Goal: Answer question/provide support: Share knowledge or assist other users

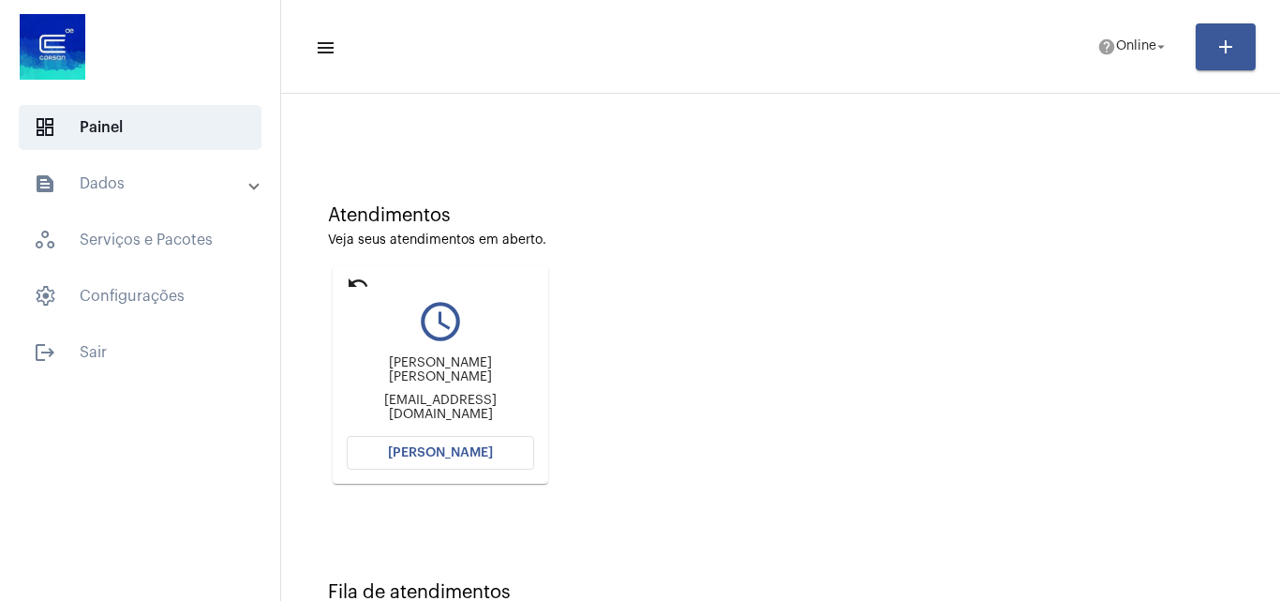
scroll to position [94, 0]
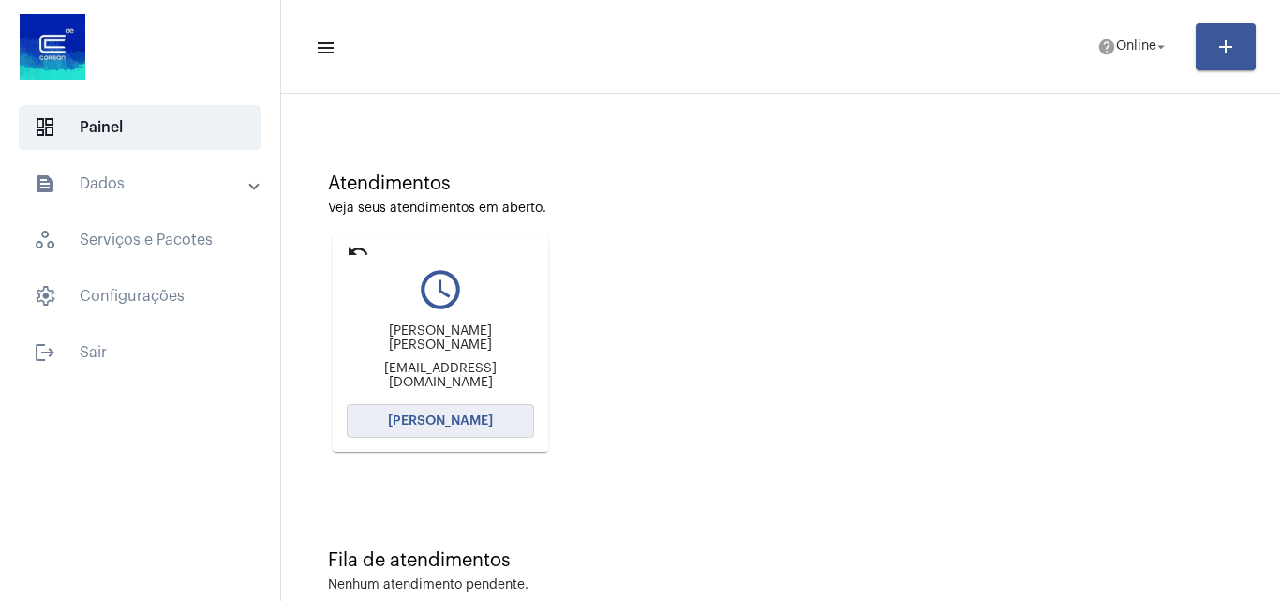
click at [477, 421] on span "[PERSON_NAME]" at bounding box center [440, 420] width 105 height 13
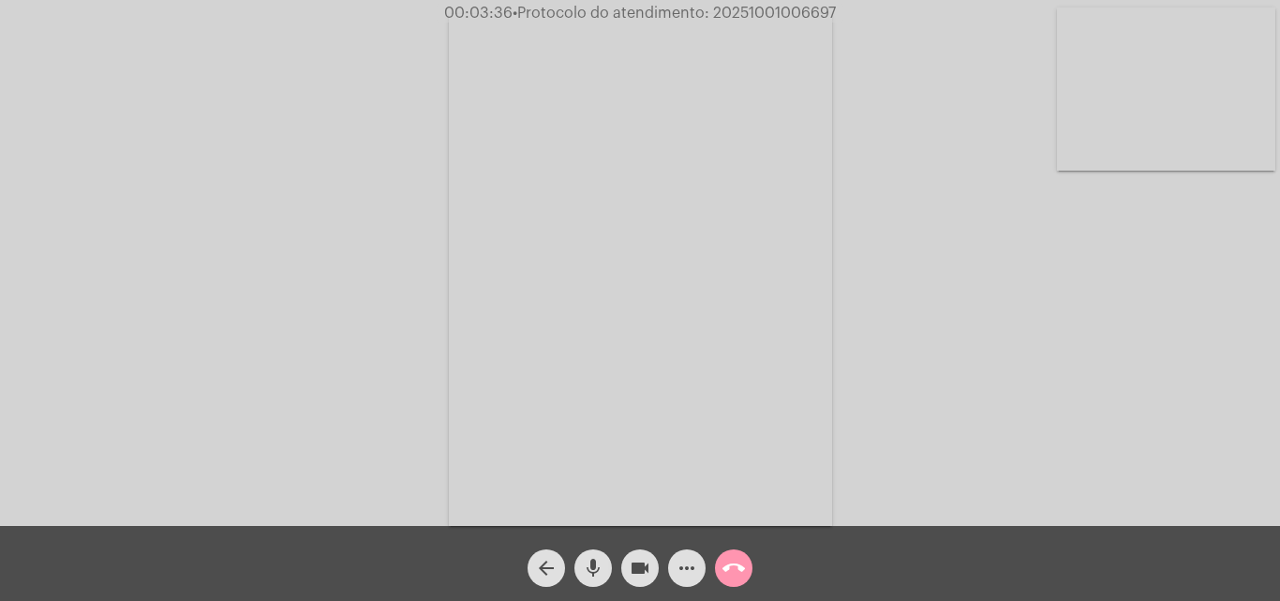
click at [646, 577] on mat-icon "videocam" at bounding box center [640, 568] width 22 height 22
click at [589, 575] on mat-icon "mic" at bounding box center [593, 568] width 22 height 22
click at [633, 574] on mat-icon "videocam_off" at bounding box center [640, 568] width 22 height 22
click at [588, 574] on mat-icon "mic_off" at bounding box center [593, 568] width 22 height 22
click at [637, 572] on mat-icon "videocam" at bounding box center [640, 568] width 22 height 22
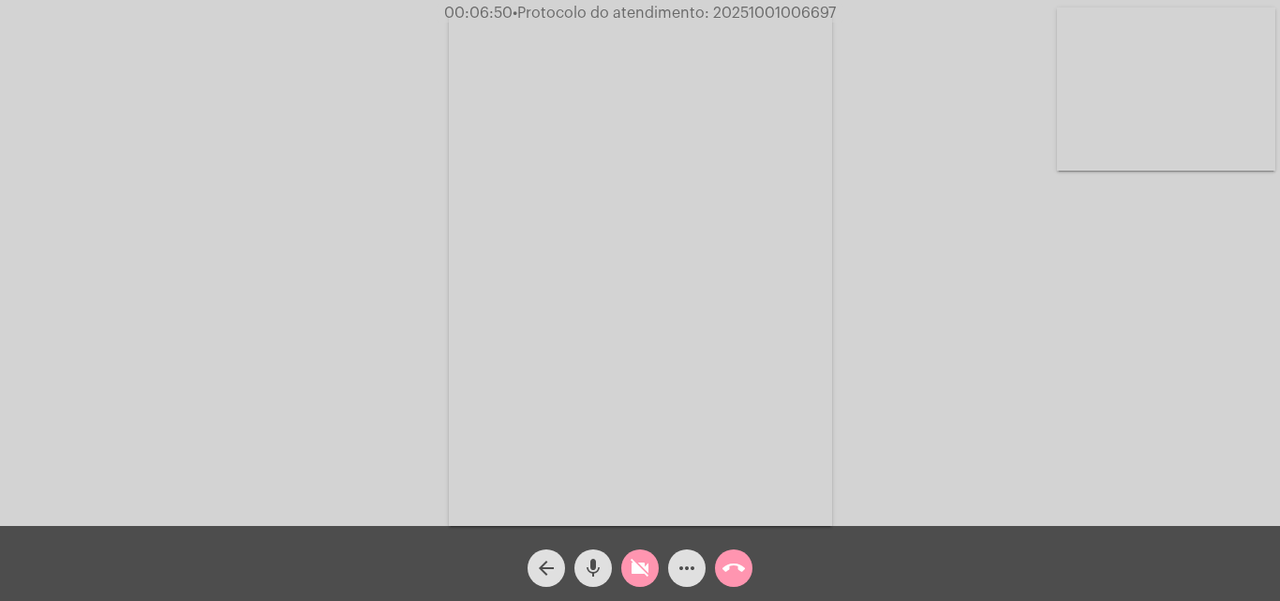
click at [598, 563] on mat-icon "mic" at bounding box center [593, 568] width 22 height 22
click at [592, 560] on mat-icon "mic_off" at bounding box center [593, 568] width 22 height 22
click at [652, 572] on button "videocam_off" at bounding box center [639, 567] width 37 height 37
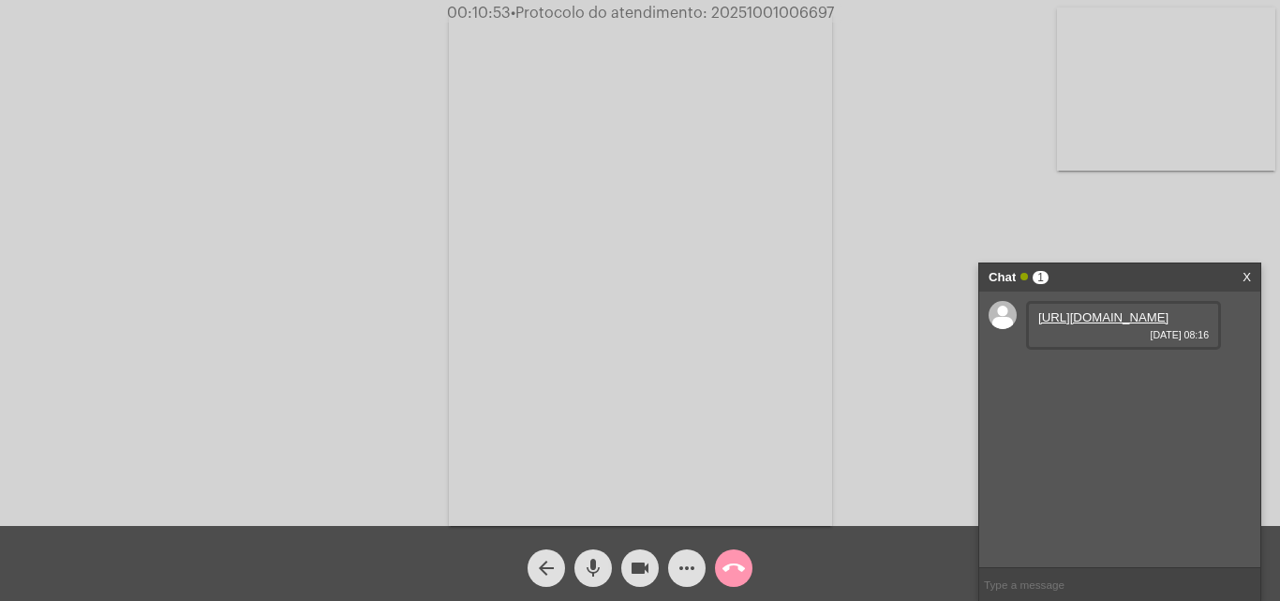
click at [1168, 324] on link "[URL][DOMAIN_NAME]" at bounding box center [1103, 317] width 130 height 14
click at [640, 563] on mat-icon "videocam" at bounding box center [640, 568] width 22 height 22
click at [583, 564] on mat-icon "mic" at bounding box center [593, 568] width 22 height 22
click at [650, 562] on mat-icon "videocam_off" at bounding box center [640, 568] width 22 height 22
click at [613, 565] on div "mic_off" at bounding box center [593, 563] width 47 height 47
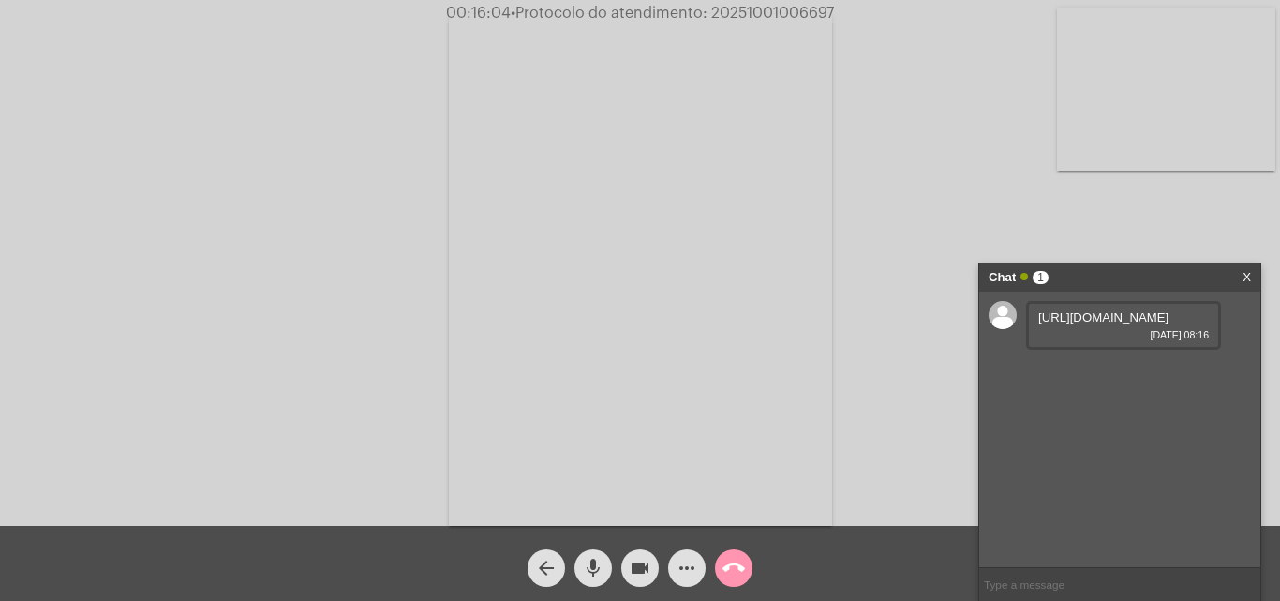
click at [647, 566] on mat-icon "videocam" at bounding box center [640, 568] width 22 height 22
click at [601, 570] on mat-icon "mic" at bounding box center [593, 568] width 22 height 22
click at [647, 559] on mat-icon "videocam_off" at bounding box center [640, 568] width 22 height 22
click at [609, 565] on button "mic_off" at bounding box center [592, 567] width 37 height 37
click at [609, 573] on button "mic" at bounding box center [592, 567] width 37 height 37
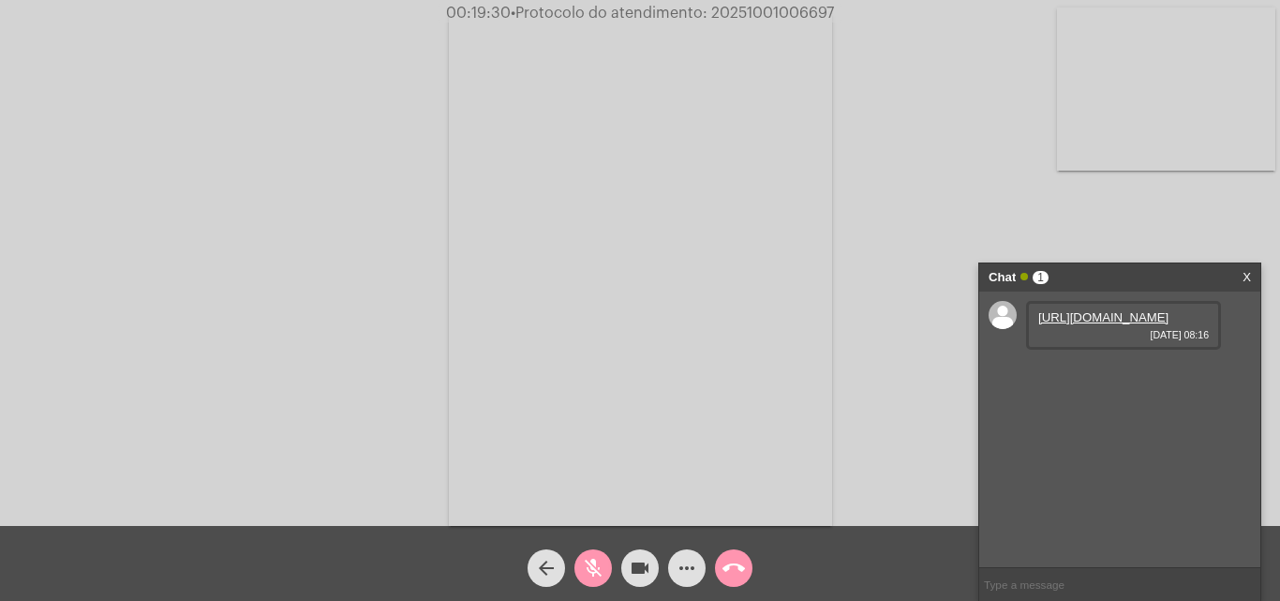
click at [649, 572] on mat-icon "videocam" at bounding box center [640, 568] width 22 height 22
click at [724, 570] on mat-icon "call_end" at bounding box center [733, 568] width 22 height 22
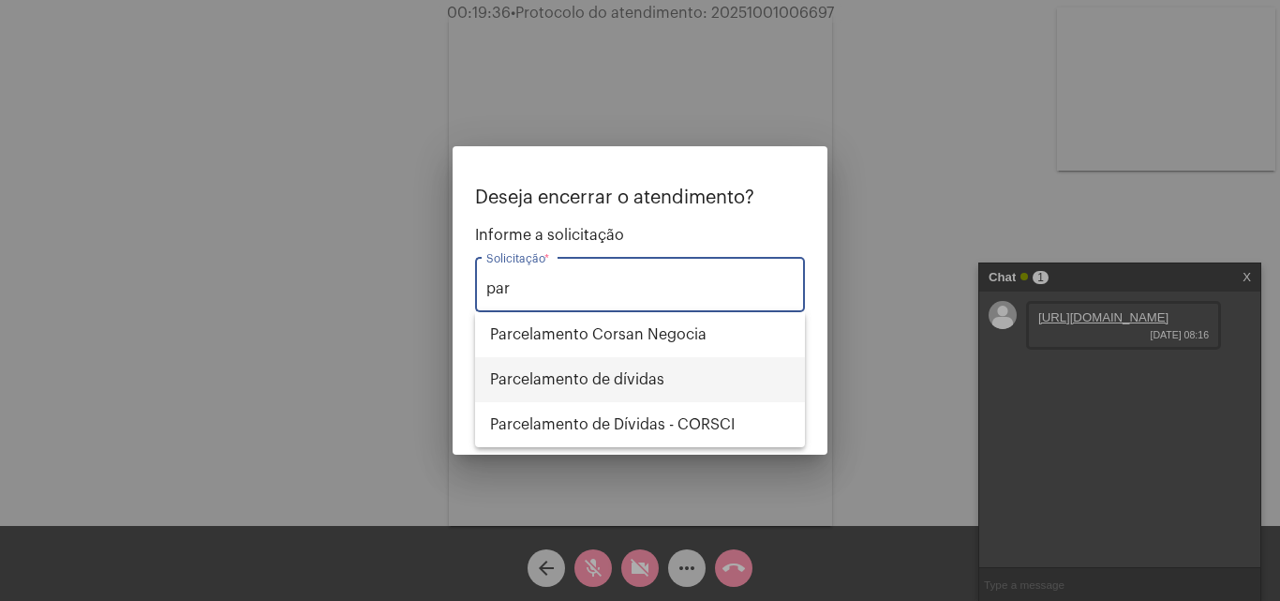
click at [682, 384] on span "Parcelamento de dívidas" at bounding box center [640, 379] width 300 height 45
type input "Parcelamento de dívidas"
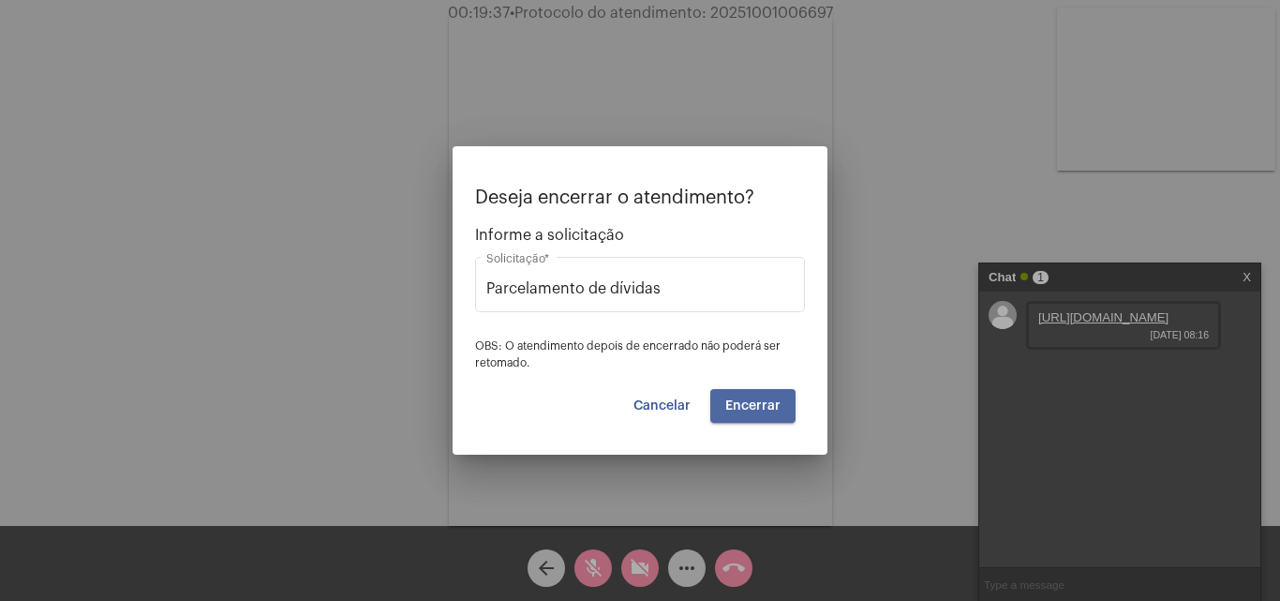
click at [785, 406] on button "Encerrar" at bounding box center [752, 406] width 85 height 34
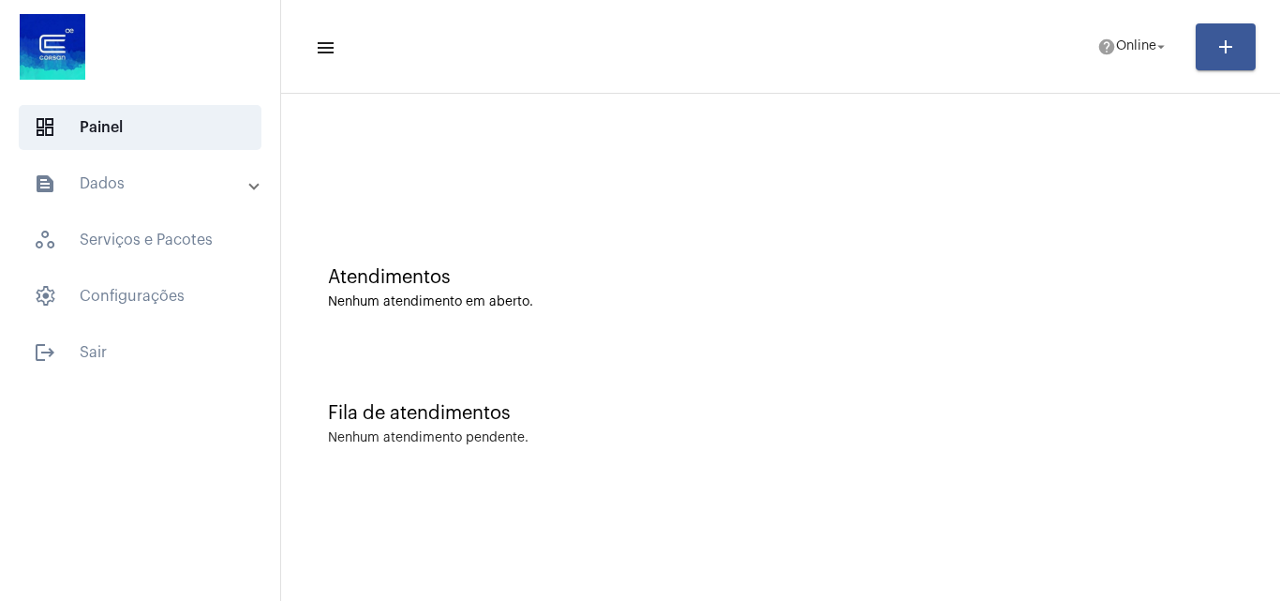
click at [70, 168] on mat-expansion-panel-header "text_snippet_outlined Dados" at bounding box center [145, 183] width 269 height 45
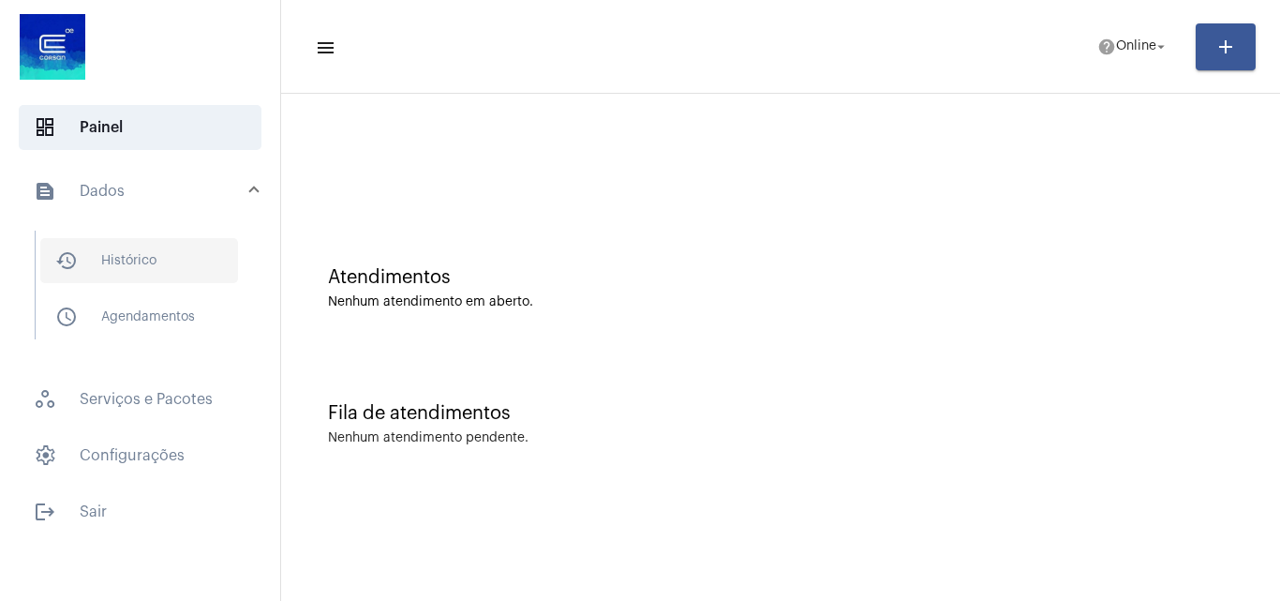
click at [140, 259] on span "history_outlined Histórico" at bounding box center [139, 260] width 198 height 45
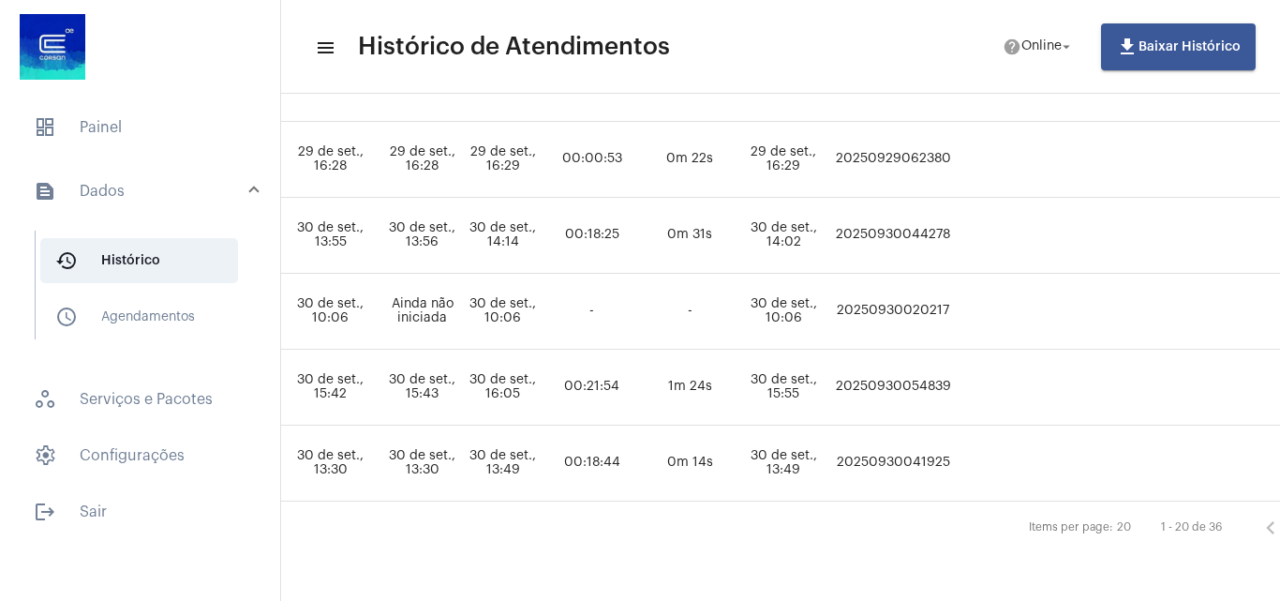
scroll to position [1410, 1147]
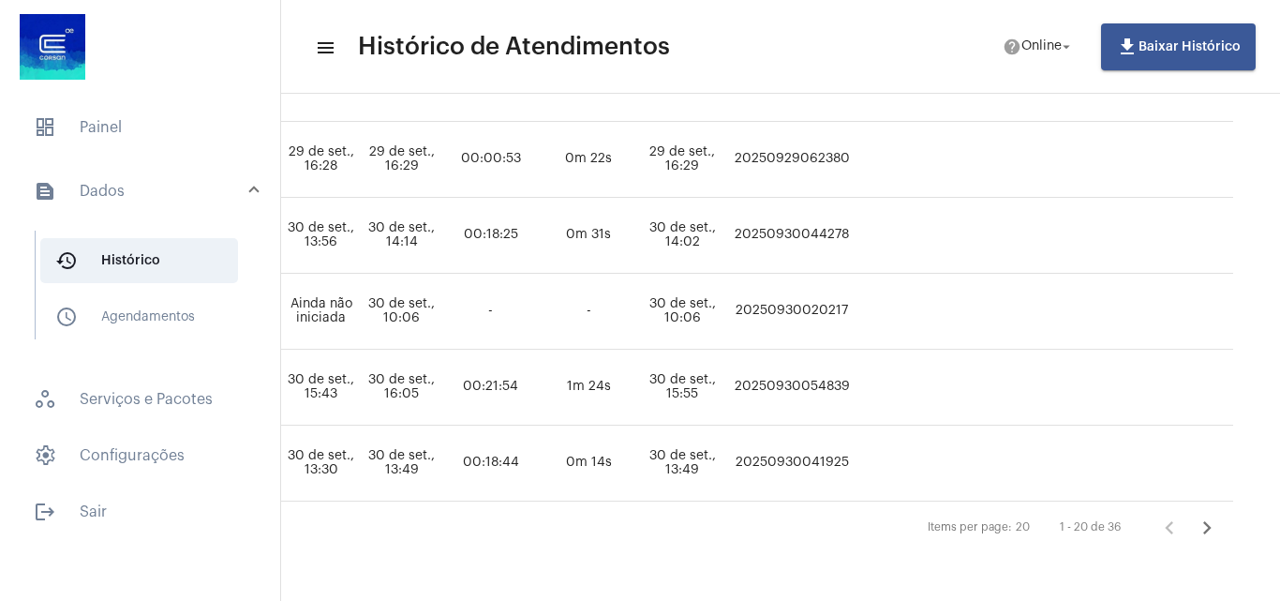
click at [1220, 514] on icon "Próxima página" at bounding box center [1207, 527] width 26 height 26
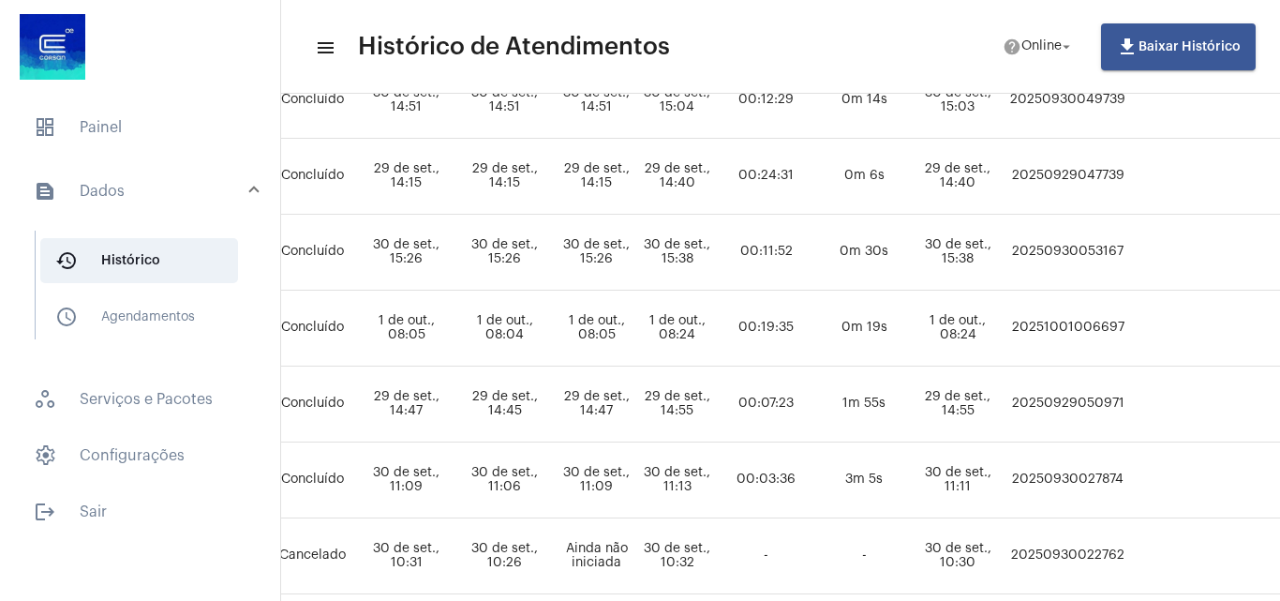
scroll to position [468, 944]
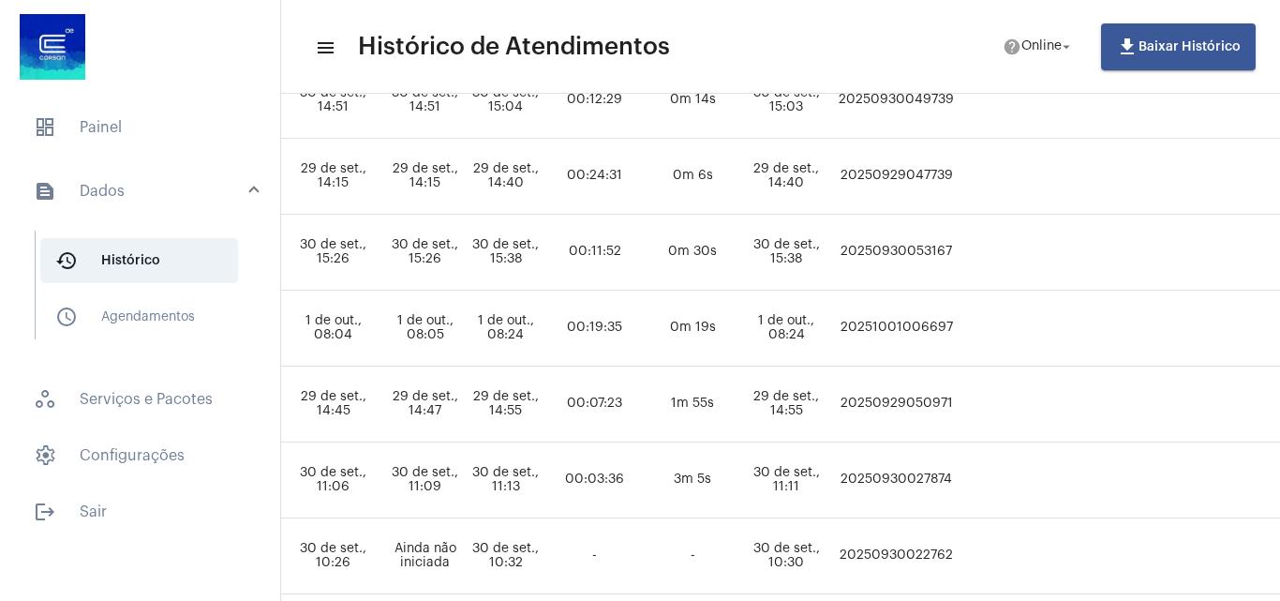
click at [942, 311] on td "20251001006697" at bounding box center [896, 328] width 126 height 76
click at [937, 329] on td "20251001006697" at bounding box center [896, 328] width 126 height 76
click at [935, 329] on td "20251001006697" at bounding box center [896, 328] width 126 height 76
copy td "20251001006697"
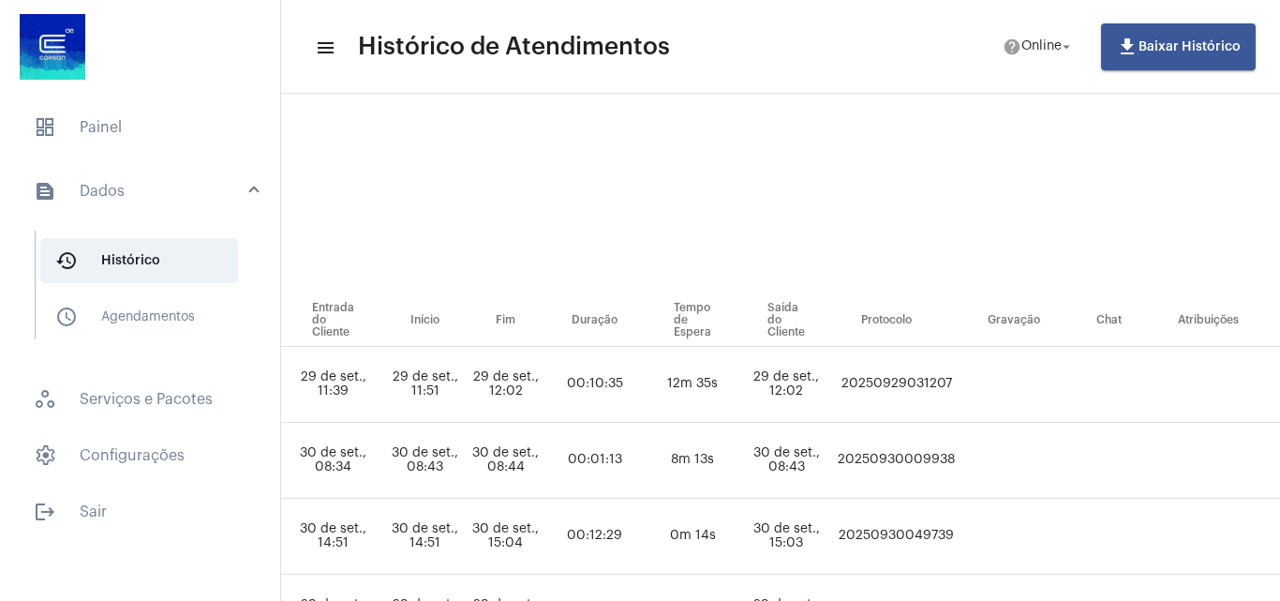
scroll to position [0, 944]
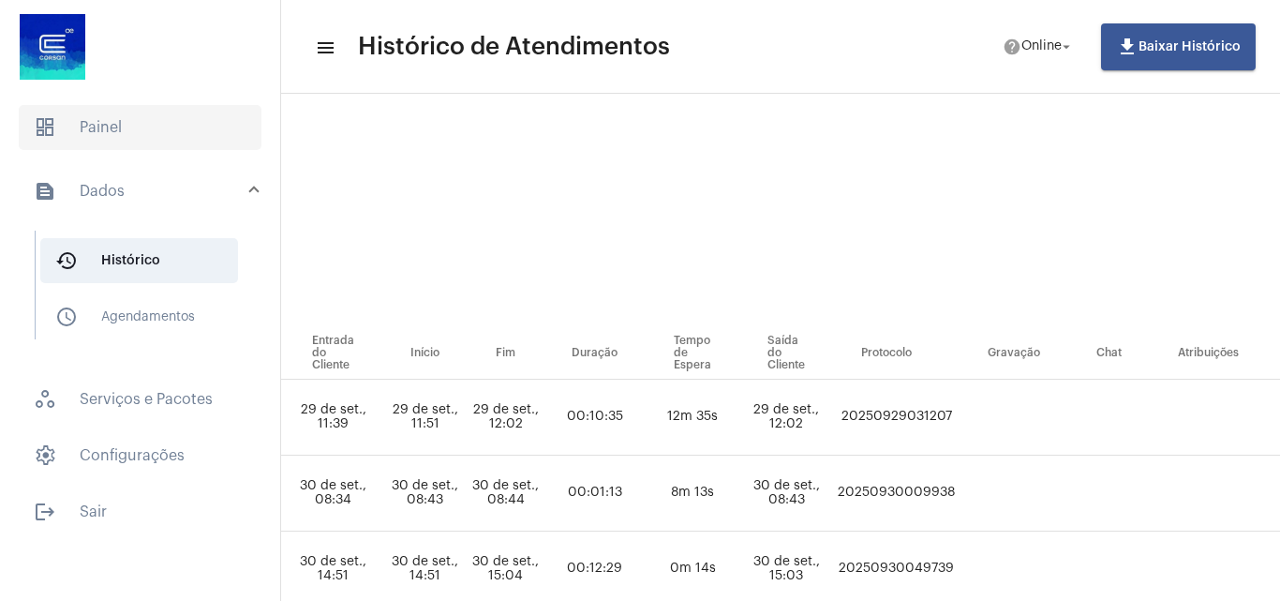
click at [55, 132] on span "dashboard" at bounding box center [45, 127] width 22 height 22
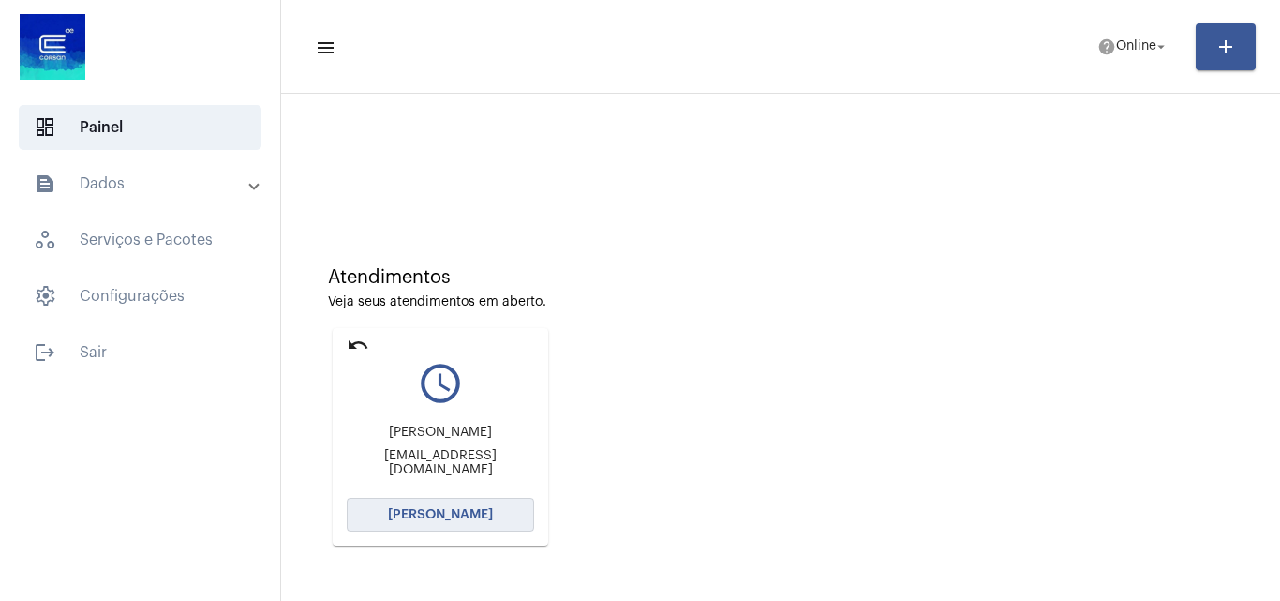
click at [446, 504] on button "[PERSON_NAME]" at bounding box center [440, 515] width 187 height 34
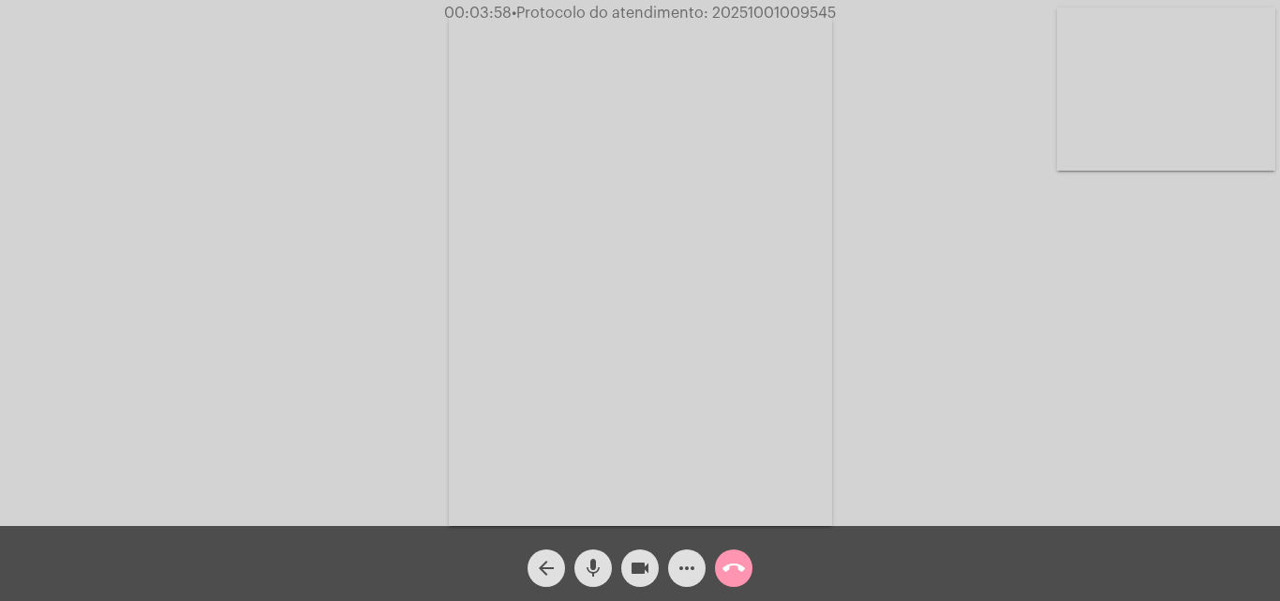
click at [644, 570] on mat-icon "videocam" at bounding box center [640, 568] width 22 height 22
click at [605, 569] on button "mic" at bounding box center [592, 567] width 37 height 37
click at [629, 559] on mat-icon "videocam_off" at bounding box center [640, 568] width 22 height 22
click at [593, 564] on mat-icon "mic_off" at bounding box center [593, 568] width 22 height 22
click at [644, 566] on mat-icon "videocam" at bounding box center [640, 568] width 22 height 22
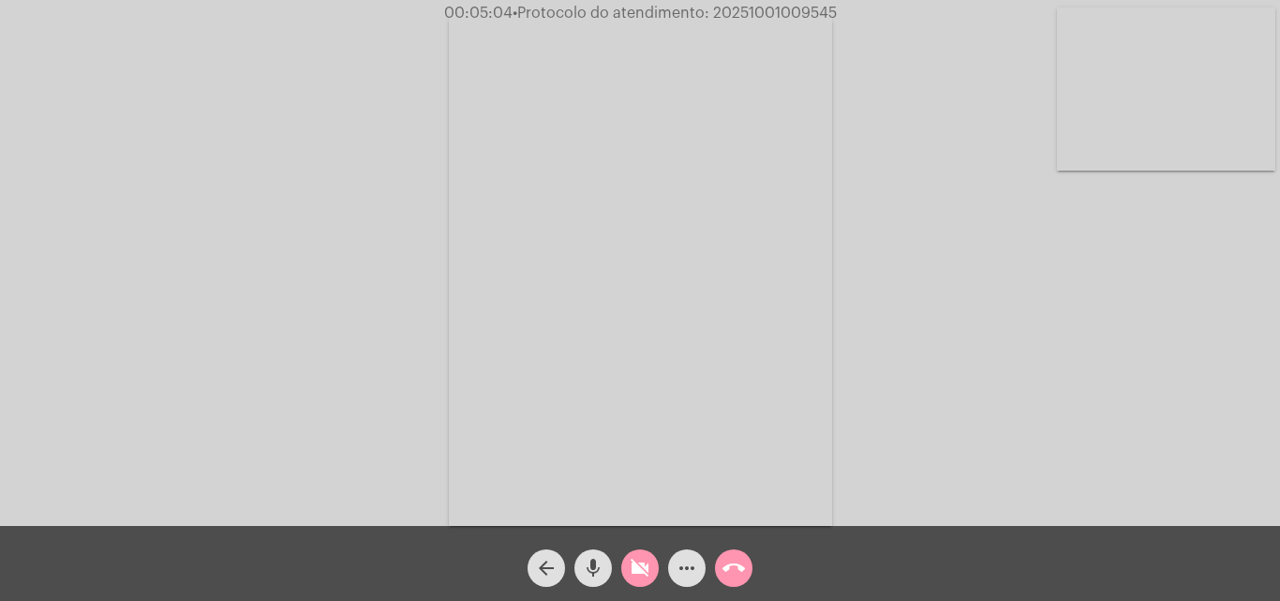
click at [611, 566] on button "mic" at bounding box center [592, 567] width 37 height 37
click at [636, 573] on mat-icon "videocam_off" at bounding box center [640, 568] width 22 height 22
click at [610, 573] on button "mic_off" at bounding box center [592, 567] width 37 height 37
click at [635, 572] on mat-icon "videocam" at bounding box center [640, 568] width 22 height 22
click at [592, 567] on mat-icon "mic" at bounding box center [593, 568] width 22 height 22
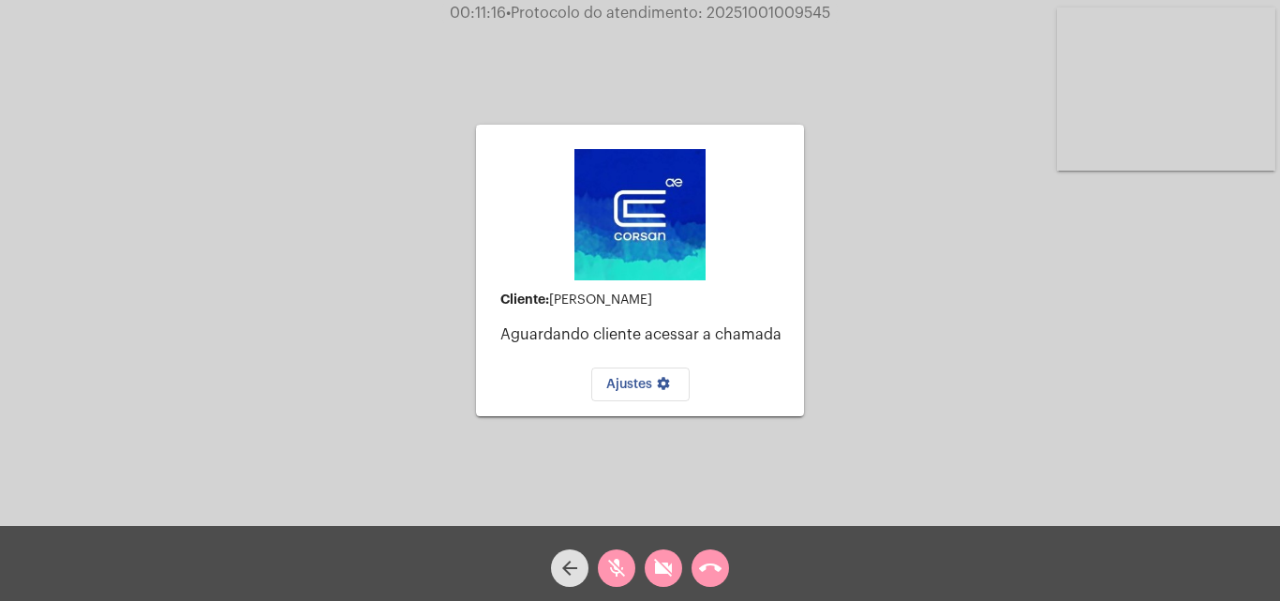
click at [628, 562] on button "mic_off" at bounding box center [616, 567] width 37 height 37
click at [652, 570] on mat-icon "videocam_off" at bounding box center [663, 568] width 22 height 22
click at [622, 573] on mat-icon "mic" at bounding box center [616, 568] width 22 height 22
click at [650, 574] on button "videocam" at bounding box center [663, 567] width 37 height 37
click at [719, 578] on mat-icon "call_end" at bounding box center [710, 568] width 22 height 22
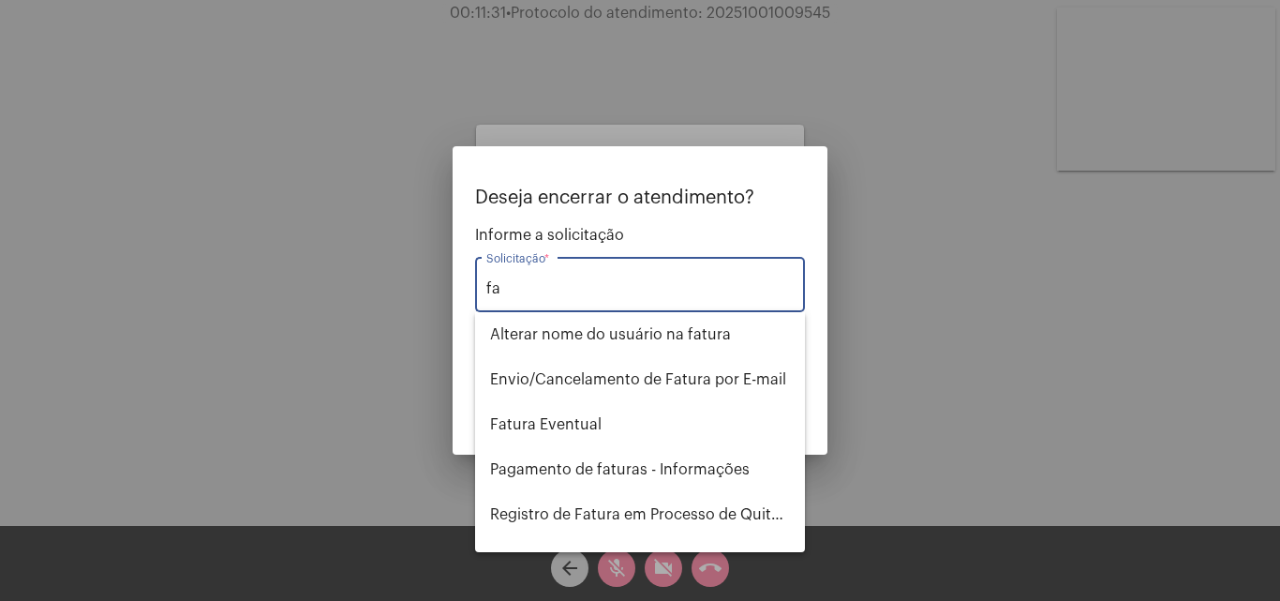
type input "f"
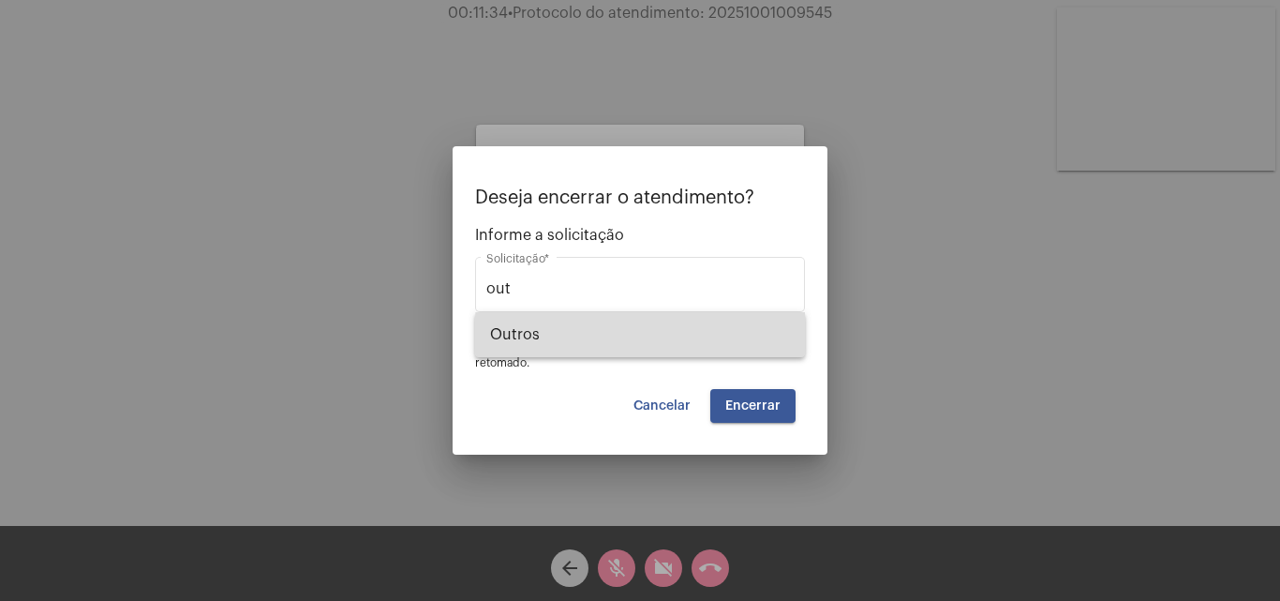
click at [722, 346] on span "Outros" at bounding box center [640, 334] width 300 height 45
type input "Outros"
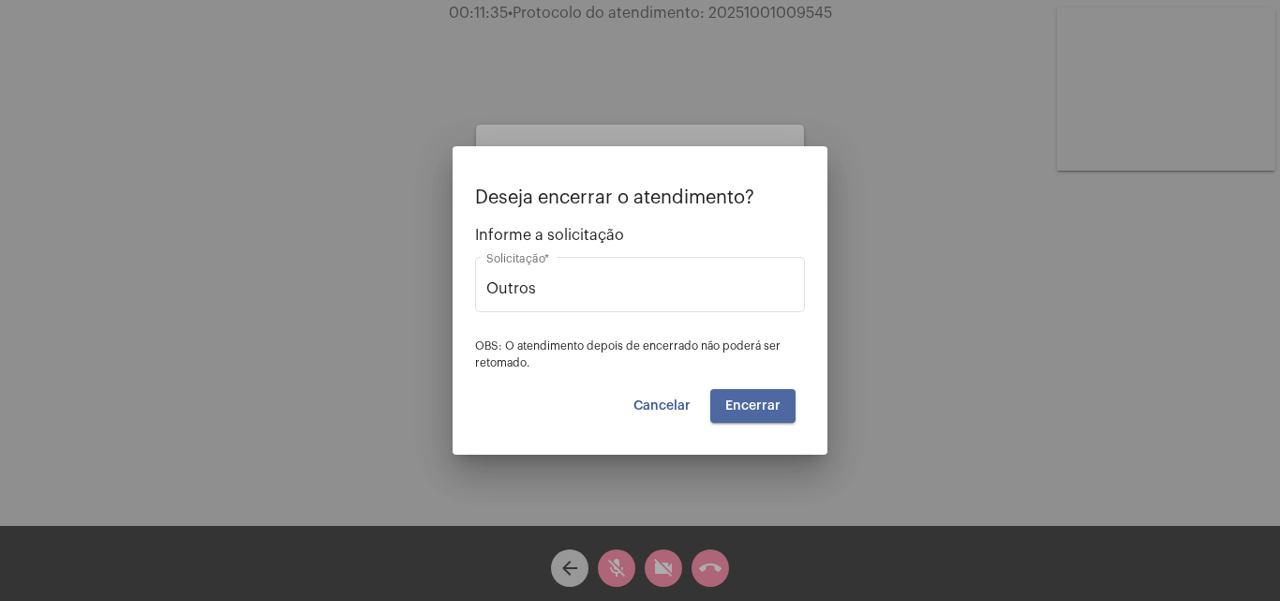
click at [752, 401] on span "Encerrar" at bounding box center [752, 405] width 55 height 13
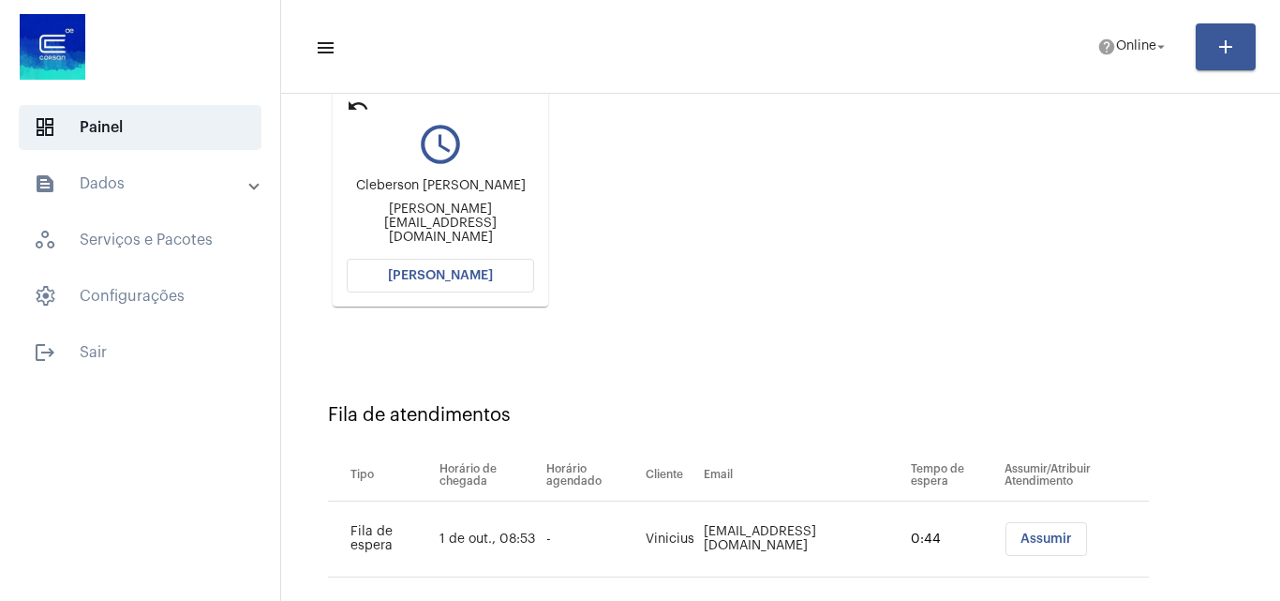
scroll to position [266, 0]
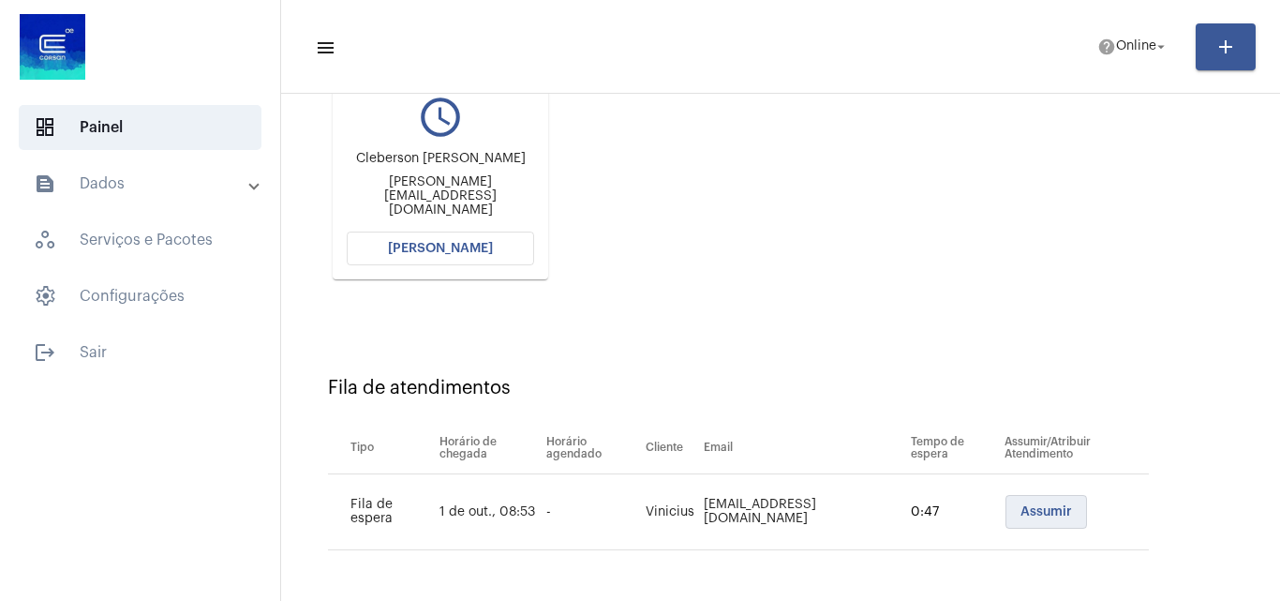
click at [1020, 514] on span "Assumir" at bounding box center [1046, 511] width 52 height 13
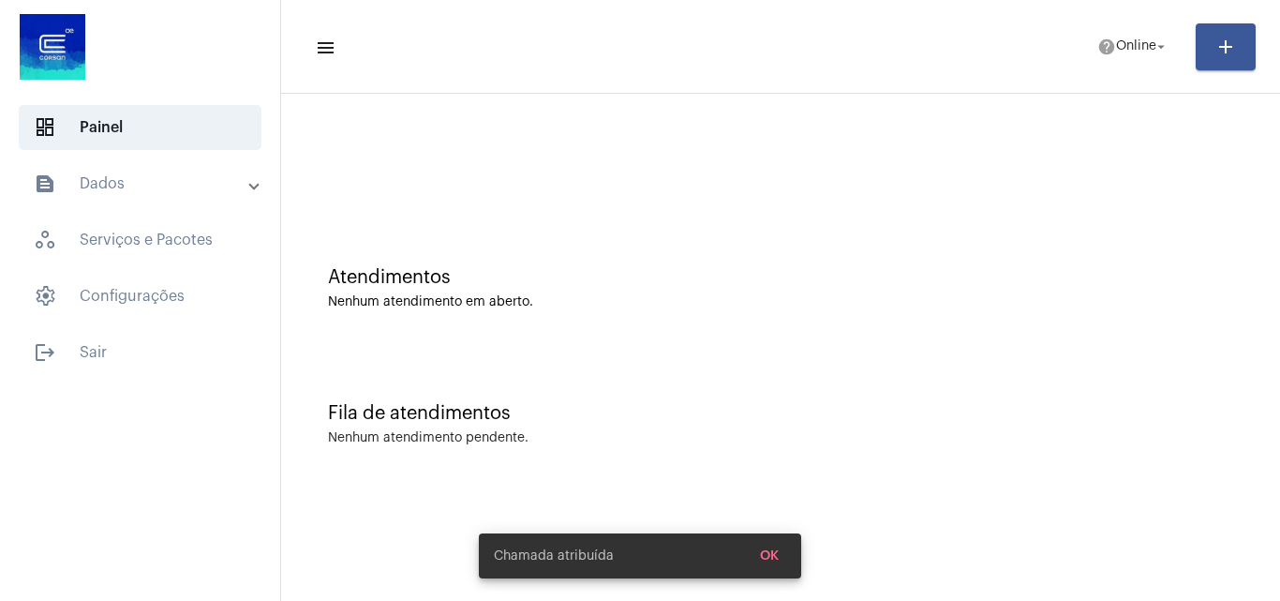
scroll to position [0, 0]
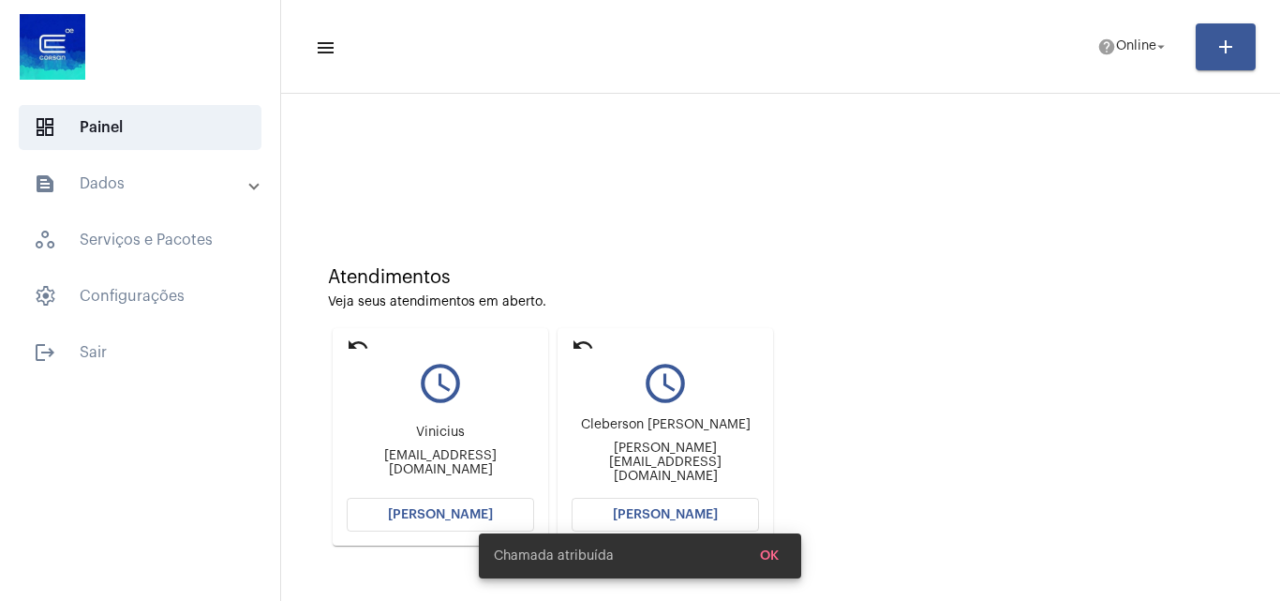
click at [481, 509] on span "[PERSON_NAME]" at bounding box center [440, 514] width 105 height 13
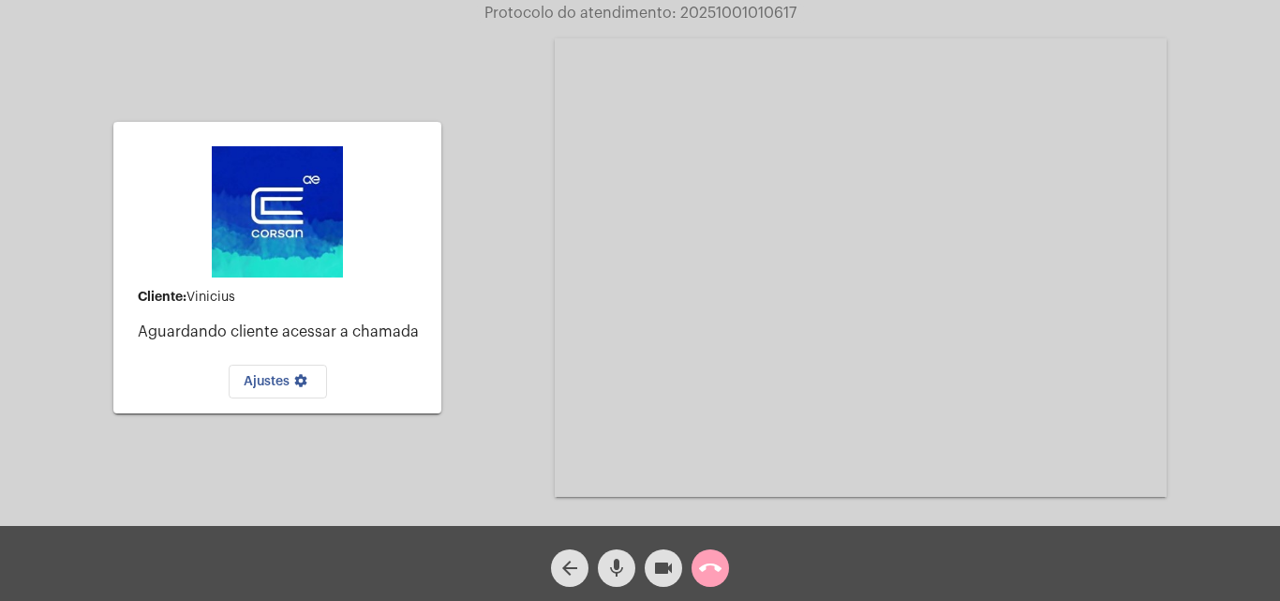
click at [691, 565] on button "call_end" at bounding box center [709, 567] width 37 height 37
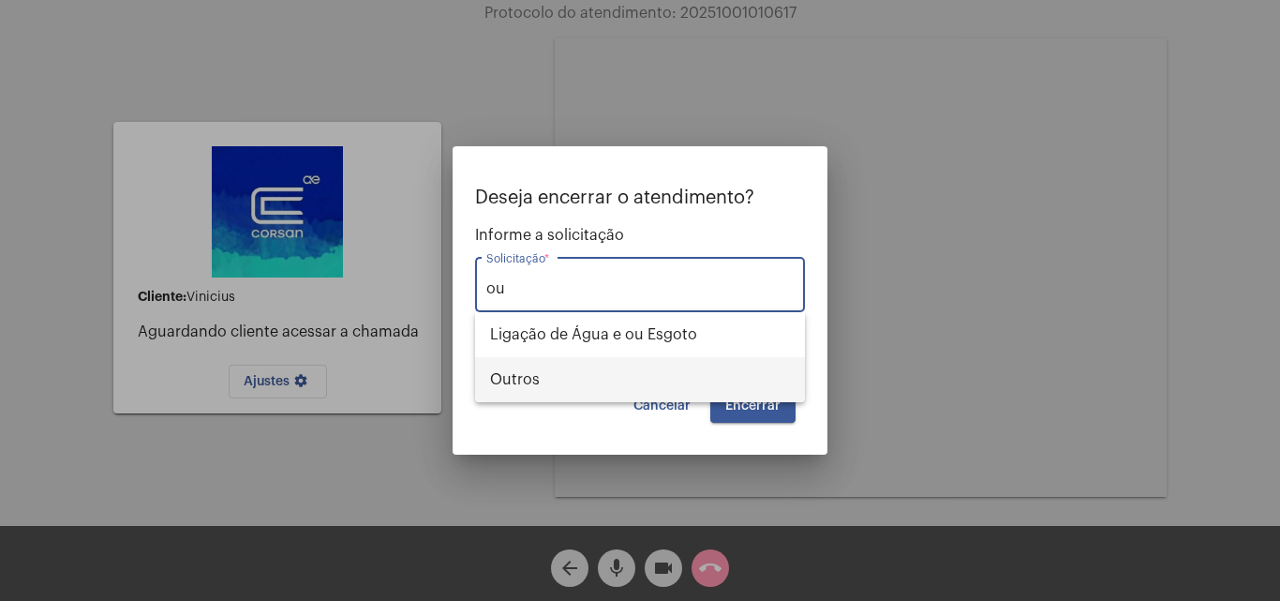
click at [494, 382] on span "Outros" at bounding box center [640, 379] width 300 height 45
type input "Outros"
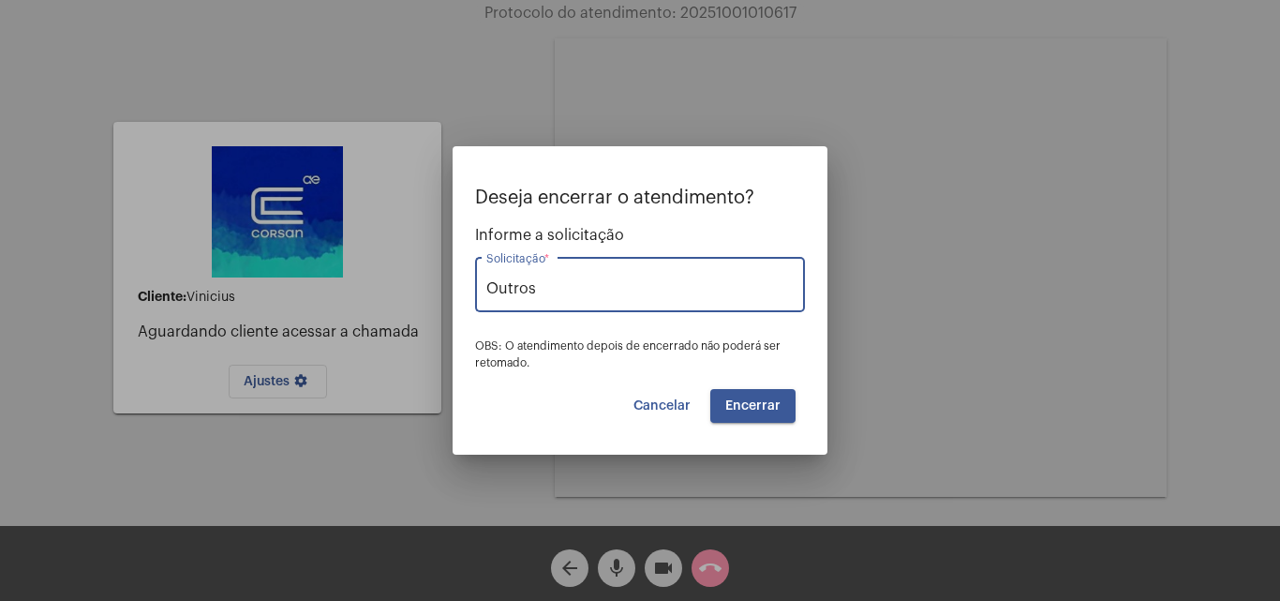
click at [775, 406] on span "Encerrar" at bounding box center [752, 405] width 55 height 13
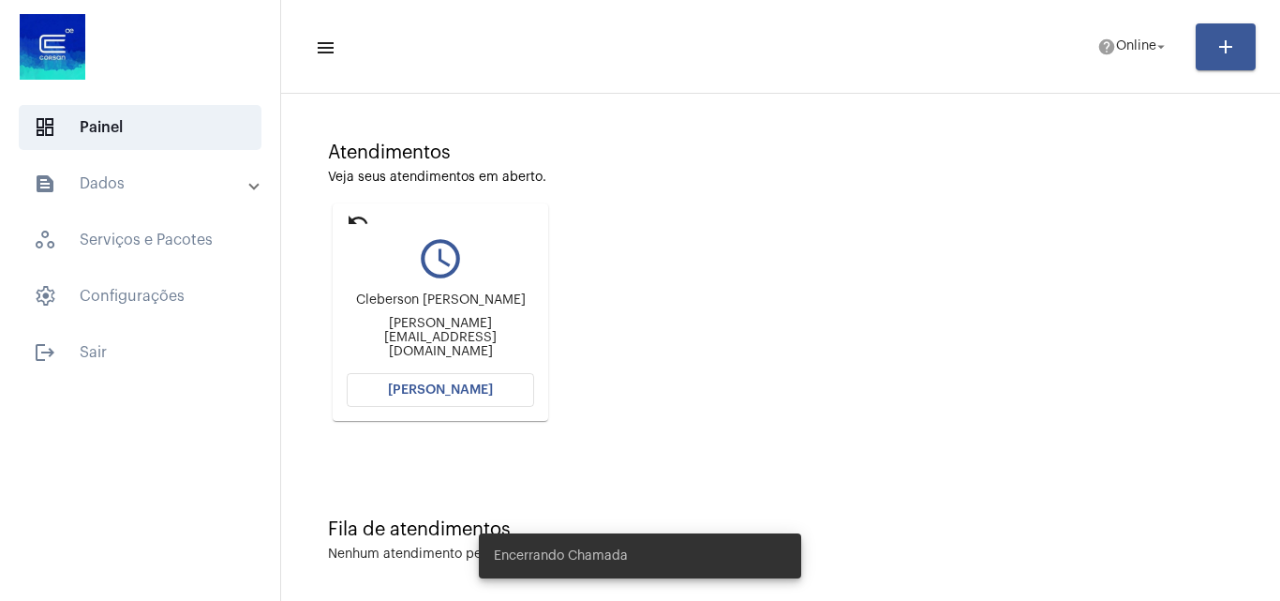
scroll to position [132, 0]
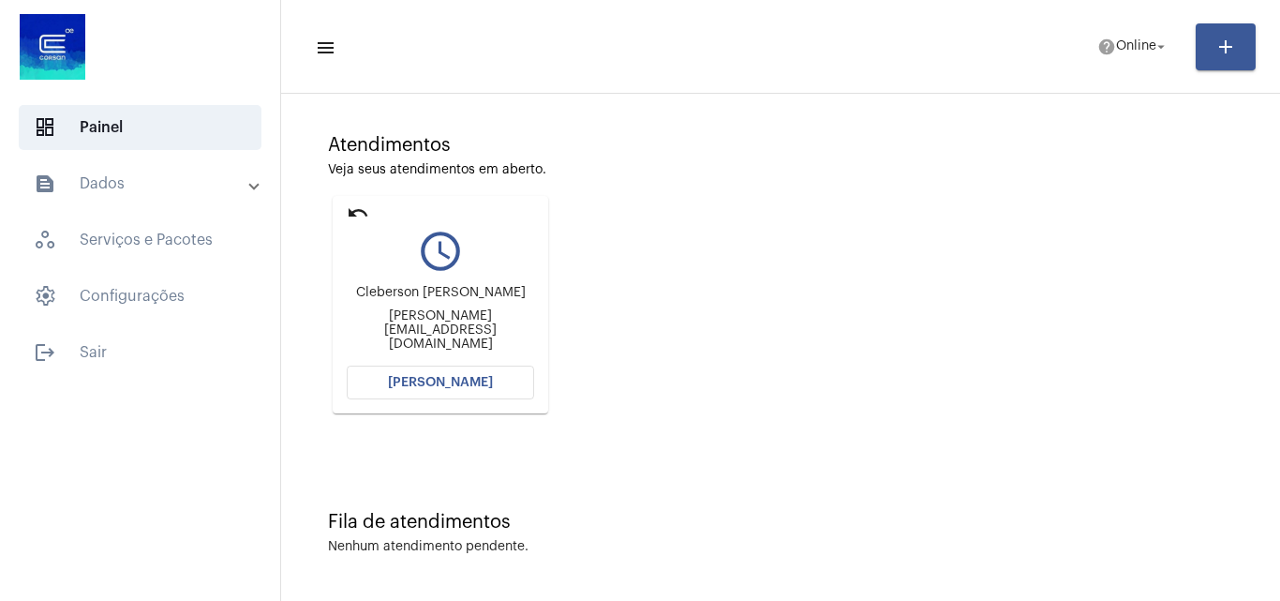
click at [423, 387] on span "[PERSON_NAME]" at bounding box center [440, 382] width 105 height 13
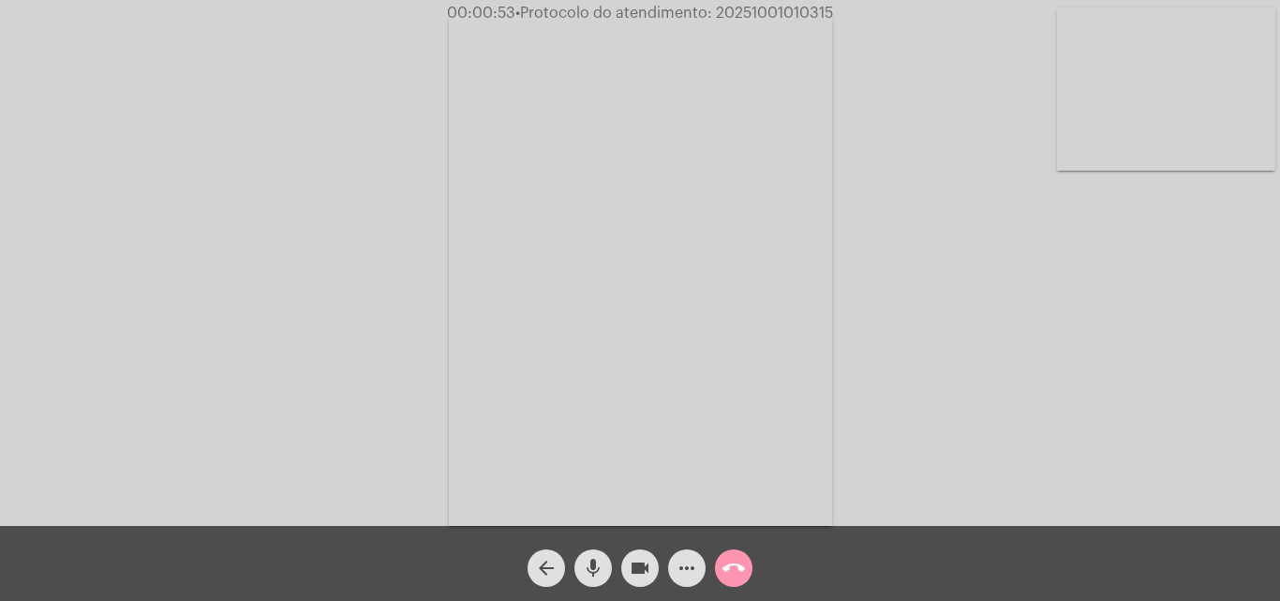
click at [649, 548] on div "videocam" at bounding box center [640, 563] width 47 height 47
click at [595, 551] on span "mic" at bounding box center [593, 567] width 22 height 37
click at [642, 570] on mat-icon "videocam_off" at bounding box center [640, 568] width 22 height 22
click at [612, 568] on div "mic_off" at bounding box center [593, 563] width 47 height 47
click at [591, 576] on mat-icon "mic" at bounding box center [593, 568] width 22 height 22
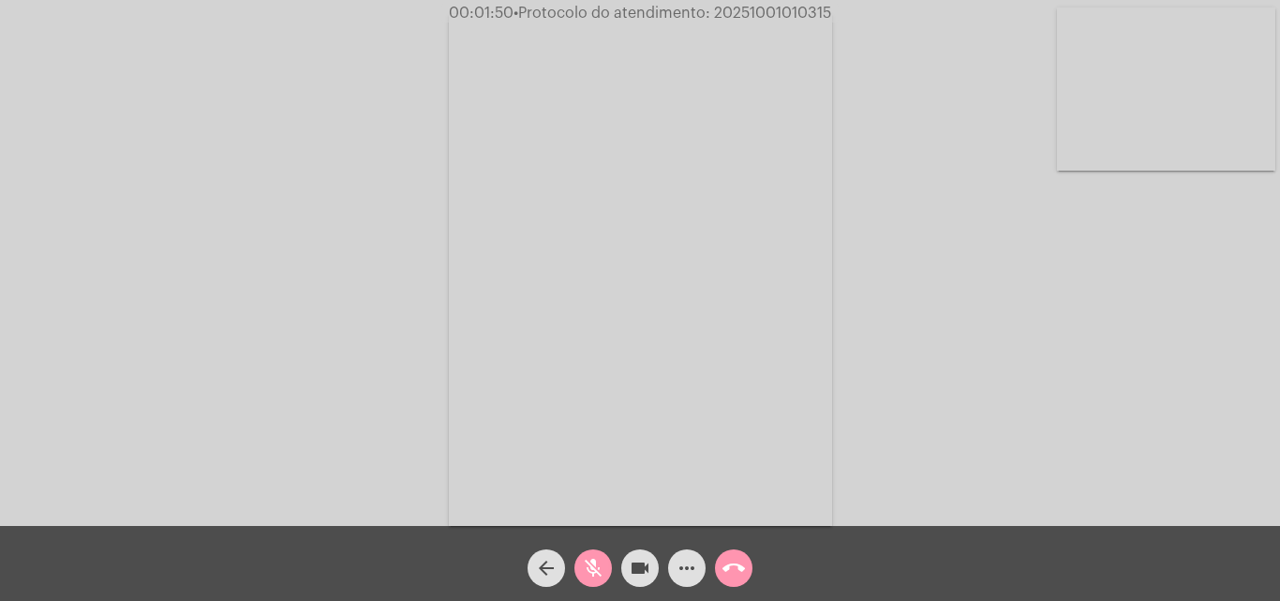
click at [591, 576] on mat-icon "mic_off" at bounding box center [593, 568] width 22 height 22
click at [644, 573] on mat-icon "videocam" at bounding box center [640, 568] width 22 height 22
click at [598, 568] on mat-icon "mic" at bounding box center [593, 568] width 22 height 22
click at [632, 578] on mat-icon "videocam_off" at bounding box center [640, 568] width 22 height 22
click at [593, 572] on mat-icon "mic_off" at bounding box center [593, 568] width 22 height 22
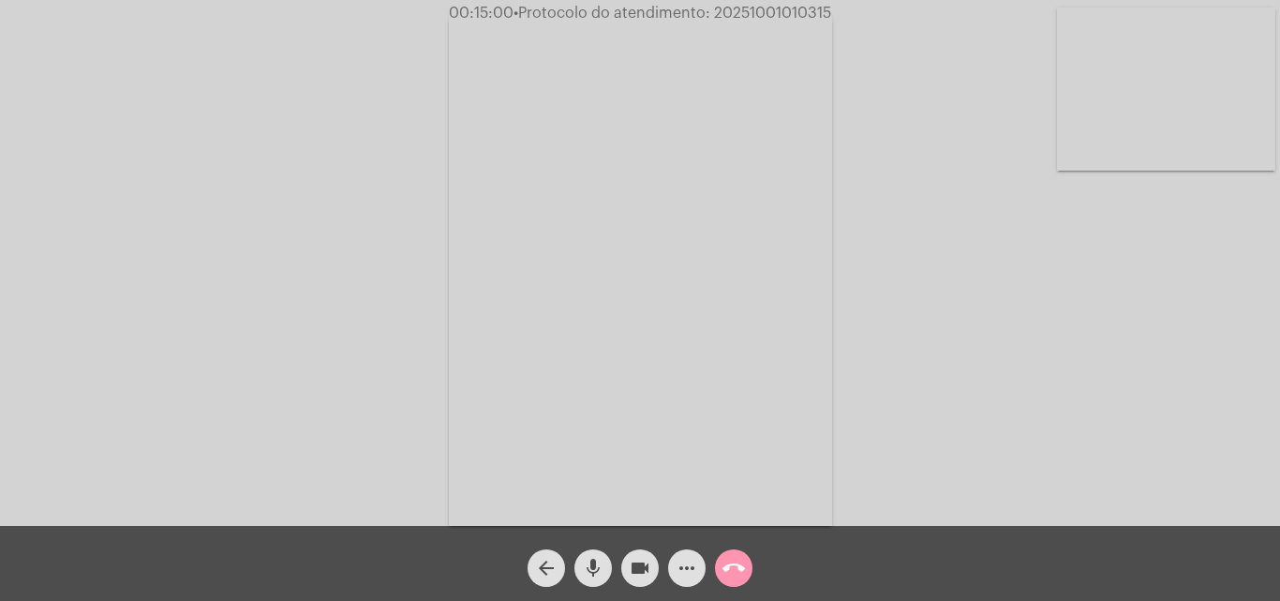
click at [647, 561] on mat-icon "videocam" at bounding box center [640, 568] width 22 height 22
click at [593, 558] on mat-icon "mic" at bounding box center [593, 568] width 22 height 22
click at [640, 584] on span "videocam_off" at bounding box center [640, 567] width 22 height 37
click at [604, 580] on button "mic_off" at bounding box center [592, 567] width 37 height 37
click at [632, 561] on mat-icon "videocam" at bounding box center [640, 568] width 22 height 22
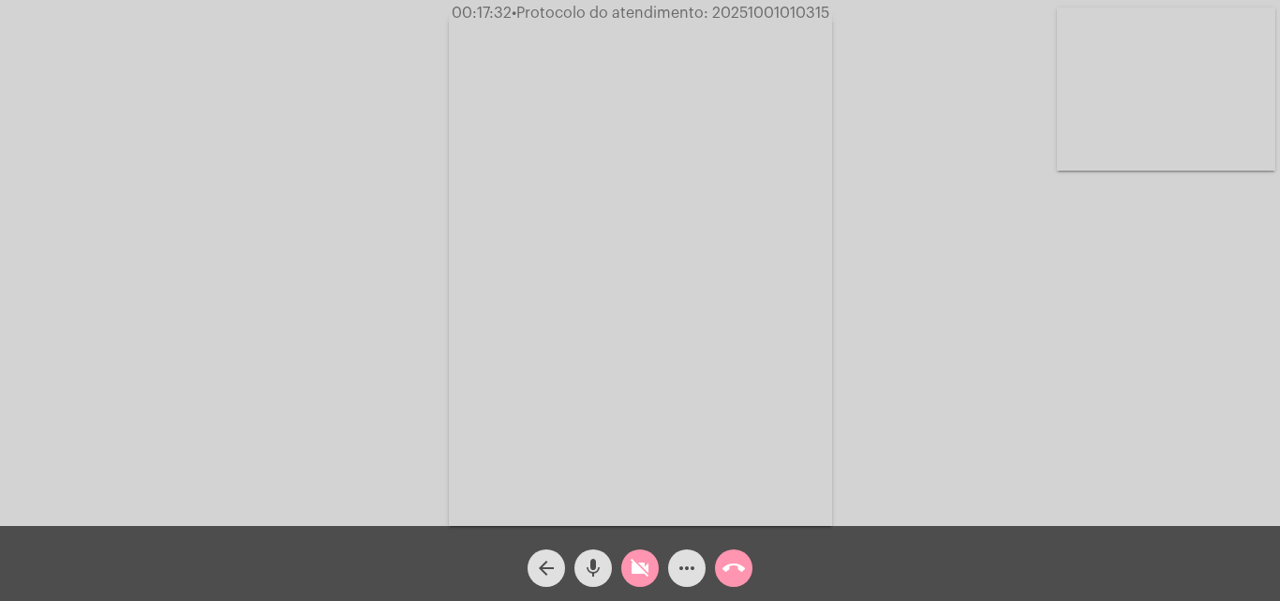
click at [613, 566] on div "mic" at bounding box center [593, 563] width 47 height 47
click at [631, 572] on mat-icon "videocam_off" at bounding box center [640, 568] width 22 height 22
click at [587, 577] on mat-icon "mic_off" at bounding box center [593, 568] width 22 height 22
click at [608, 558] on button "mic" at bounding box center [592, 567] width 37 height 37
click at [653, 565] on button "videocam" at bounding box center [639, 567] width 37 height 37
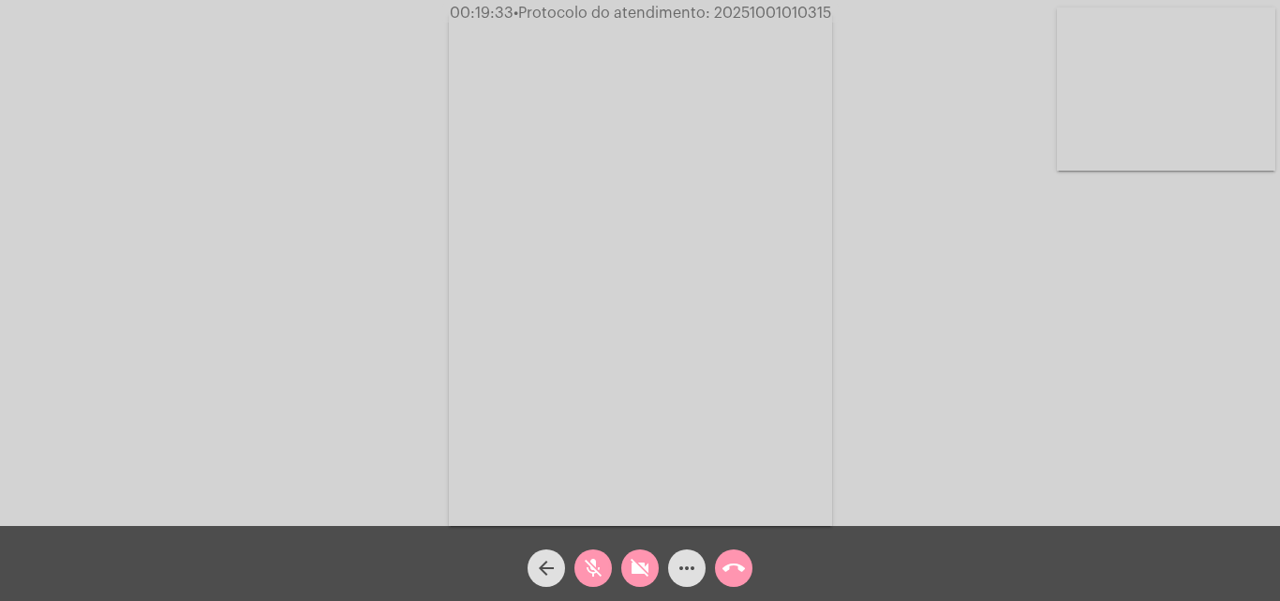
click at [741, 579] on mat-icon "call_end" at bounding box center [733, 568] width 22 height 22
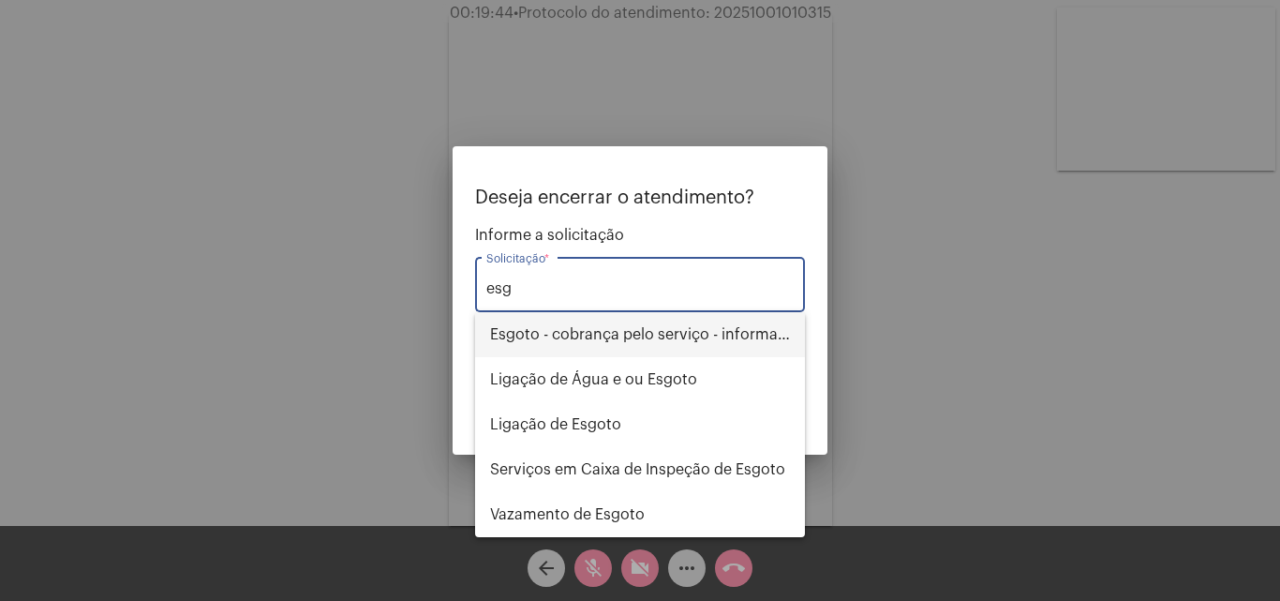
click at [614, 338] on span "Esgoto - cobrança pelo serviço - informações" at bounding box center [640, 334] width 300 height 45
type input "Esgoto - cobrança pelo serviço - informações"
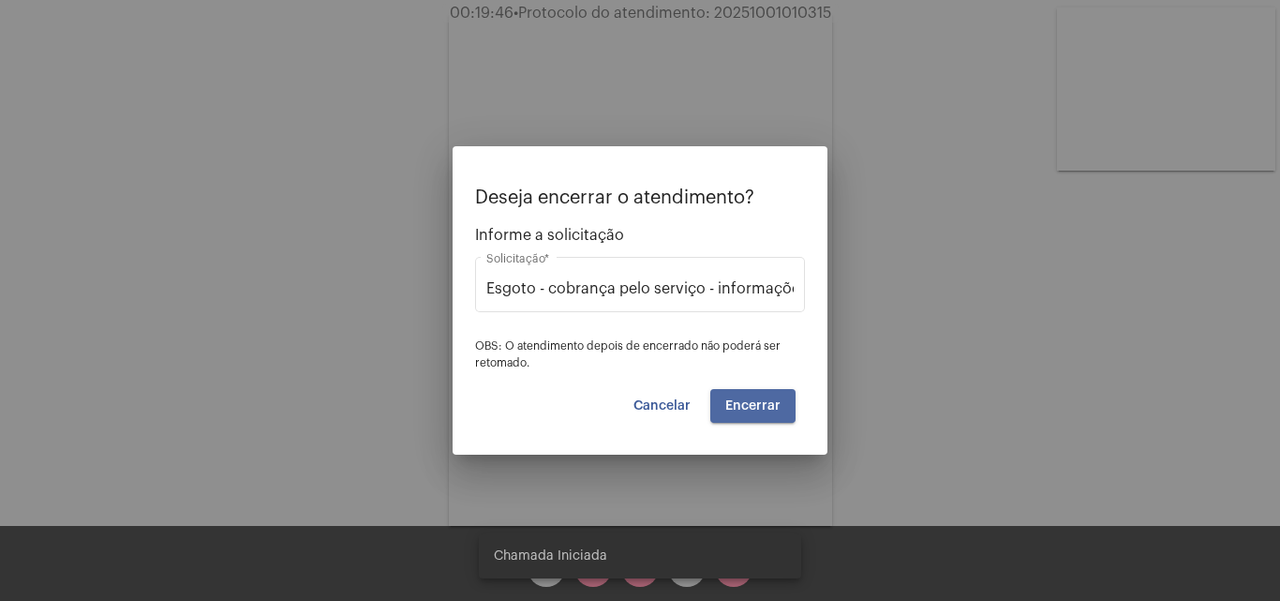
click at [749, 411] on span "Encerrar" at bounding box center [752, 405] width 55 height 13
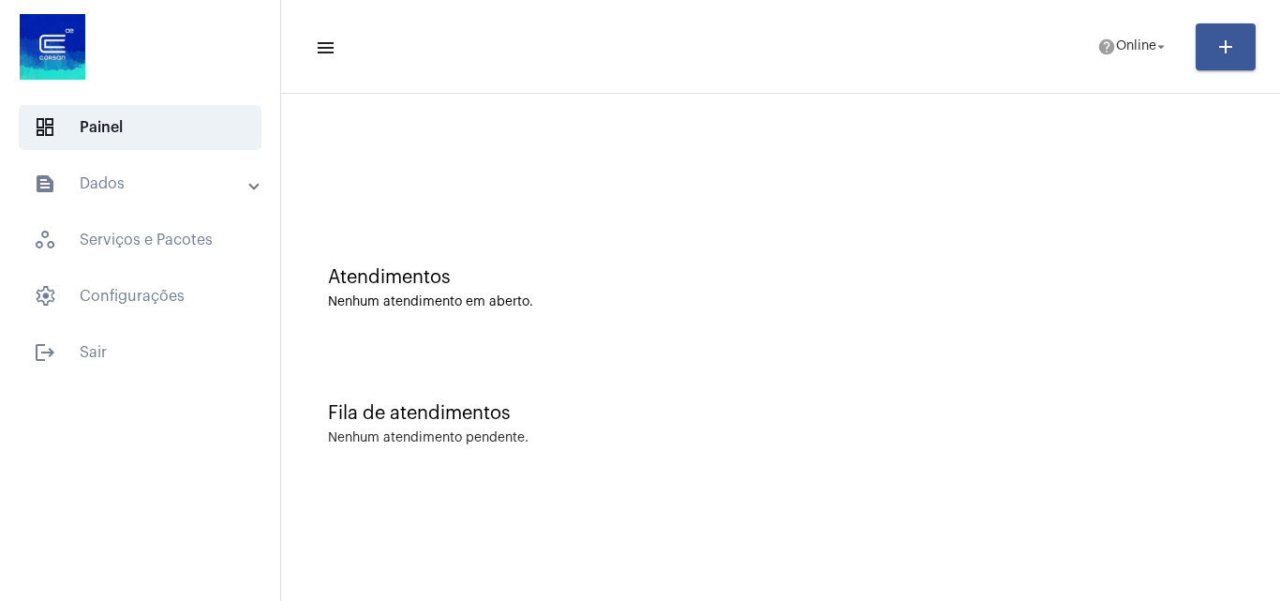
click at [76, 184] on mat-panel-title "text_snippet_outlined Dados" at bounding box center [142, 183] width 216 height 22
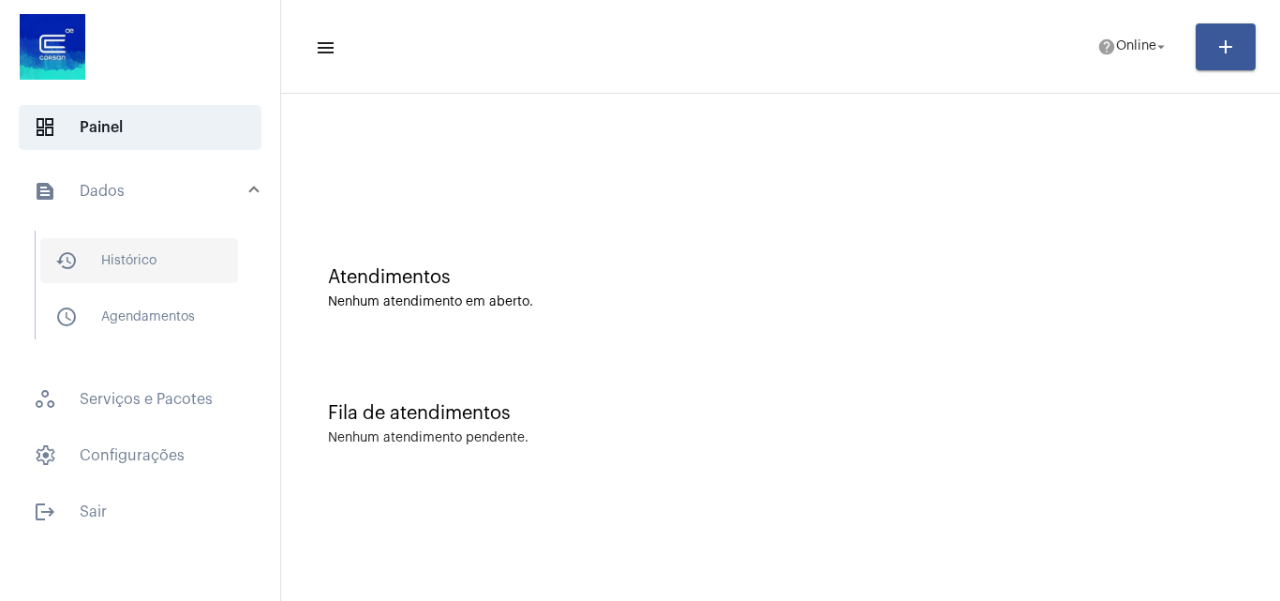
click at [109, 260] on span "history_outlined Histórico" at bounding box center [139, 260] width 198 height 45
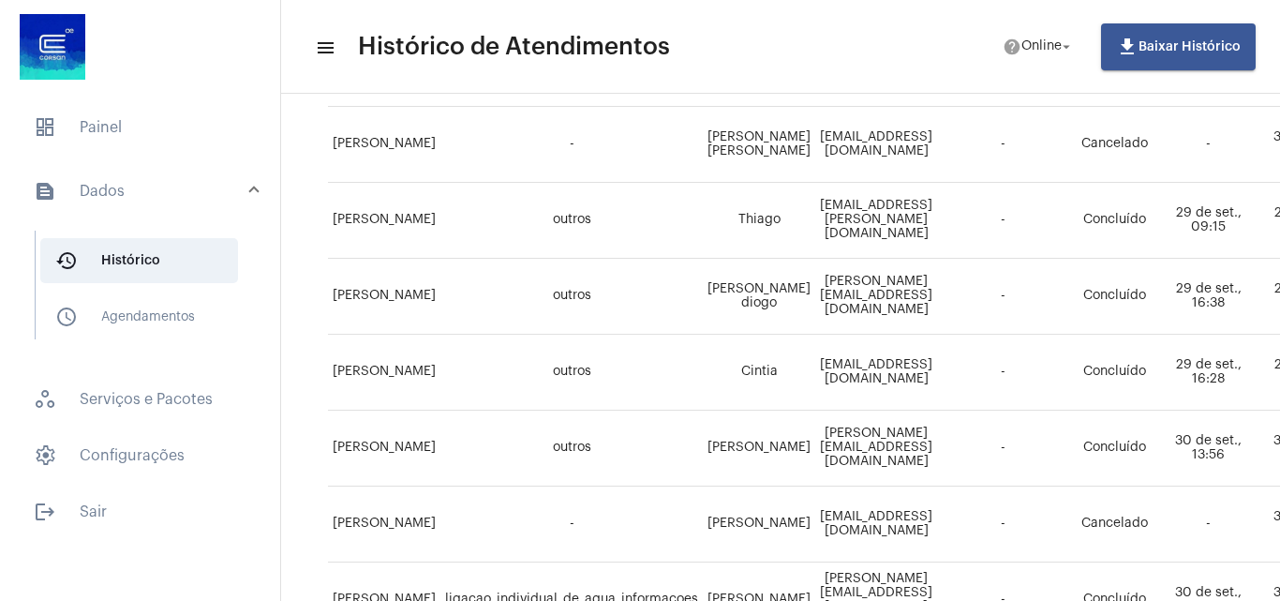
scroll to position [1410, 0]
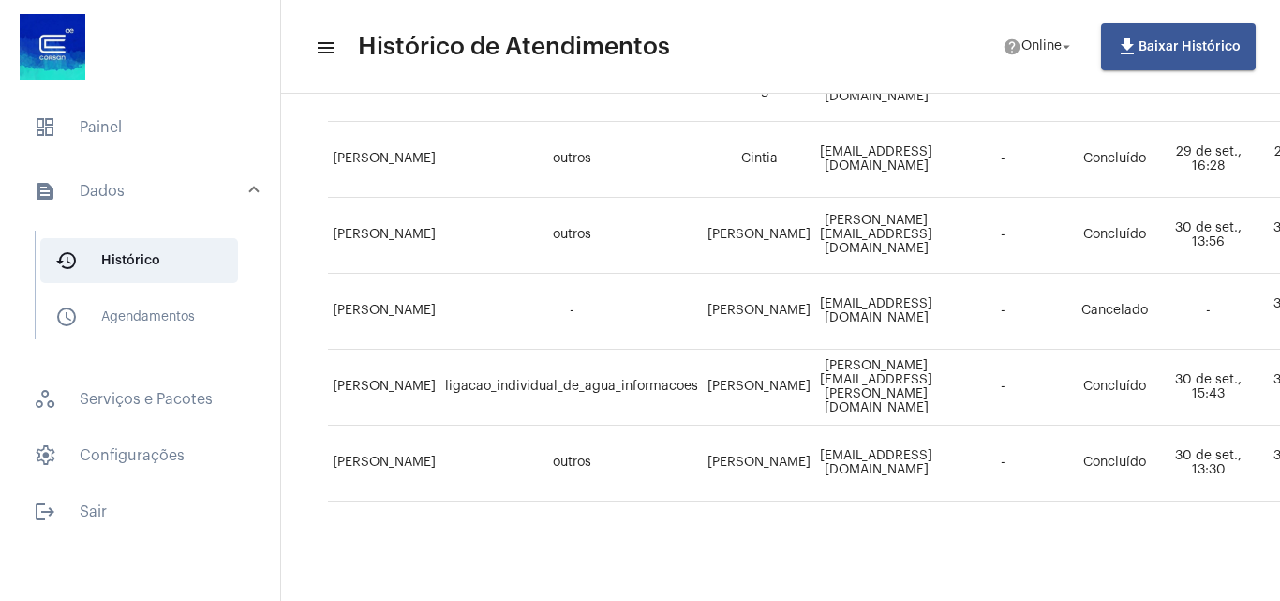
drag, startPoint x: 712, startPoint y: 585, endPoint x: 733, endPoint y: 598, distance: 24.4
click at [733, 595] on mat-sidenav-content "menu Histórico de Atendimentos help Online arrow_drop_down file_download Baixar…" at bounding box center [780, 300] width 999 height 601
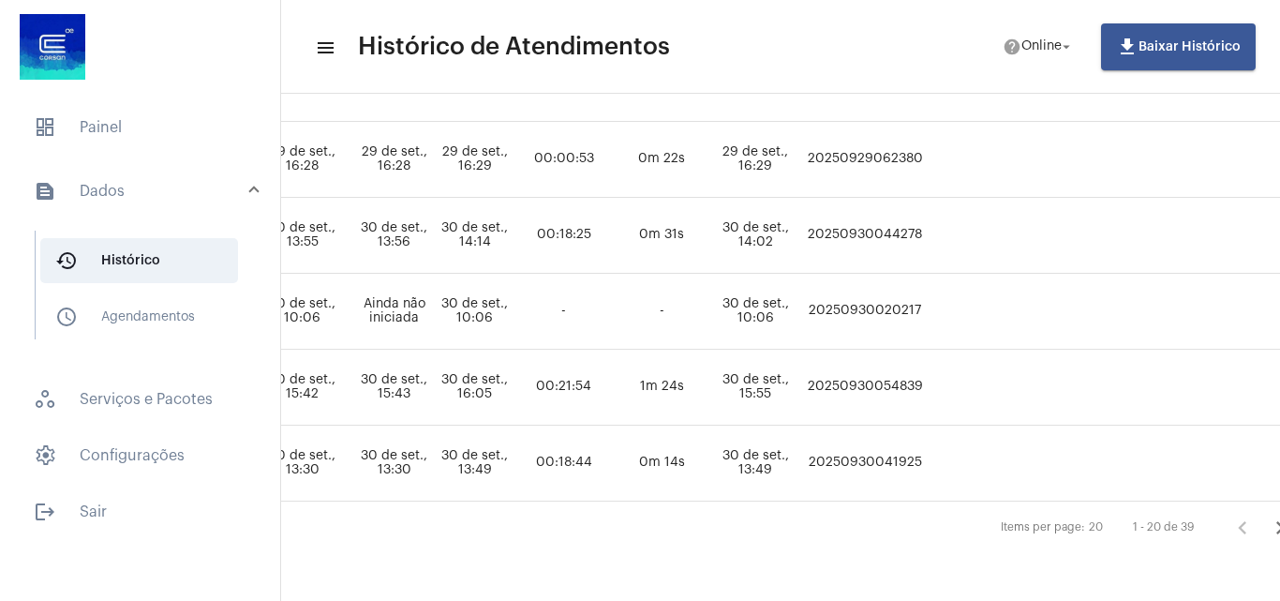
scroll to position [1410, 1183]
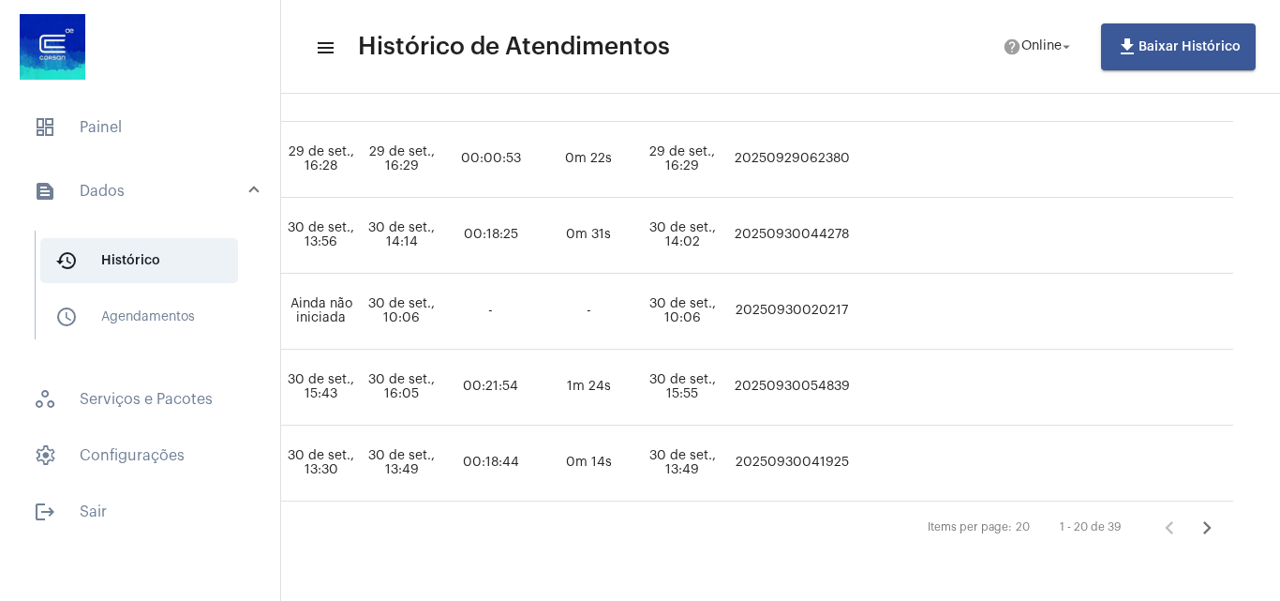
click at [1197, 516] on icon "Próxima página" at bounding box center [1207, 527] width 26 height 26
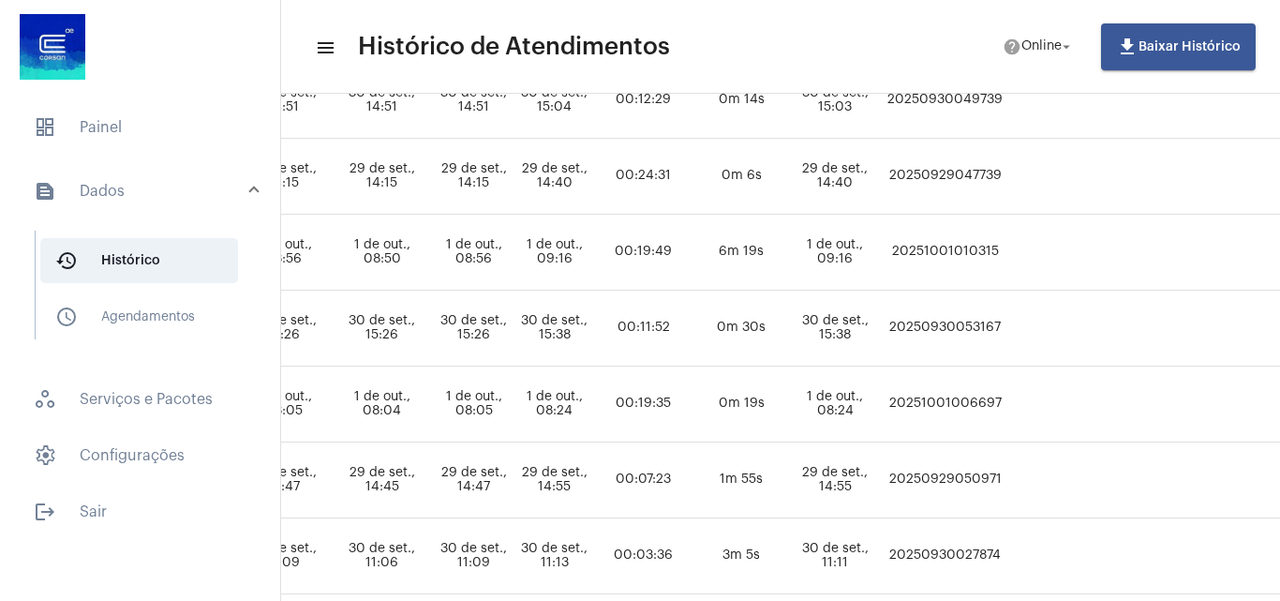
scroll to position [468, 1061]
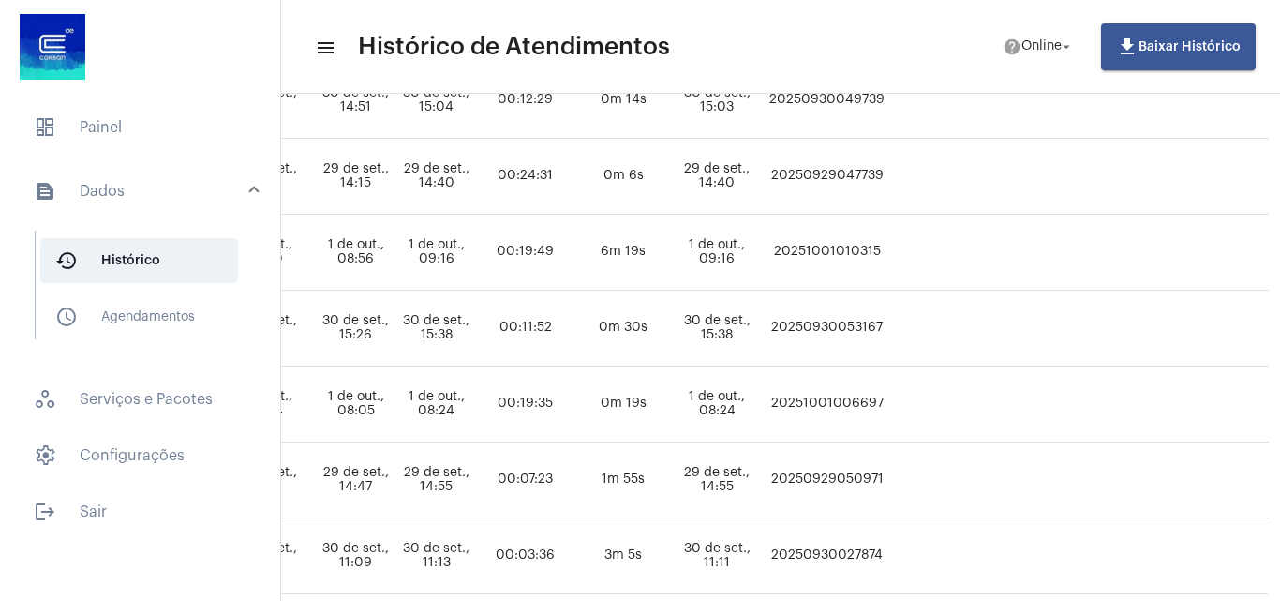
click at [890, 251] on td "20251001010315" at bounding box center [827, 253] width 126 height 76
copy td "20251001010315"
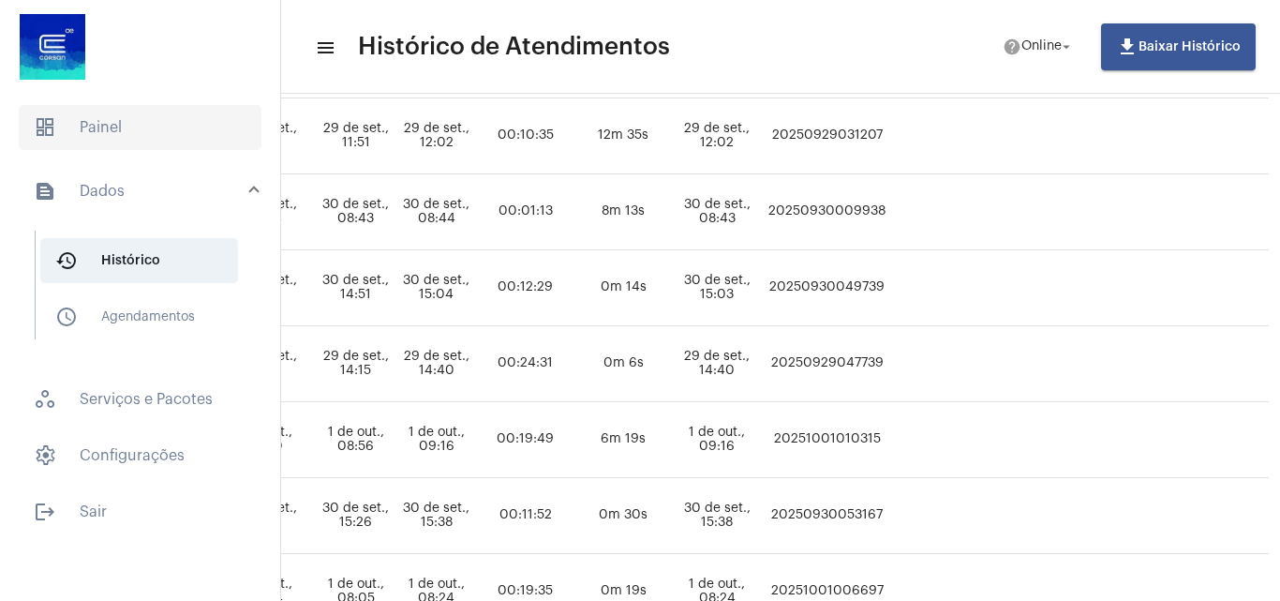
click at [53, 112] on span "dashboard Painel" at bounding box center [140, 127] width 243 height 45
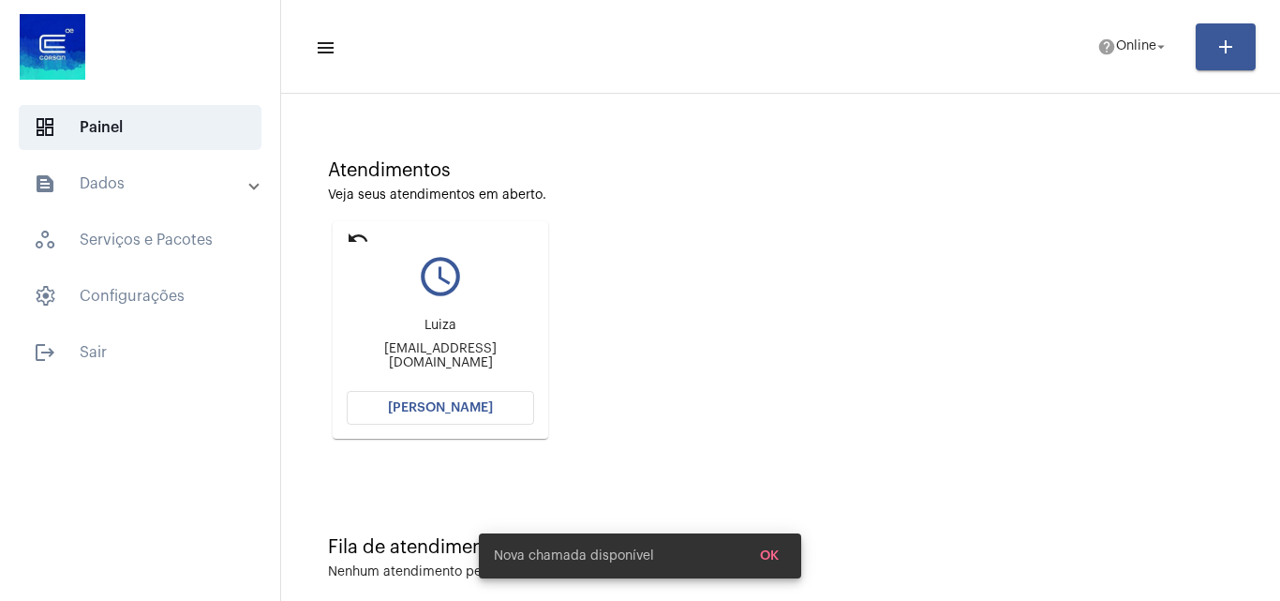
scroll to position [132, 0]
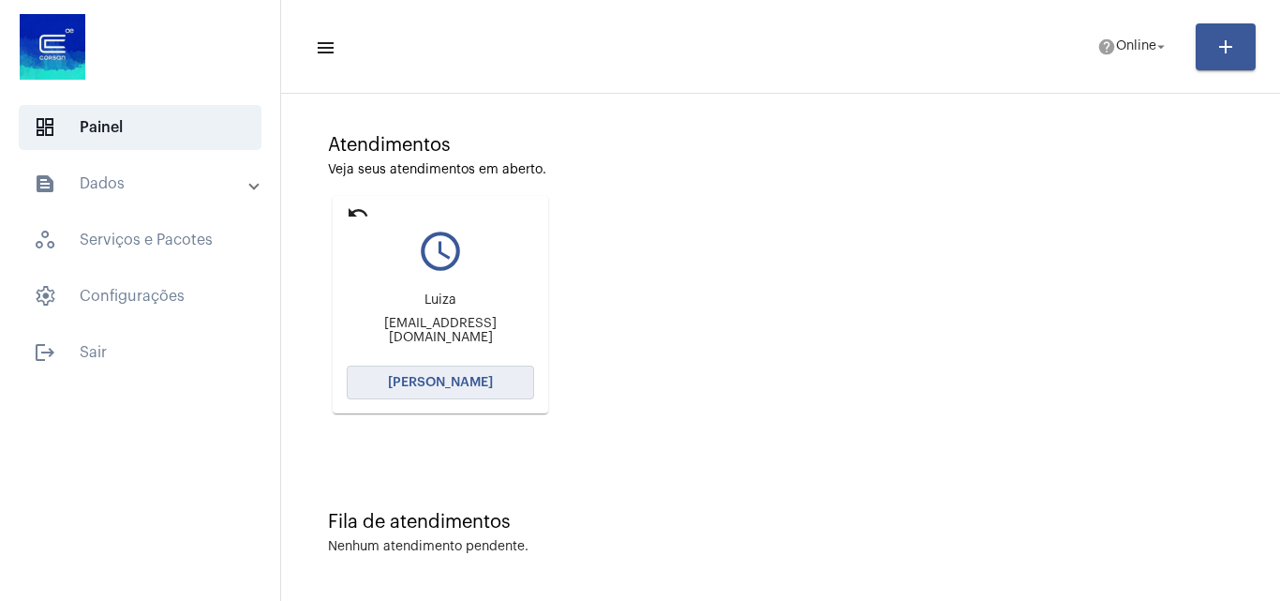
click at [453, 394] on button "[PERSON_NAME]" at bounding box center [440, 382] width 187 height 34
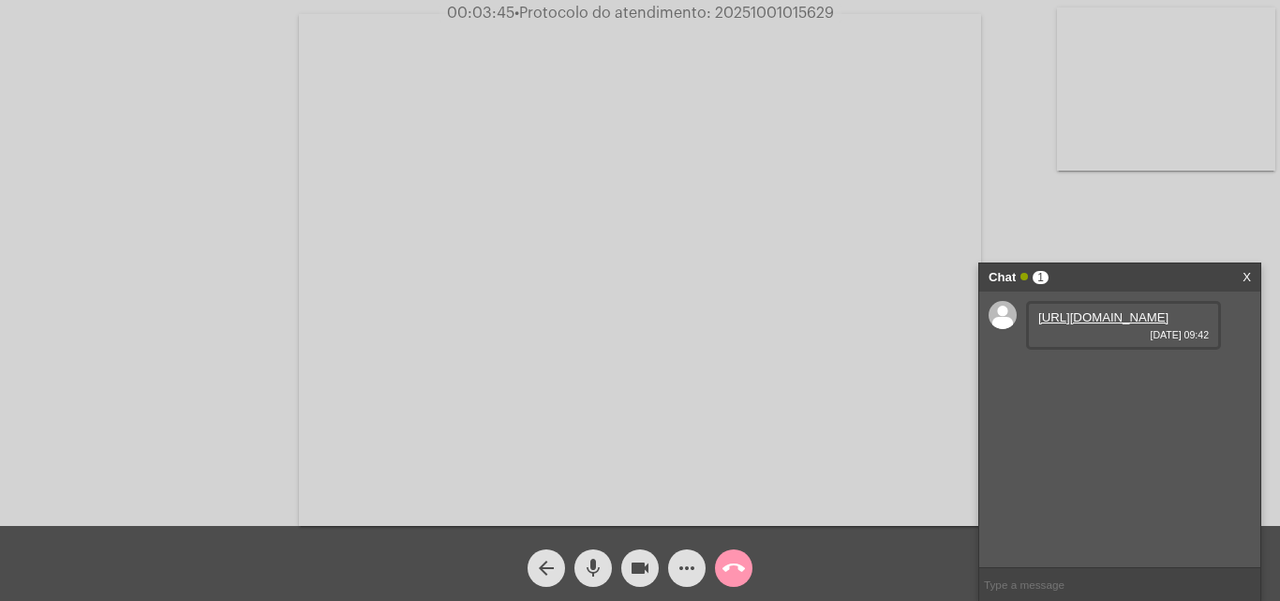
click at [1157, 324] on link "[URL][DOMAIN_NAME]" at bounding box center [1103, 317] width 130 height 14
click at [1155, 378] on link "[URL][DOMAIN_NAME]" at bounding box center [1103, 371] width 130 height 14
click at [638, 568] on mat-icon "videocam" at bounding box center [640, 568] width 22 height 22
click at [607, 567] on button "mic" at bounding box center [592, 567] width 37 height 37
click at [652, 569] on button "videocam_off" at bounding box center [639, 567] width 37 height 37
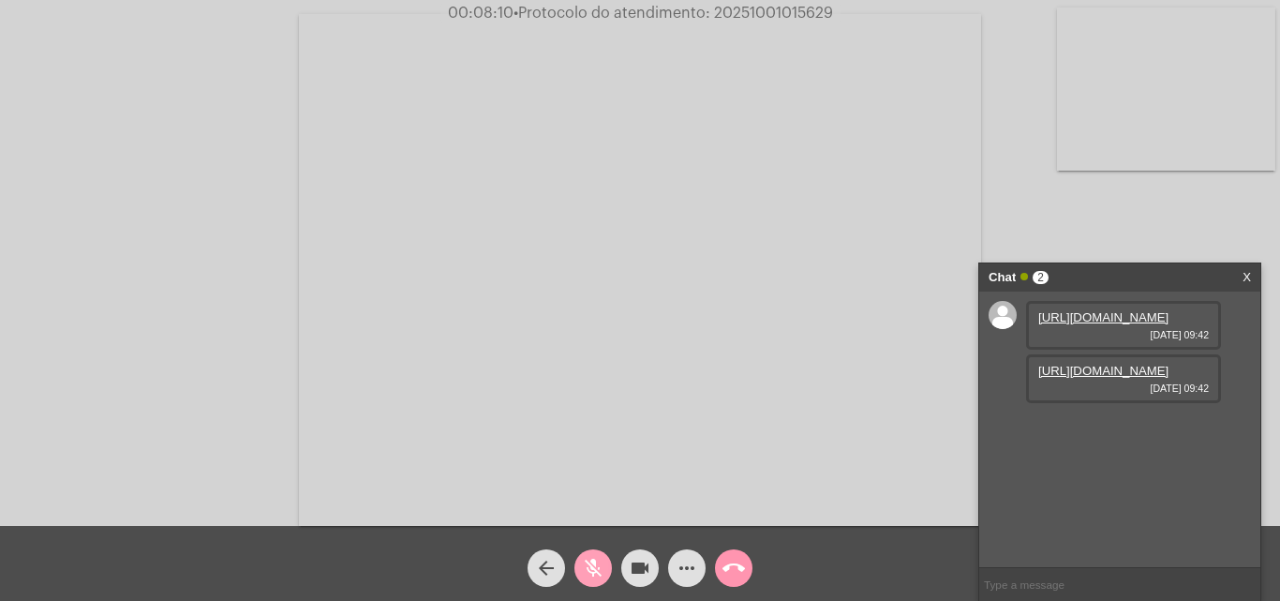
click at [604, 568] on button "mic_off" at bounding box center [592, 567] width 37 height 37
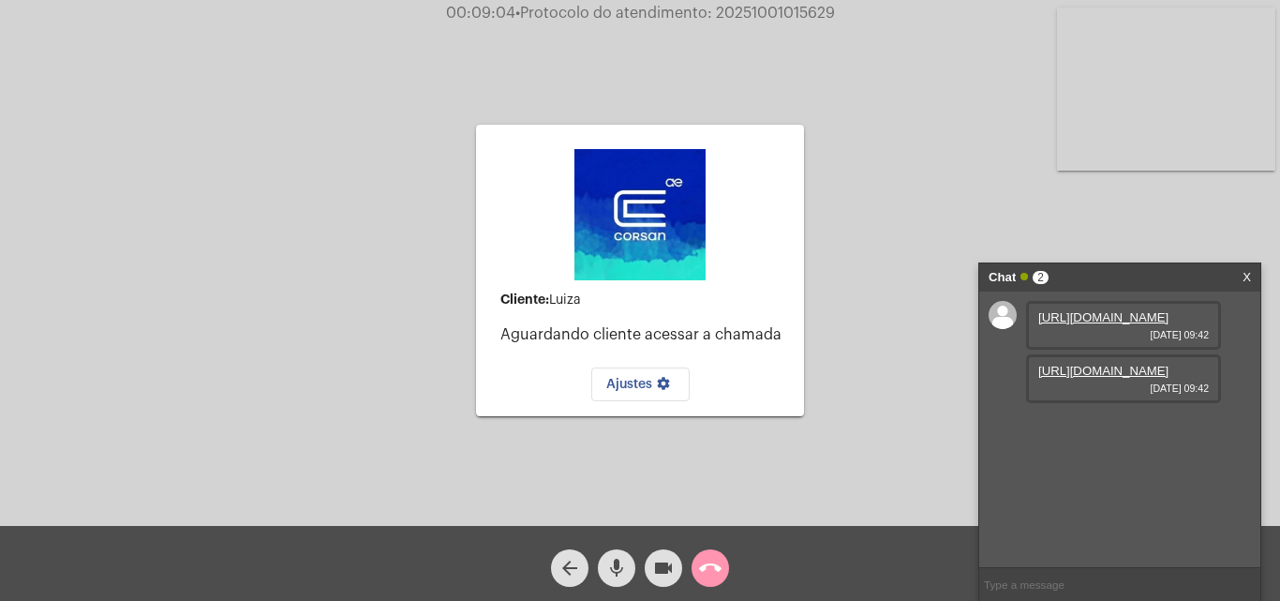
click at [609, 564] on mat-icon "mic" at bounding box center [616, 568] width 22 height 22
click at [651, 567] on button "videocam" at bounding box center [663, 567] width 37 height 37
click at [720, 565] on mat-icon "call_end" at bounding box center [710, 568] width 22 height 22
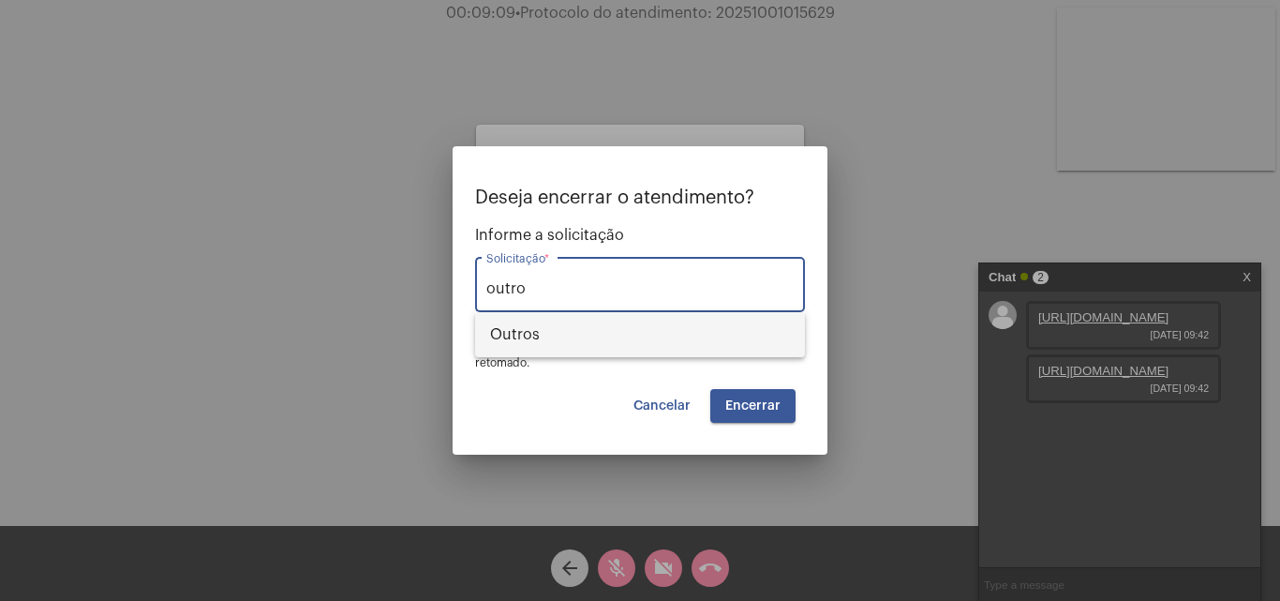
click at [483, 346] on mat-option "Outros" at bounding box center [640, 334] width 330 height 45
type input "Outros"
click at [750, 391] on button "Encerrar" at bounding box center [752, 406] width 85 height 34
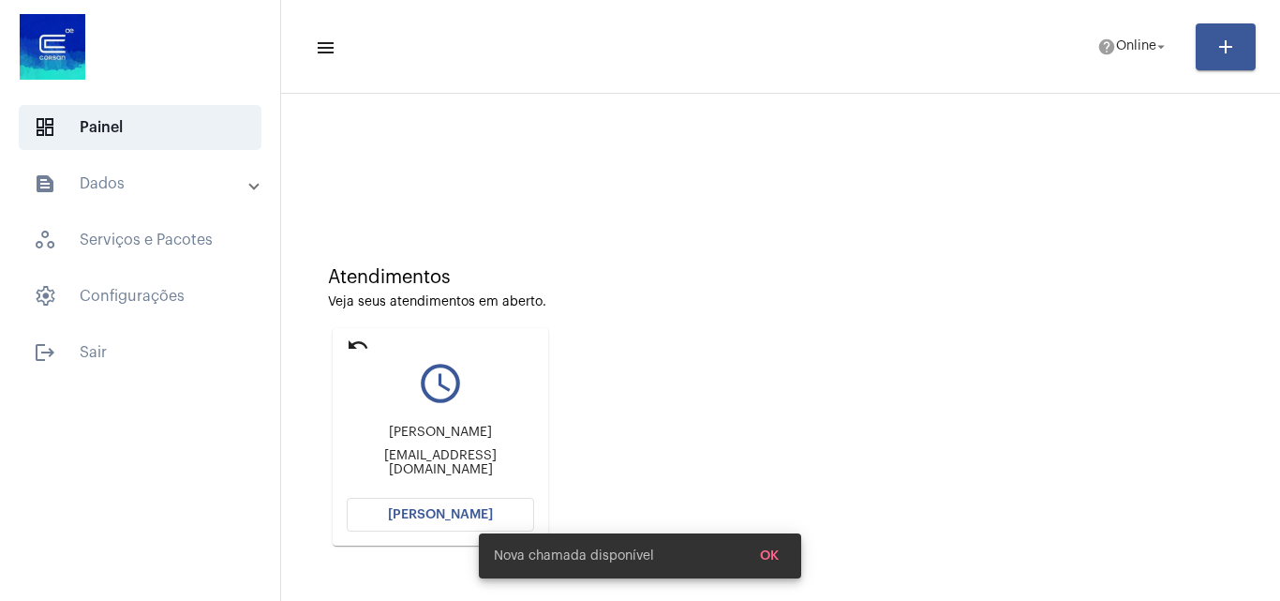
click at [457, 513] on div "Nova chamada disponível OK" at bounding box center [639, 556] width 367 height 90
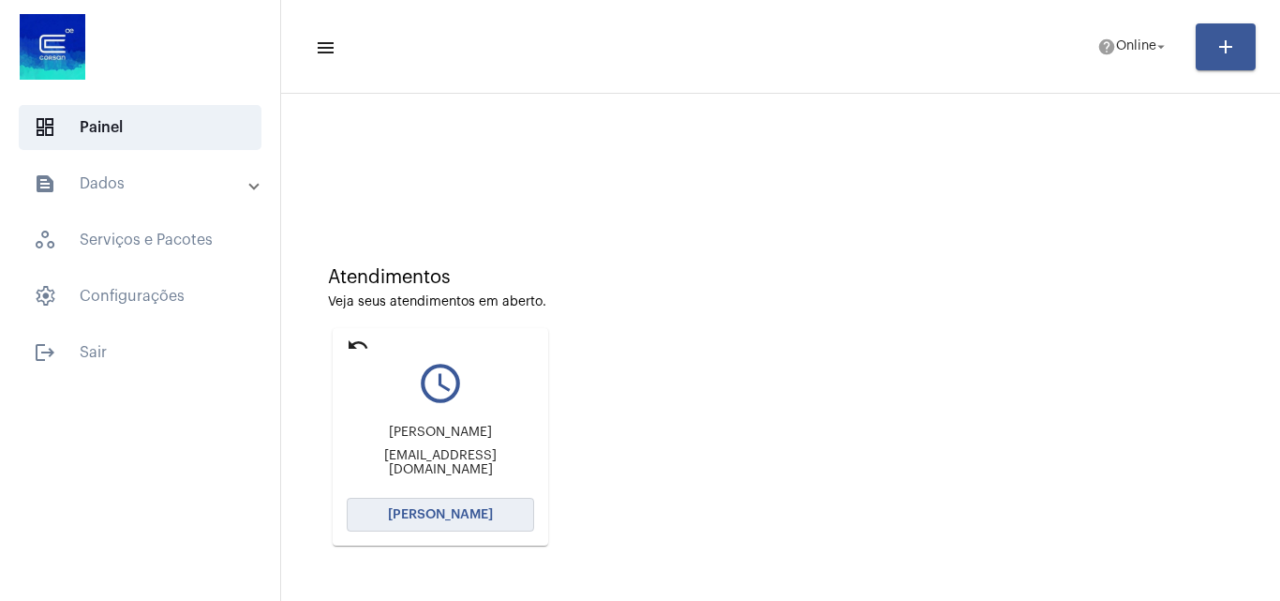
click at [456, 513] on span "[PERSON_NAME]" at bounding box center [440, 514] width 105 height 13
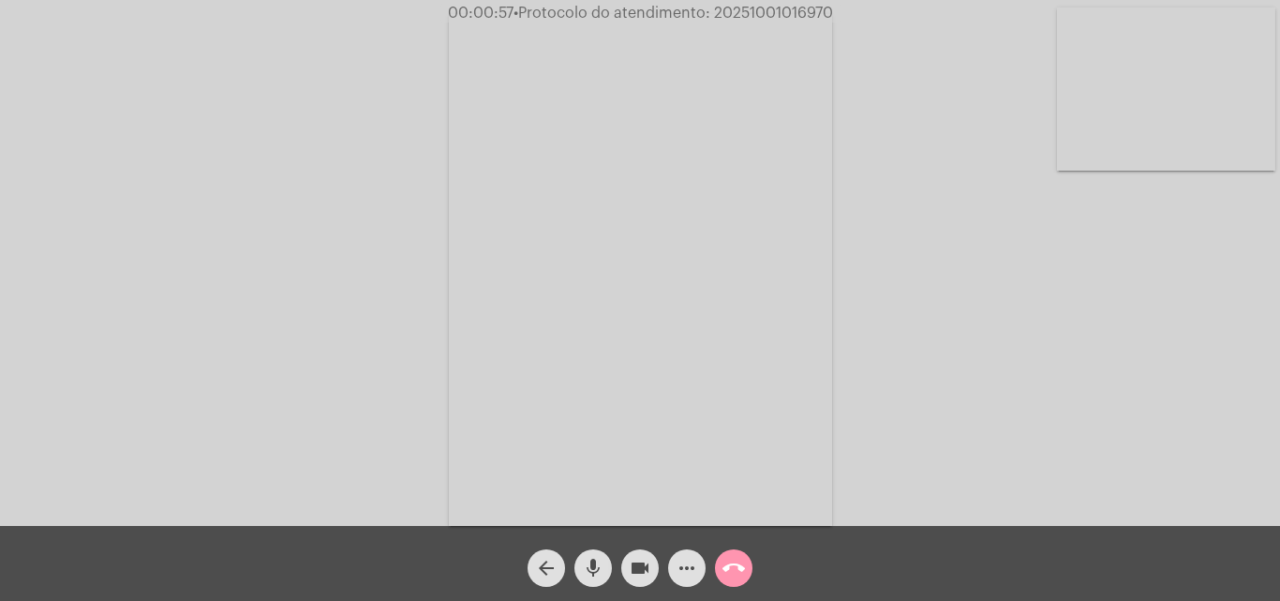
click at [632, 562] on mat-icon "videocam" at bounding box center [640, 568] width 22 height 22
click at [611, 562] on button "mic" at bounding box center [592, 567] width 37 height 37
click at [662, 562] on div "videocam_off" at bounding box center [640, 563] width 47 height 47
click at [652, 567] on button "videocam" at bounding box center [639, 567] width 37 height 37
drag, startPoint x: 643, startPoint y: 567, endPoint x: 612, endPoint y: 572, distance: 31.3
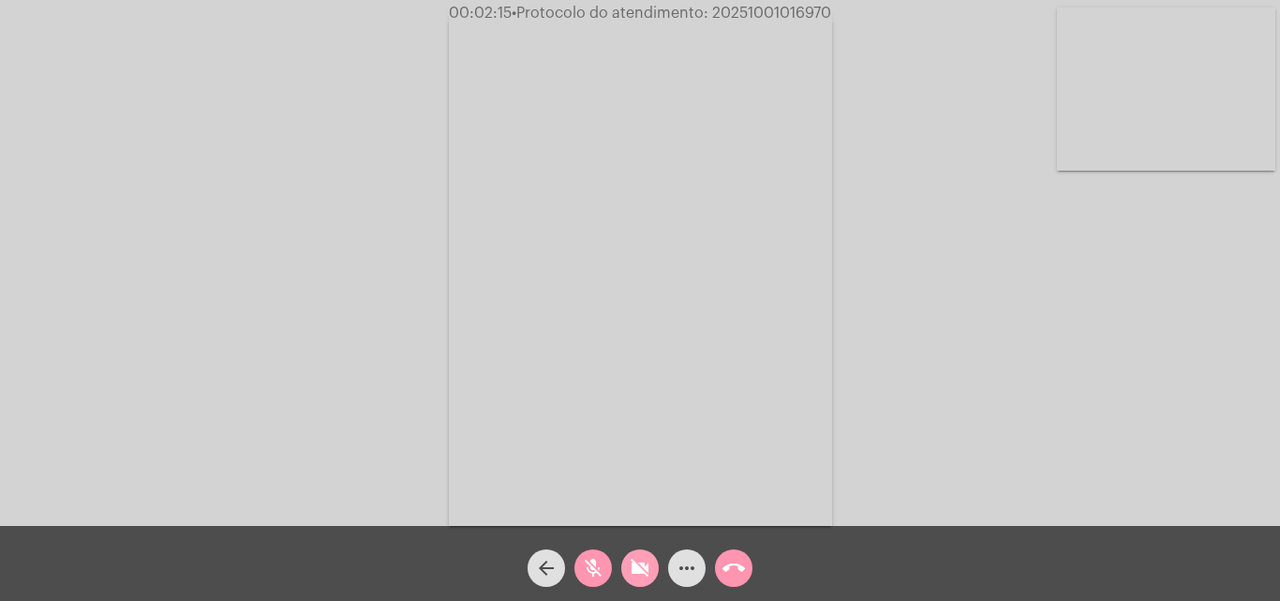
click at [641, 567] on mat-icon "videocam_off" at bounding box center [640, 568] width 22 height 22
click at [603, 572] on mat-icon "mic_off" at bounding box center [593, 568] width 22 height 22
click at [634, 572] on mat-icon "videocam" at bounding box center [640, 568] width 22 height 22
click at [586, 575] on mat-icon "mic" at bounding box center [593, 568] width 22 height 22
click at [626, 563] on button "videocam_off" at bounding box center [639, 567] width 37 height 37
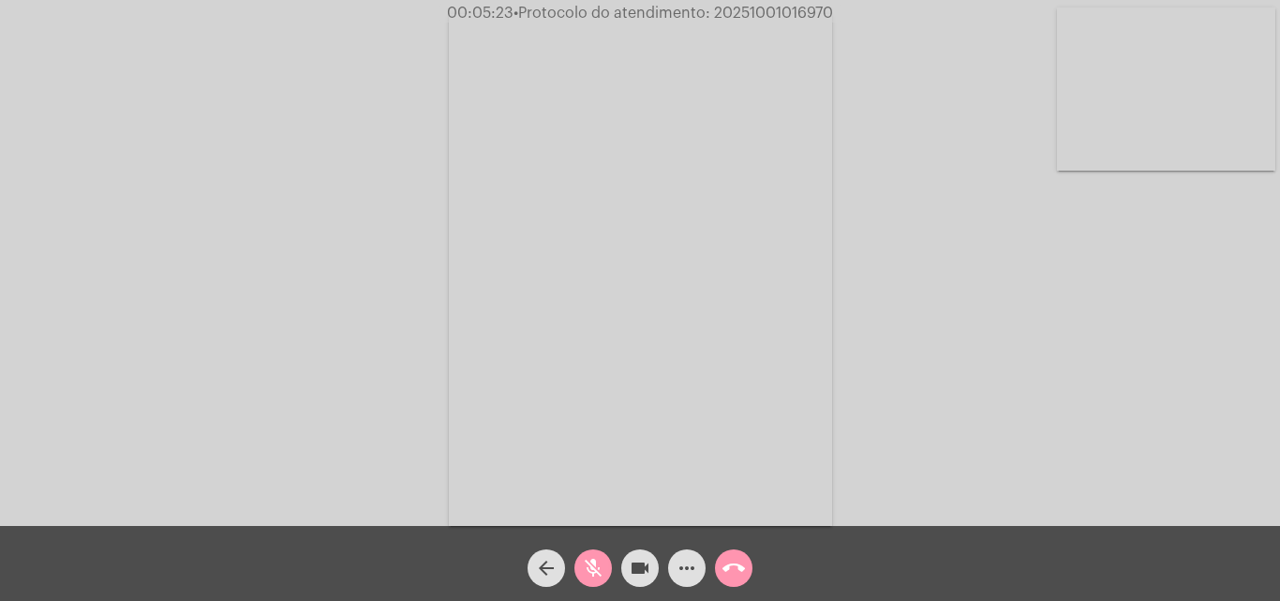
click at [607, 569] on button "mic_off" at bounding box center [592, 567] width 37 height 37
click at [633, 564] on mat-icon "videocam" at bounding box center [640, 568] width 22 height 22
click at [605, 564] on button "mic" at bounding box center [592, 567] width 37 height 37
click at [646, 562] on mat-icon "videocam_off" at bounding box center [640, 568] width 22 height 22
click at [588, 575] on mat-icon "mic_off" at bounding box center [593, 568] width 22 height 22
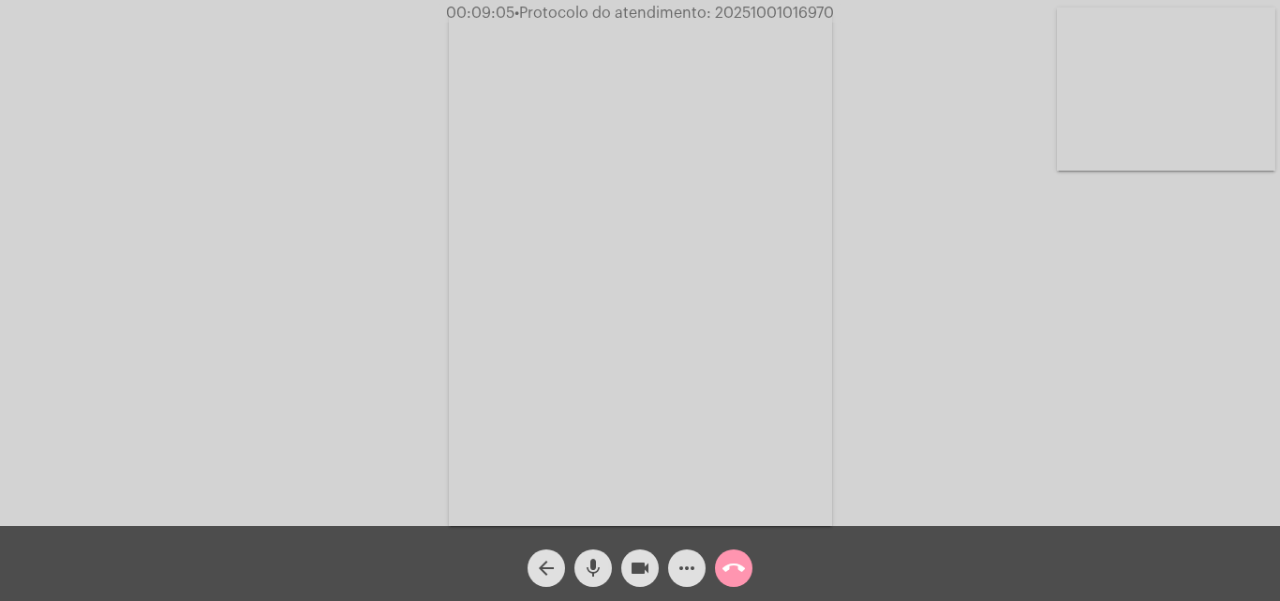
click at [693, 572] on mat-icon "more_horiz" at bounding box center [687, 568] width 22 height 22
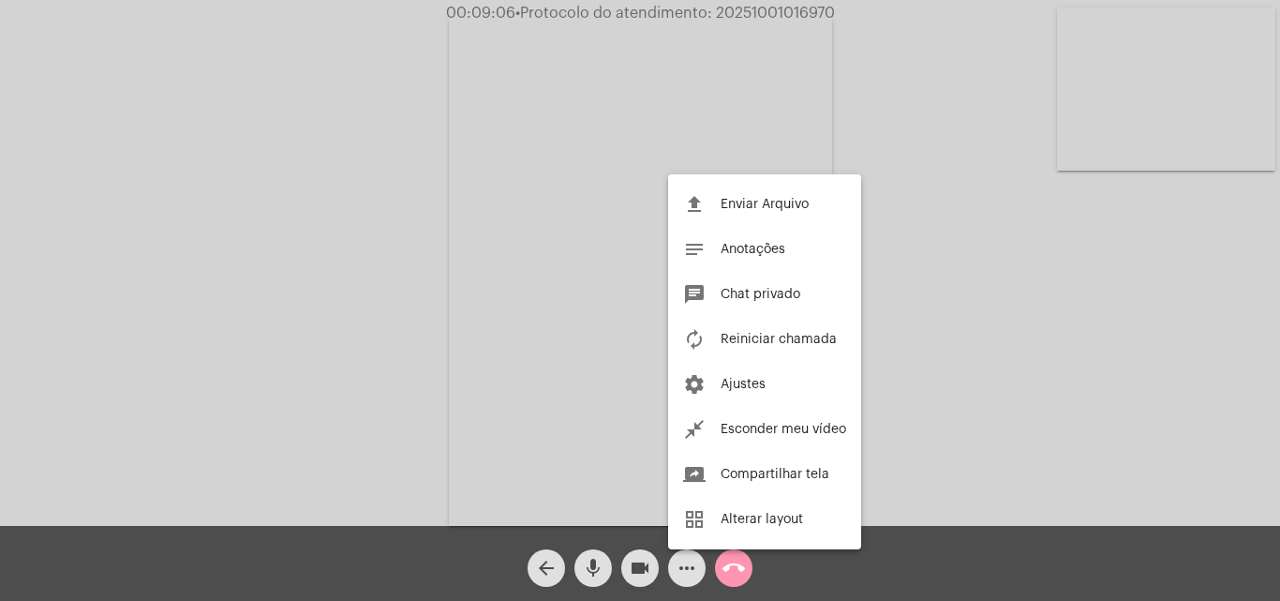
click at [938, 414] on div at bounding box center [640, 300] width 1280 height 601
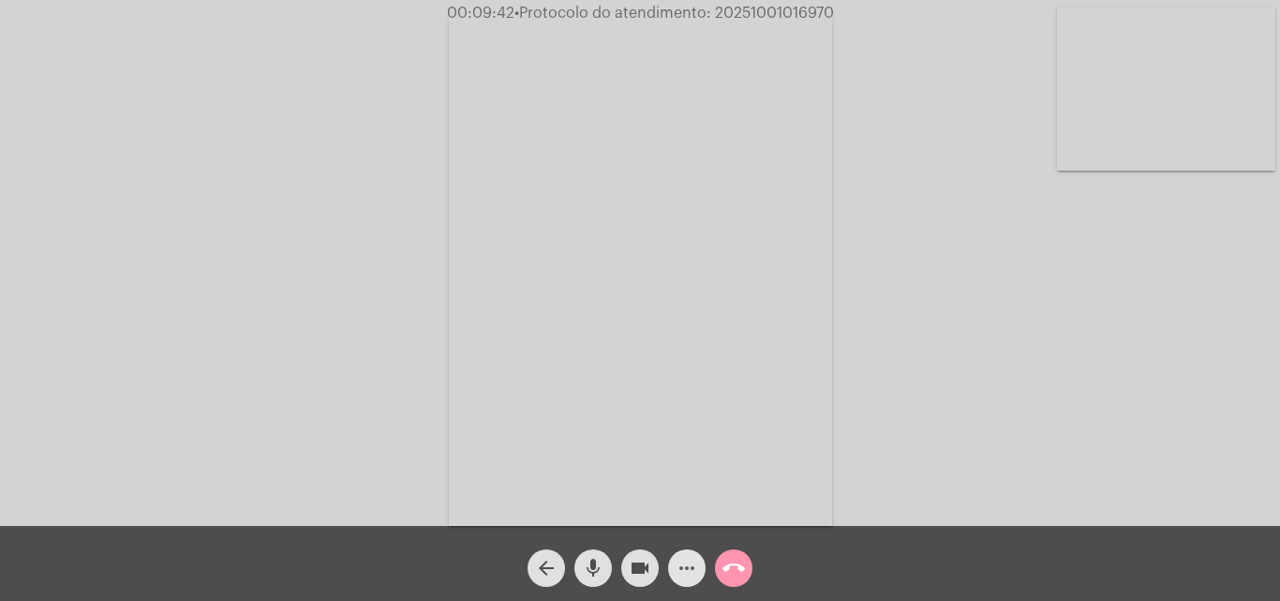
drag, startPoint x: 692, startPoint y: 567, endPoint x: 702, endPoint y: 568, distance: 9.4
click at [700, 567] on button "more_horiz" at bounding box center [686, 567] width 37 height 37
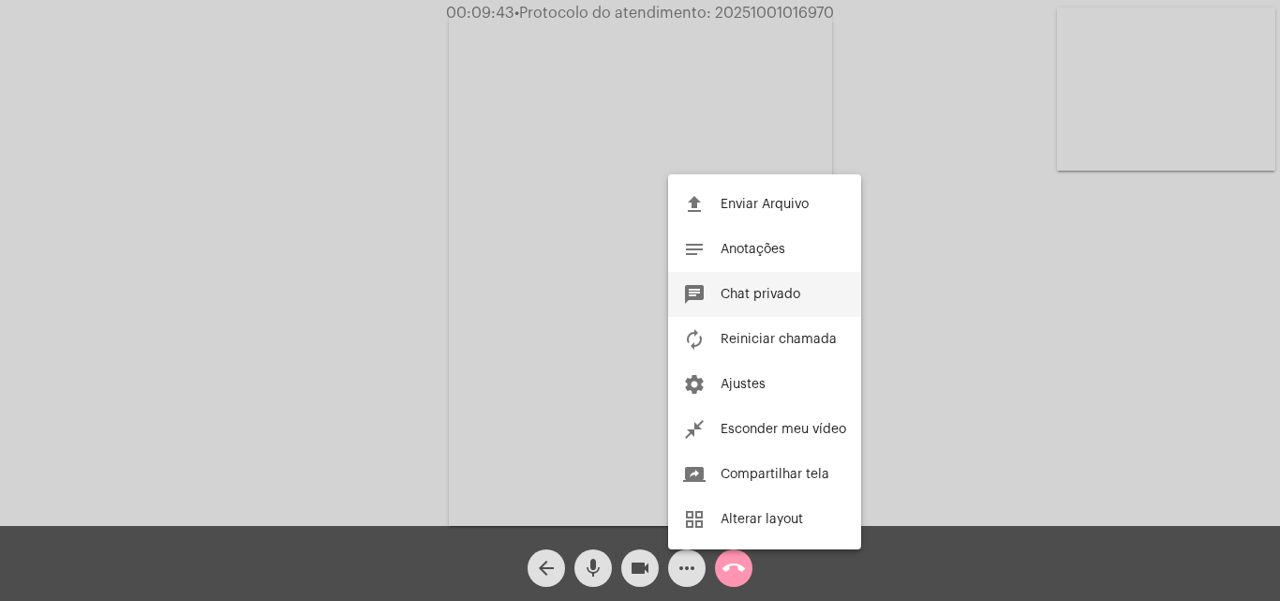
click at [758, 284] on button "chat Chat privado" at bounding box center [764, 294] width 193 height 45
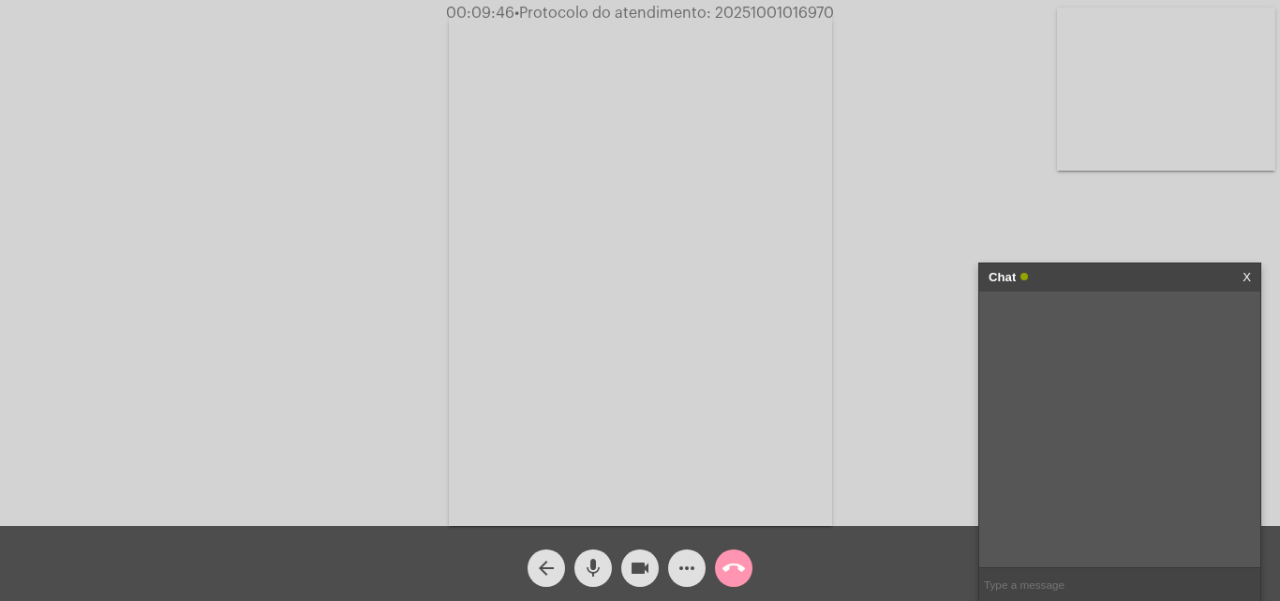
click at [1055, 570] on input "text" at bounding box center [1119, 584] width 281 height 33
type input "oi"
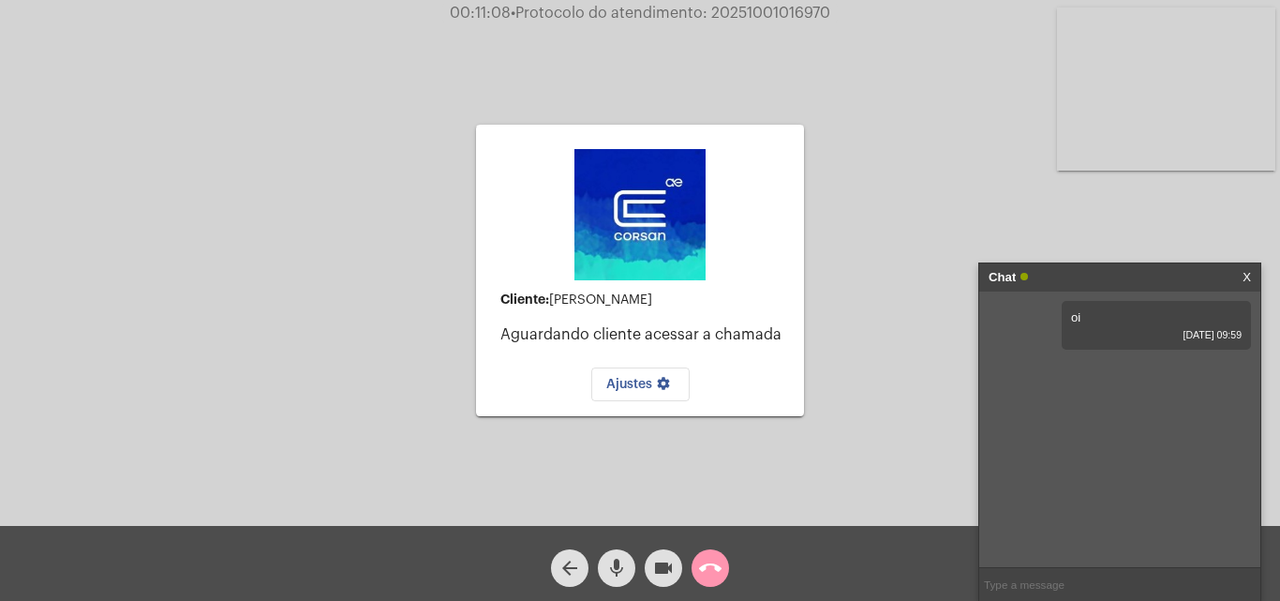
click at [627, 563] on mat-icon "mic" at bounding box center [616, 568] width 22 height 22
click at [677, 585] on div "videocam" at bounding box center [663, 563] width 47 height 47
click at [661, 581] on span "videocam_off" at bounding box center [663, 567] width 22 height 37
click at [661, 581] on span "videocam" at bounding box center [663, 567] width 22 height 37
click at [707, 570] on mat-icon "call_end" at bounding box center [710, 568] width 22 height 22
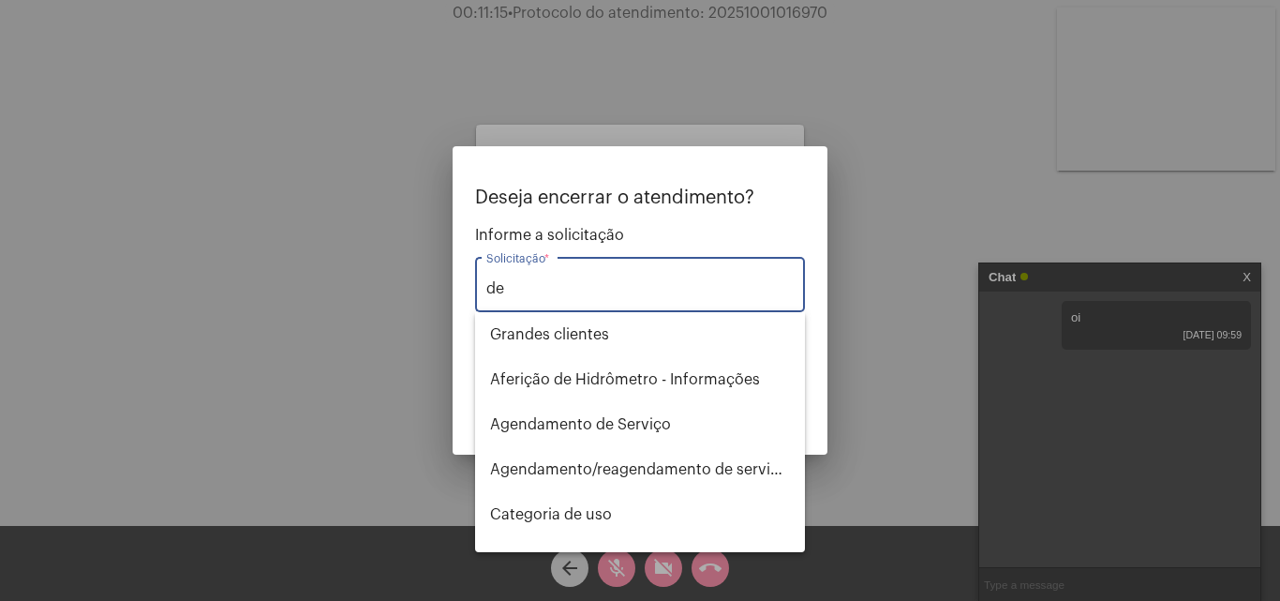
type input "d"
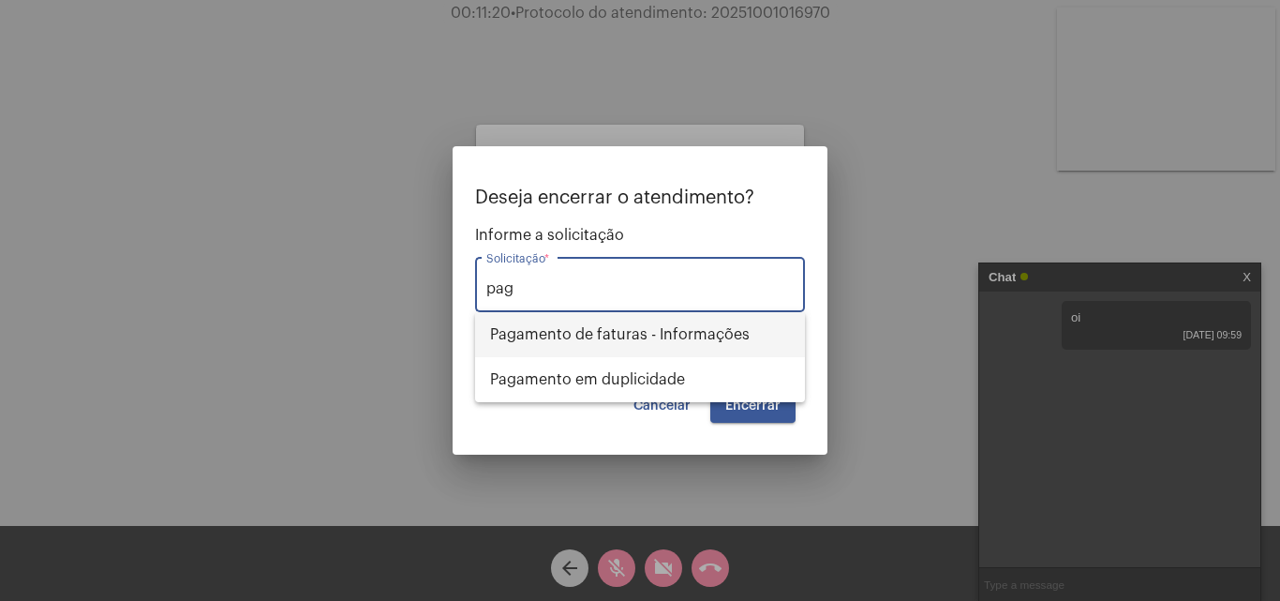
click at [632, 325] on span "Pagamento de faturas - Informações" at bounding box center [640, 334] width 300 height 45
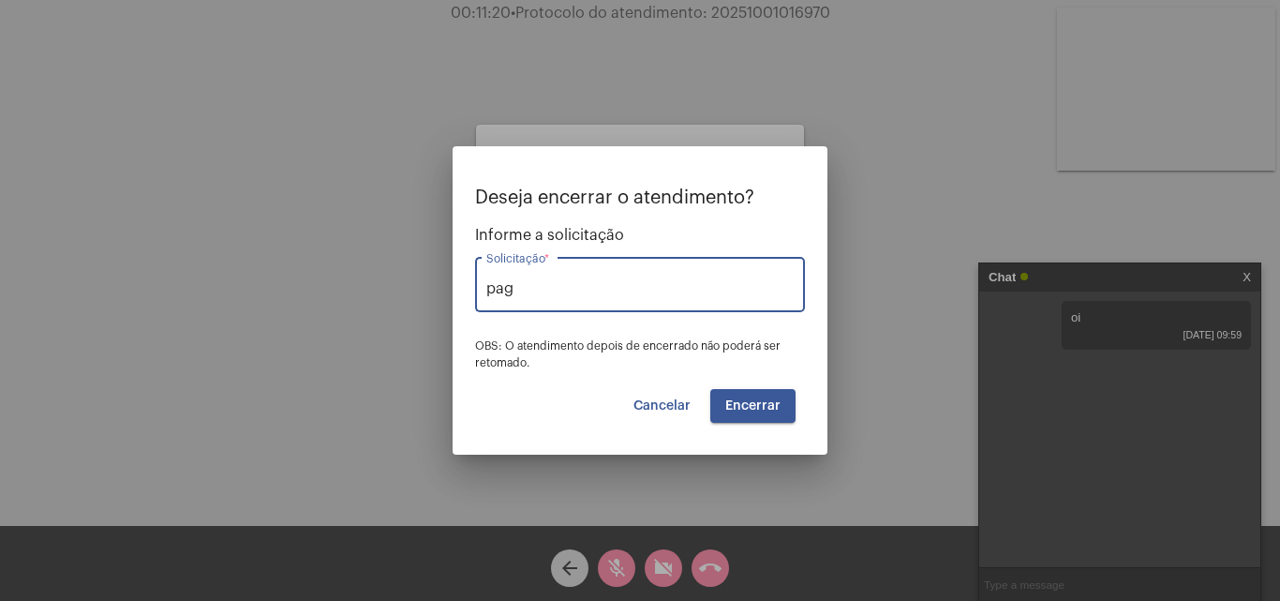
type input "Pagamento de faturas - Informações"
click at [747, 404] on span "Encerrar" at bounding box center [752, 405] width 55 height 13
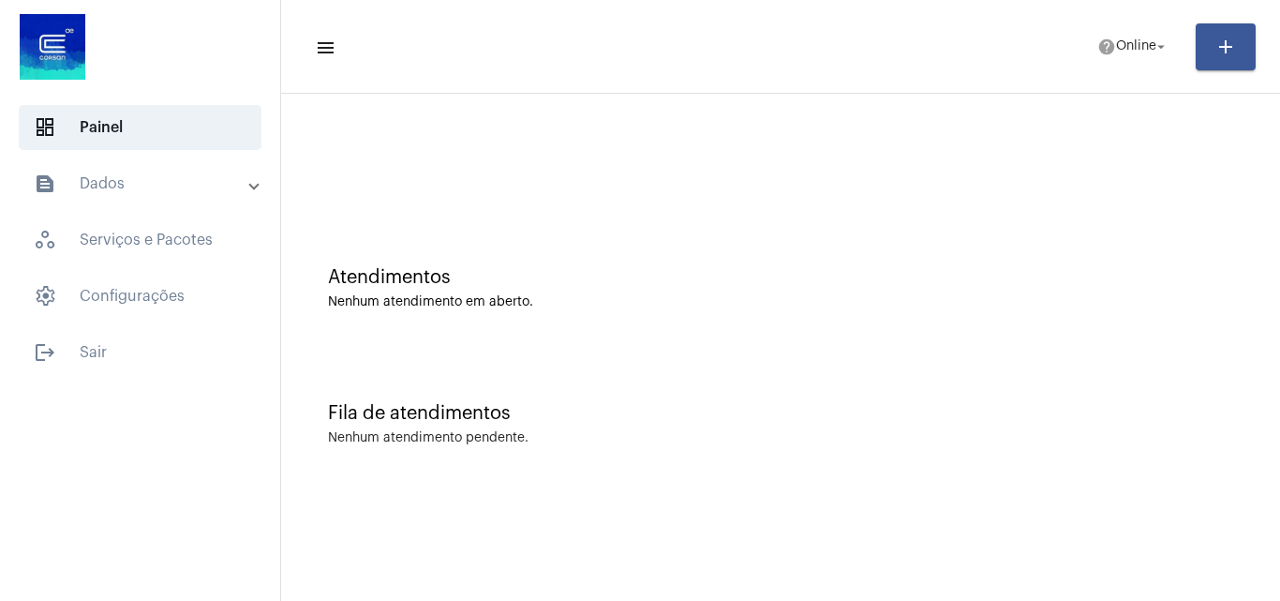
click at [112, 183] on mat-panel-title "text_snippet_outlined Dados" at bounding box center [142, 183] width 216 height 22
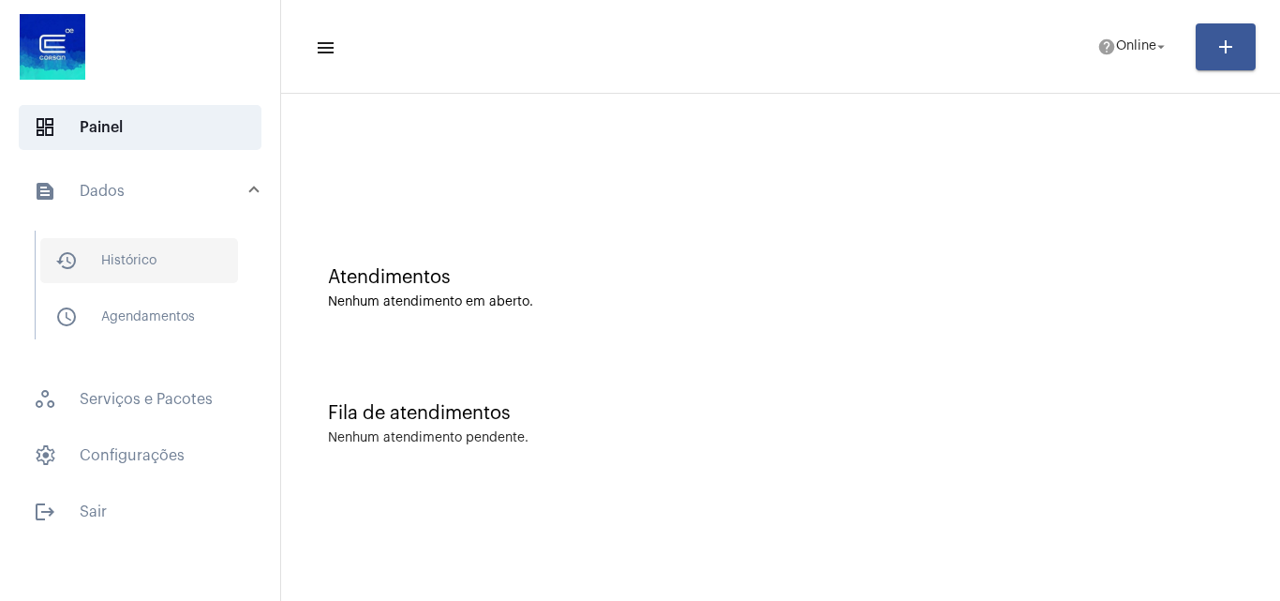
click at [164, 252] on span "history_outlined Histórico" at bounding box center [139, 260] width 198 height 45
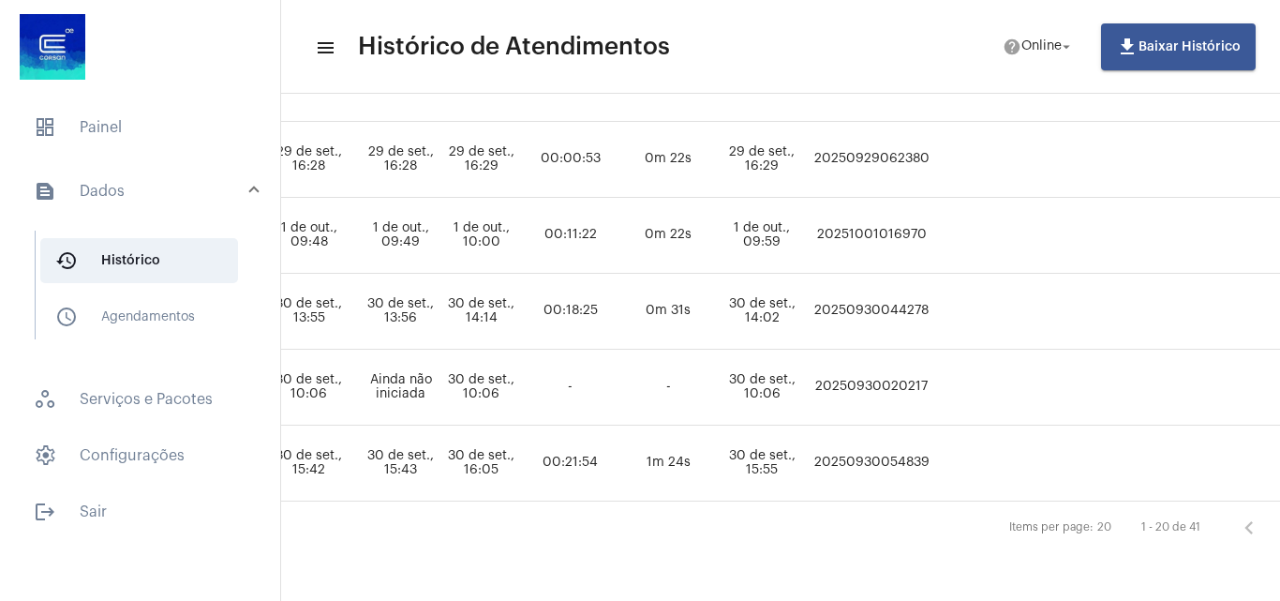
scroll to position [1410, 1085]
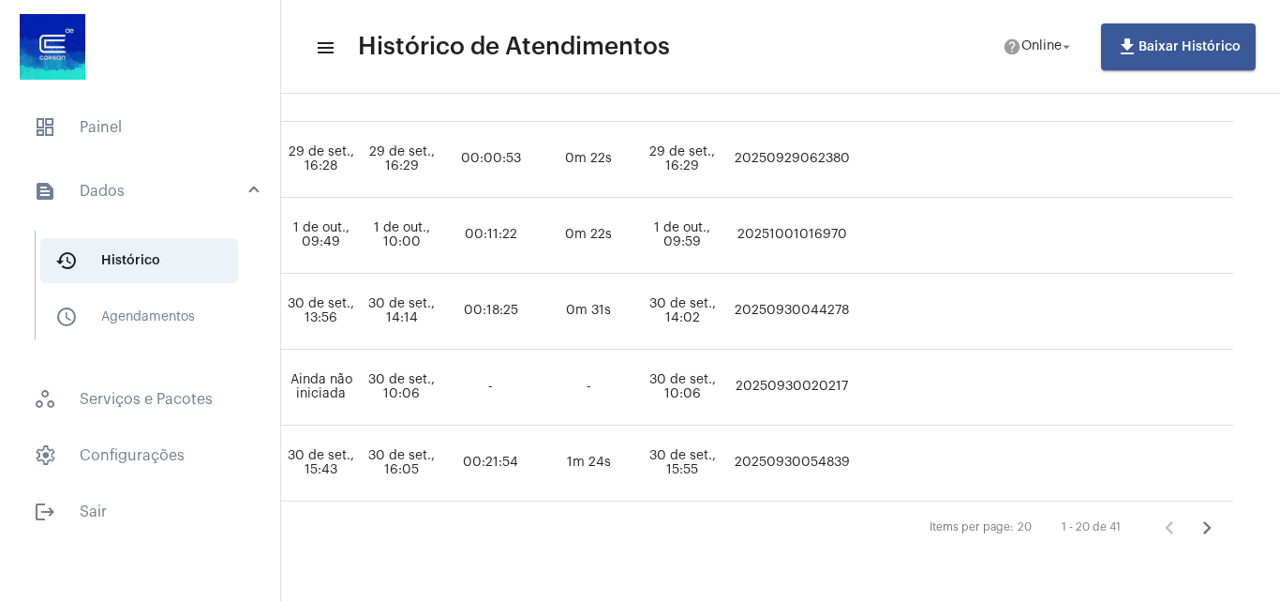
click at [850, 221] on td "20251001016970" at bounding box center [792, 236] width 126 height 76
copy td "20251001016970"
click at [116, 135] on span "dashboard Painel" at bounding box center [140, 127] width 243 height 45
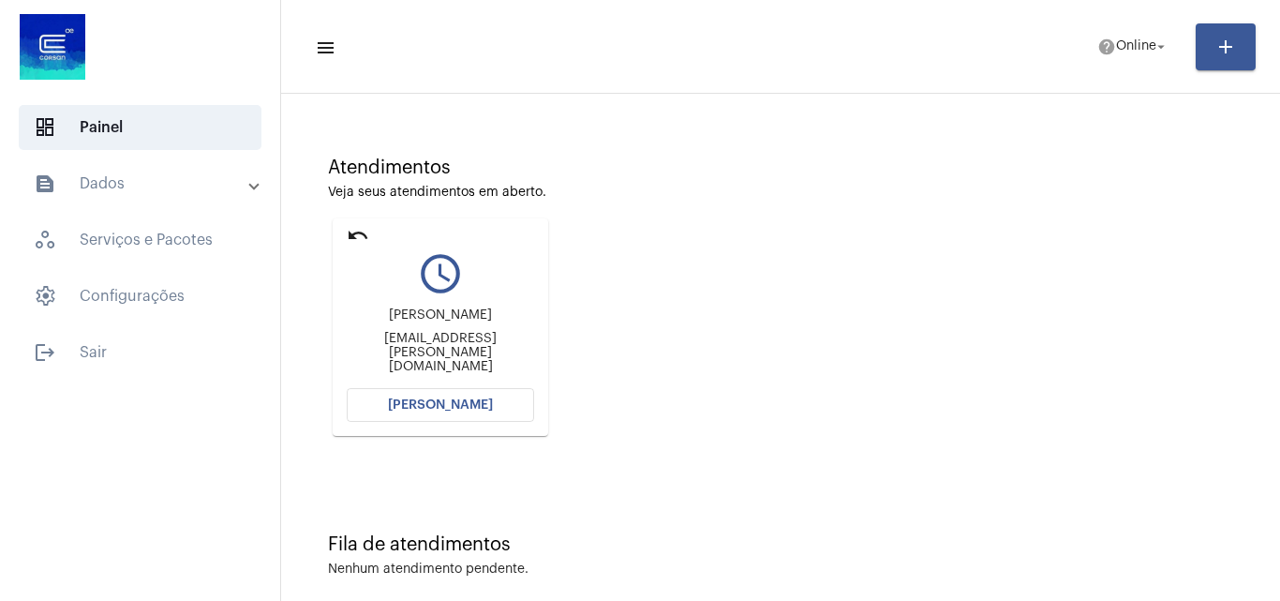
scroll to position [132, 0]
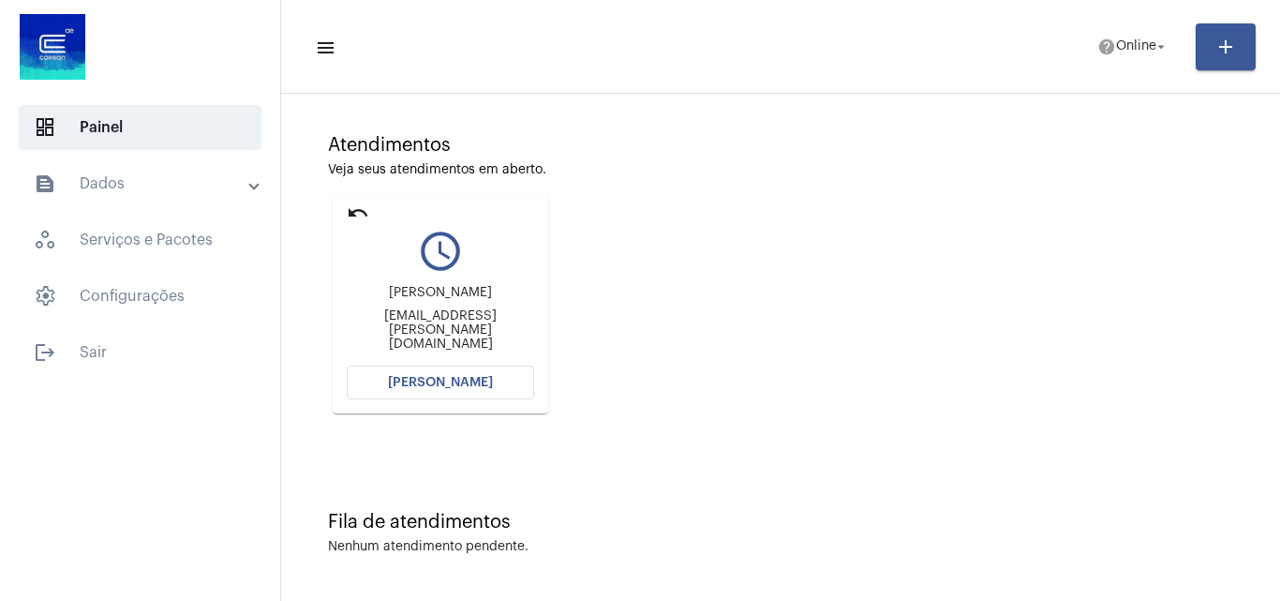
click at [467, 382] on span "[PERSON_NAME]" at bounding box center [440, 382] width 105 height 13
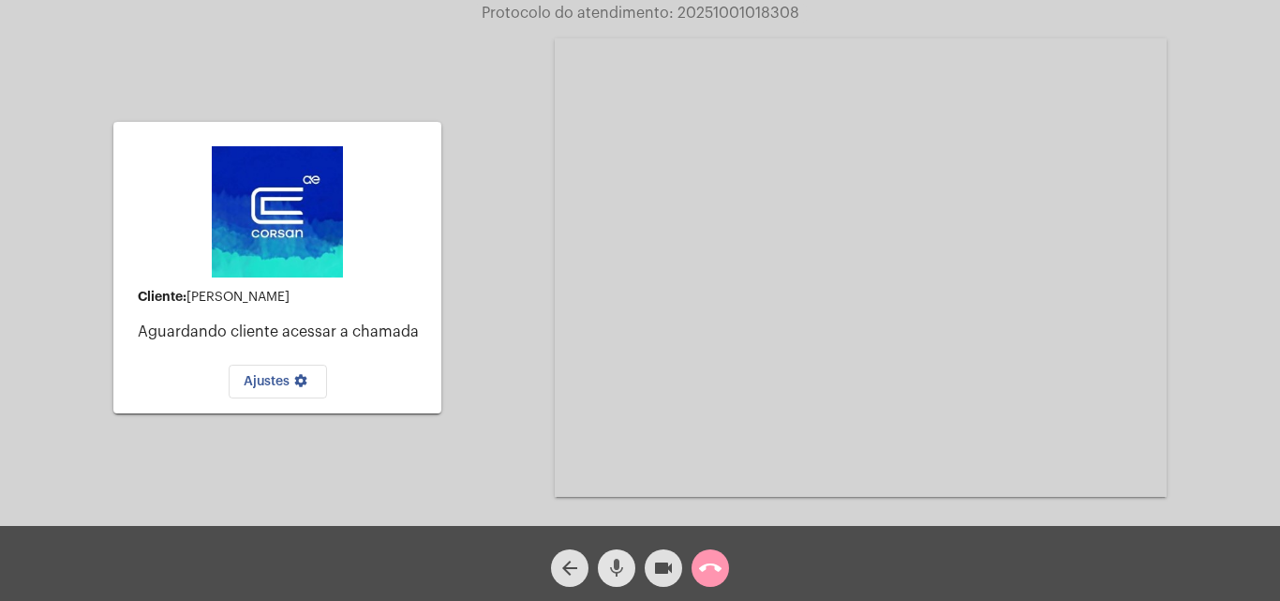
click at [602, 563] on button "mic" at bounding box center [616, 567] width 37 height 37
click at [672, 565] on mat-icon "videocam" at bounding box center [663, 568] width 22 height 22
click at [701, 566] on mat-icon "call_end" at bounding box center [710, 568] width 22 height 22
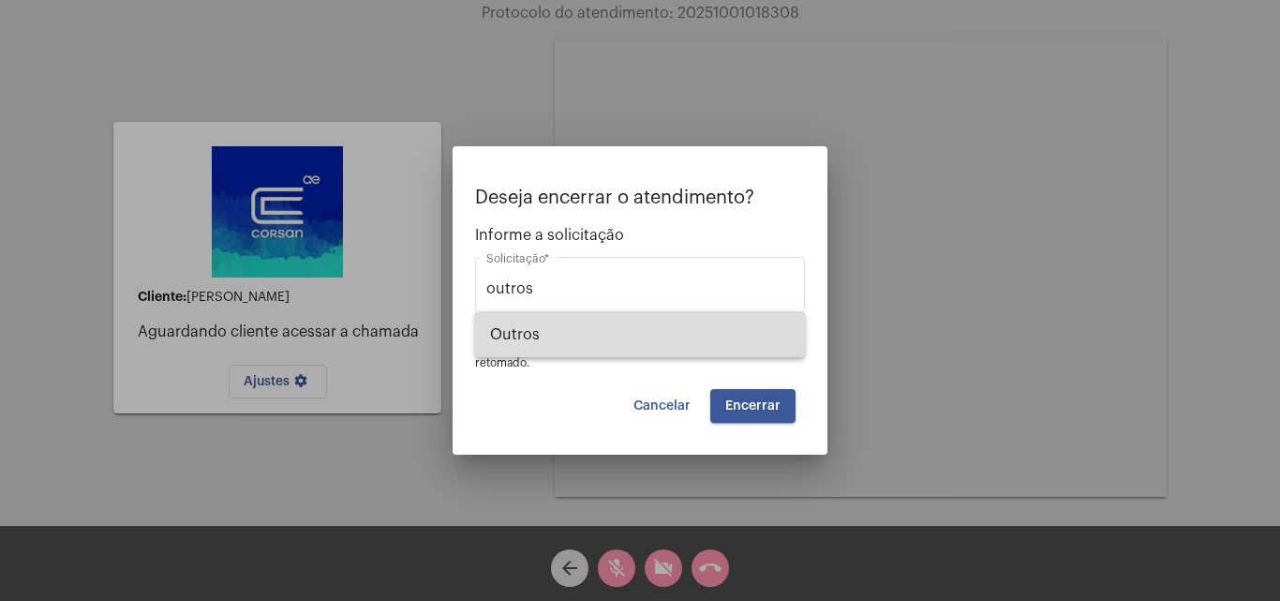
click at [609, 344] on span "Outros" at bounding box center [640, 334] width 300 height 45
type input "Outros"
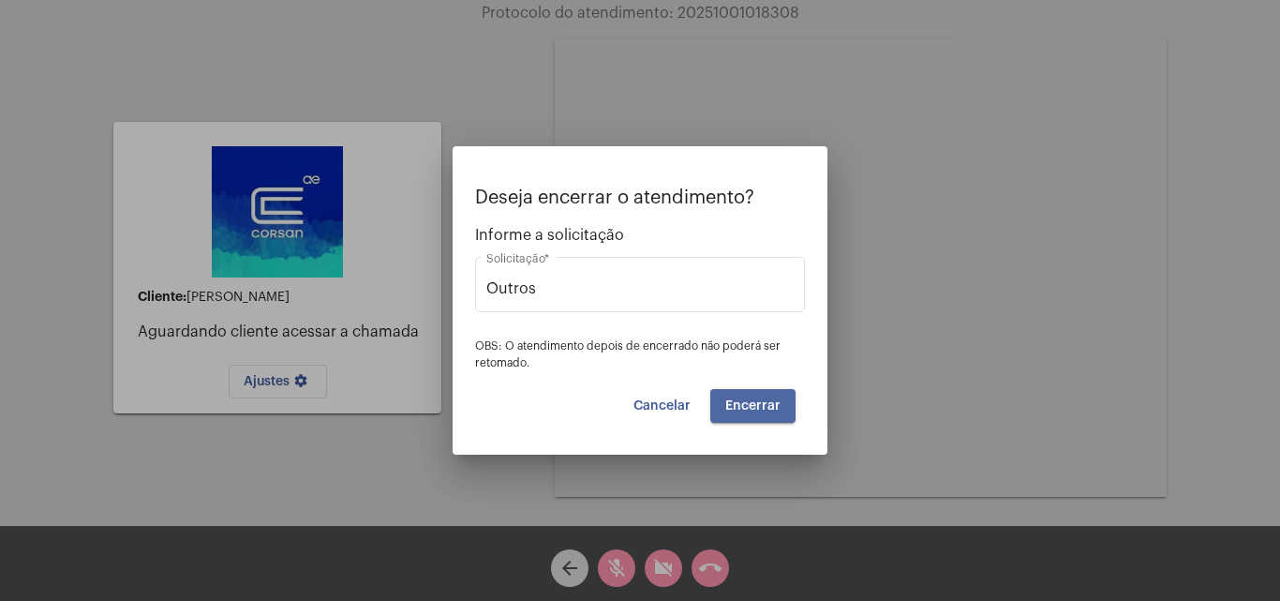
click at [790, 413] on button "Encerrar" at bounding box center [752, 406] width 85 height 34
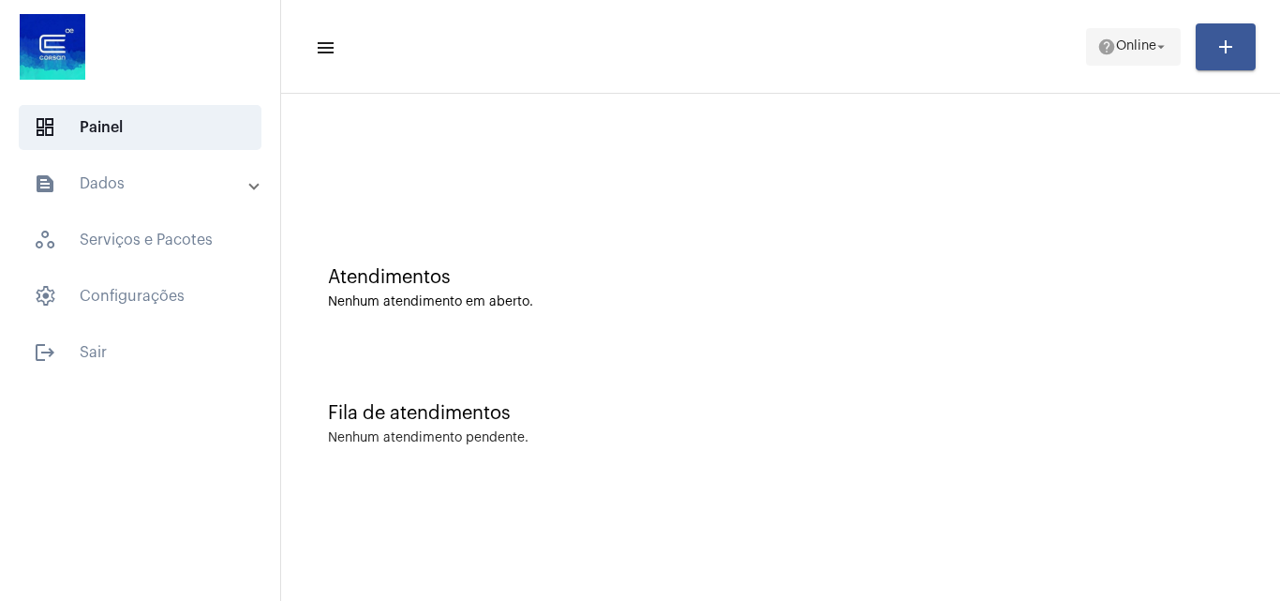
click at [1146, 54] on span "help Online arrow_drop_down" at bounding box center [1133, 46] width 72 height 34
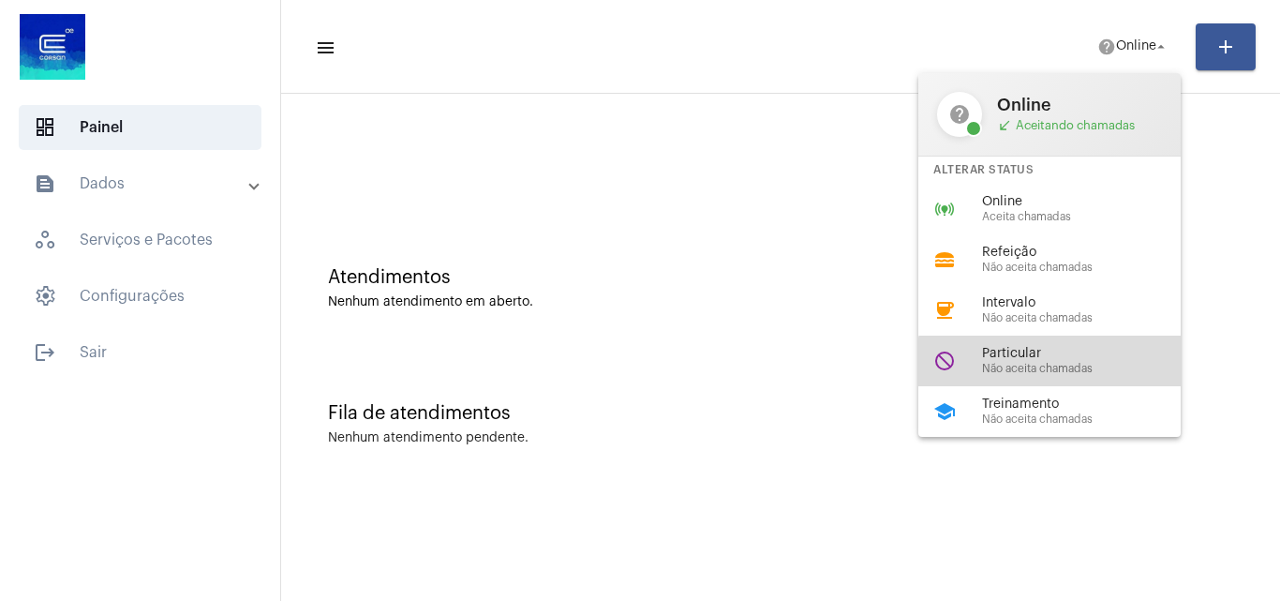
click at [1051, 376] on div "do_not_disturb Particular Não aceita chamadas" at bounding box center [1064, 360] width 292 height 51
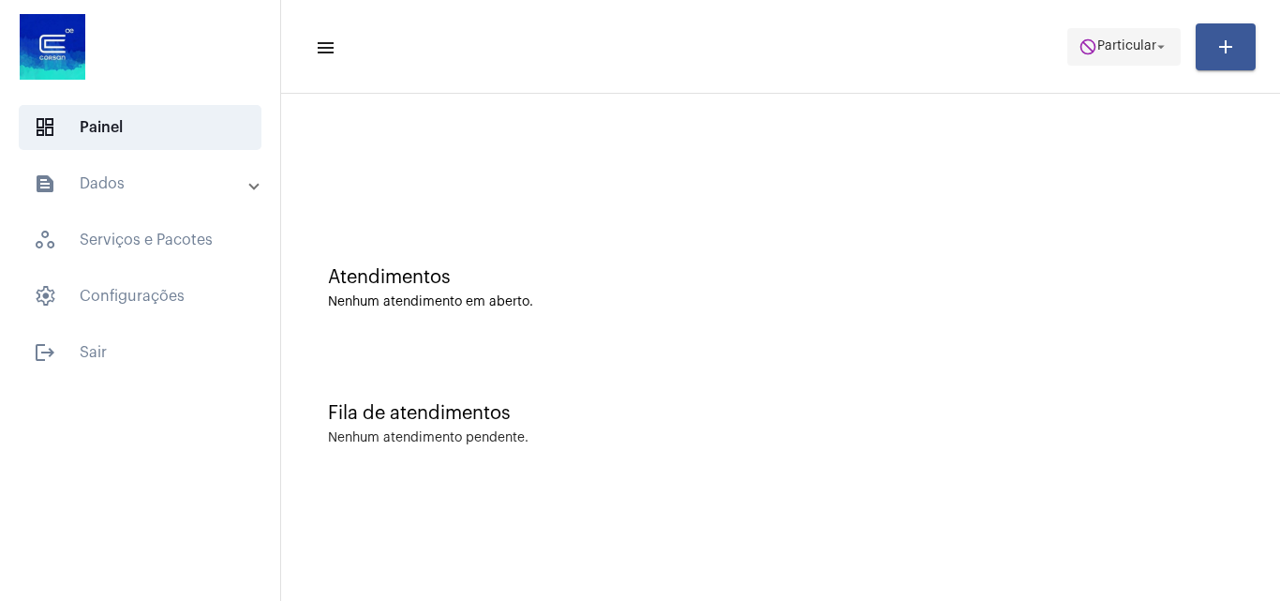
click at [1171, 37] on button "do_not_disturb Particular arrow_drop_down" at bounding box center [1123, 46] width 113 height 37
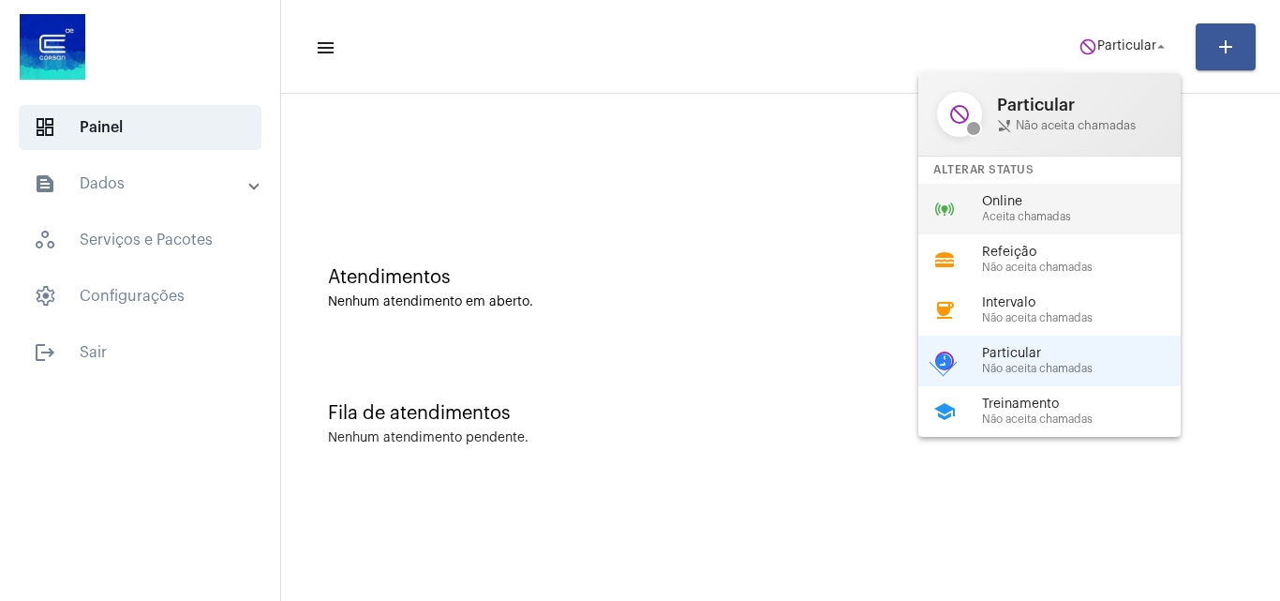
click at [1065, 195] on span "Online" at bounding box center [1089, 202] width 214 height 14
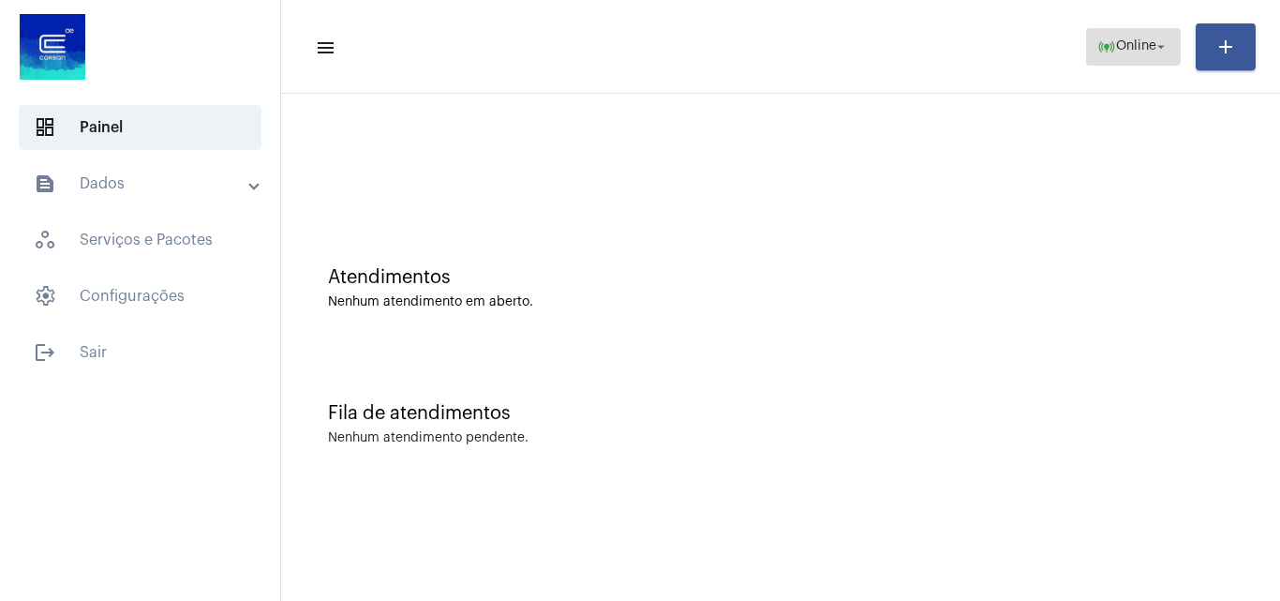
click at [1131, 58] on span "online_prediction Online arrow_drop_down" at bounding box center [1133, 46] width 72 height 34
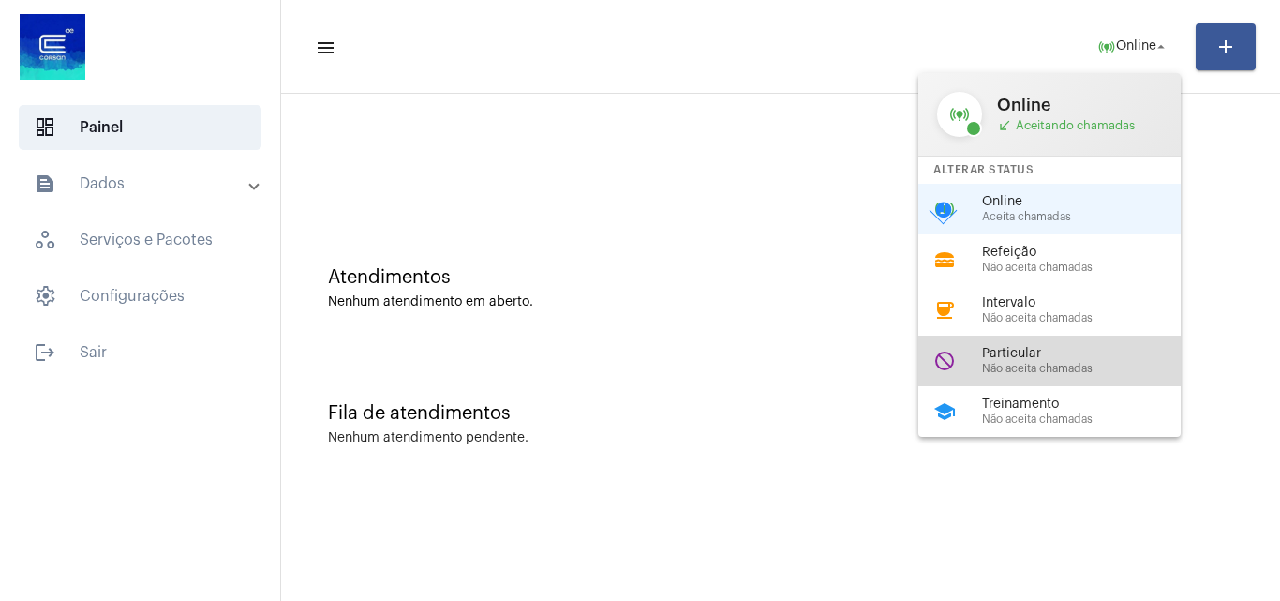
click at [1041, 354] on span "Particular" at bounding box center [1089, 354] width 214 height 14
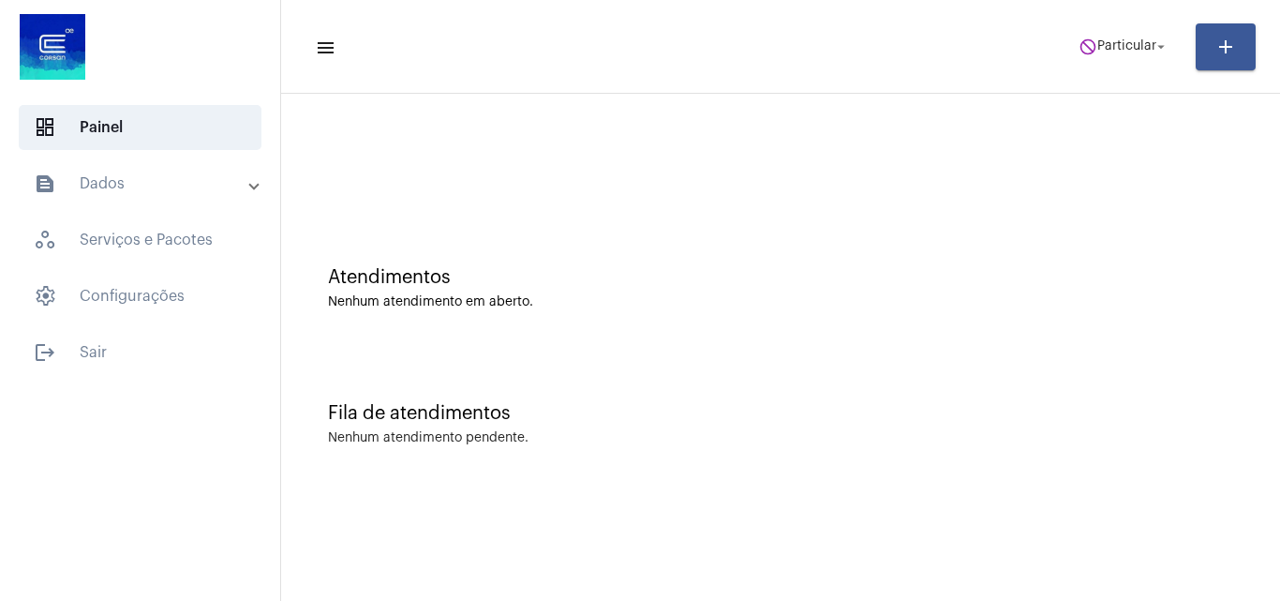
click at [1126, 71] on mat-toolbar-row "menu do_not_disturb Particular arrow_drop_down add" at bounding box center [780, 47] width 999 height 60
click at [1116, 51] on span "Particular" at bounding box center [1126, 46] width 59 height 13
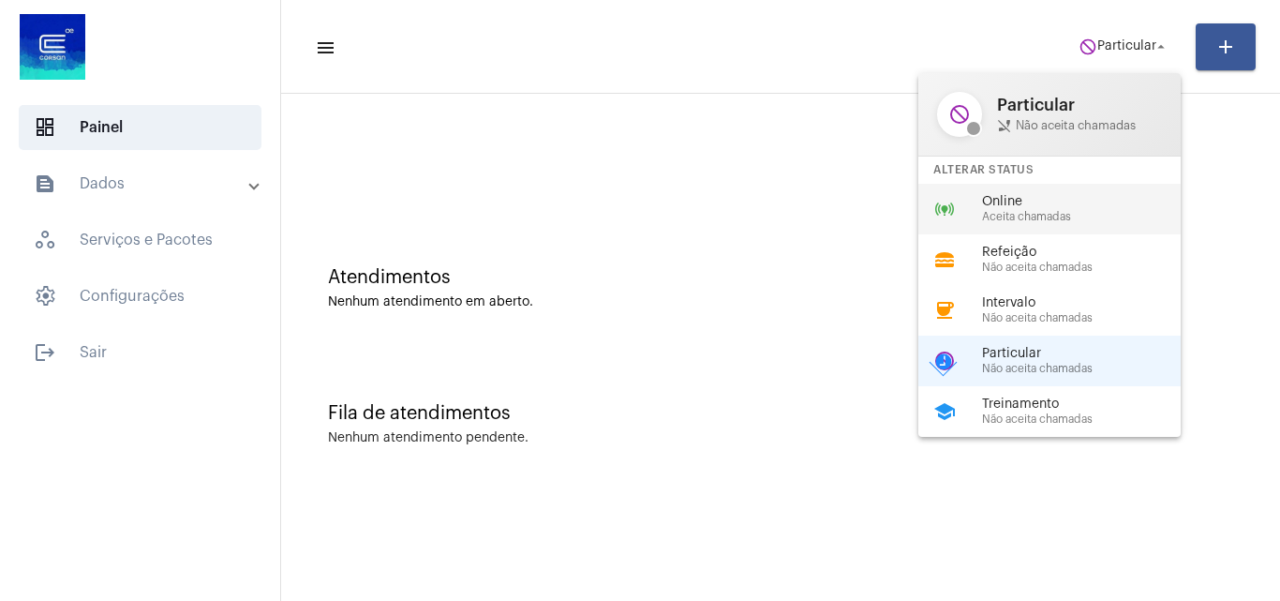
click at [1034, 205] on span "Online" at bounding box center [1089, 202] width 214 height 14
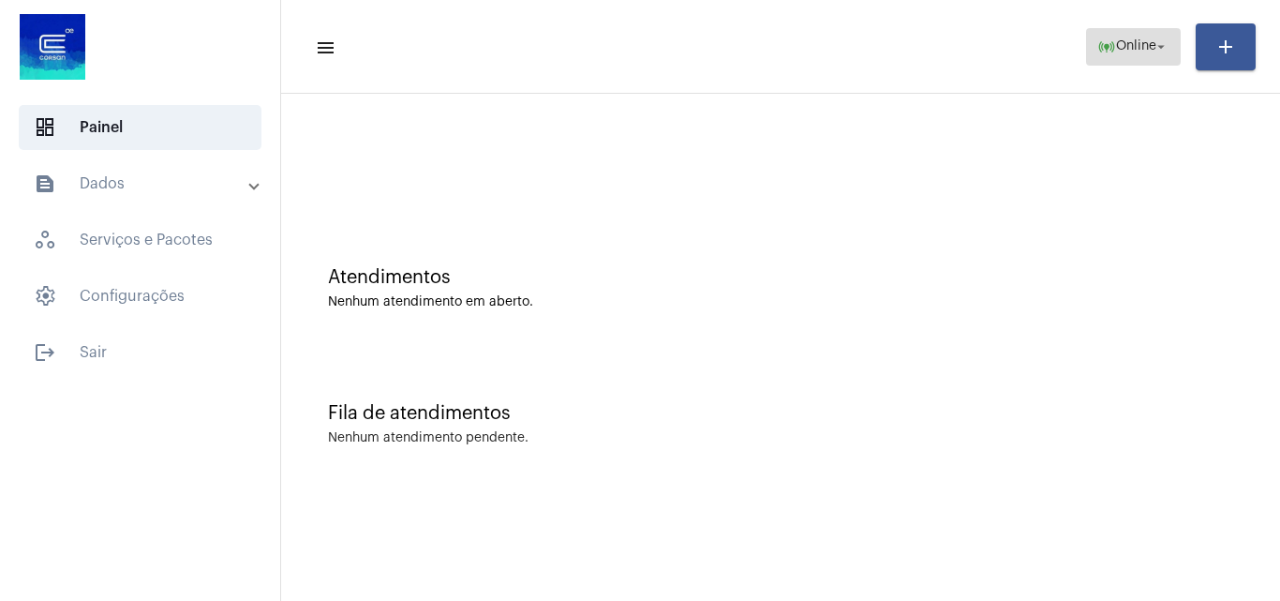
click at [1107, 38] on mat-icon "online_prediction" at bounding box center [1106, 46] width 19 height 19
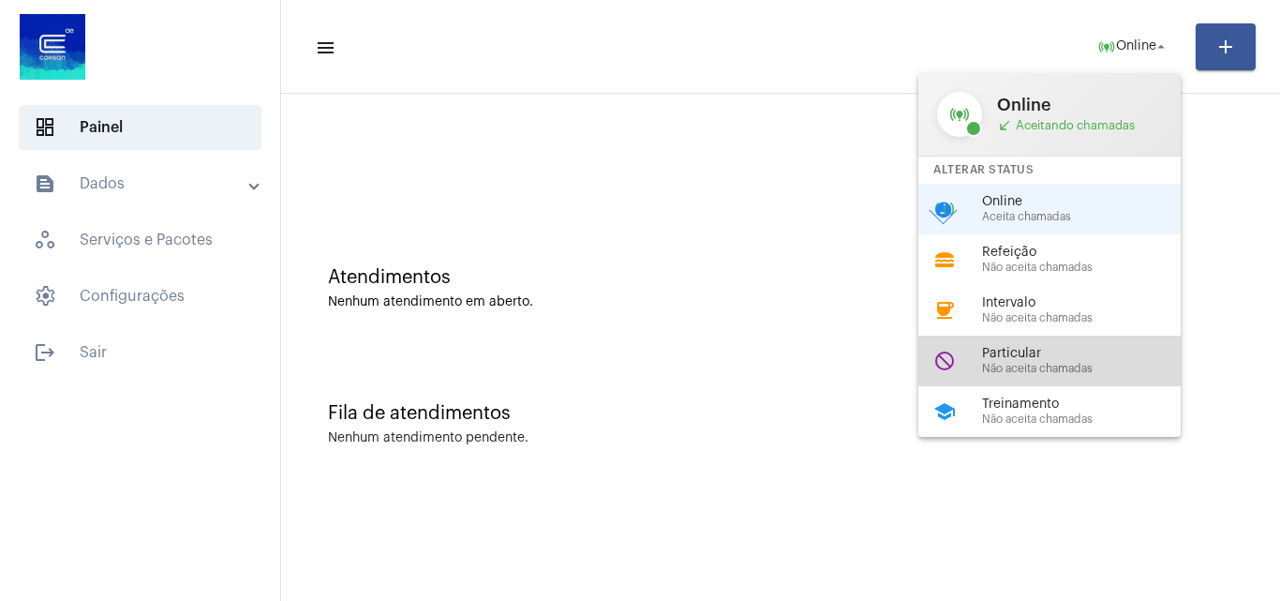
click at [1071, 347] on span "Particular" at bounding box center [1089, 354] width 214 height 14
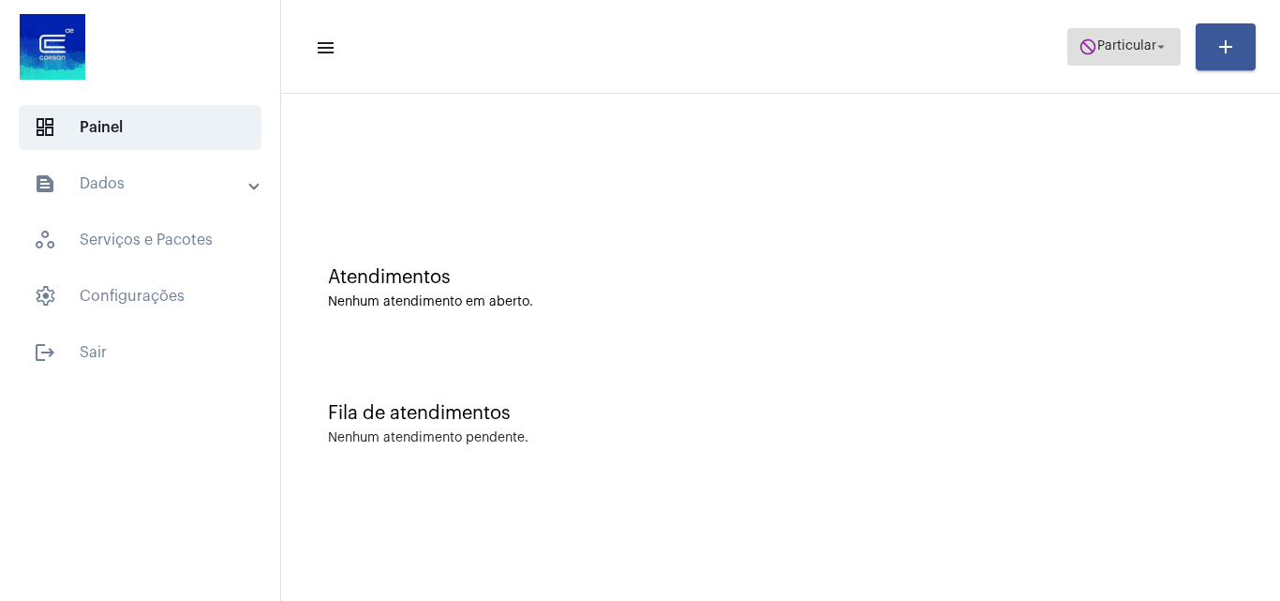
click at [1121, 41] on span "Particular" at bounding box center [1126, 46] width 59 height 13
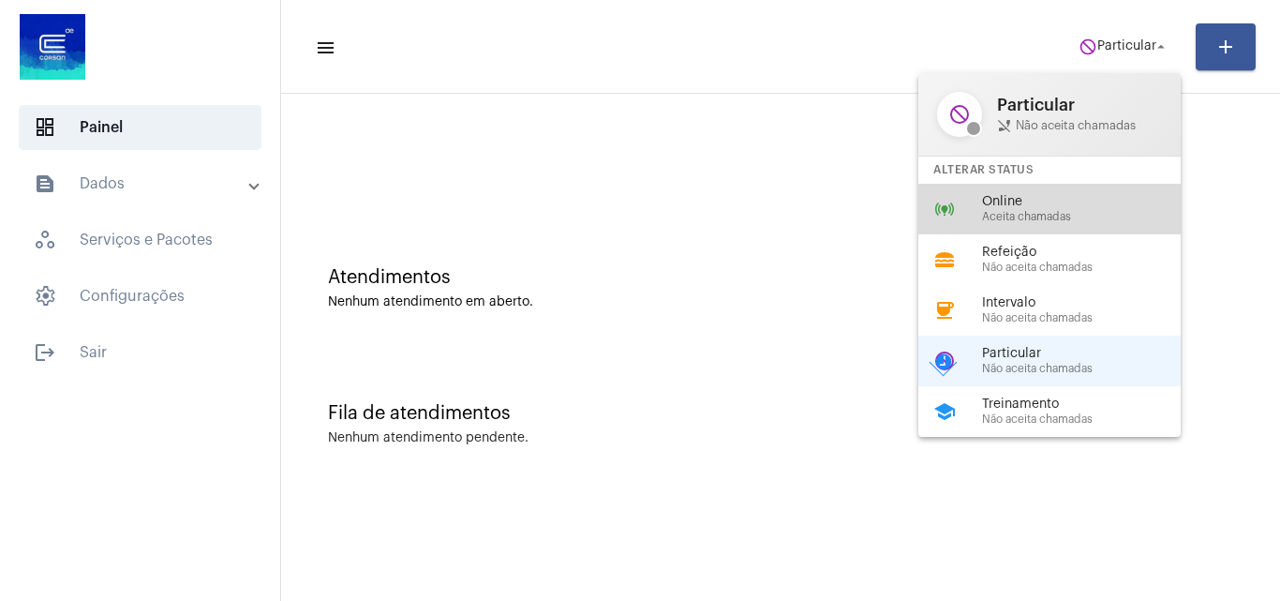
click at [1061, 199] on span "Online" at bounding box center [1089, 202] width 214 height 14
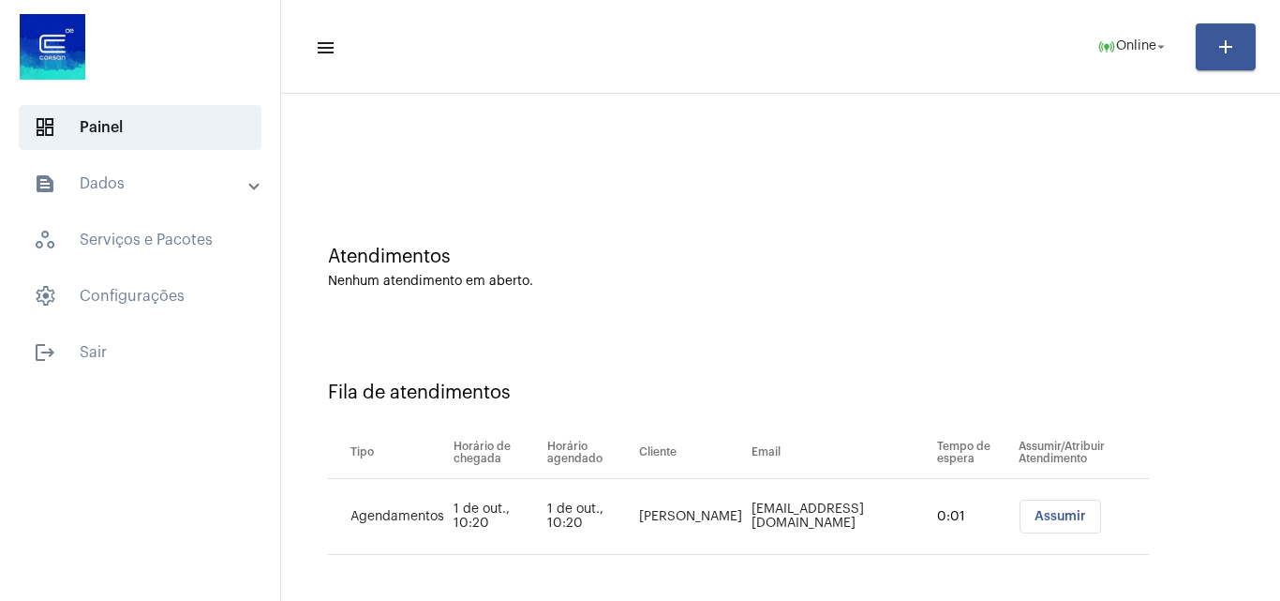
scroll to position [25, 0]
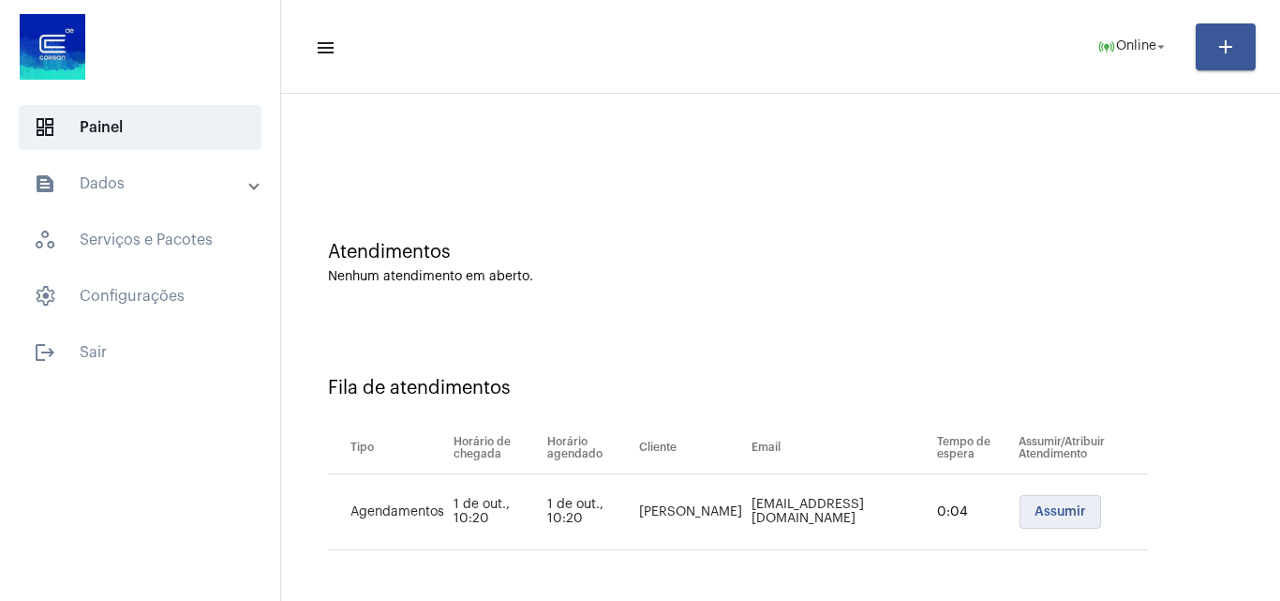
click at [1034, 513] on span "Assumir" at bounding box center [1060, 511] width 52 height 13
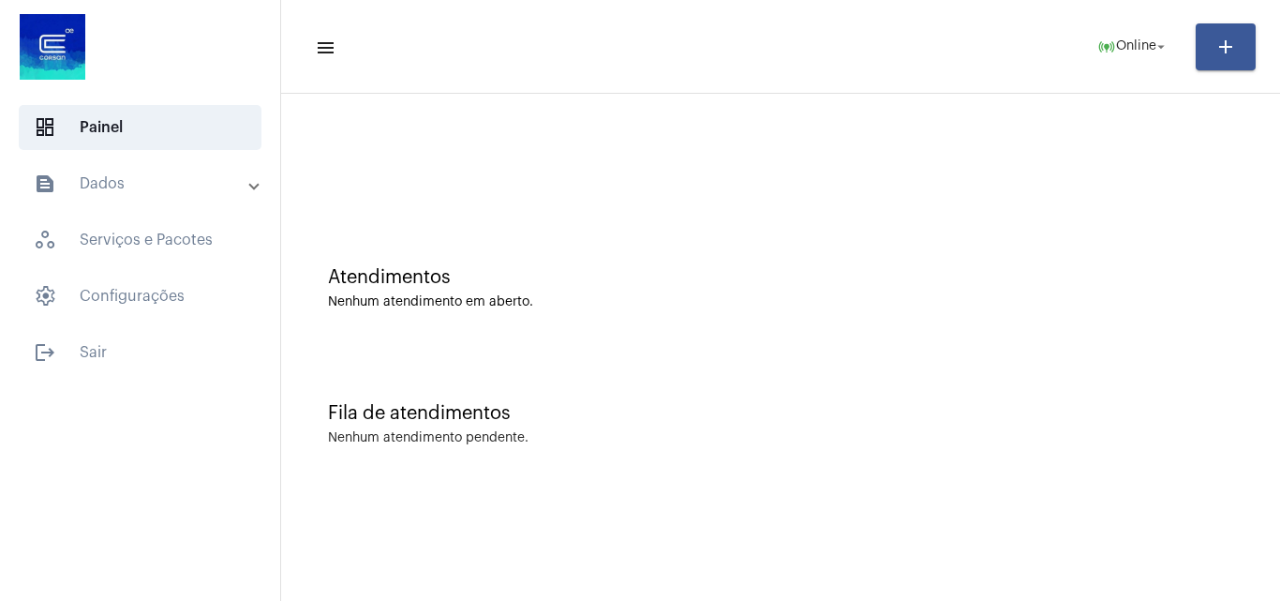
scroll to position [0, 0]
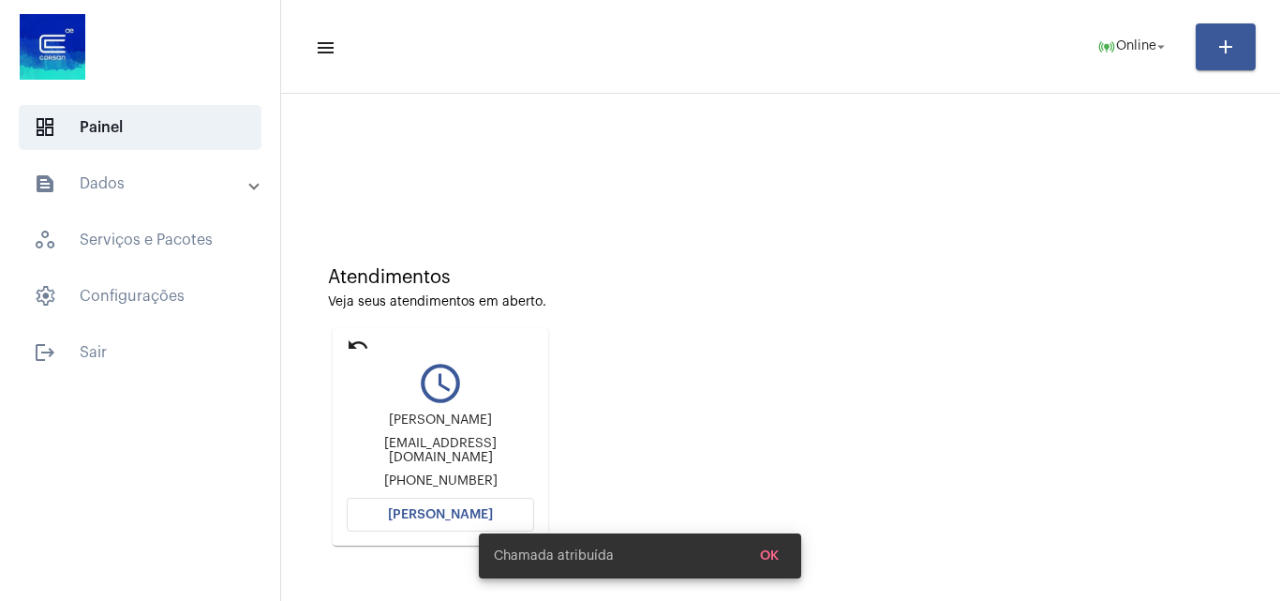
click at [465, 504] on button "[PERSON_NAME]" at bounding box center [440, 515] width 187 height 34
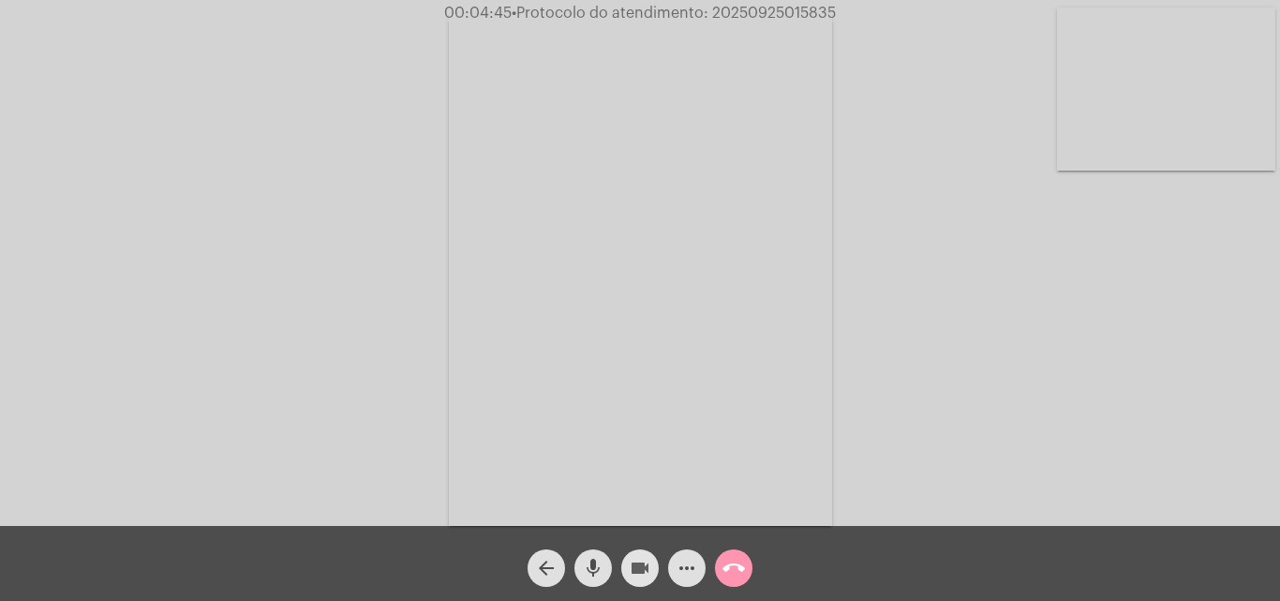
click at [631, 558] on mat-icon "videocam" at bounding box center [640, 568] width 22 height 22
click at [601, 572] on mat-icon "mic" at bounding box center [593, 568] width 22 height 22
click at [631, 572] on mat-icon "videocam_off" at bounding box center [640, 568] width 22 height 22
click at [600, 568] on mat-icon "mic_off" at bounding box center [593, 568] width 22 height 22
click at [636, 567] on mat-icon "videocam" at bounding box center [640, 568] width 22 height 22
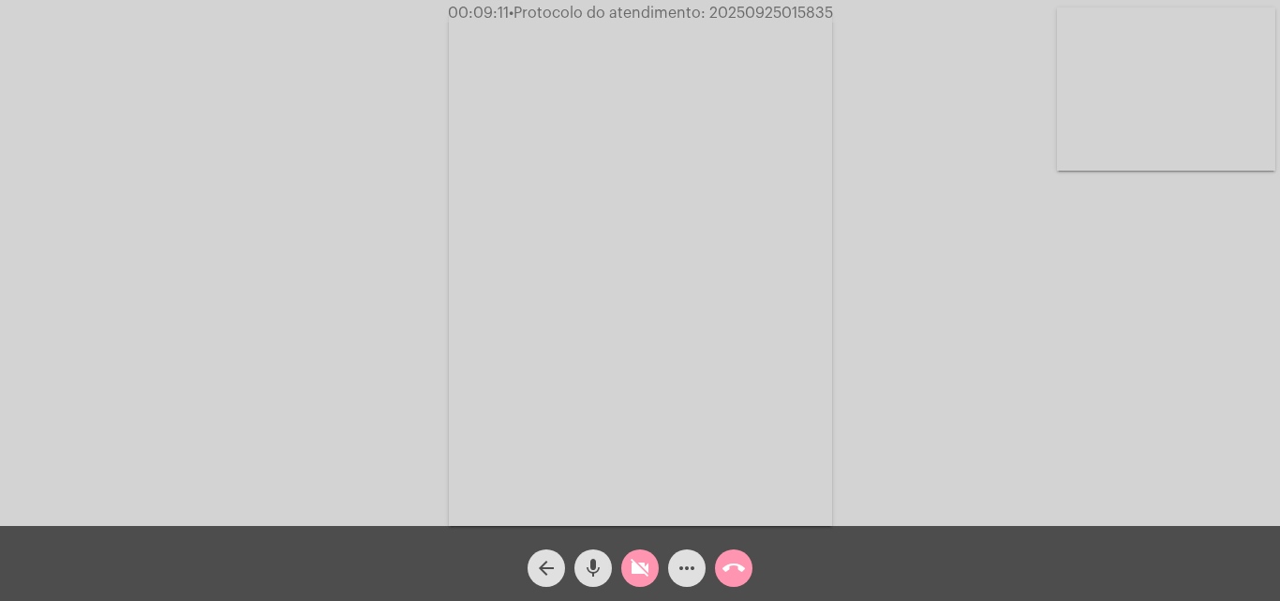
click at [599, 564] on mat-icon "mic" at bounding box center [593, 568] width 22 height 22
click at [649, 565] on mat-icon "videocam_off" at bounding box center [640, 568] width 22 height 22
click at [581, 564] on button "mic_off" at bounding box center [592, 567] width 37 height 37
click at [653, 561] on button "videocam" at bounding box center [639, 567] width 37 height 37
click at [587, 576] on mat-icon "mic" at bounding box center [593, 568] width 22 height 22
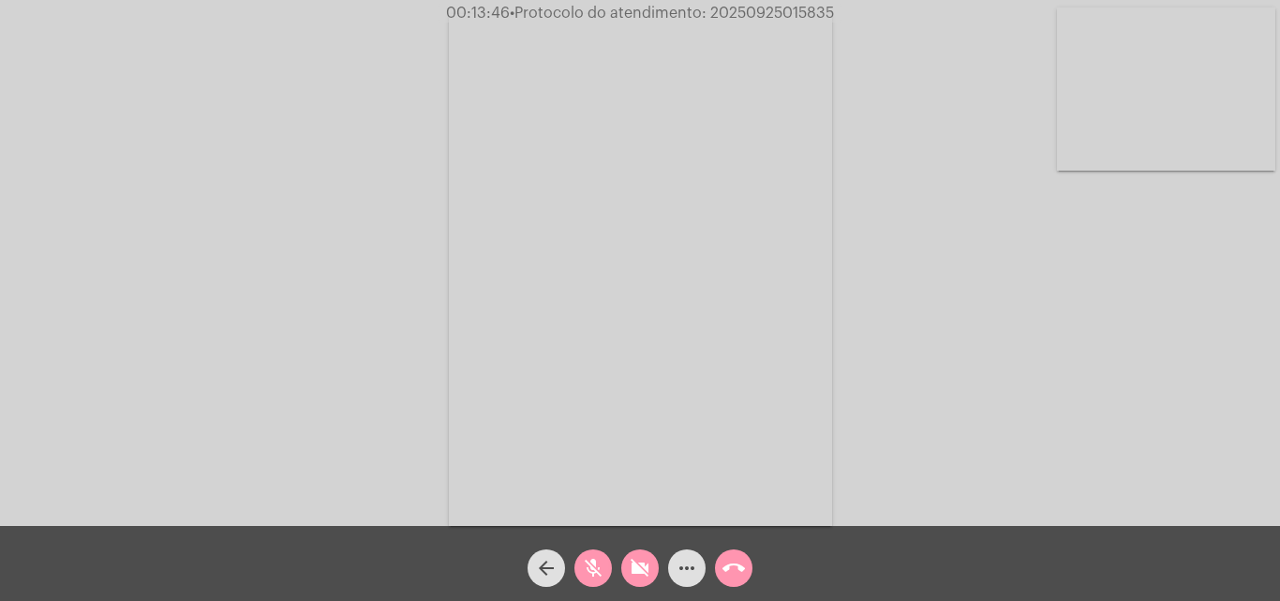
click at [641, 577] on mat-icon "videocam_off" at bounding box center [640, 568] width 22 height 22
click at [597, 572] on mat-icon "mic_off" at bounding box center [593, 568] width 22 height 22
click at [638, 574] on mat-icon "videocam" at bounding box center [640, 568] width 22 height 22
click at [599, 568] on mat-icon "mic" at bounding box center [593, 568] width 22 height 22
click at [632, 569] on mat-icon "videocam_off" at bounding box center [640, 568] width 22 height 22
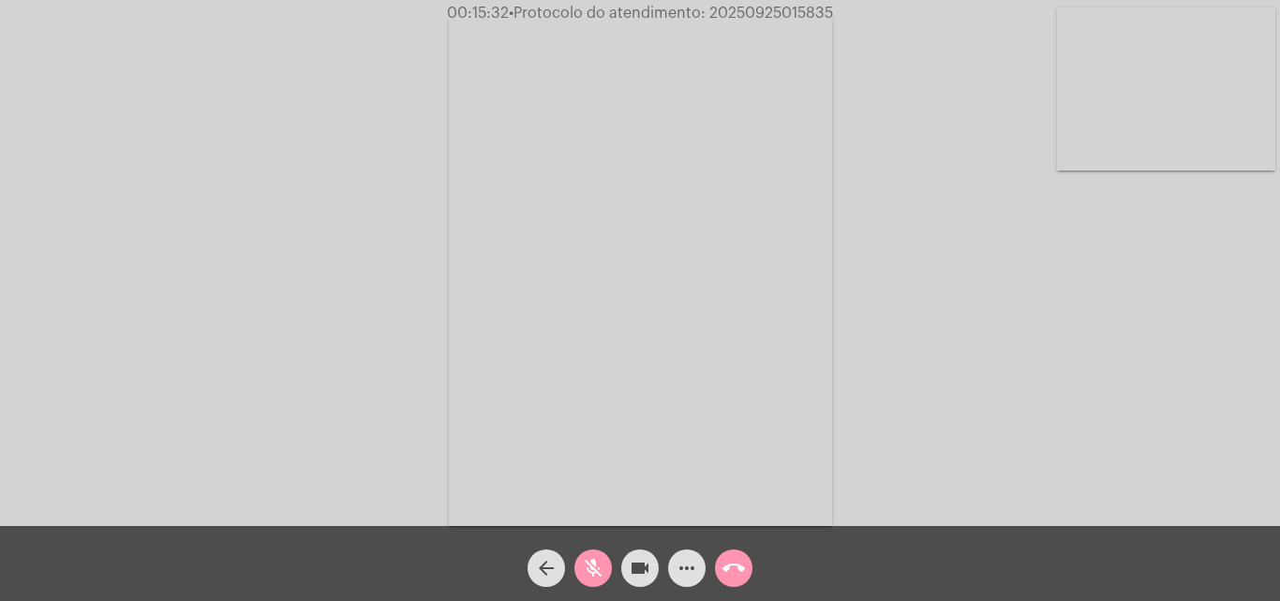
click at [611, 566] on button "mic_off" at bounding box center [592, 567] width 37 height 37
click at [647, 570] on mat-icon "videocam" at bounding box center [640, 568] width 22 height 22
click at [588, 573] on mat-icon "mic" at bounding box center [593, 568] width 22 height 22
click at [587, 552] on span "mic_off" at bounding box center [593, 567] width 22 height 37
click at [640, 572] on mat-icon "videocam_off" at bounding box center [640, 568] width 22 height 22
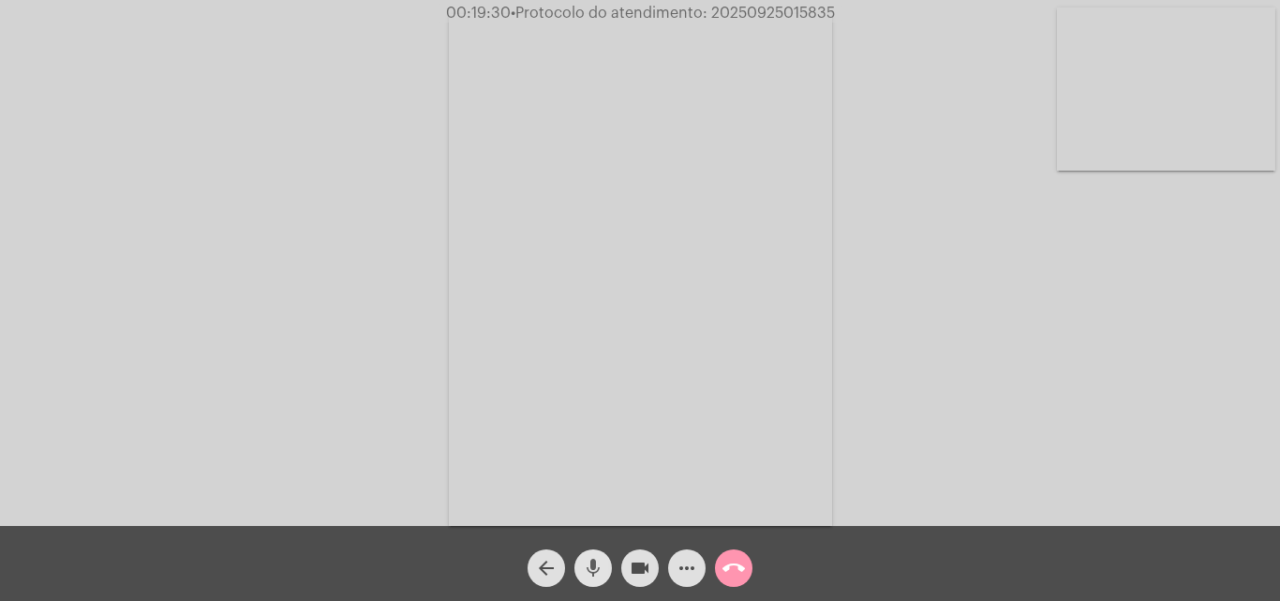
click at [595, 578] on mat-icon "mic" at bounding box center [593, 568] width 22 height 22
click at [641, 577] on mat-icon "videocam" at bounding box center [640, 568] width 22 height 22
click at [722, 558] on mat-icon "call_end" at bounding box center [733, 568] width 22 height 22
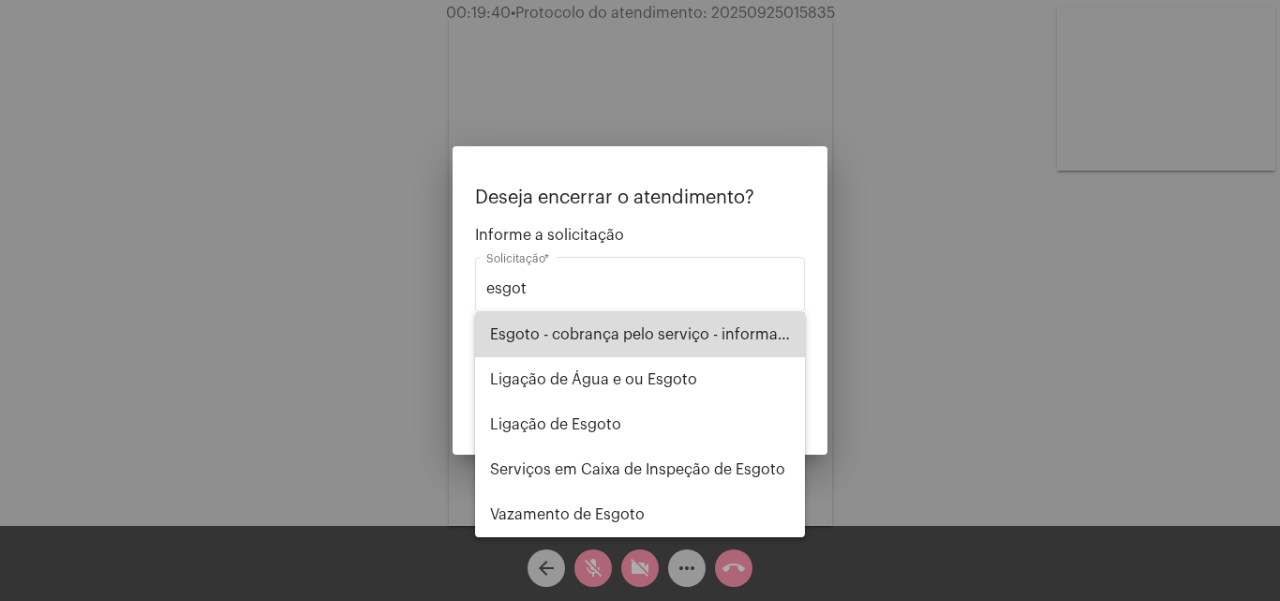
click at [681, 336] on span "Esgoto - cobrança pelo serviço - informações" at bounding box center [640, 334] width 300 height 45
type input "Esgoto - cobrança pelo serviço - informações"
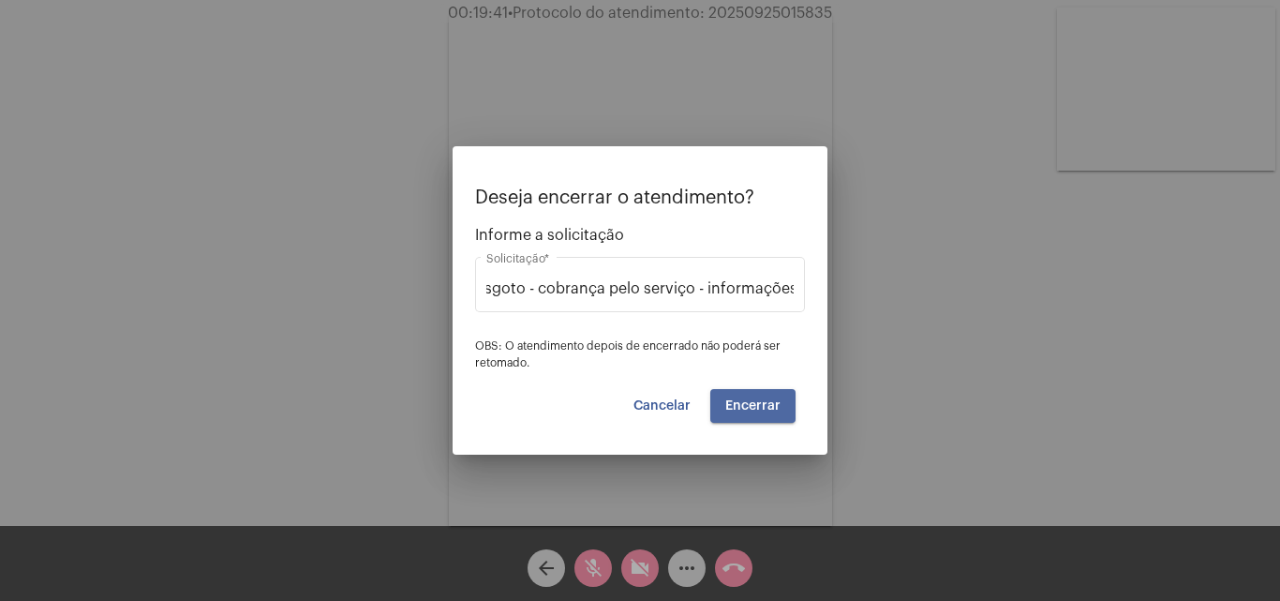
click at [756, 391] on button "Encerrar" at bounding box center [752, 406] width 85 height 34
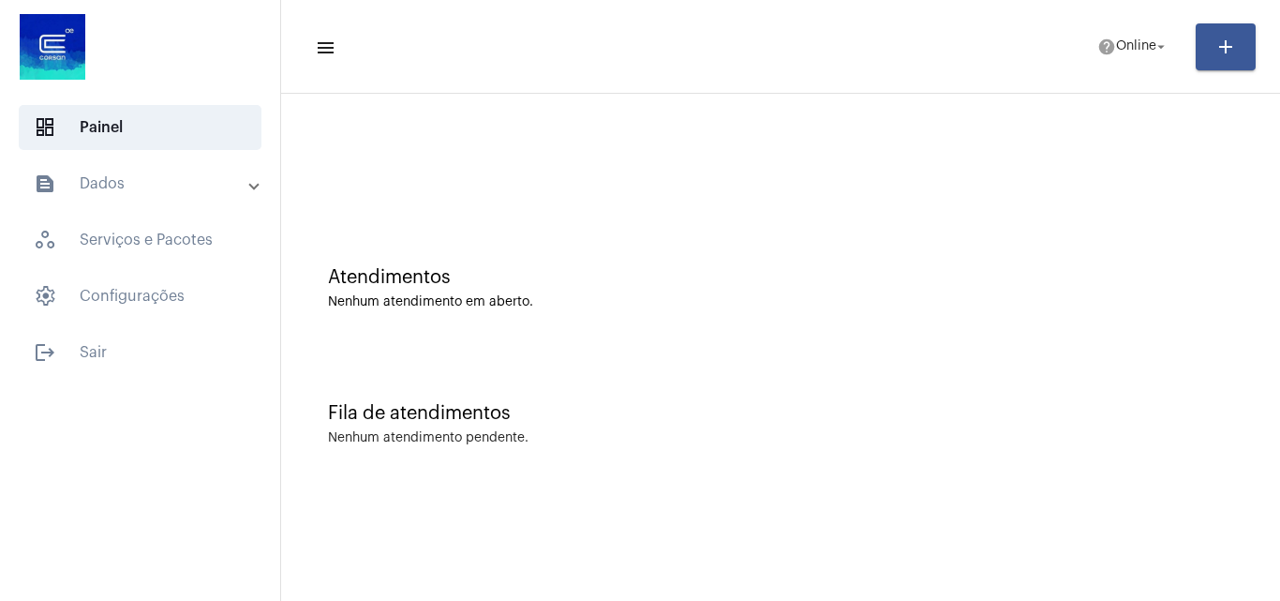
click at [102, 175] on mat-panel-title "text_snippet_outlined Dados" at bounding box center [142, 183] width 216 height 22
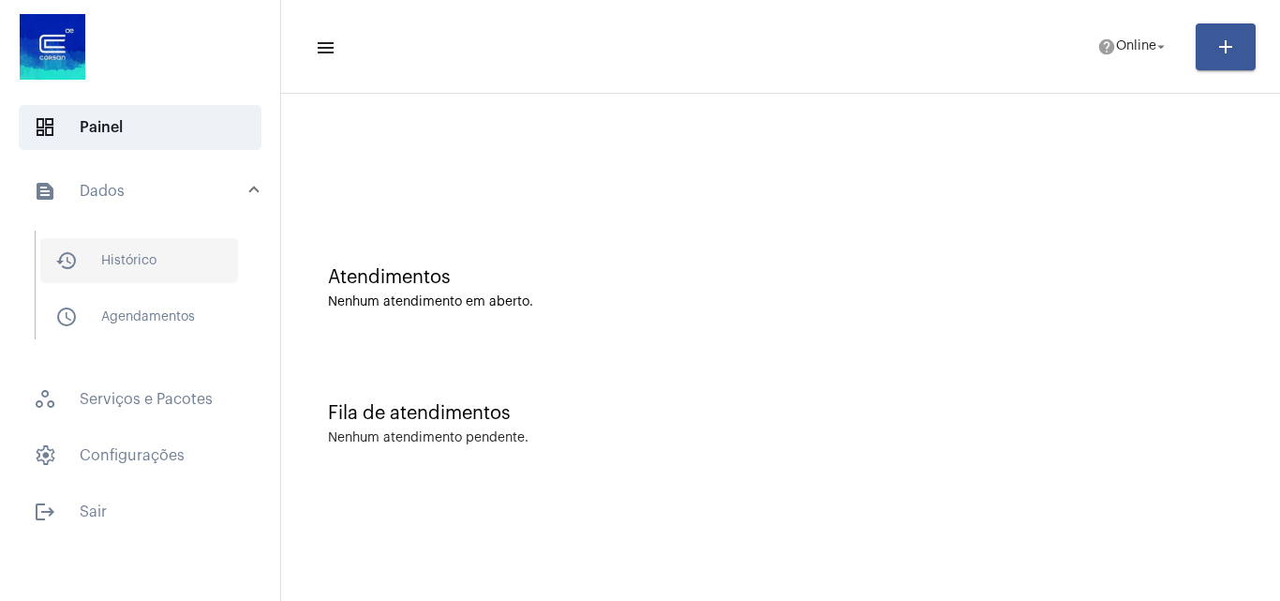
click at [181, 255] on span "history_outlined Histórico" at bounding box center [139, 260] width 198 height 45
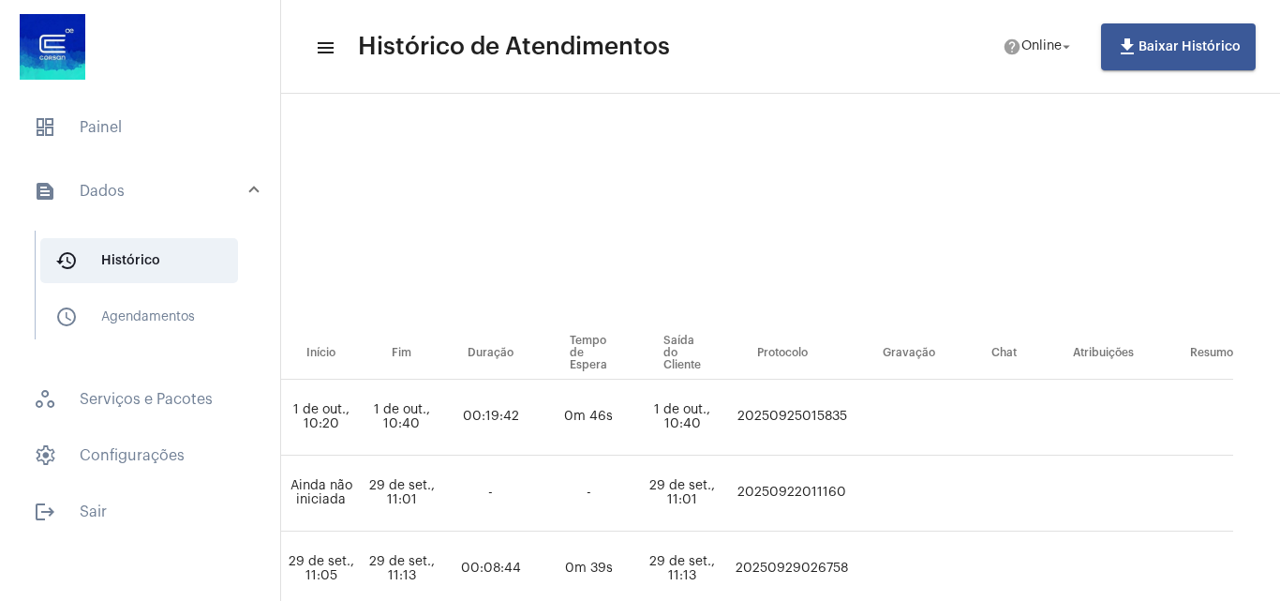
scroll to position [0, 1206]
click at [814, 418] on td "20250925015835" at bounding box center [792, 417] width 126 height 76
copy td "20250925015835"
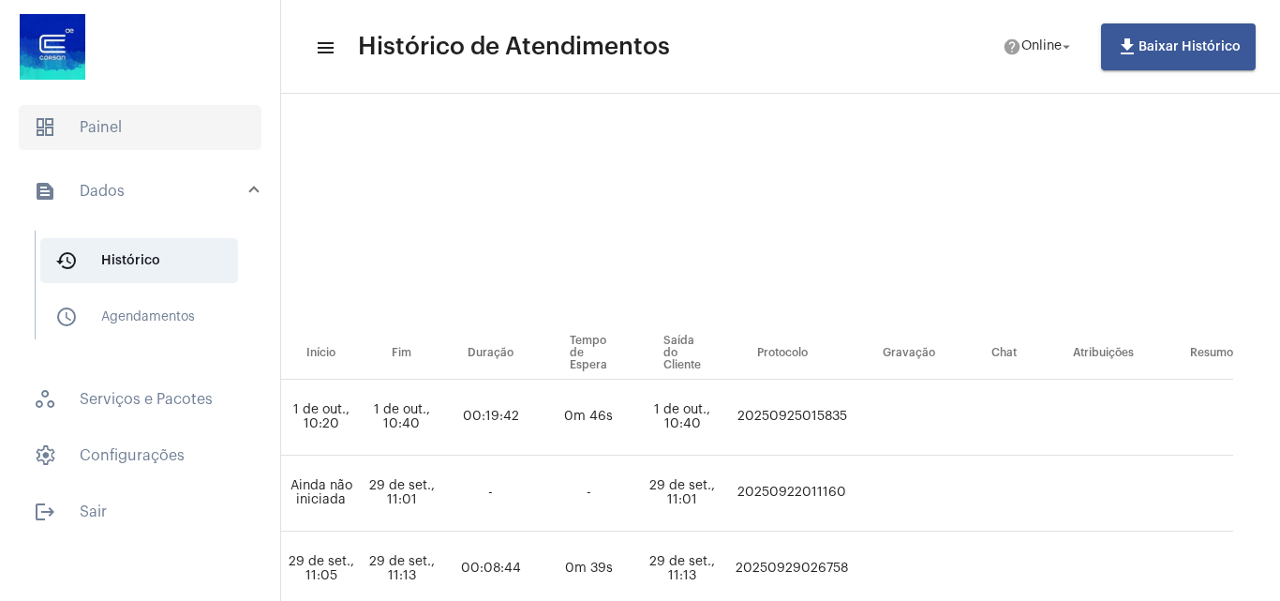
click at [120, 135] on span "dashboard Painel" at bounding box center [140, 127] width 243 height 45
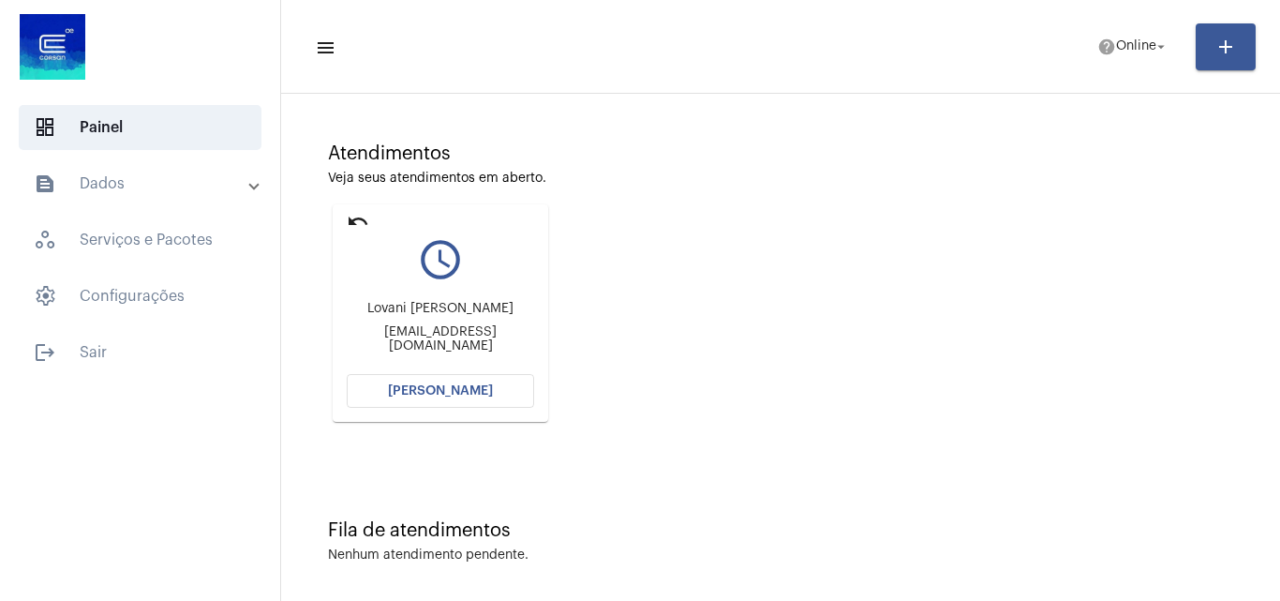
scroll to position [132, 0]
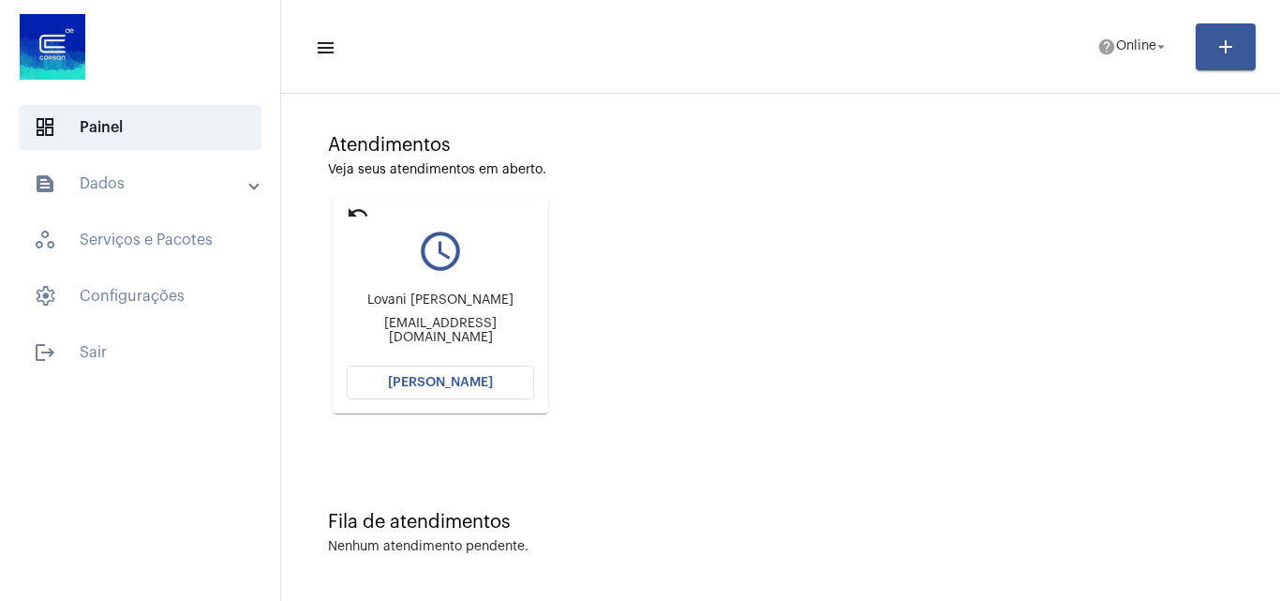
click at [452, 377] on span "[PERSON_NAME]" at bounding box center [440, 382] width 105 height 13
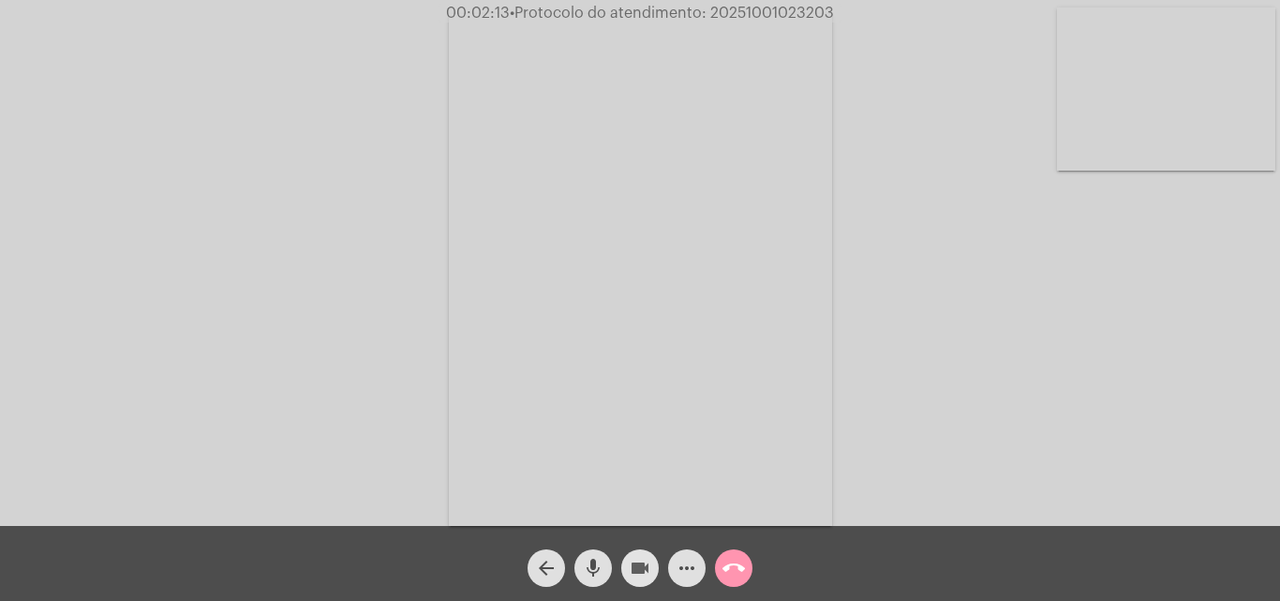
click at [632, 562] on mat-icon "videocam" at bounding box center [640, 568] width 22 height 22
click at [590, 561] on mat-icon "mic" at bounding box center [593, 568] width 22 height 22
drag, startPoint x: 648, startPoint y: 553, endPoint x: 559, endPoint y: 584, distance: 94.2
click at [647, 553] on span "videocam_off" at bounding box center [640, 567] width 22 height 37
click at [580, 573] on button "mic_off" at bounding box center [592, 567] width 37 height 37
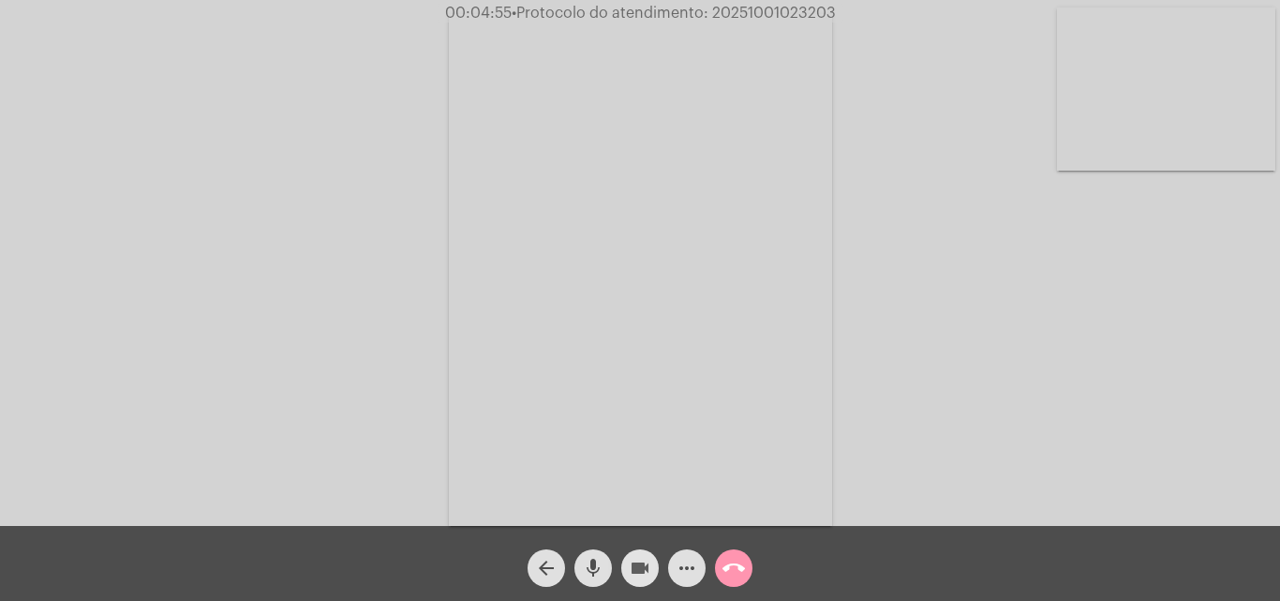
click at [644, 573] on mat-icon "videocam" at bounding box center [640, 568] width 22 height 22
click at [592, 567] on mat-icon "mic" at bounding box center [593, 568] width 22 height 22
click at [651, 570] on button "videocam_off" at bounding box center [639, 567] width 37 height 37
click at [610, 565] on button "mic_off" at bounding box center [592, 567] width 37 height 37
click at [641, 568] on mat-icon "videocam" at bounding box center [640, 568] width 22 height 22
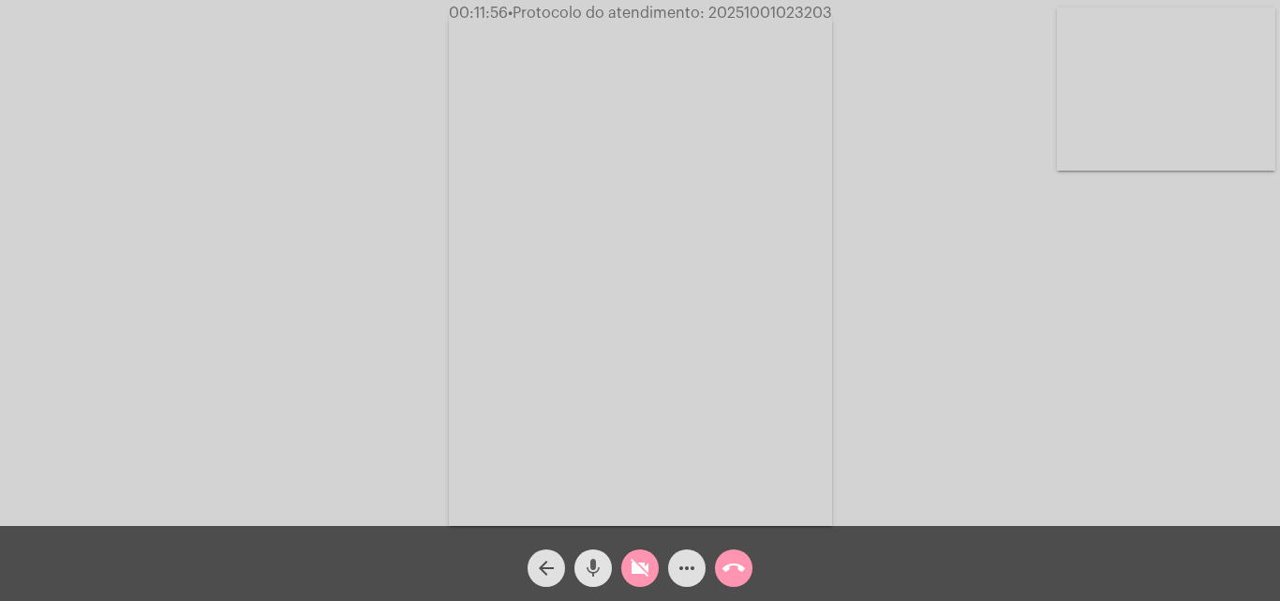
drag, startPoint x: 602, startPoint y: 567, endPoint x: 561, endPoint y: 572, distance: 41.5
click at [602, 567] on mat-icon "mic" at bounding box center [593, 568] width 22 height 22
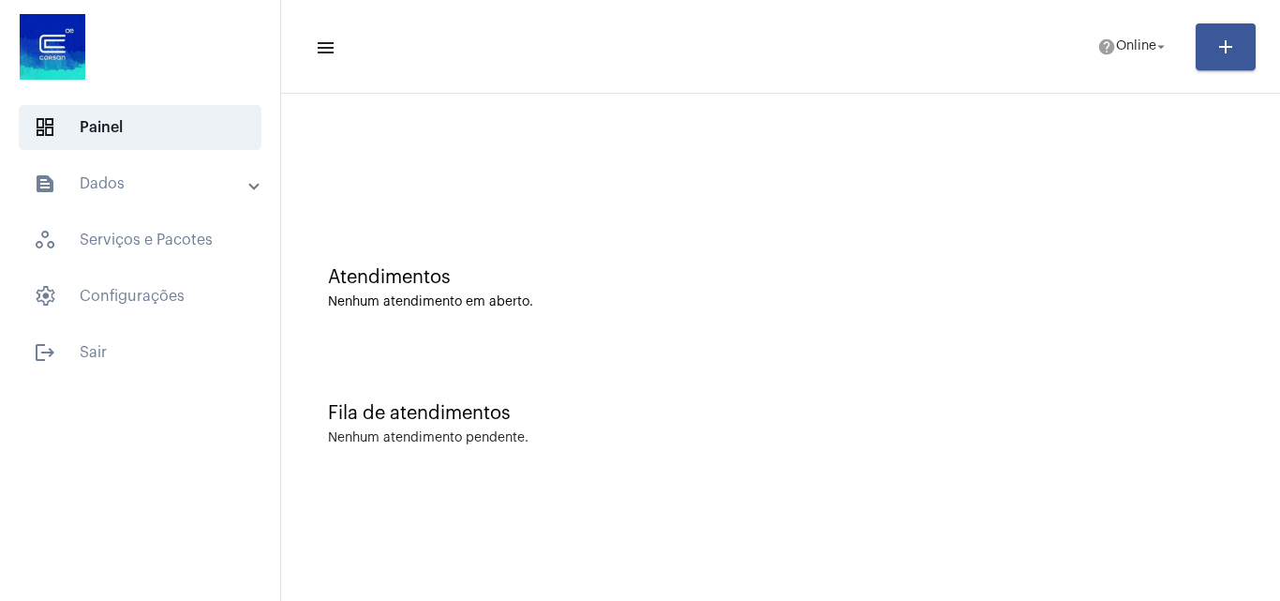
click at [126, 180] on mat-panel-title "text_snippet_outlined Dados" at bounding box center [142, 183] width 216 height 22
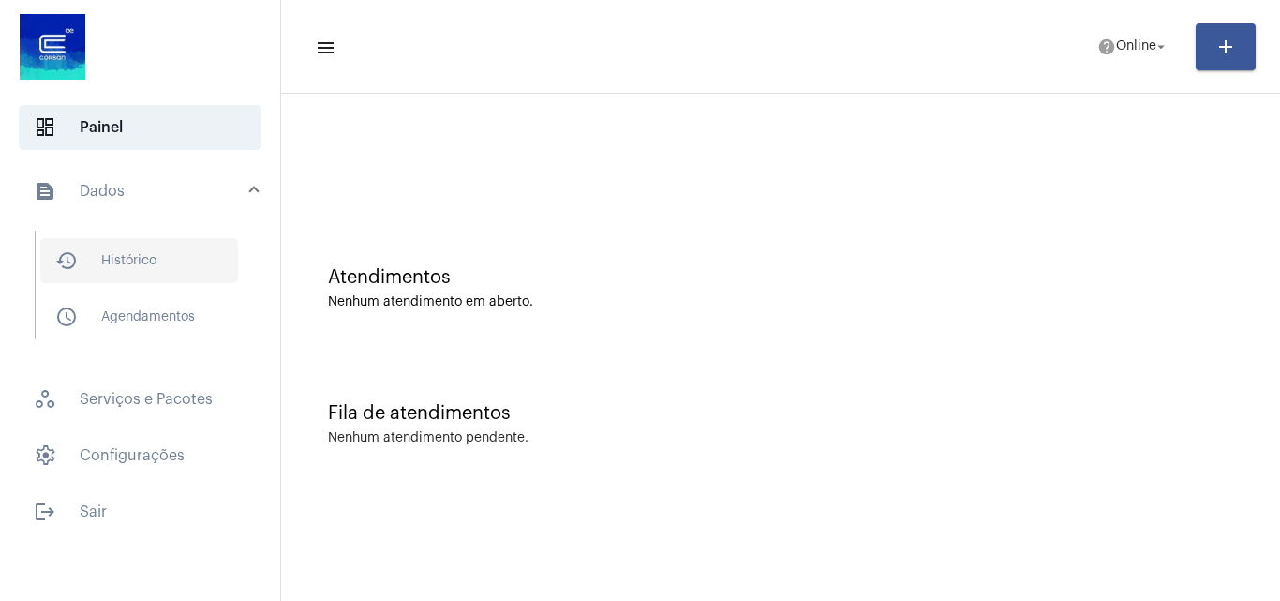
click at [162, 247] on span "history_outlined Histórico" at bounding box center [139, 260] width 198 height 45
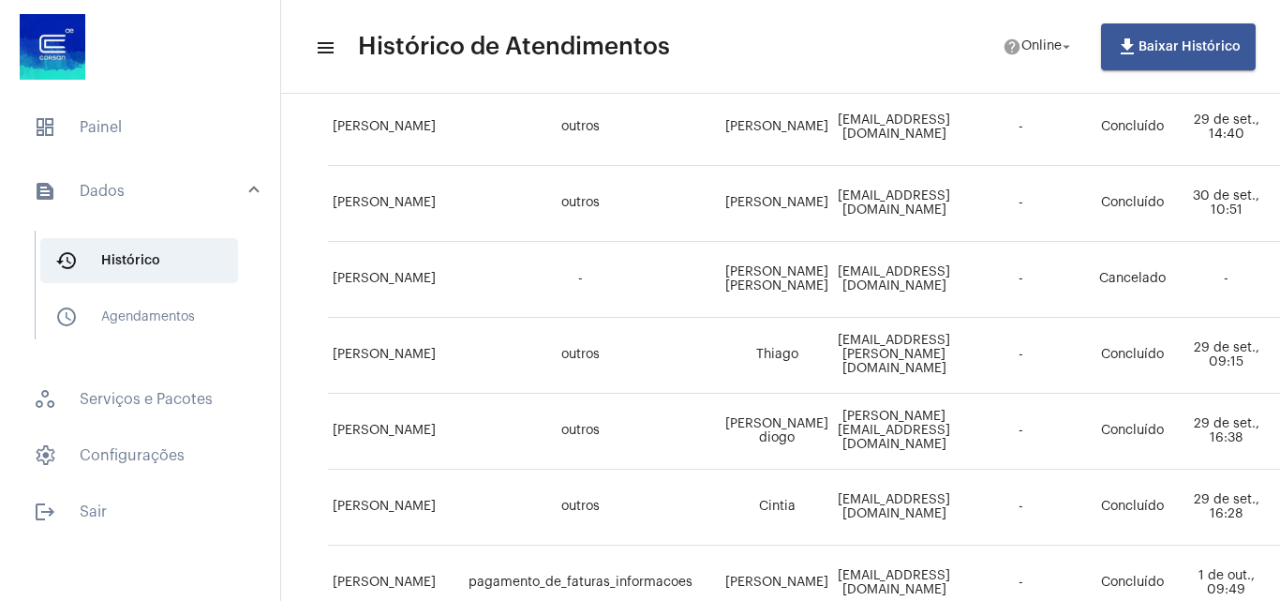
scroll to position [1124, 169]
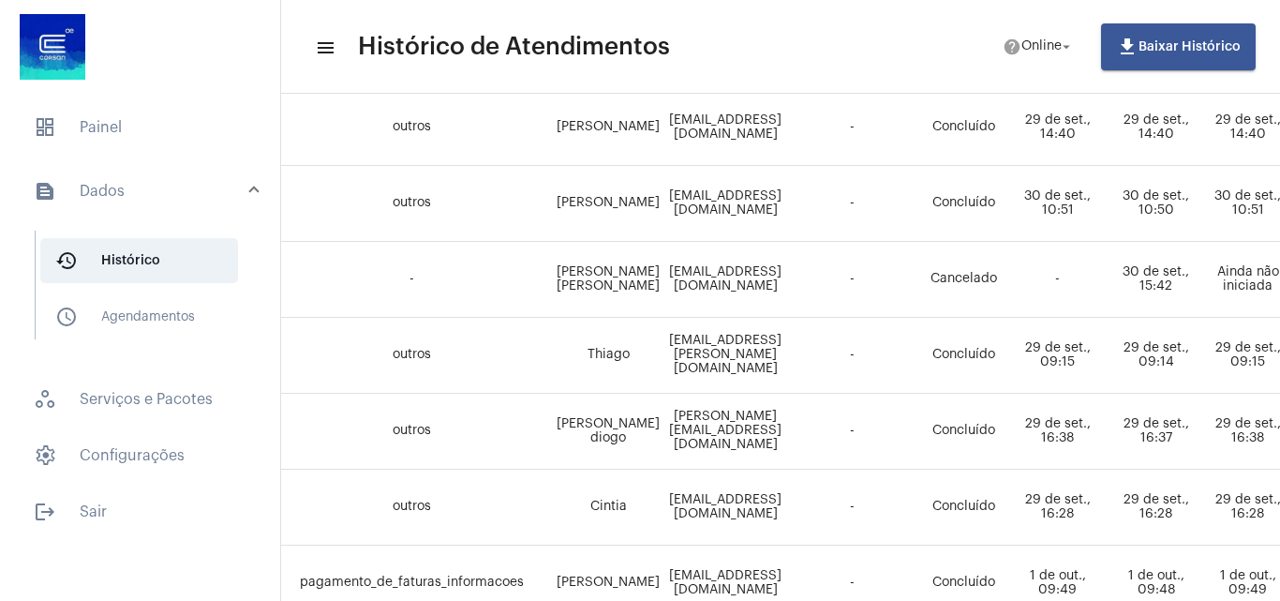
drag, startPoint x: 571, startPoint y: 258, endPoint x: 617, endPoint y: 280, distance: 51.1
click at [625, 300] on td "[PERSON_NAME] [PERSON_NAME]" at bounding box center [608, 280] width 112 height 76
copy td "[PERSON_NAME] [PERSON_NAME]"
click at [47, 154] on mat-list "dashboard Painel text_snippet_outlined Dados history_outlined Histórico schedul…" at bounding box center [140, 315] width 280 height 437
click at [65, 141] on span "dashboard Painel" at bounding box center [140, 127] width 243 height 45
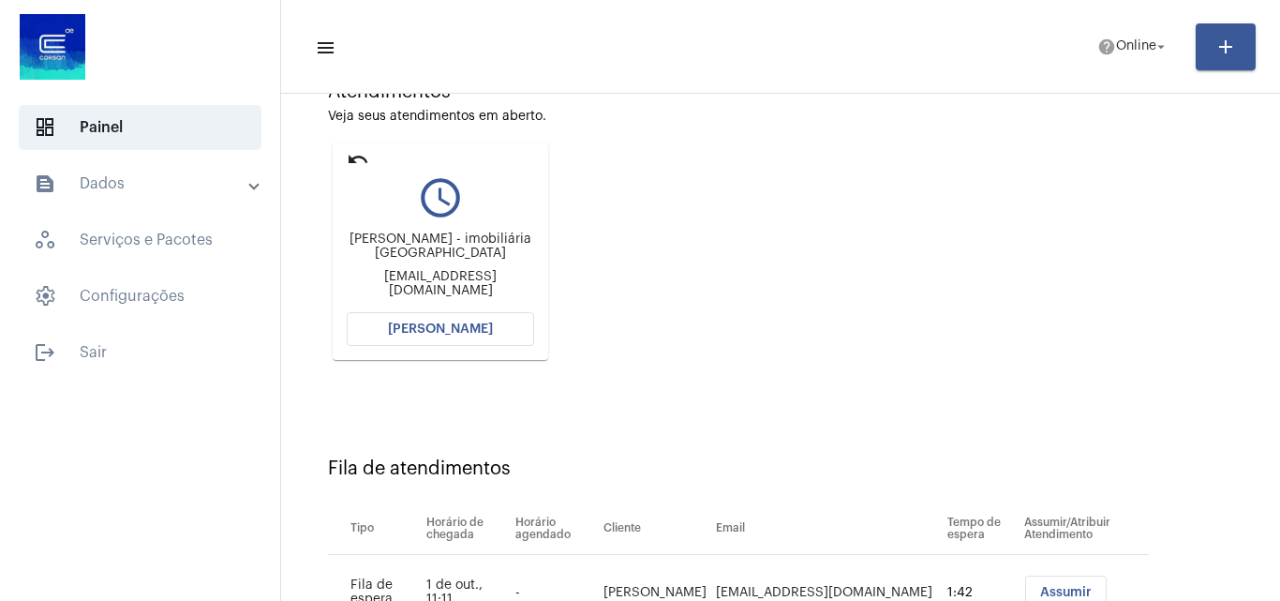
scroll to position [342, 0]
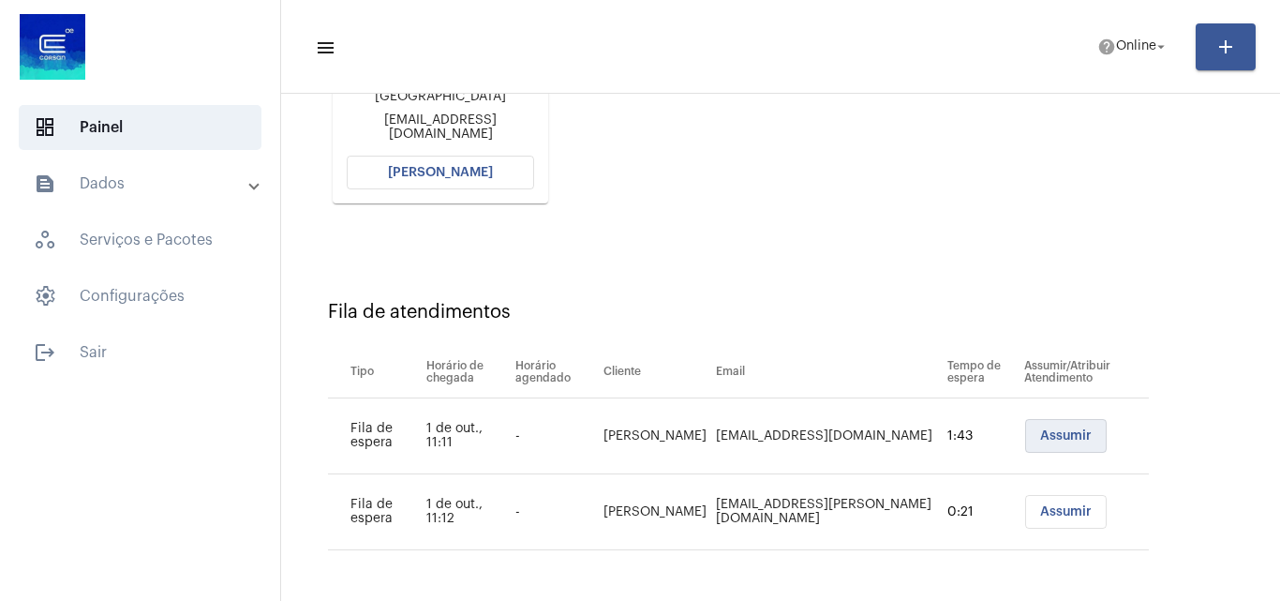
click at [1045, 448] on button "Assumir" at bounding box center [1066, 436] width 82 height 34
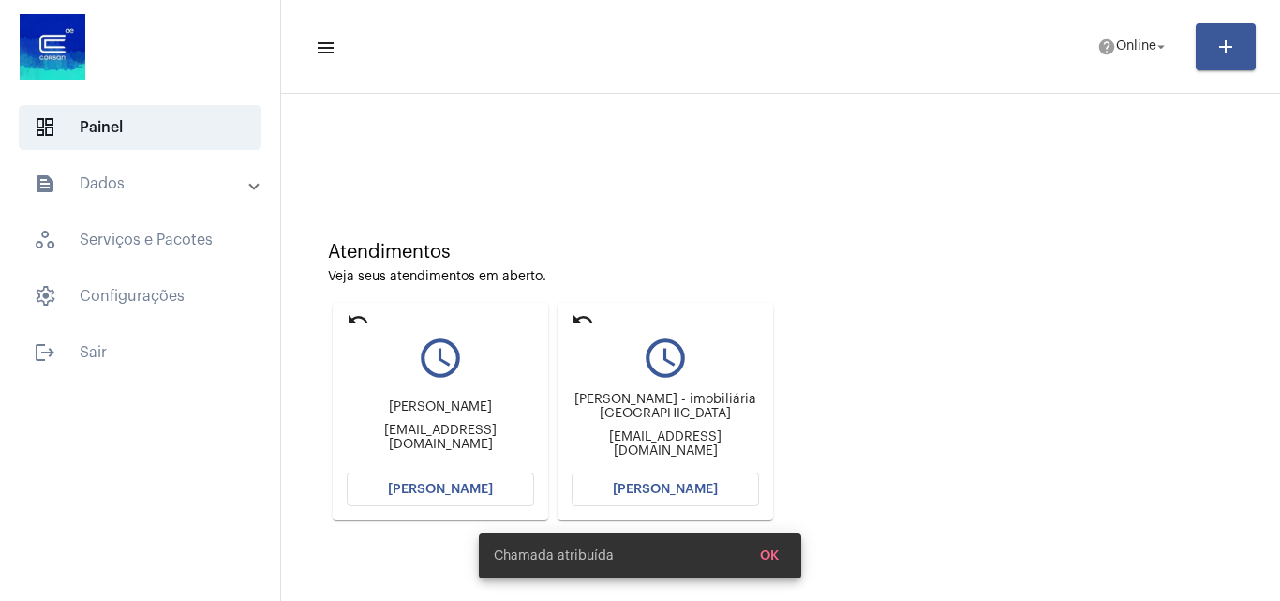
scroll to position [266, 0]
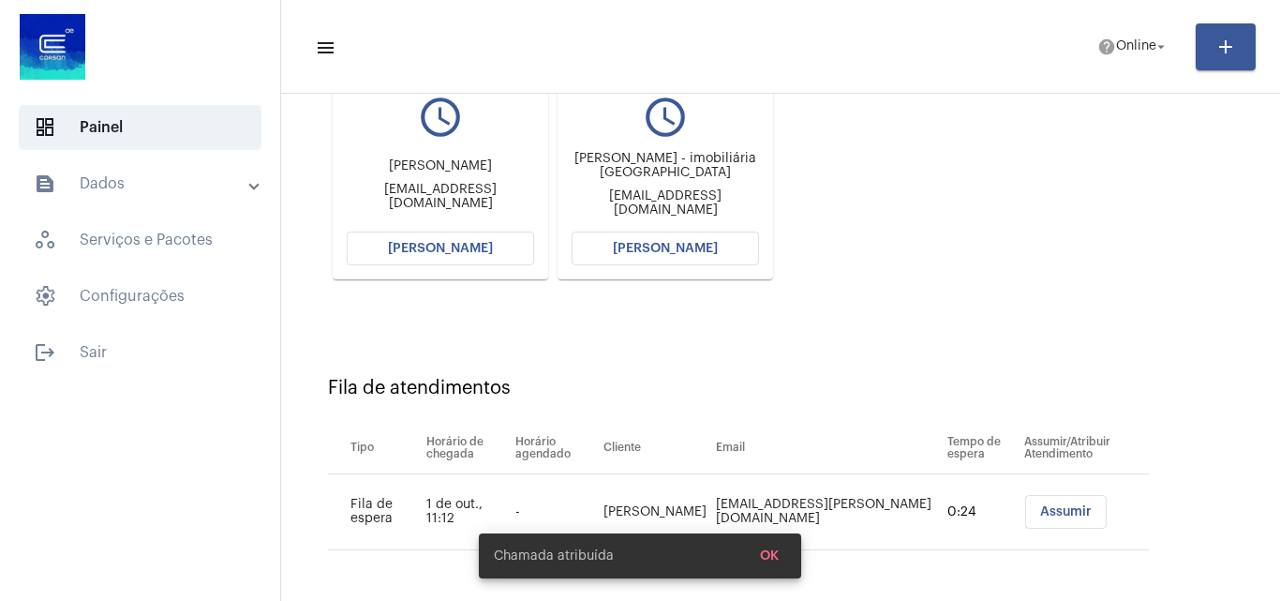
click at [478, 248] on span "[PERSON_NAME]" at bounding box center [440, 248] width 105 height 13
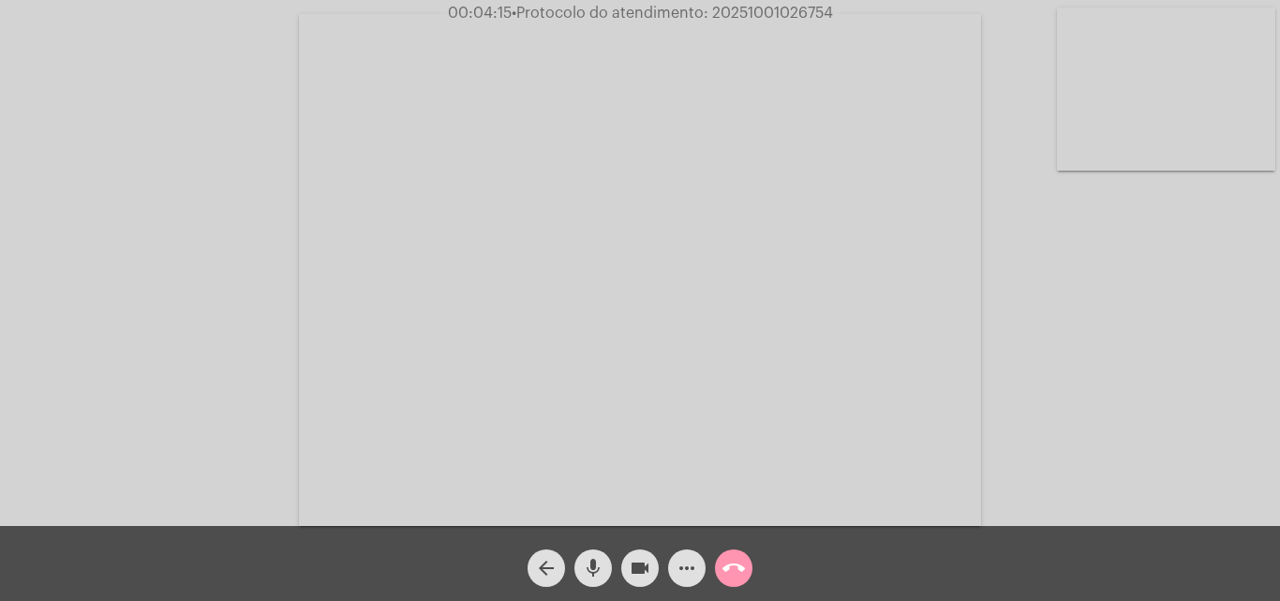
click at [642, 584] on span "videocam" at bounding box center [640, 567] width 22 height 37
click at [594, 566] on mat-icon "mic" at bounding box center [593, 568] width 22 height 22
click at [649, 557] on mat-icon "videocam_off" at bounding box center [640, 568] width 22 height 22
click at [601, 561] on mat-icon "mic_off" at bounding box center [593, 568] width 22 height 22
drag, startPoint x: 632, startPoint y: 564, endPoint x: 578, endPoint y: 565, distance: 54.4
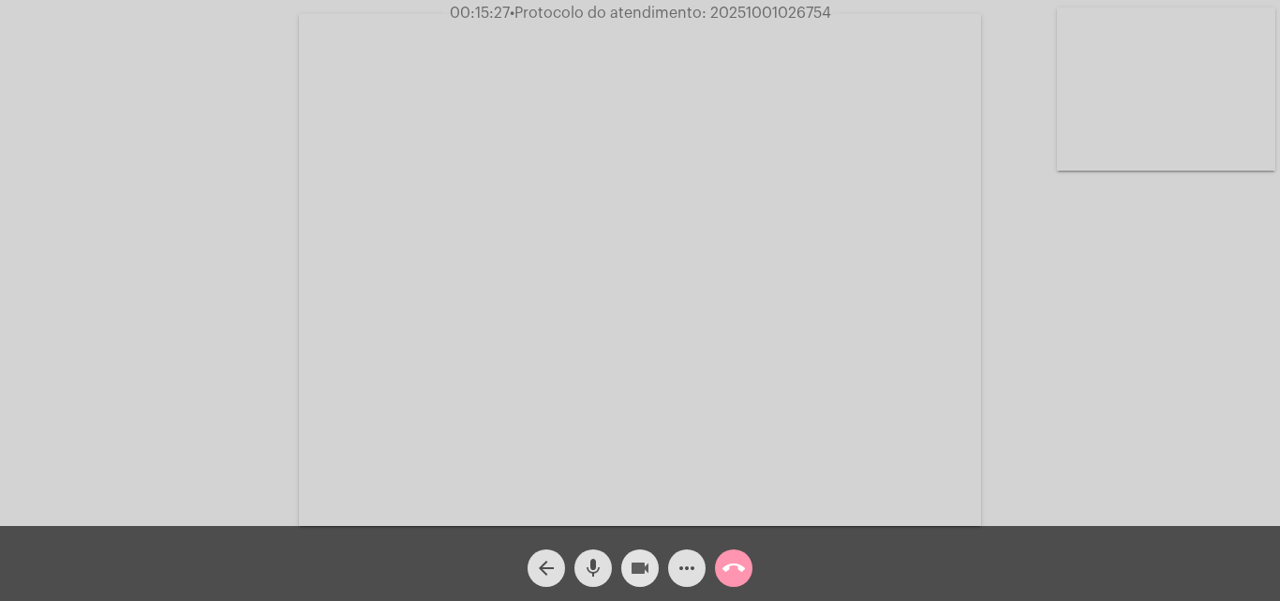
click at [632, 564] on mat-icon "videocam" at bounding box center [640, 568] width 22 height 22
click at [578, 565] on button "mic" at bounding box center [592, 567] width 37 height 37
click at [576, 552] on div "mic_off" at bounding box center [593, 563] width 47 height 47
click at [627, 573] on button "videocam_off" at bounding box center [639, 567] width 37 height 37
drag, startPoint x: 647, startPoint y: 567, endPoint x: 620, endPoint y: 566, distance: 27.2
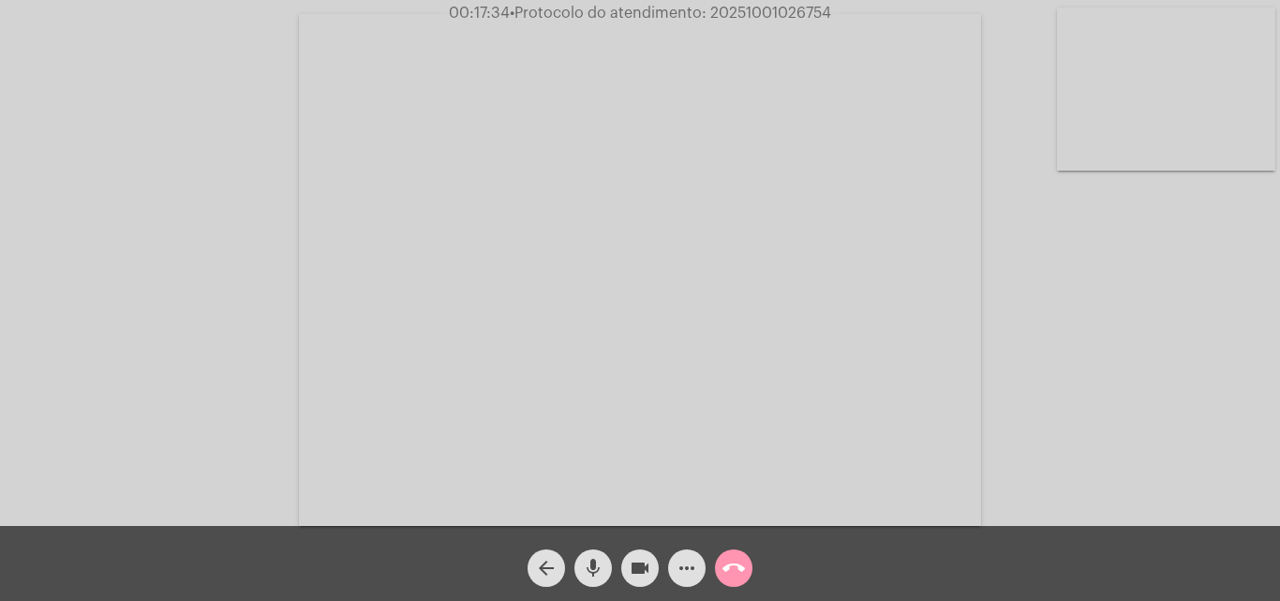
click at [646, 567] on mat-icon "videocam" at bounding box center [640, 568] width 22 height 22
click at [647, 562] on mat-icon "videocam_off" at bounding box center [640, 568] width 22 height 22
click at [647, 562] on mat-icon "videocam" at bounding box center [640, 568] width 22 height 22
click at [587, 569] on mat-icon "mic" at bounding box center [593, 568] width 22 height 22
click at [632, 564] on mat-icon "videocam_off" at bounding box center [640, 568] width 22 height 22
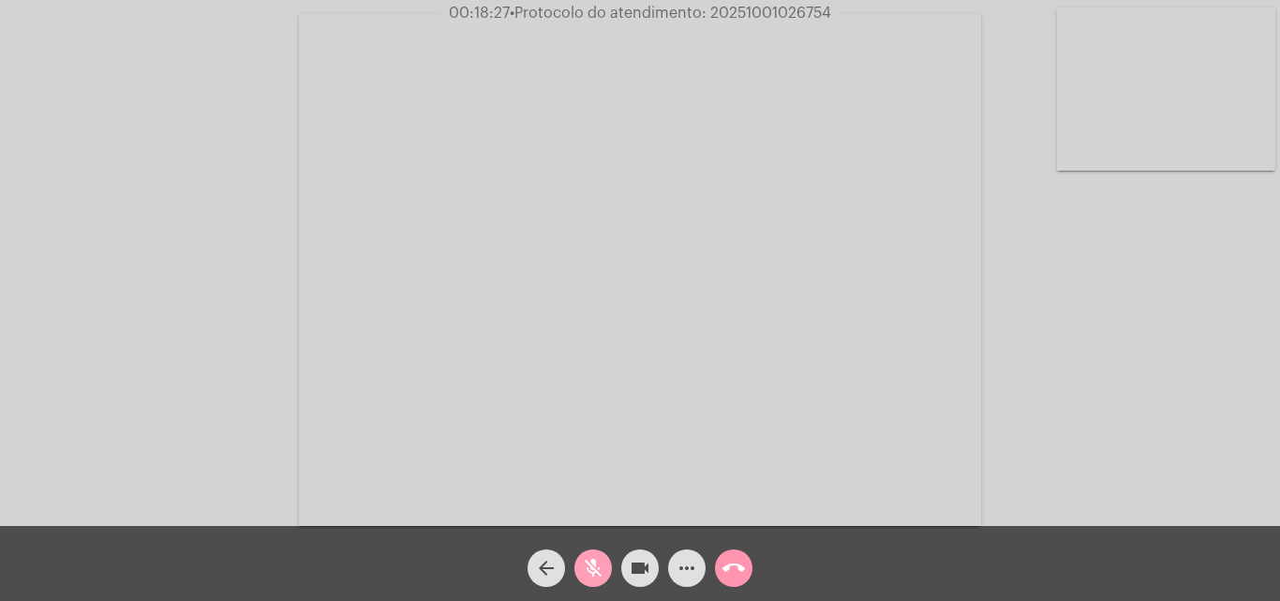
click at [604, 569] on button "mic_off" at bounding box center [592, 567] width 37 height 37
click at [633, 580] on span "videocam" at bounding box center [640, 567] width 22 height 37
click at [602, 572] on mat-icon "mic" at bounding box center [593, 568] width 22 height 22
click at [646, 569] on mat-icon "videocam_off" at bounding box center [640, 568] width 22 height 22
click at [602, 565] on mat-icon "mic_off" at bounding box center [593, 568] width 22 height 22
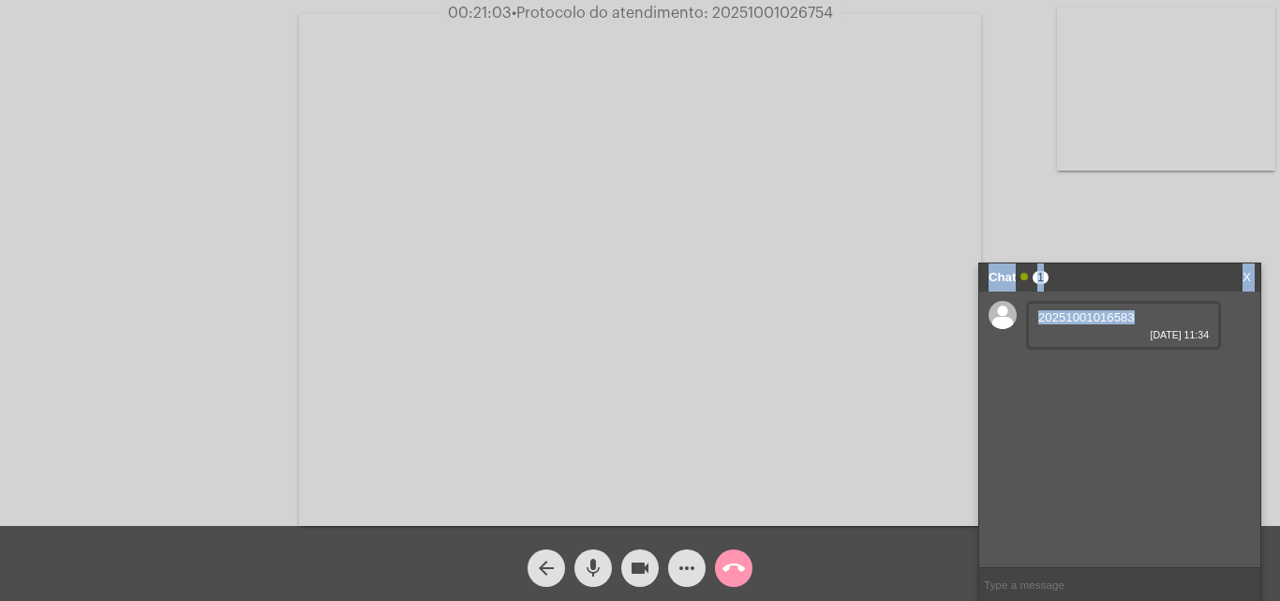
drag, startPoint x: 1139, startPoint y: 316, endPoint x: 973, endPoint y: 314, distance: 166.8
click at [973, 314] on app-call "00:21:03 • Protocolo do atendimento: 20251001026754 Acessando Câmera e Microfon…" at bounding box center [640, 300] width 1280 height 601
click at [1072, 317] on span "20251001016583" at bounding box center [1086, 317] width 97 height 14
click at [1107, 319] on span "20251001016583" at bounding box center [1086, 317] width 97 height 14
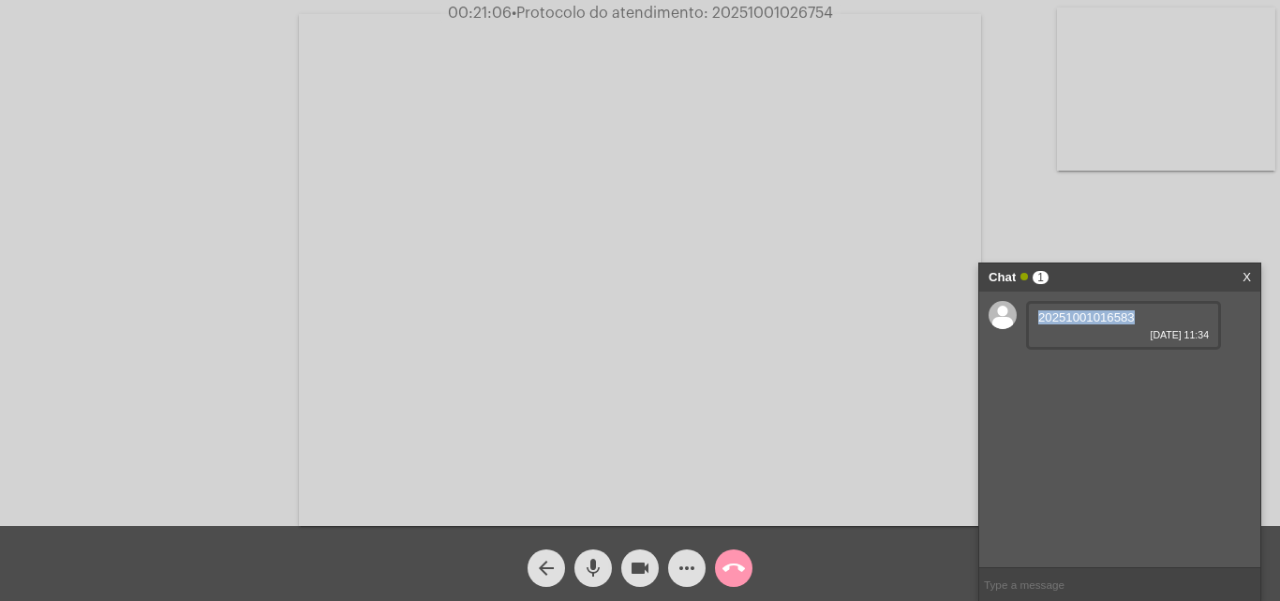
copy span "20251001016583"
click at [637, 561] on mat-icon "videocam" at bounding box center [640, 568] width 22 height 22
click at [609, 561] on button "mic" at bounding box center [592, 567] width 37 height 37
click at [635, 577] on mat-icon "videocam_off" at bounding box center [640, 568] width 22 height 22
click at [602, 557] on mat-icon "mic_off" at bounding box center [593, 568] width 22 height 22
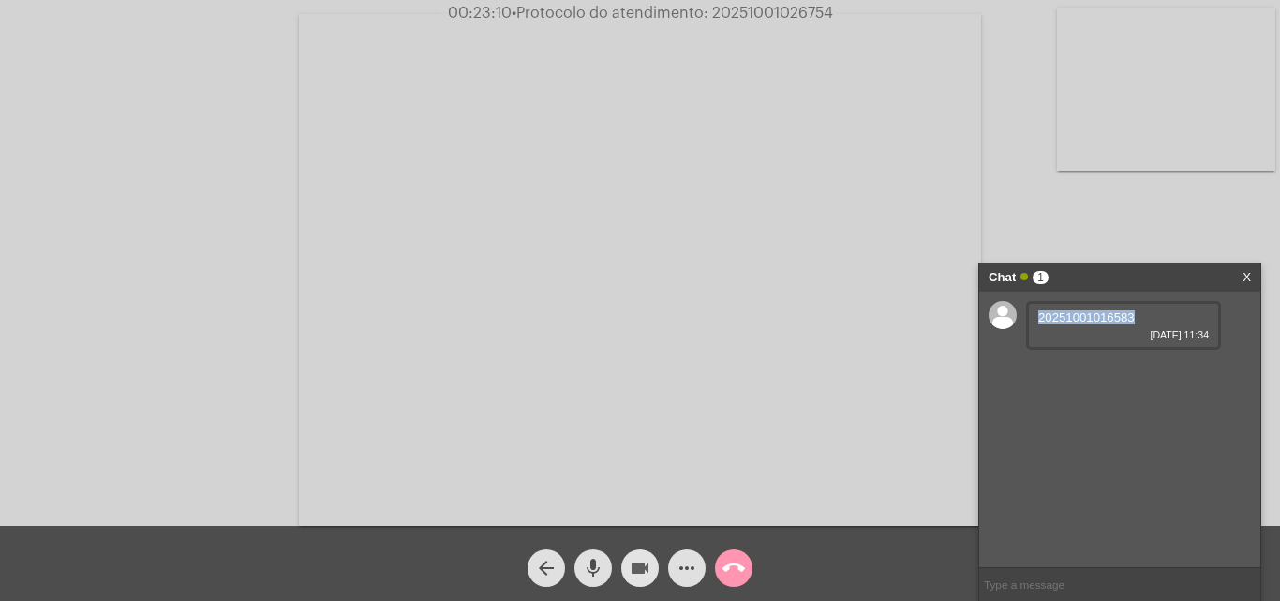
click at [631, 558] on mat-icon "videocam" at bounding box center [640, 568] width 22 height 22
click at [597, 560] on mat-icon "mic" at bounding box center [593, 568] width 22 height 22
click at [652, 565] on button "videocam_off" at bounding box center [639, 567] width 37 height 37
click at [600, 572] on mat-icon "mic_off" at bounding box center [593, 568] width 22 height 22
click at [1053, 406] on div "20251001016583 01/10/2025 11:34" at bounding box center [1119, 428] width 281 height 275
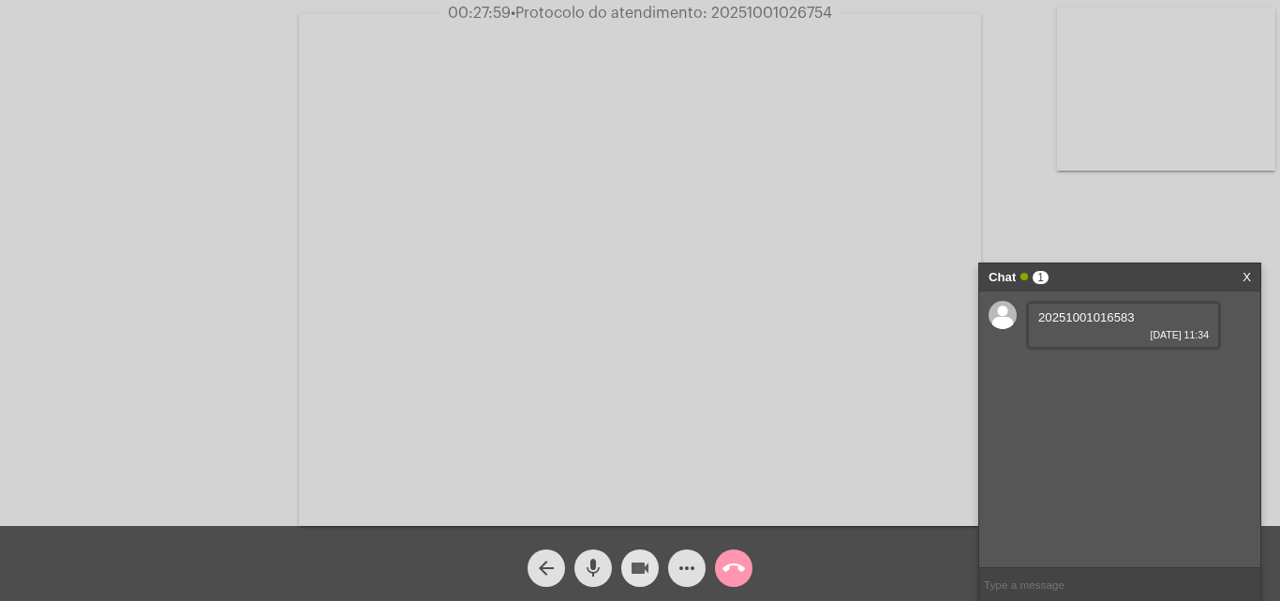
click at [639, 566] on mat-icon "videocam" at bounding box center [640, 568] width 22 height 22
click at [590, 556] on span "mic" at bounding box center [593, 567] width 22 height 37
click at [651, 559] on button "videocam_off" at bounding box center [639, 567] width 37 height 37
click at [587, 569] on mat-icon "mic_off" at bounding box center [593, 568] width 22 height 22
click at [638, 578] on mat-icon "videocam" at bounding box center [640, 568] width 22 height 22
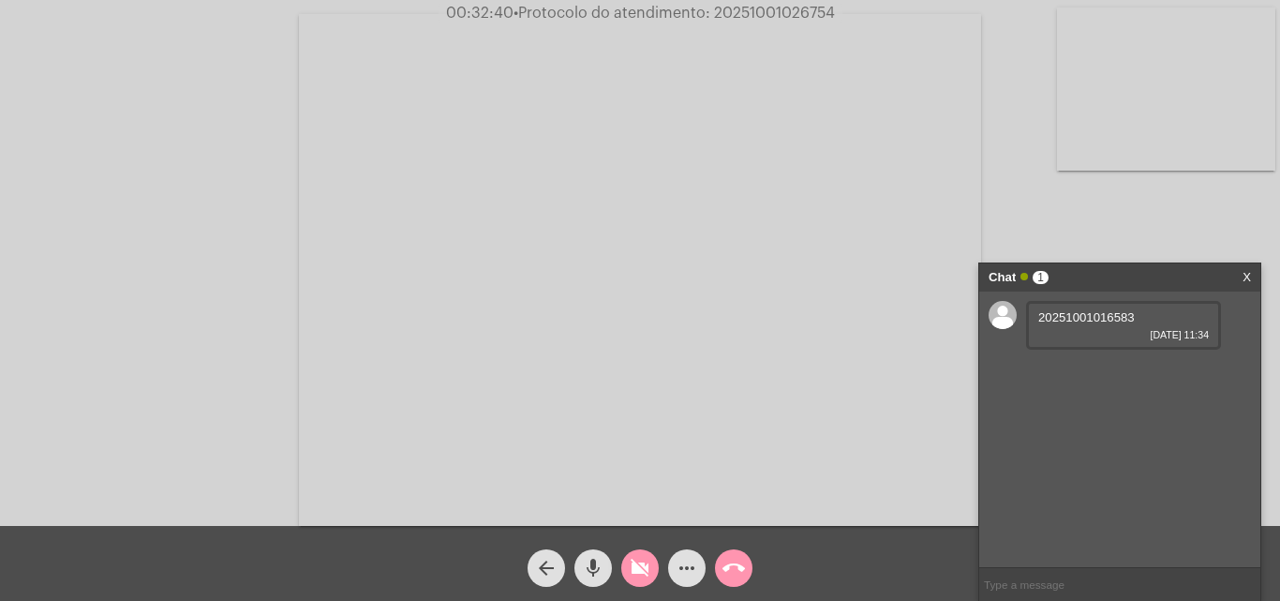
click at [588, 572] on mat-icon "mic" at bounding box center [593, 568] width 22 height 22
click at [625, 563] on button "videocam_off" at bounding box center [639, 567] width 37 height 37
click at [587, 563] on mat-icon "mic_off" at bounding box center [593, 568] width 22 height 22
click at [635, 569] on mat-icon "videocam" at bounding box center [640, 568] width 22 height 22
click at [602, 559] on mat-icon "mic" at bounding box center [593, 568] width 22 height 22
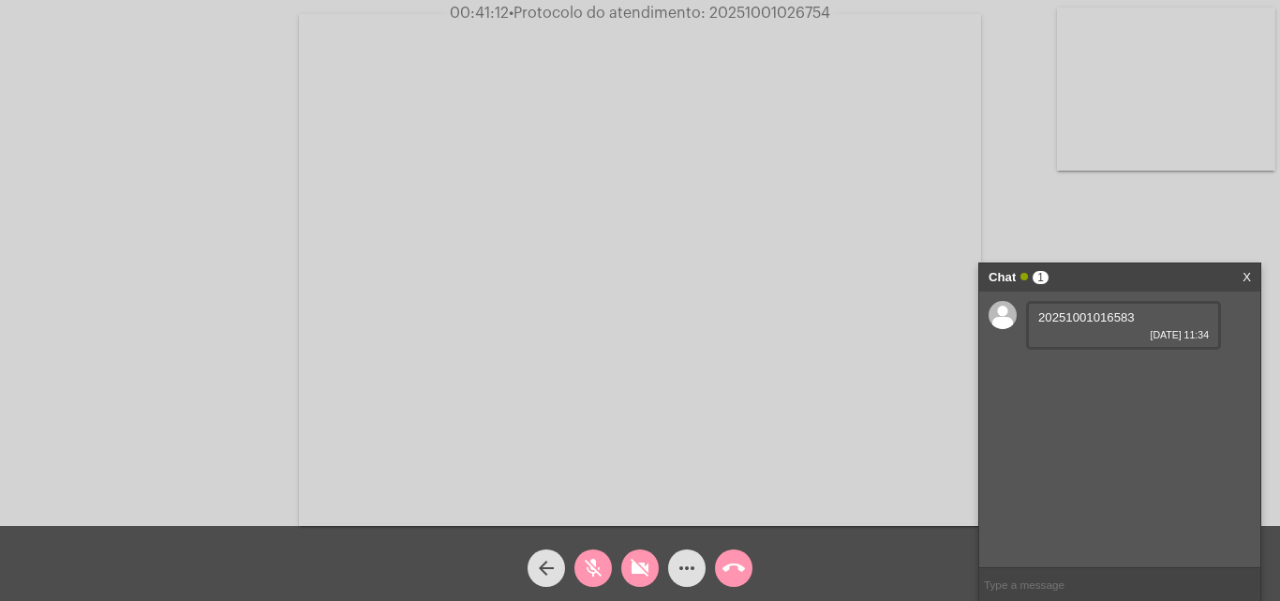
click at [626, 563] on button "videocam_off" at bounding box center [639, 567] width 37 height 37
click at [604, 570] on button "mic_off" at bounding box center [592, 567] width 37 height 37
click at [644, 571] on mat-icon "videocam" at bounding box center [640, 568] width 22 height 22
click at [595, 575] on mat-icon "mic" at bounding box center [593, 568] width 22 height 22
click at [638, 579] on mat-icon "videocam_off" at bounding box center [640, 568] width 22 height 22
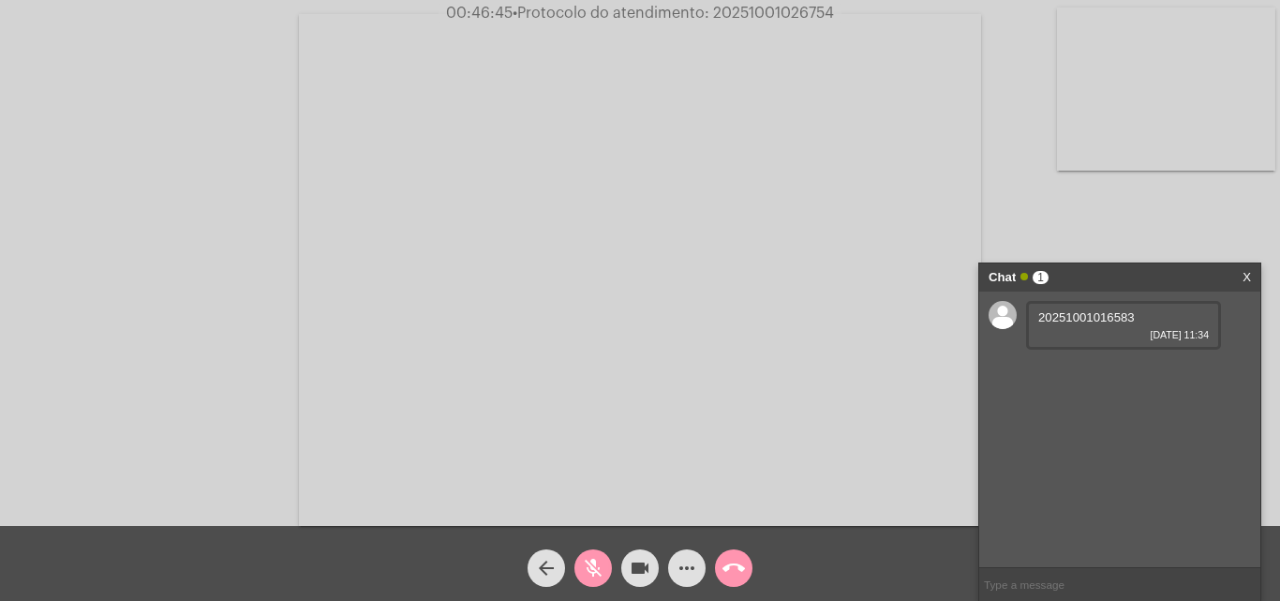
click at [607, 579] on button "mic_off" at bounding box center [592, 567] width 37 height 37
click at [634, 561] on mat-icon "videocam" at bounding box center [640, 568] width 22 height 22
click at [608, 560] on button "mic" at bounding box center [592, 567] width 37 height 37
click at [645, 568] on mat-icon "videocam_off" at bounding box center [640, 568] width 22 height 22
click at [600, 567] on mat-icon "mic_off" at bounding box center [593, 568] width 22 height 22
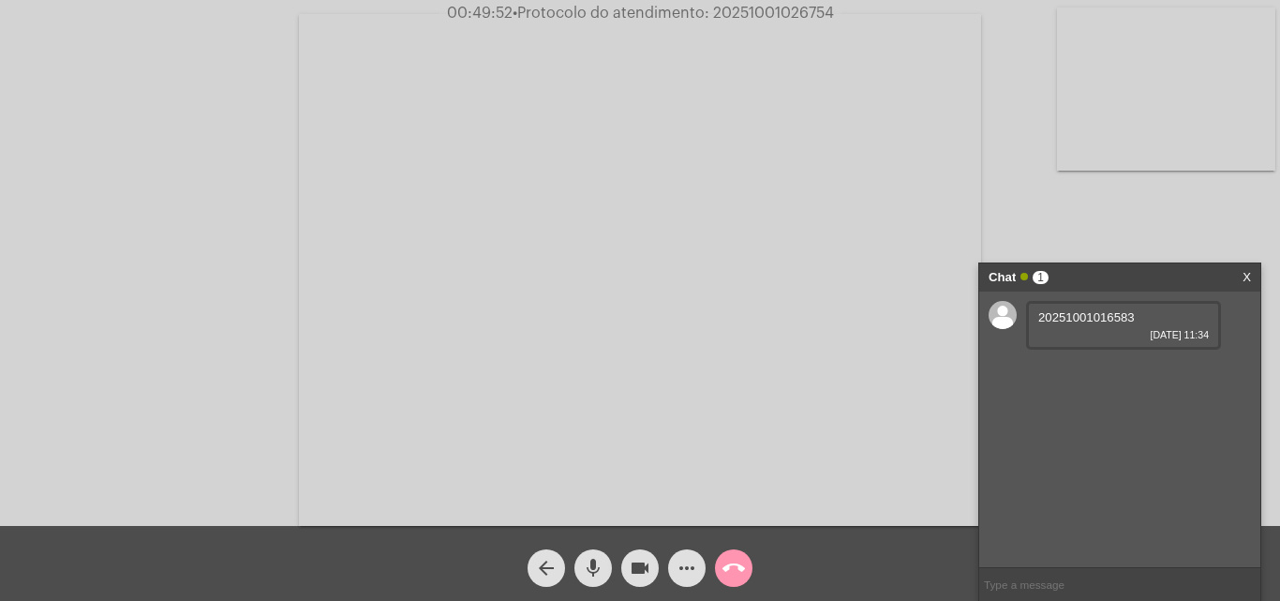
click at [602, 568] on mat-icon "mic" at bounding box center [593, 568] width 22 height 22
click at [634, 577] on mat-icon "videocam" at bounding box center [640, 568] width 22 height 22
click at [731, 560] on mat-icon "call_end" at bounding box center [733, 568] width 22 height 22
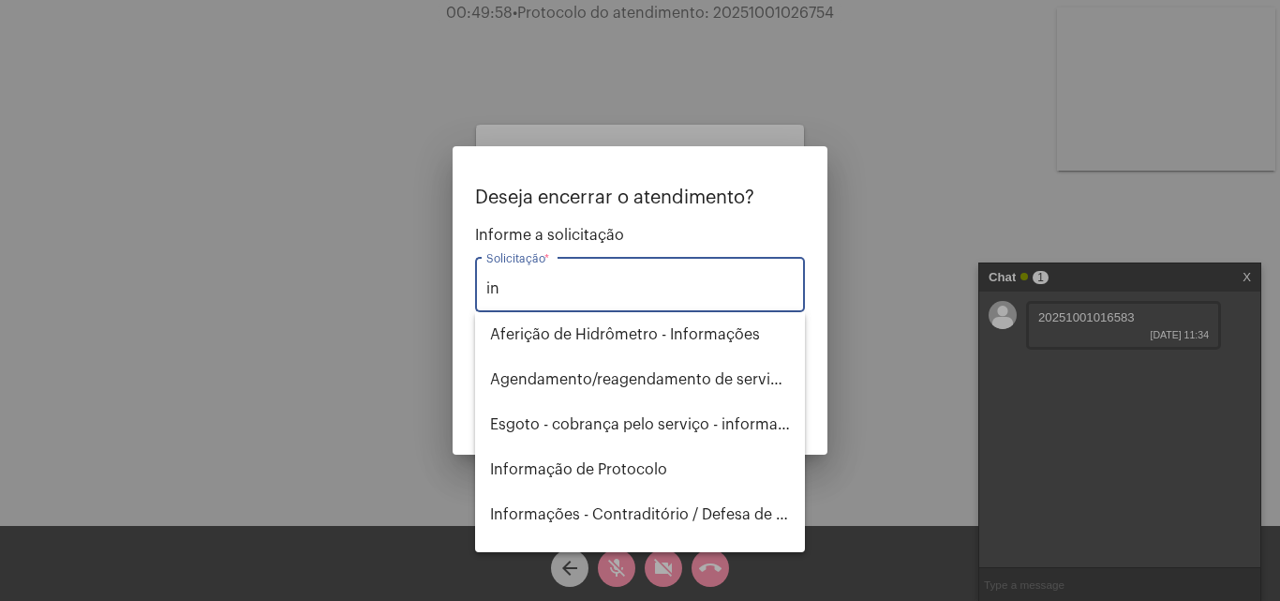
type input "i"
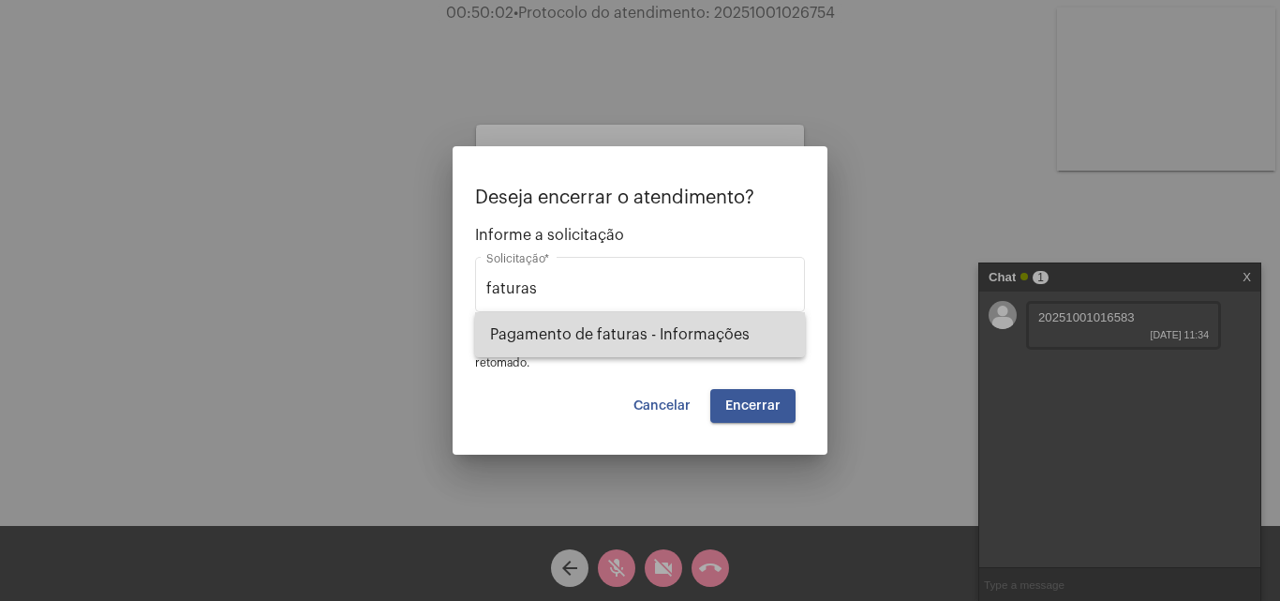
click at [639, 327] on span "Pagamento de faturas - Informações" at bounding box center [640, 334] width 300 height 45
type input "Pagamento de faturas - Informações"
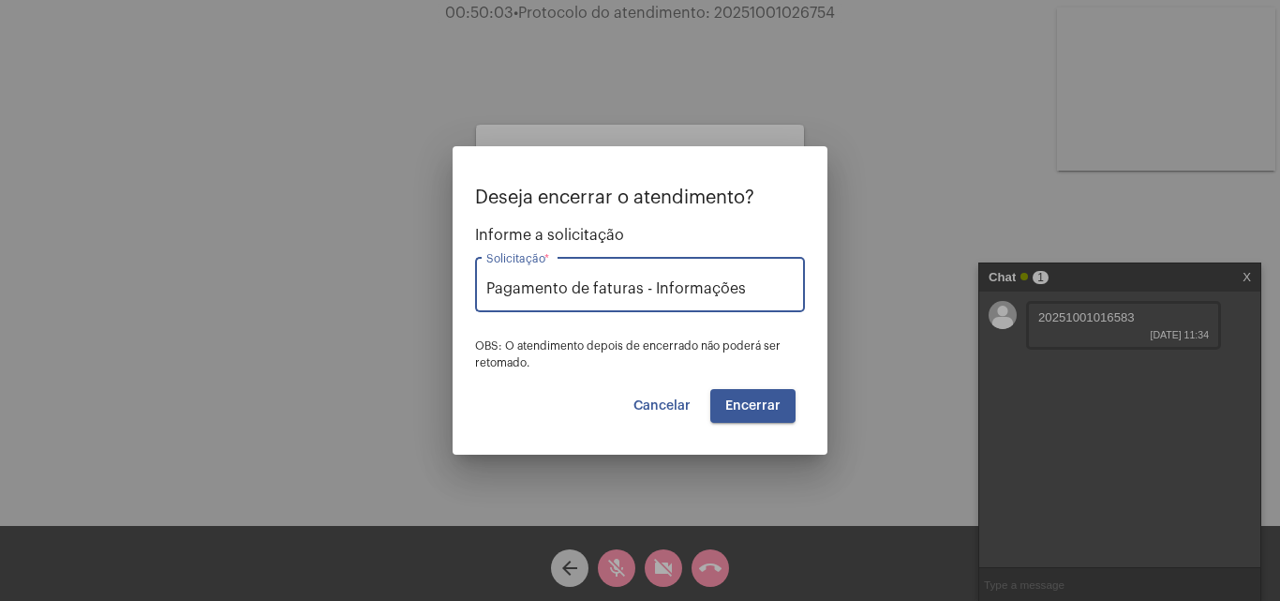
click at [760, 409] on span "Encerrar" at bounding box center [752, 405] width 55 height 13
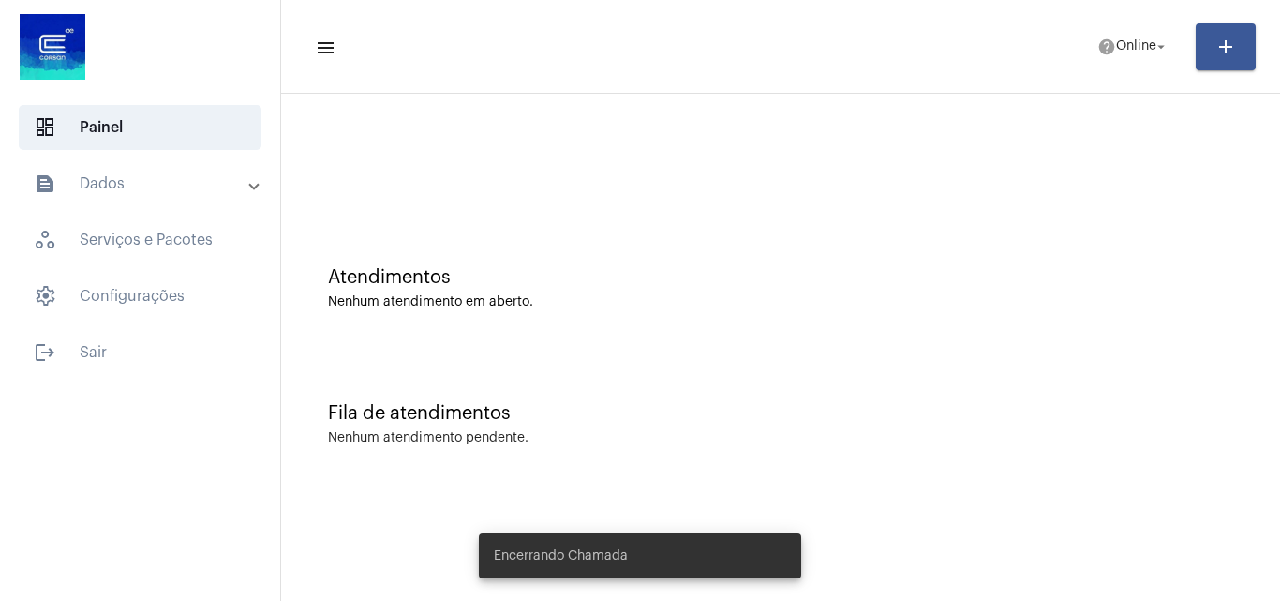
click at [80, 177] on mat-panel-title "text_snippet_outlined Dados" at bounding box center [142, 183] width 216 height 22
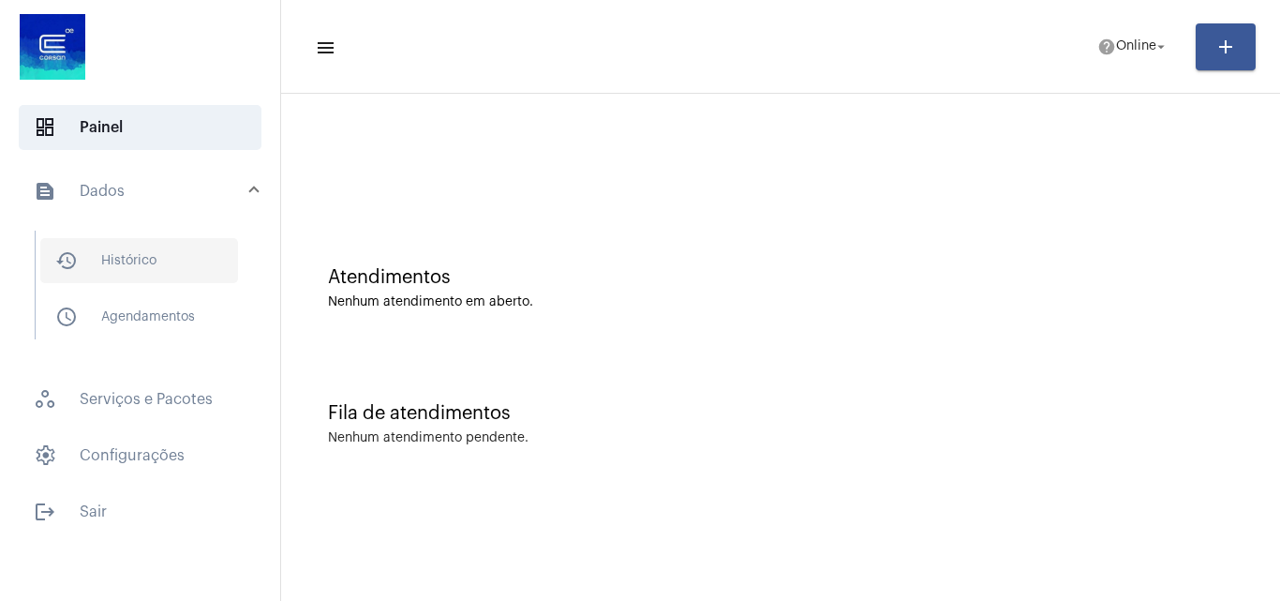
click at [159, 254] on span "history_outlined Histórico" at bounding box center [139, 260] width 198 height 45
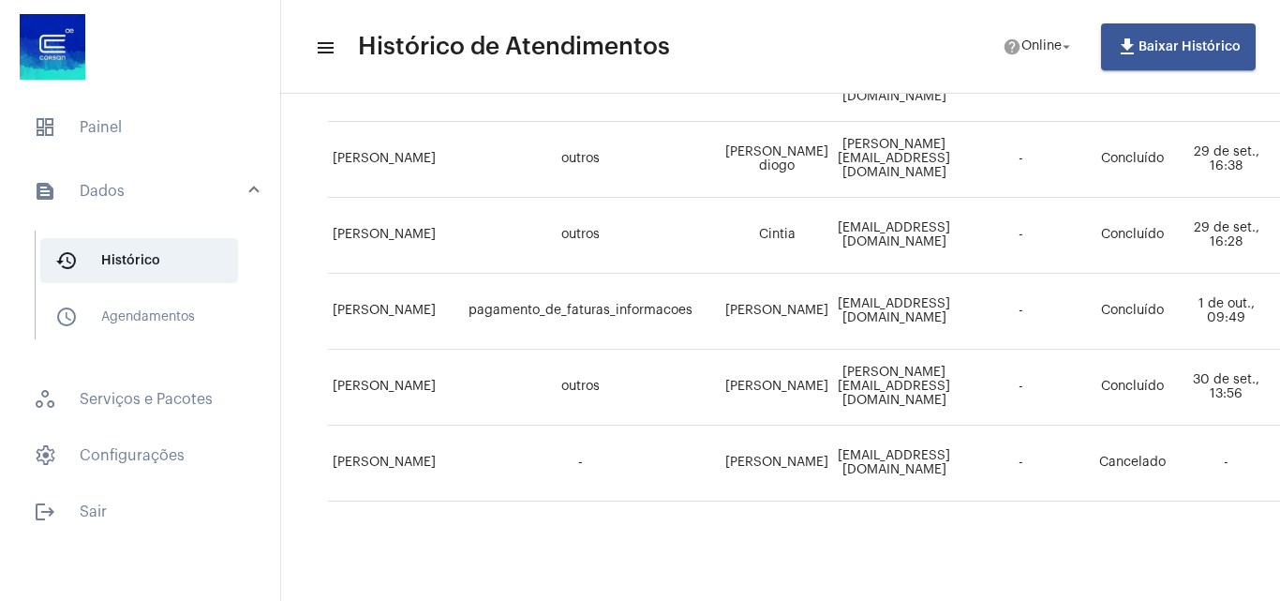
scroll to position [1410, 0]
drag, startPoint x: 665, startPoint y: 584, endPoint x: 840, endPoint y: 627, distance: 180.4
click at [840, 600] on html "dashboard Painel text_snippet_outlined Dados history_outlined Histórico schedul…" at bounding box center [640, 300] width 1280 height 601
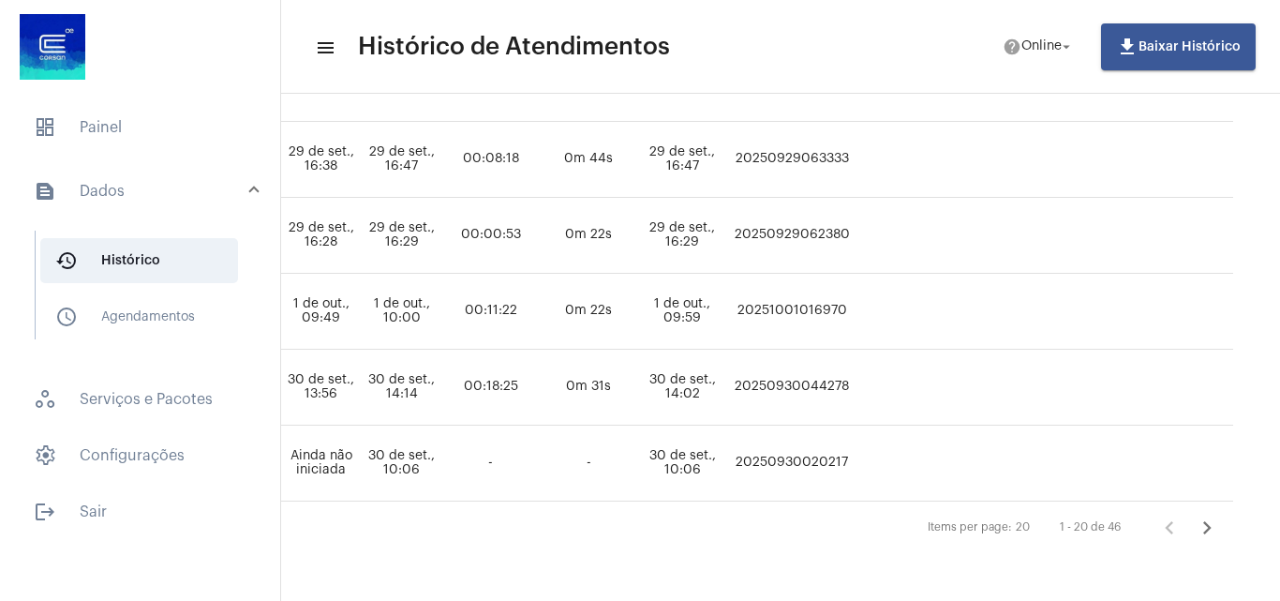
click at [1194, 514] on icon "Próxima página" at bounding box center [1207, 527] width 26 height 26
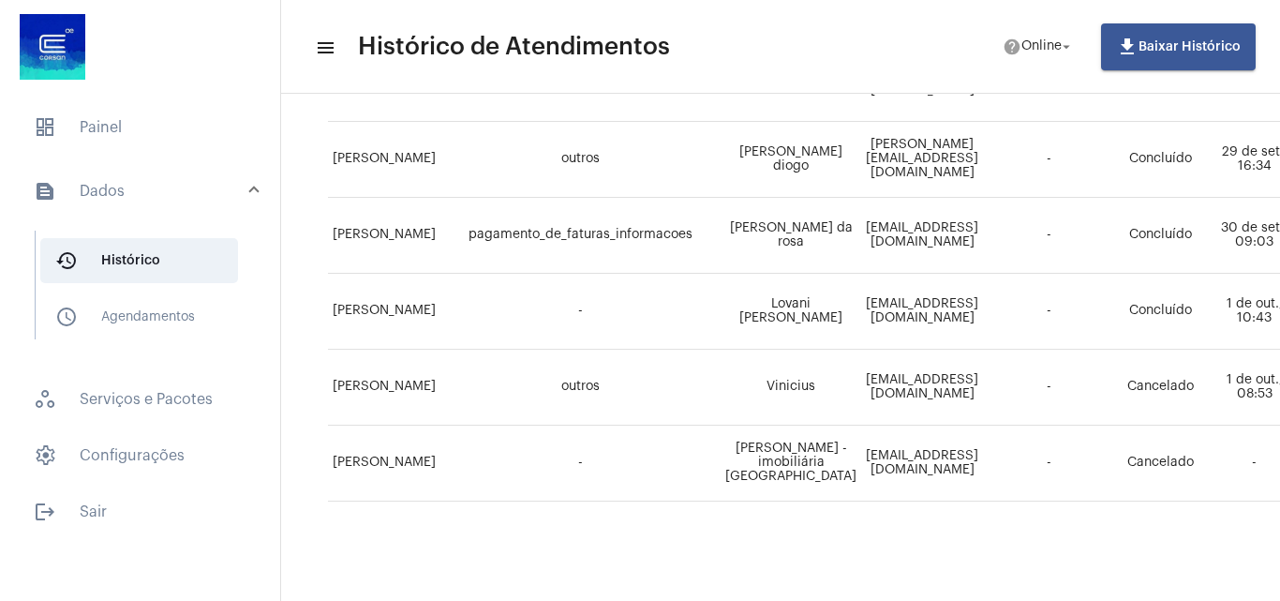
scroll to position [1410, 0]
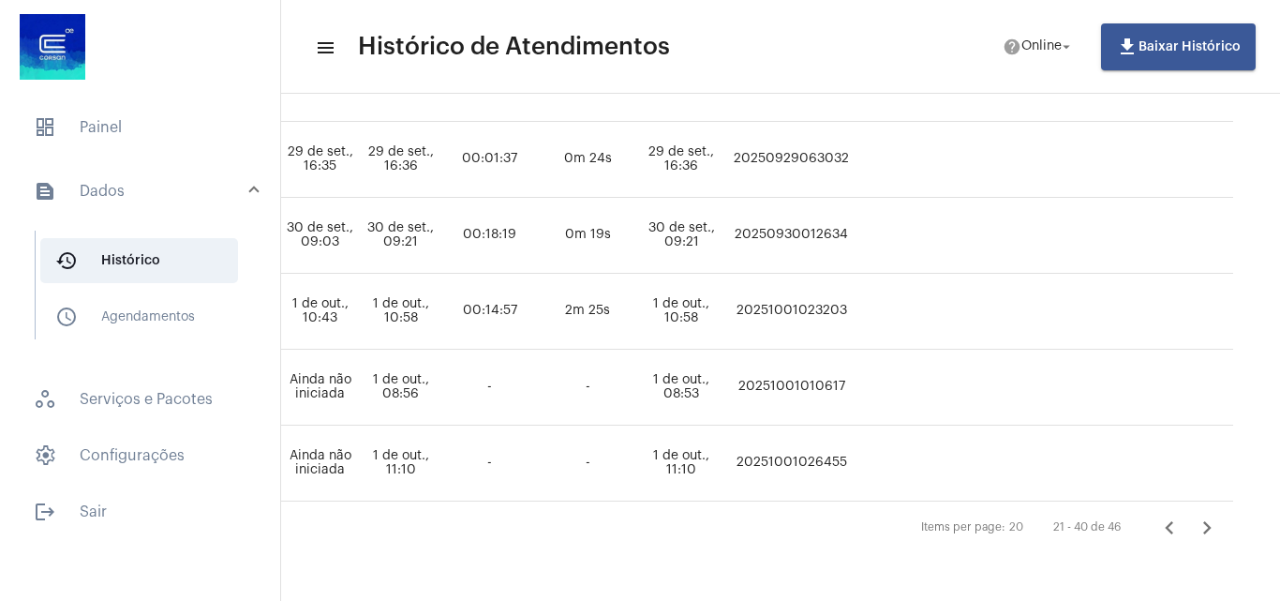
click at [1203, 521] on icon "Próxima página" at bounding box center [1207, 527] width 8 height 13
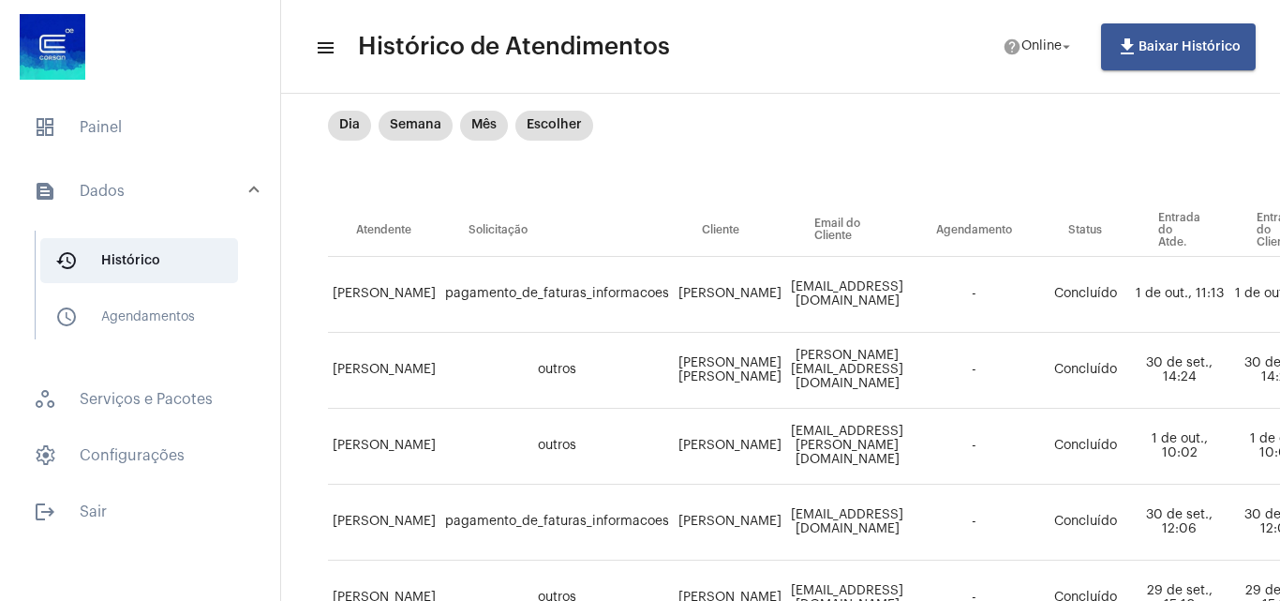
scroll to position [187, 0]
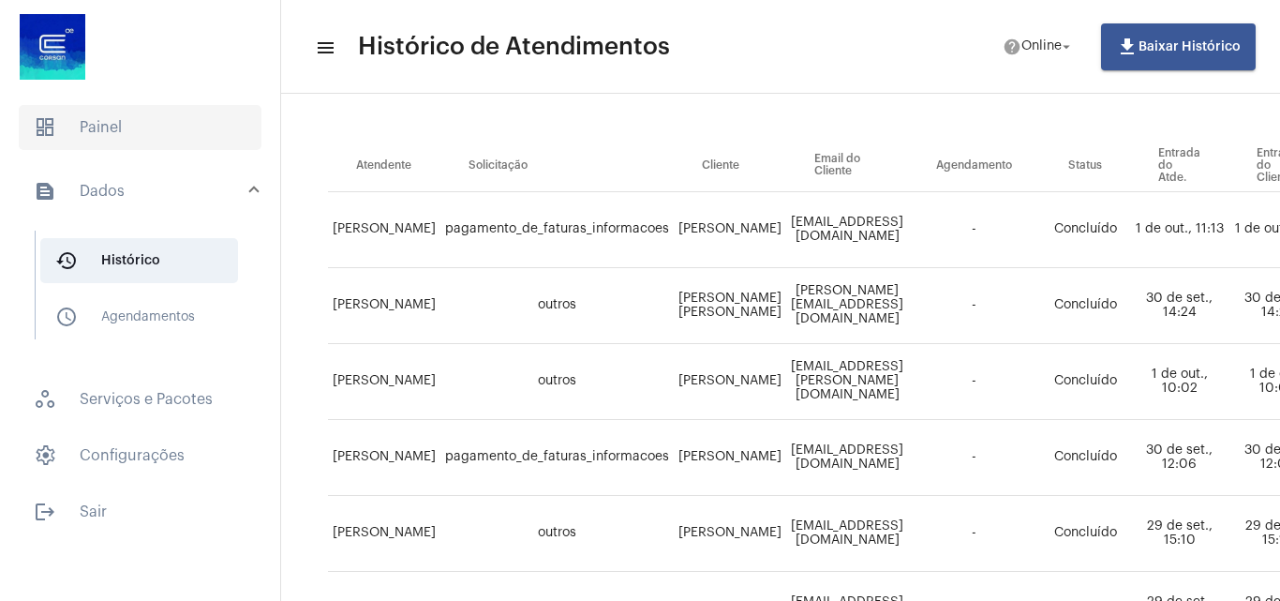
click at [82, 124] on span "dashboard Painel" at bounding box center [140, 127] width 243 height 45
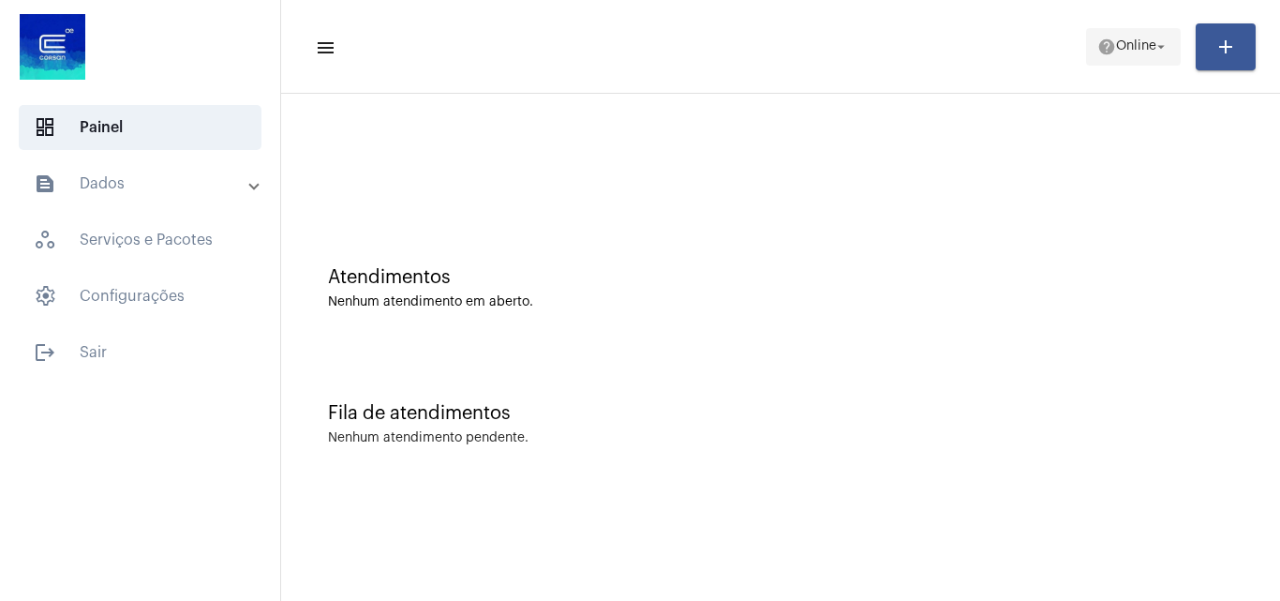
click at [1128, 31] on span "help Online arrow_drop_down" at bounding box center [1133, 46] width 72 height 34
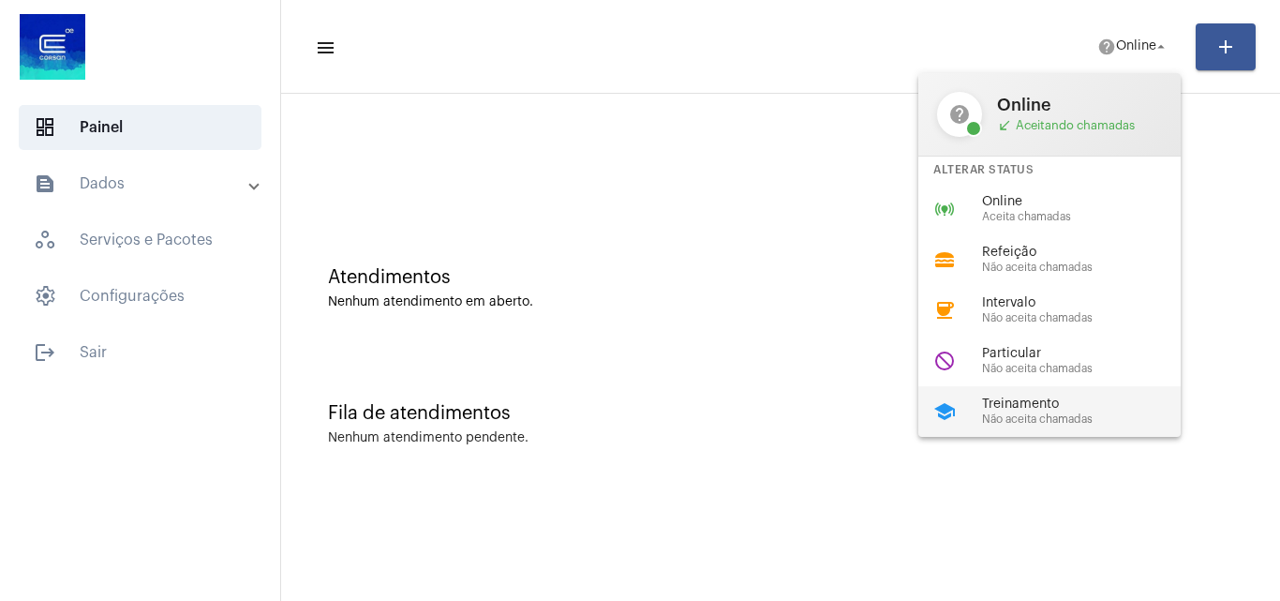
click at [1036, 403] on span "Treinamento" at bounding box center [1089, 404] width 214 height 14
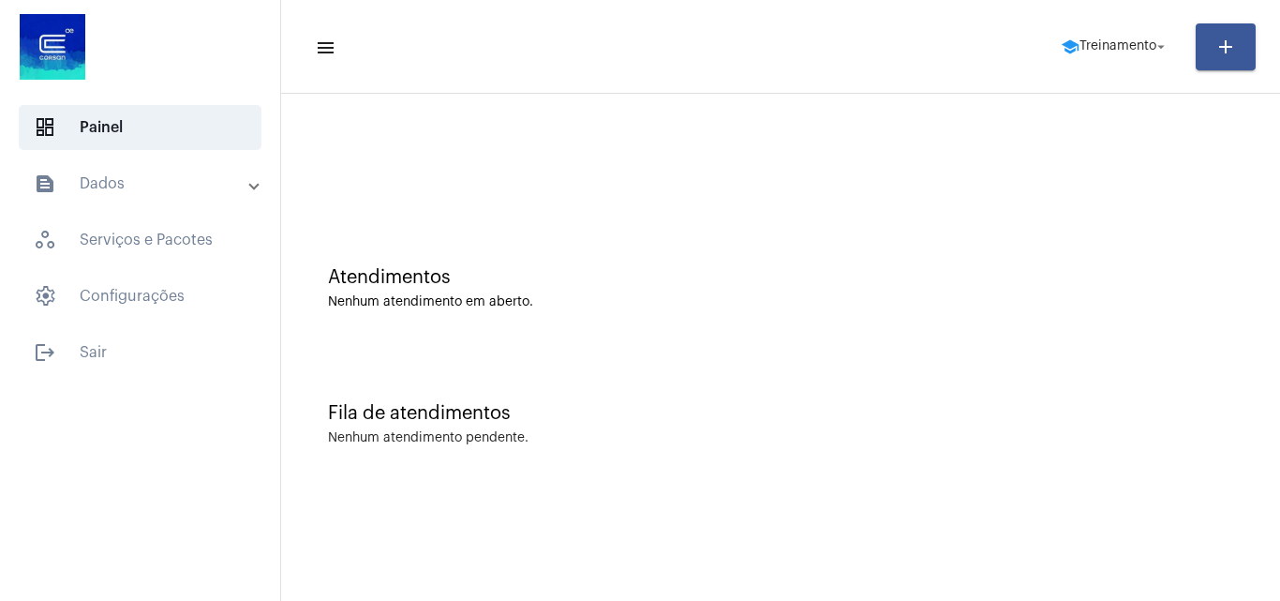
click at [1078, 67] on mat-toolbar-row "menu school Treinamento arrow_drop_down add" at bounding box center [780, 47] width 999 height 60
click at [1093, 60] on span "school Treinamento arrow_drop_down" at bounding box center [1115, 46] width 109 height 34
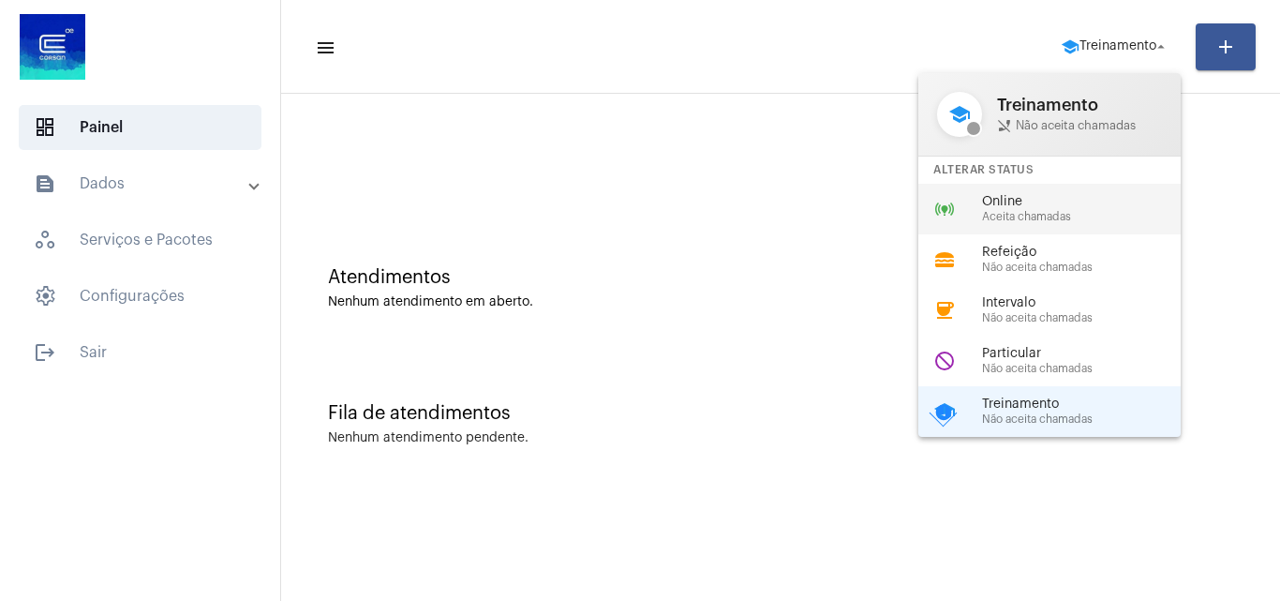
click at [1095, 184] on div "online_prediction Online Aceita chamadas" at bounding box center [1064, 209] width 292 height 51
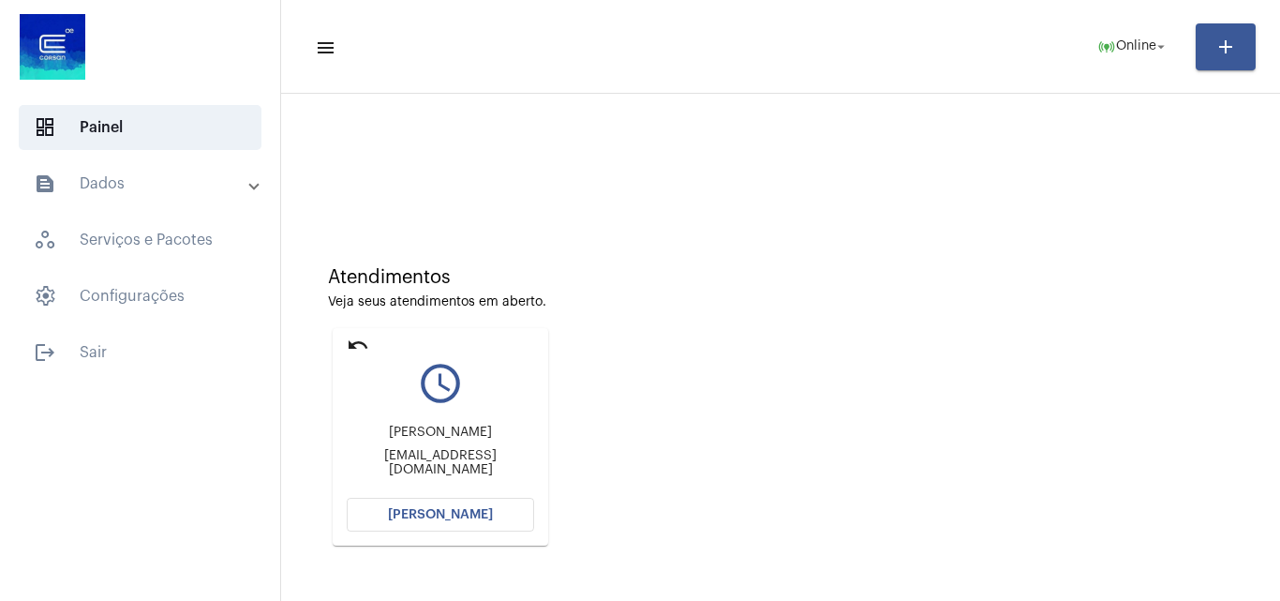
click at [462, 506] on button "[PERSON_NAME]" at bounding box center [440, 515] width 187 height 34
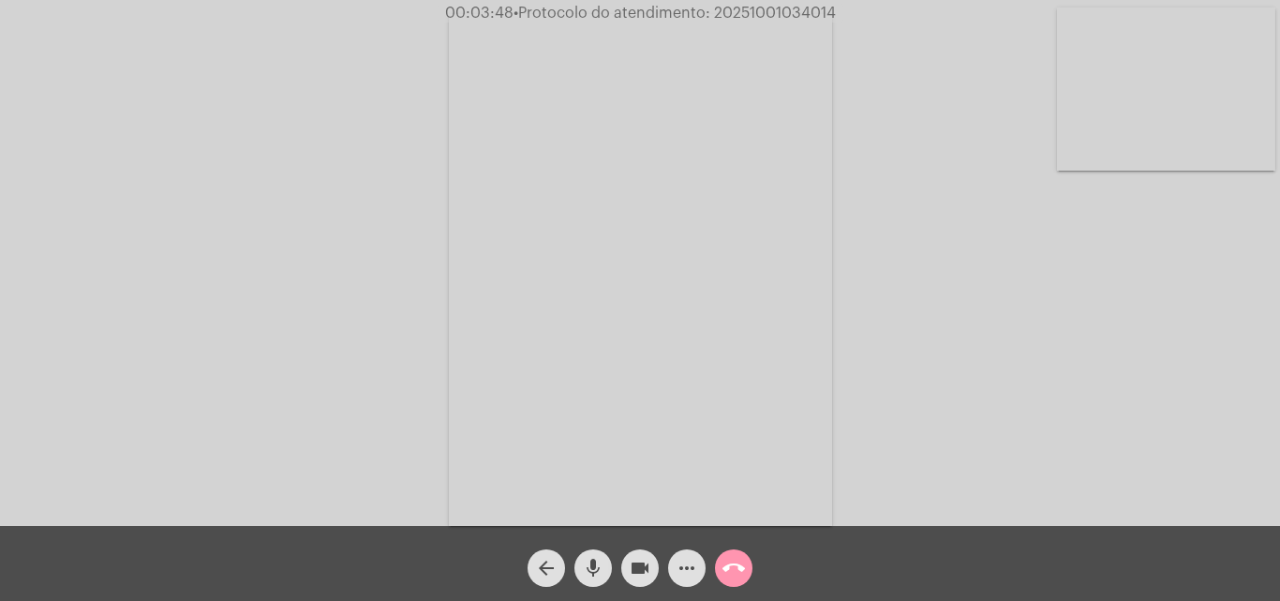
click at [587, 558] on mat-icon "mic" at bounding box center [593, 568] width 22 height 22
click at [640, 571] on mat-icon "videocam" at bounding box center [640, 568] width 22 height 22
click at [736, 571] on mat-icon "call_end" at bounding box center [733, 568] width 22 height 22
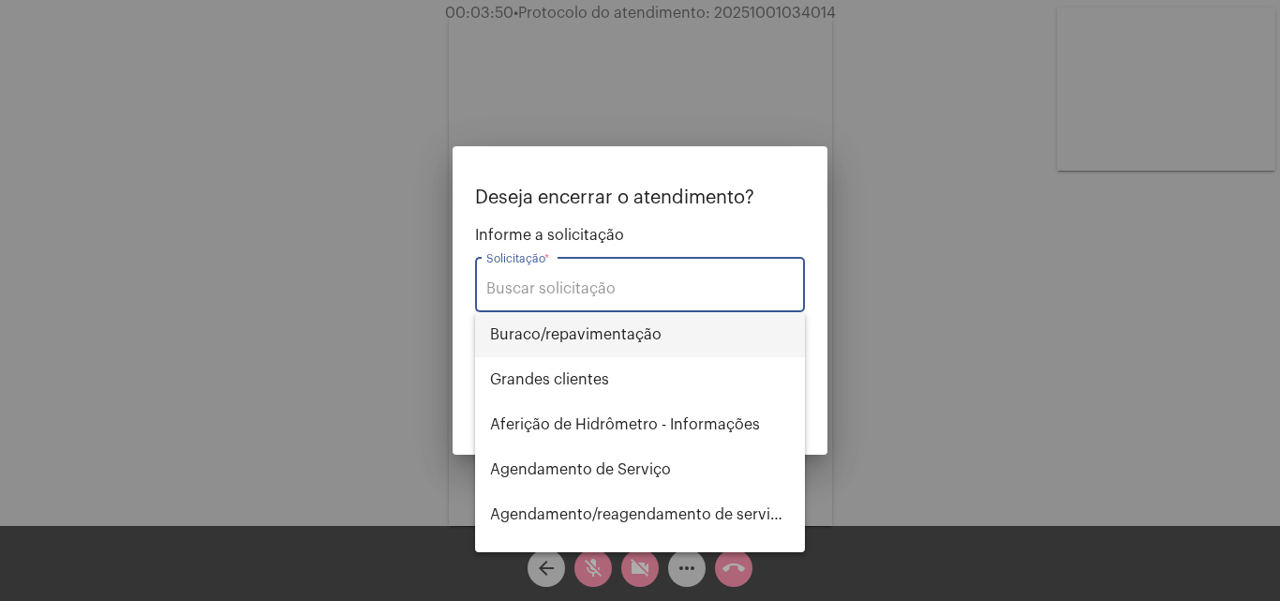
type input "a"
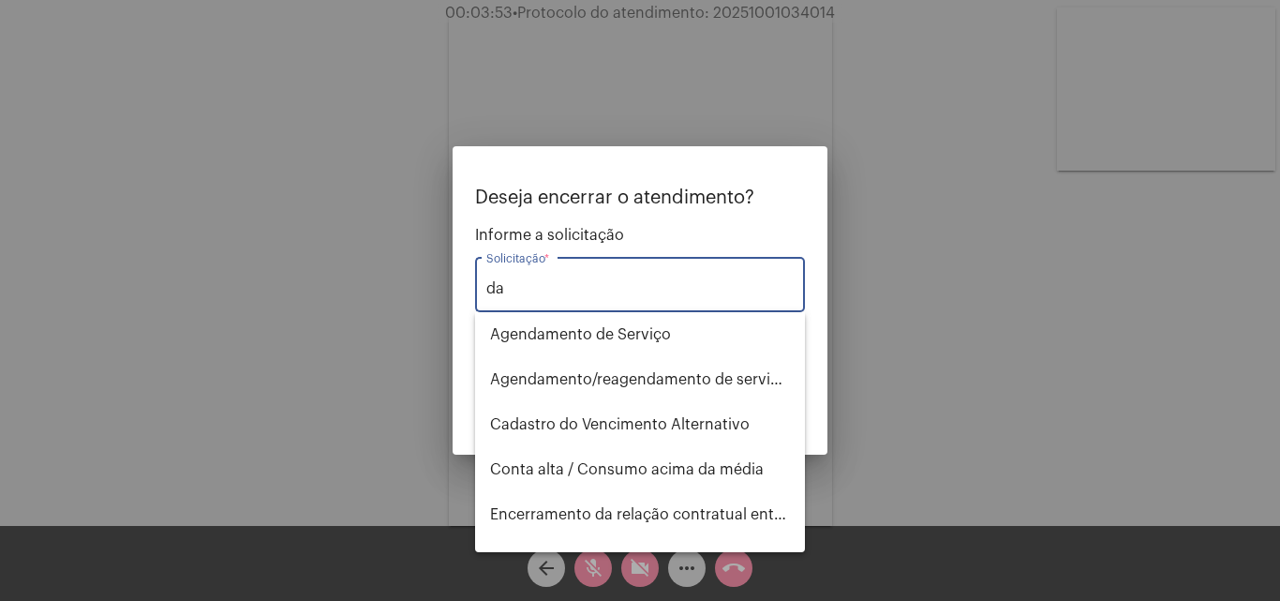
type input "d"
type input "a"
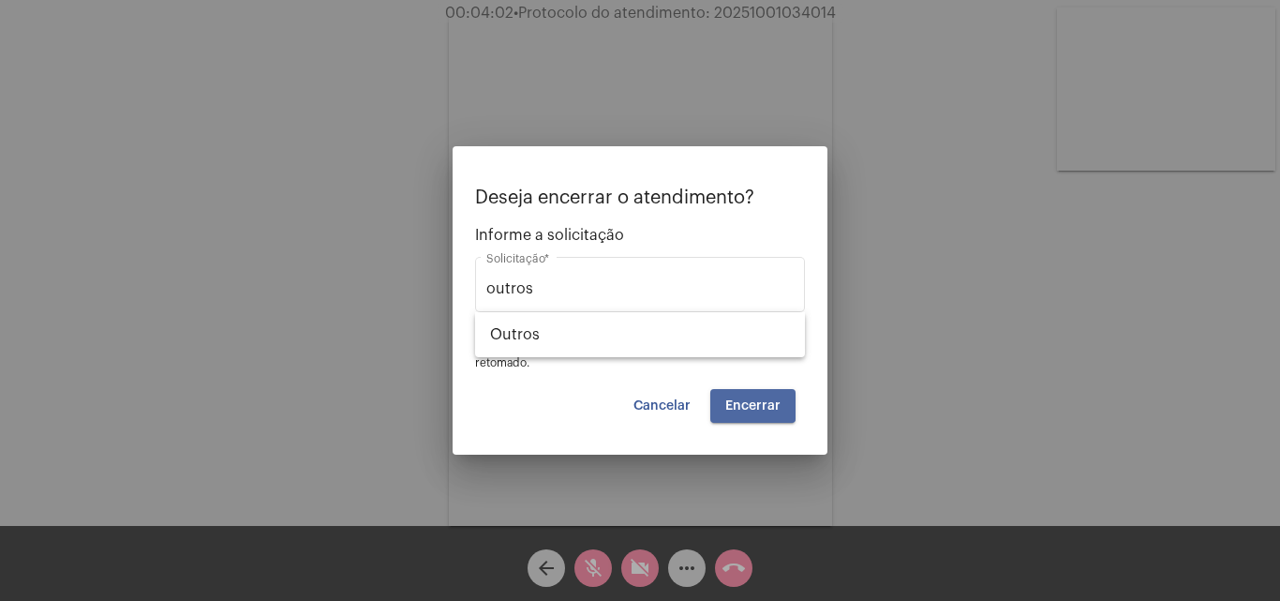
click at [753, 393] on button "Encerrar" at bounding box center [752, 406] width 85 height 34
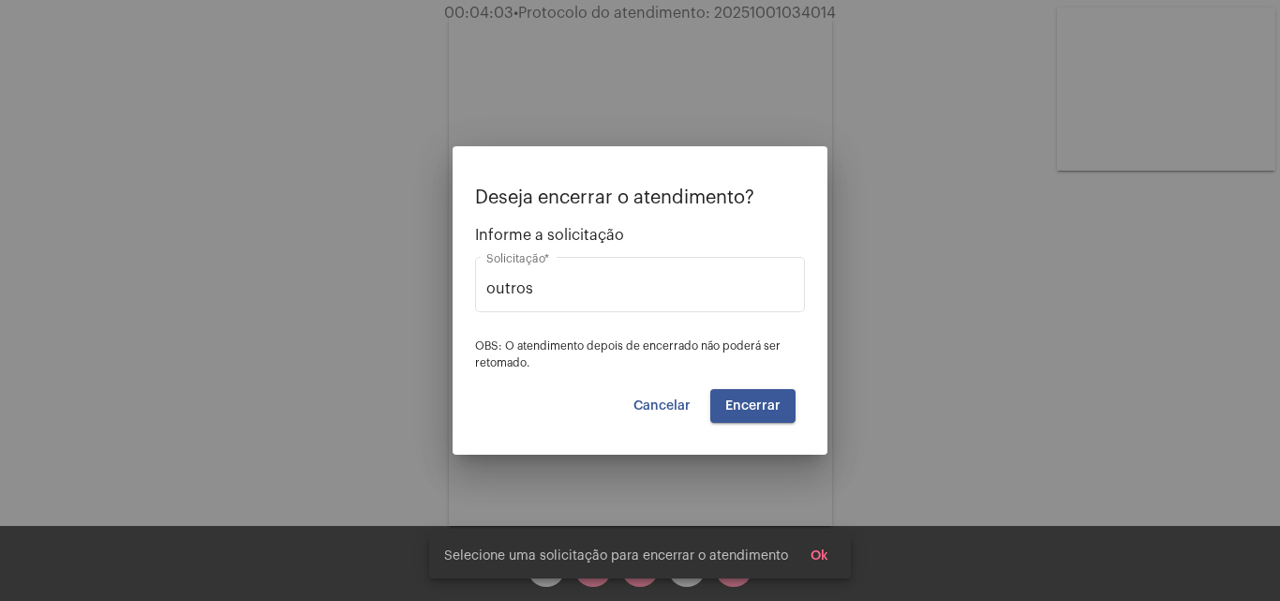
click at [728, 419] on button "Encerrar" at bounding box center [752, 406] width 85 height 34
click at [619, 298] on div "outros Solicitação *" at bounding box center [639, 282] width 307 height 59
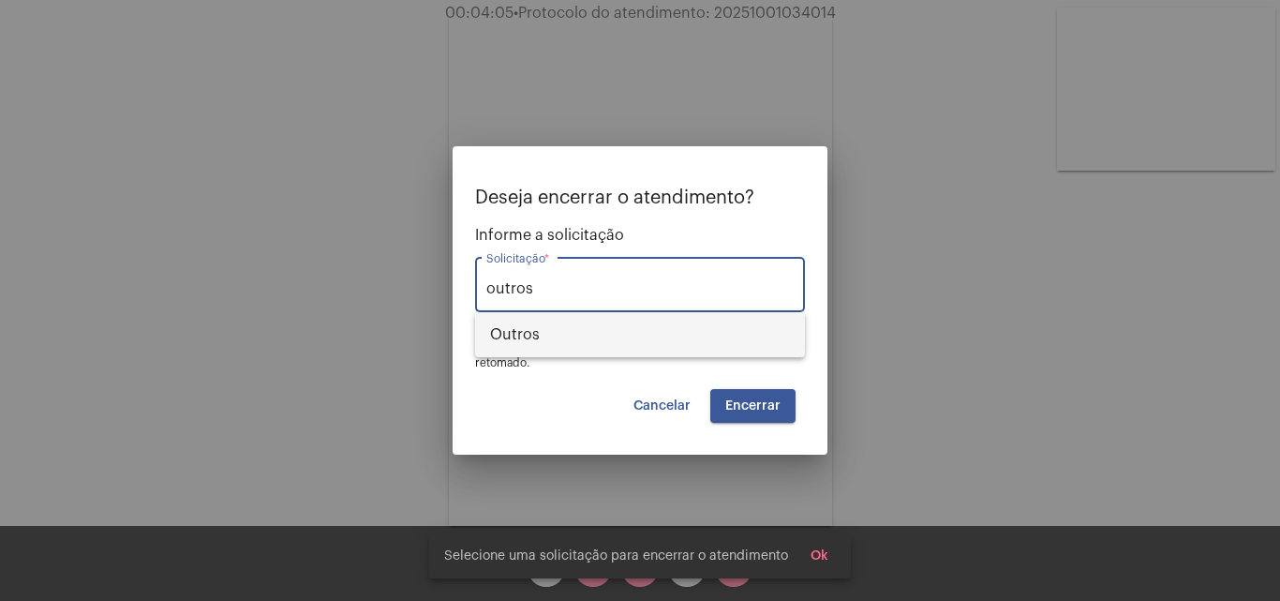
click at [591, 347] on span "Outros" at bounding box center [640, 334] width 300 height 45
type input "Outros"
click at [751, 404] on span "Encerrar" at bounding box center [752, 405] width 55 height 13
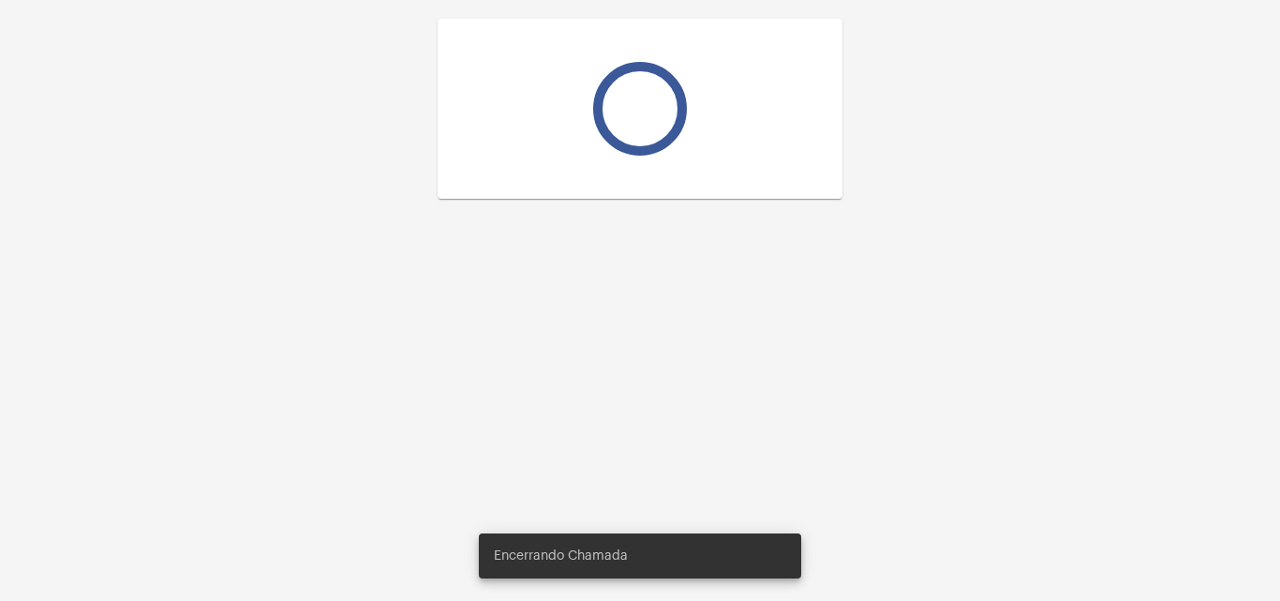
click at [732, 407] on div at bounding box center [640, 300] width 1280 height 601
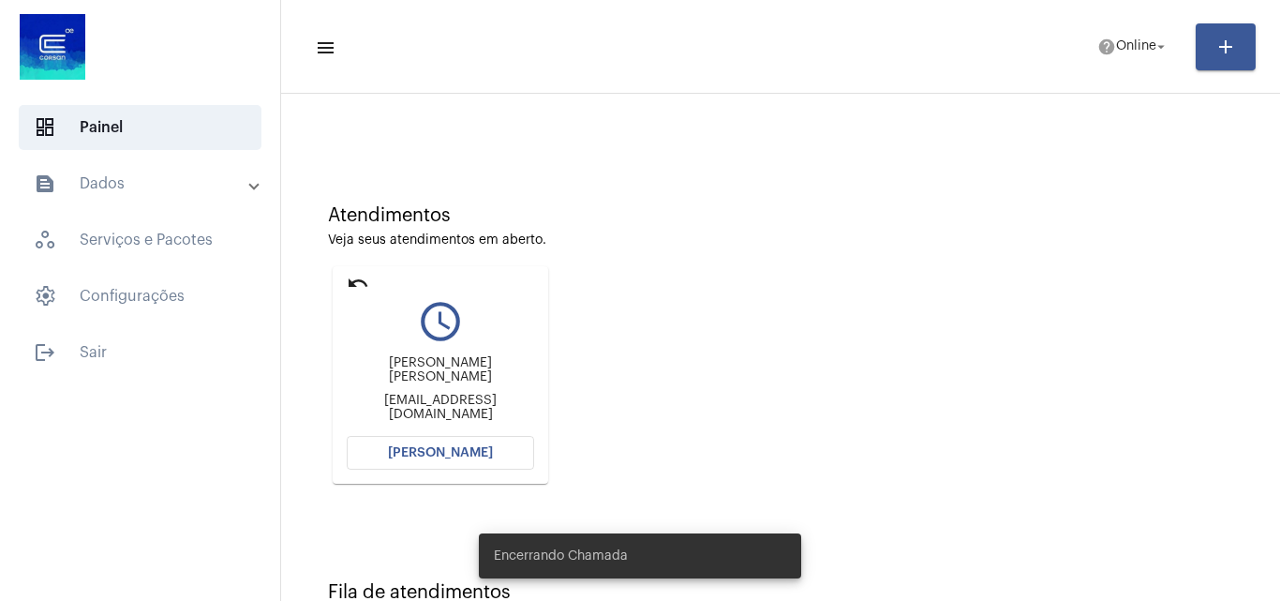
scroll to position [94, 0]
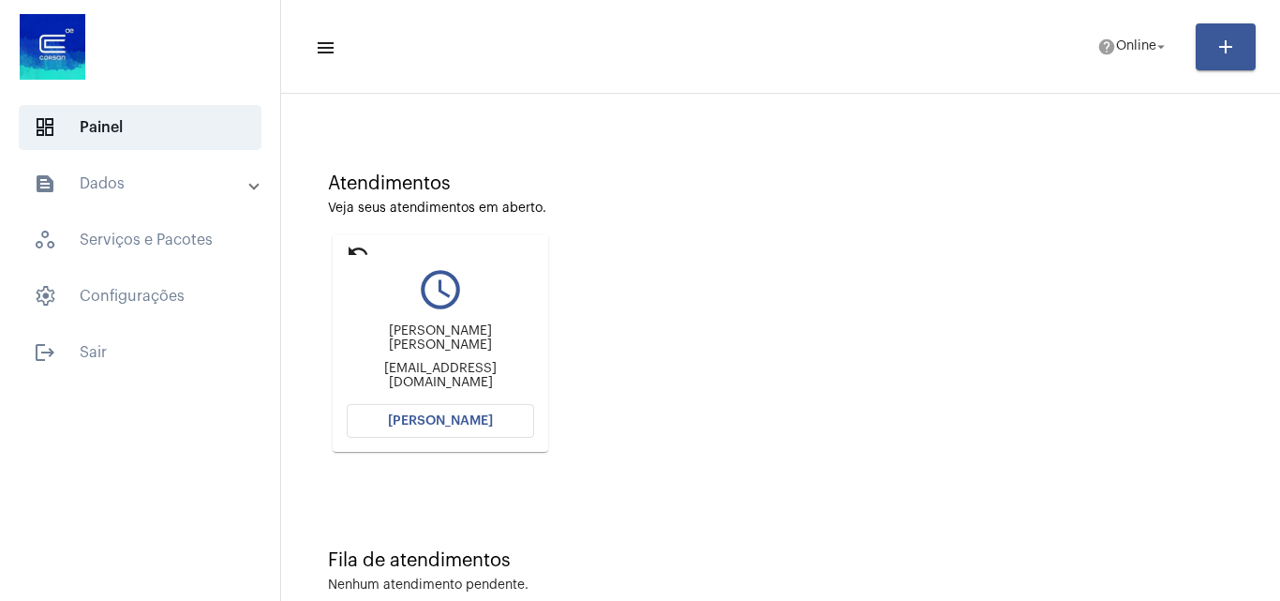
click at [129, 201] on mat-expansion-panel-header "text_snippet_outlined Dados" at bounding box center [145, 183] width 269 height 45
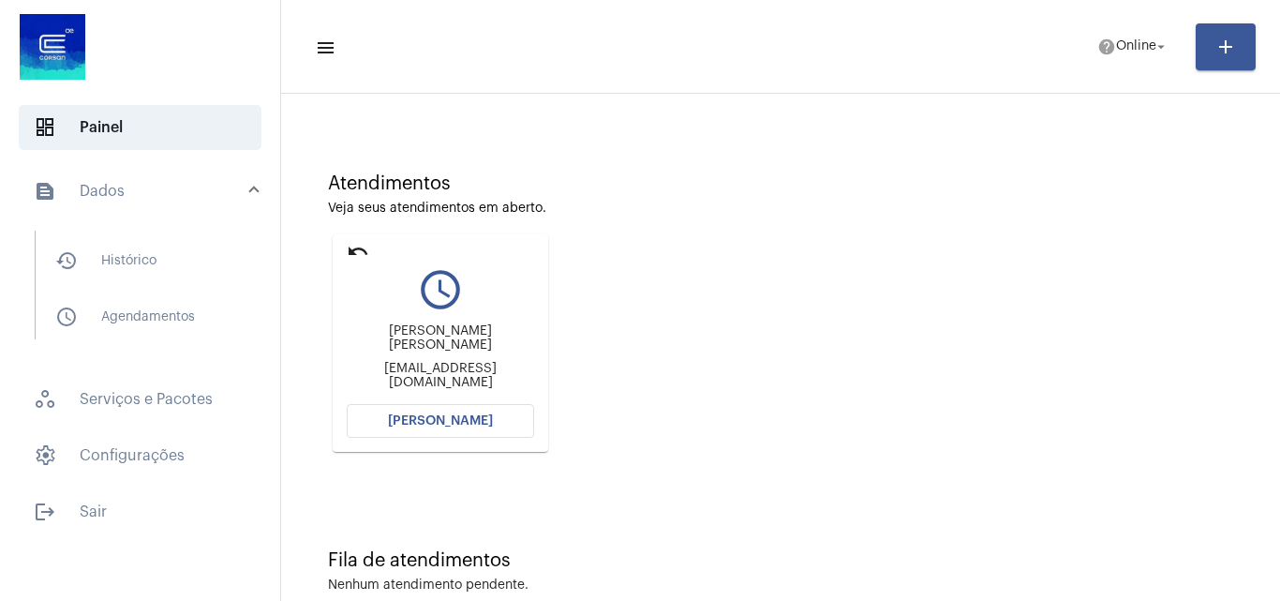
scroll to position [132, 0]
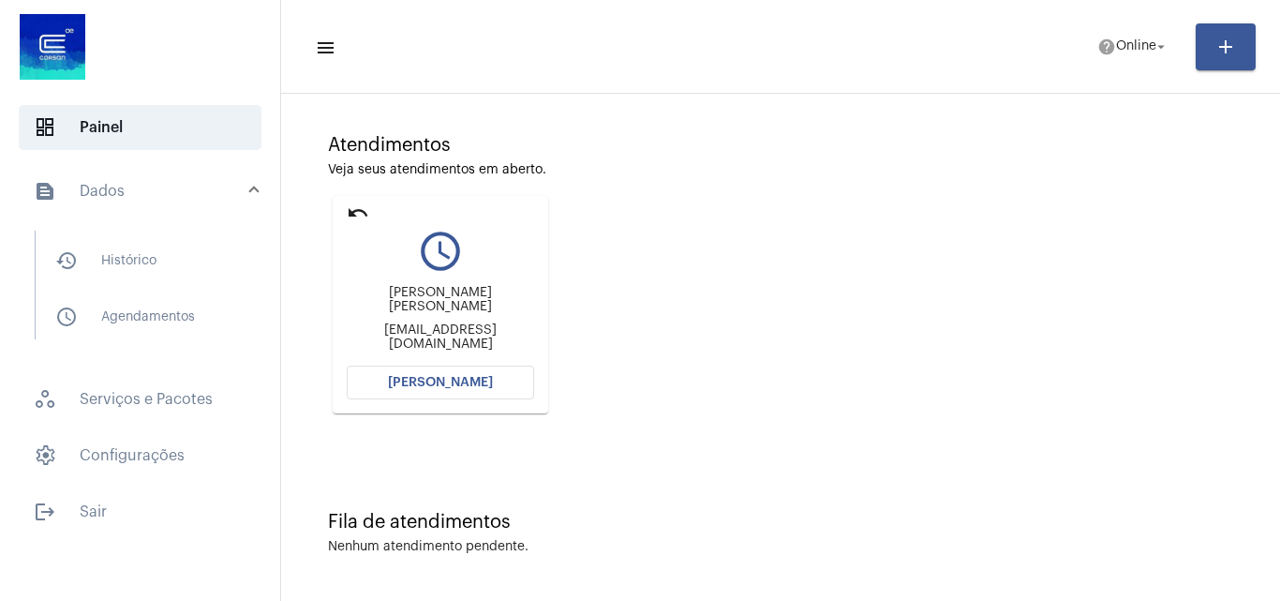
click at [116, 171] on mat-expansion-panel-header "text_snippet_outlined Dados" at bounding box center [145, 191] width 269 height 60
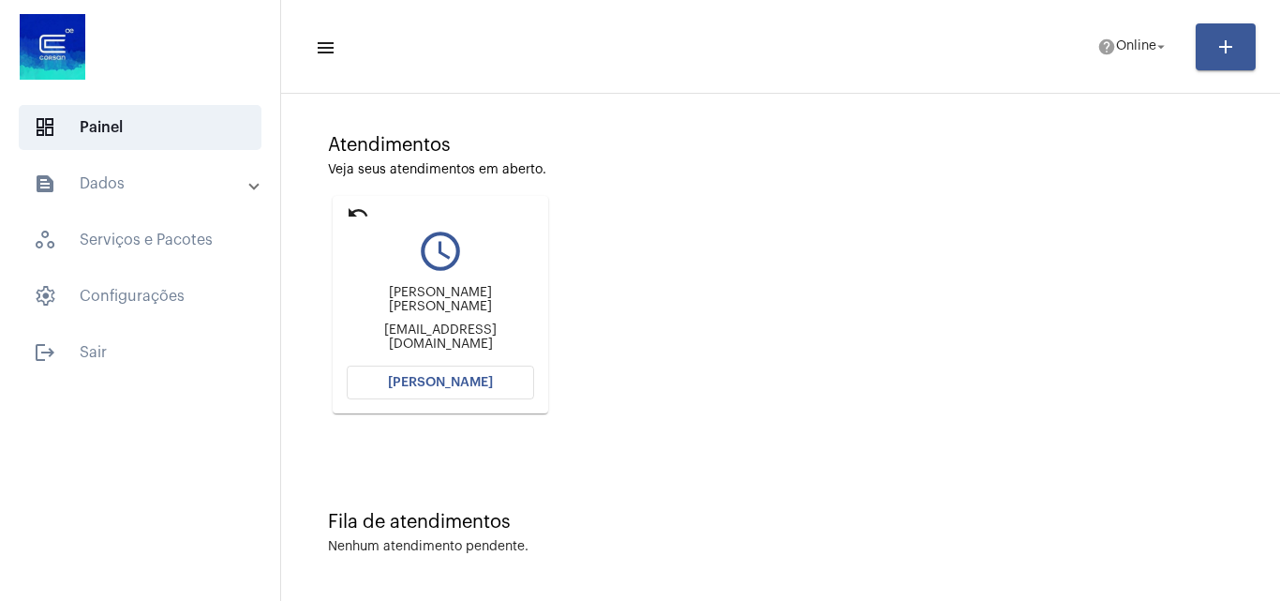
click at [122, 181] on mat-panel-title "text_snippet_outlined Dados" at bounding box center [142, 183] width 216 height 22
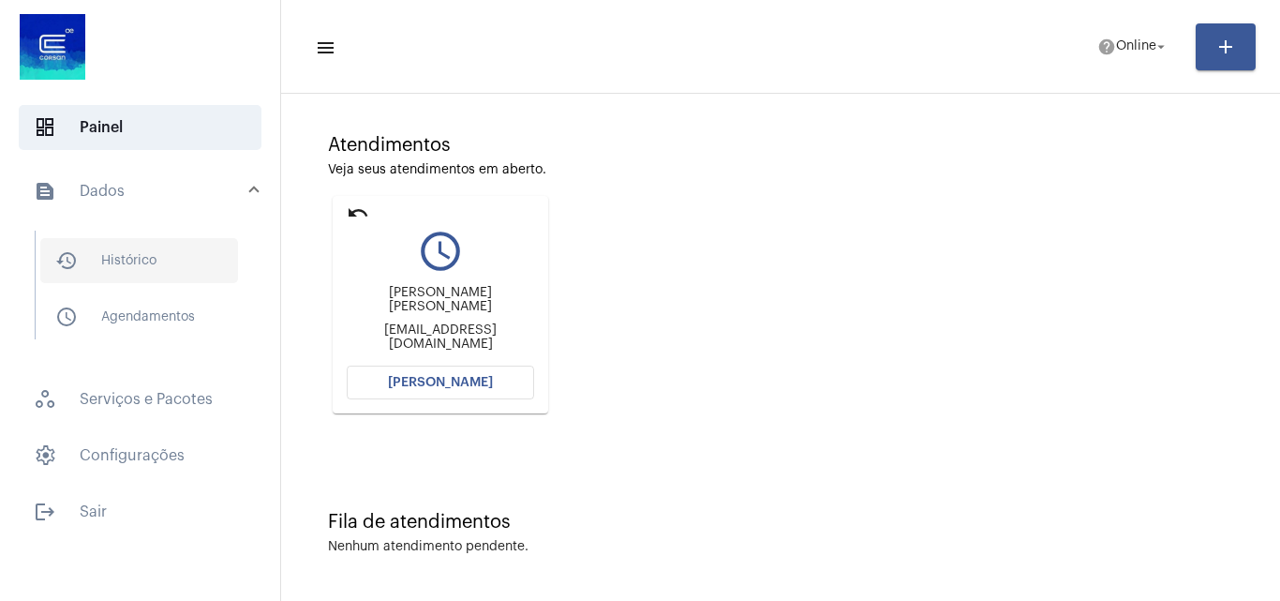
click at [175, 255] on span "history_outlined Histórico" at bounding box center [139, 260] width 198 height 45
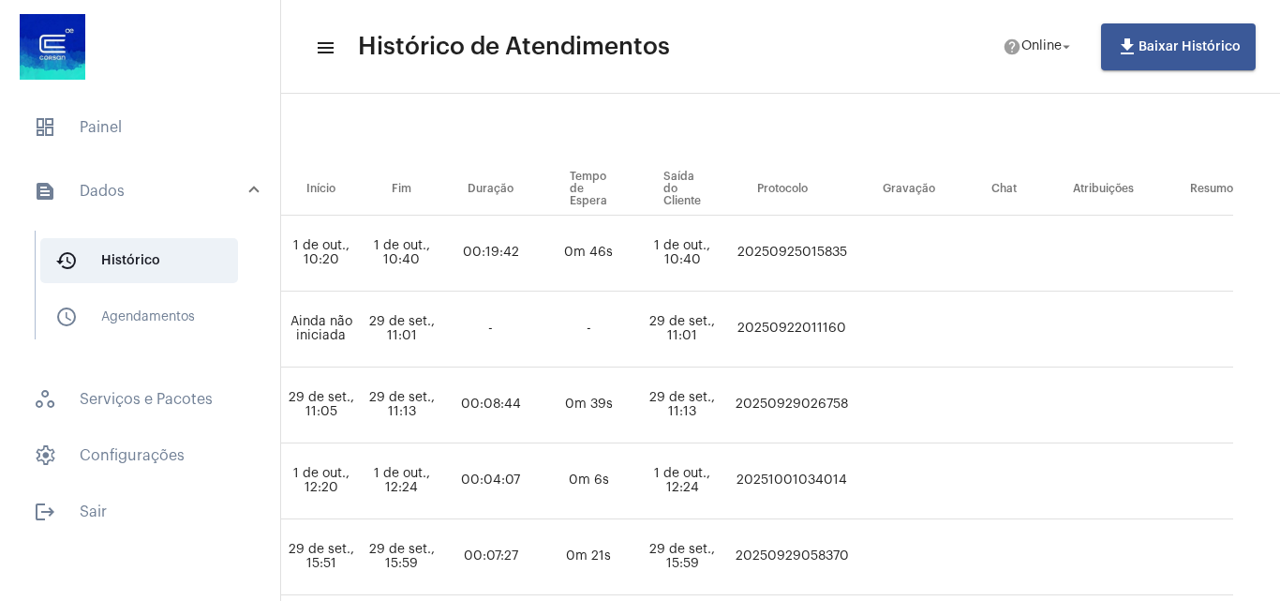
scroll to position [258, 1206]
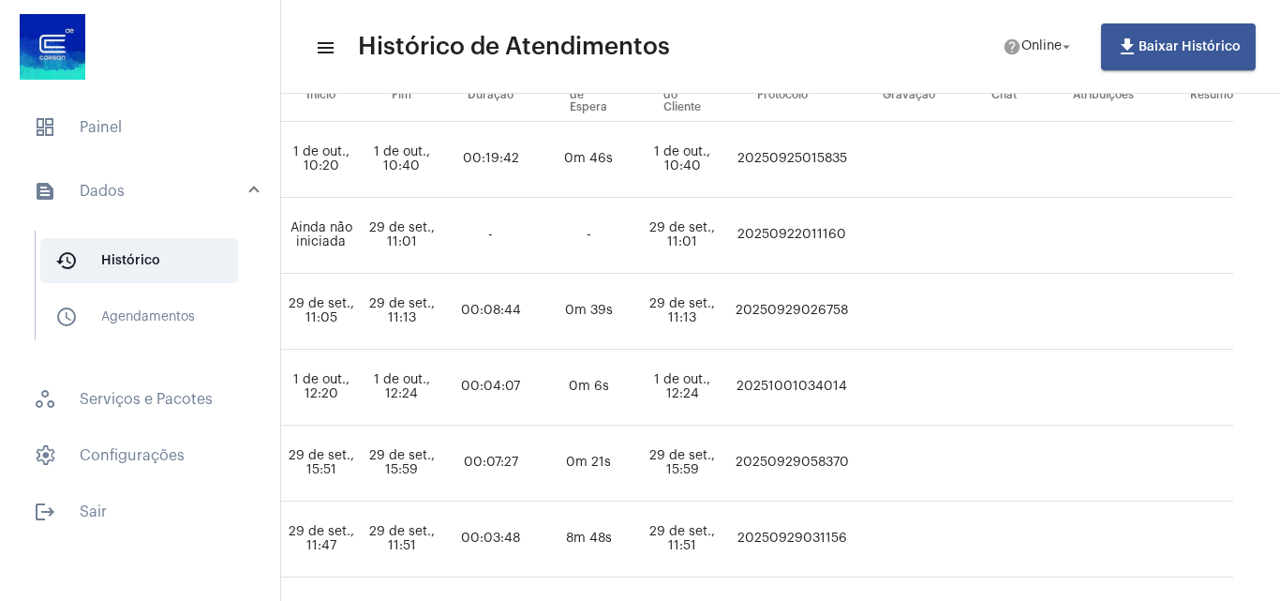
click at [723, 383] on tr "KATHIELEN MEDEIROS AVILA outros Hilson da Silva Soares soareshilson@gmail.com -…" at bounding box center [233, 387] width 2000 height 76
click at [733, 383] on td "20251001034014" at bounding box center [792, 387] width 126 height 76
copy td "20251001034014"
click at [97, 120] on span "dashboard Painel" at bounding box center [140, 127] width 243 height 45
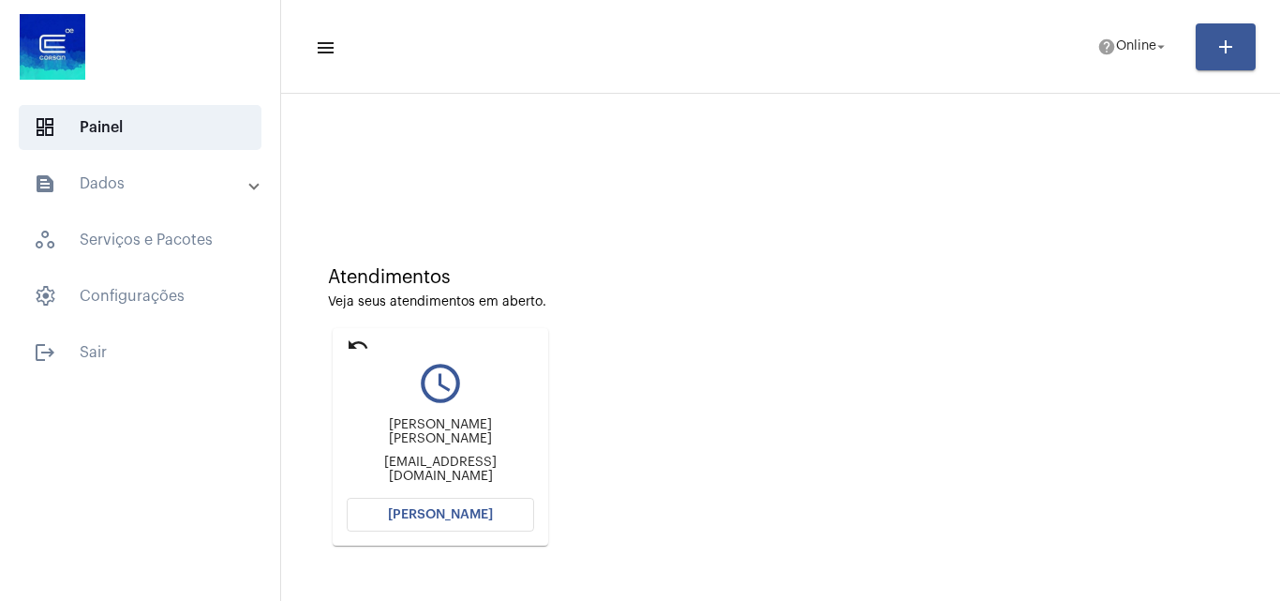
click at [467, 524] on button "[PERSON_NAME]" at bounding box center [440, 515] width 187 height 34
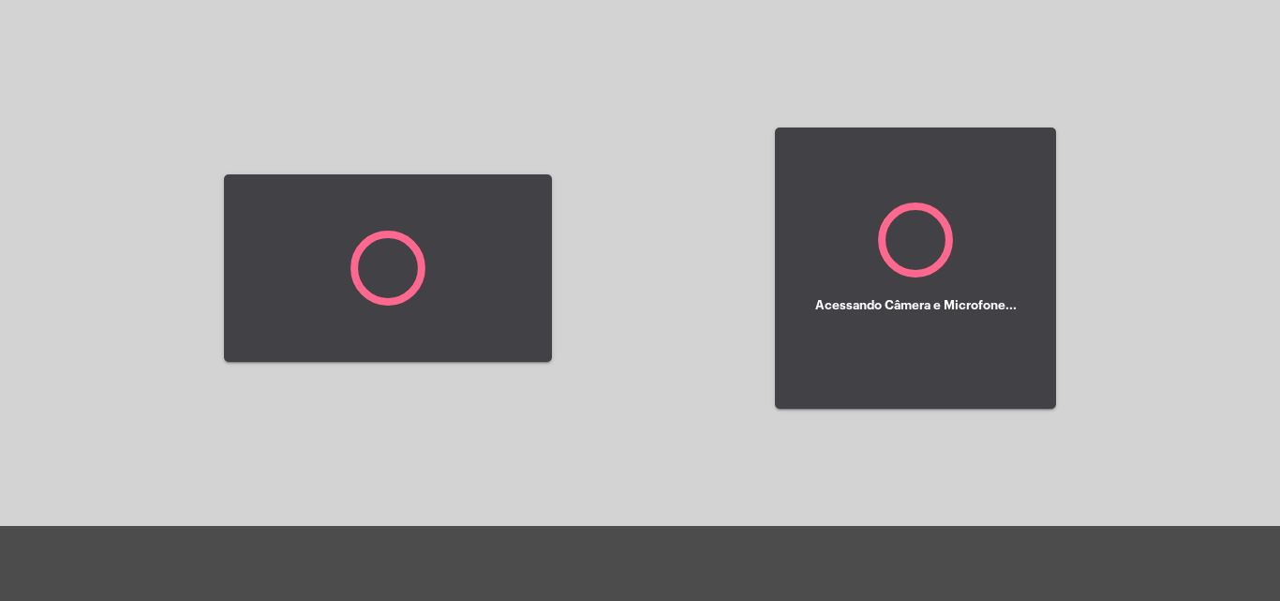
click at [467, 524] on div at bounding box center [388, 267] width 328 height 521
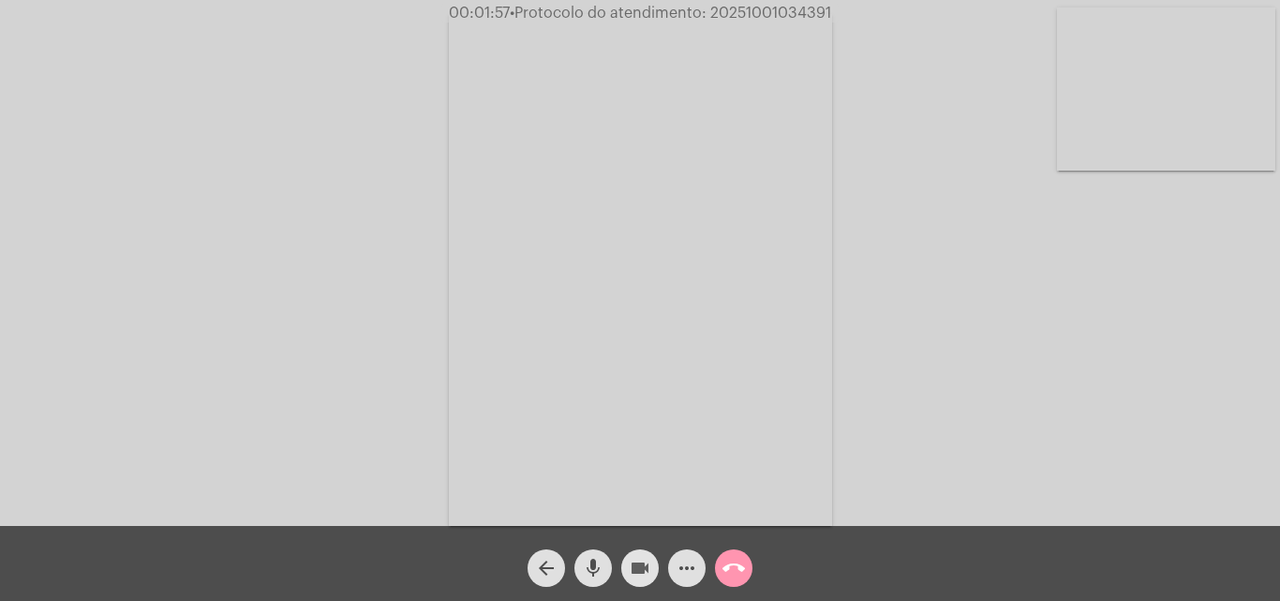
click at [637, 563] on mat-icon "videocam" at bounding box center [640, 568] width 22 height 22
click at [597, 563] on mat-icon "mic" at bounding box center [593, 568] width 22 height 22
click at [647, 579] on mat-icon "videocam_off" at bounding box center [640, 568] width 22 height 22
click at [587, 560] on mat-icon "mic_off" at bounding box center [593, 568] width 22 height 22
click at [602, 559] on mat-icon "mic" at bounding box center [593, 568] width 22 height 22
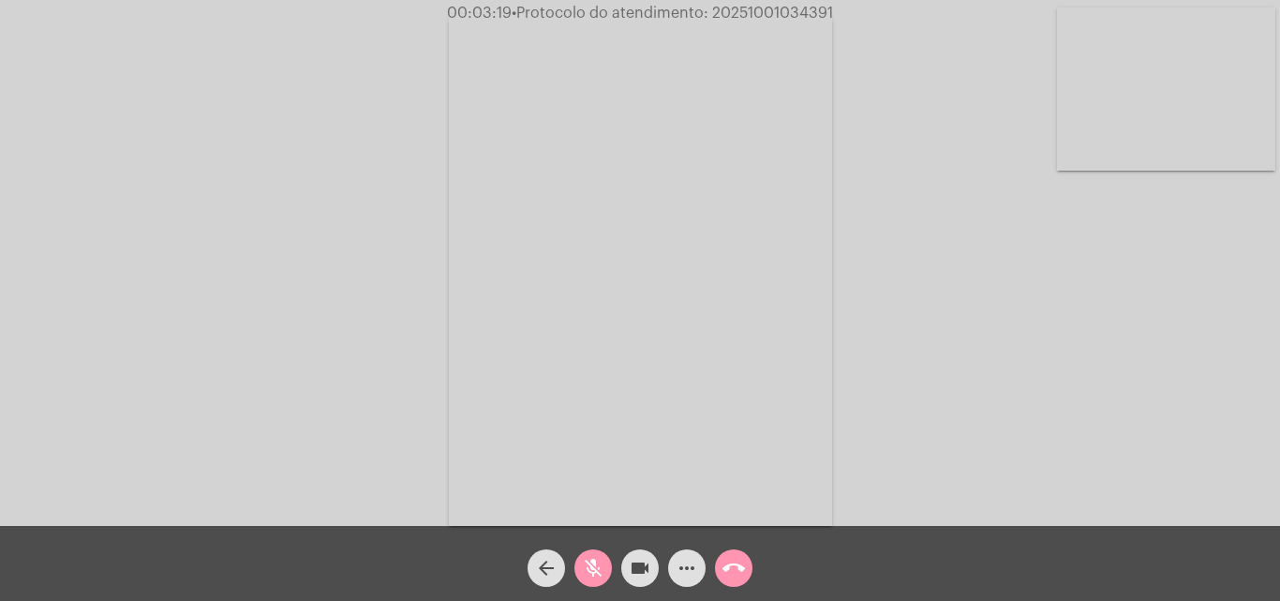
click at [623, 565] on button "videocam" at bounding box center [639, 567] width 37 height 37
click at [738, 574] on mat-icon "call_end" at bounding box center [733, 568] width 22 height 22
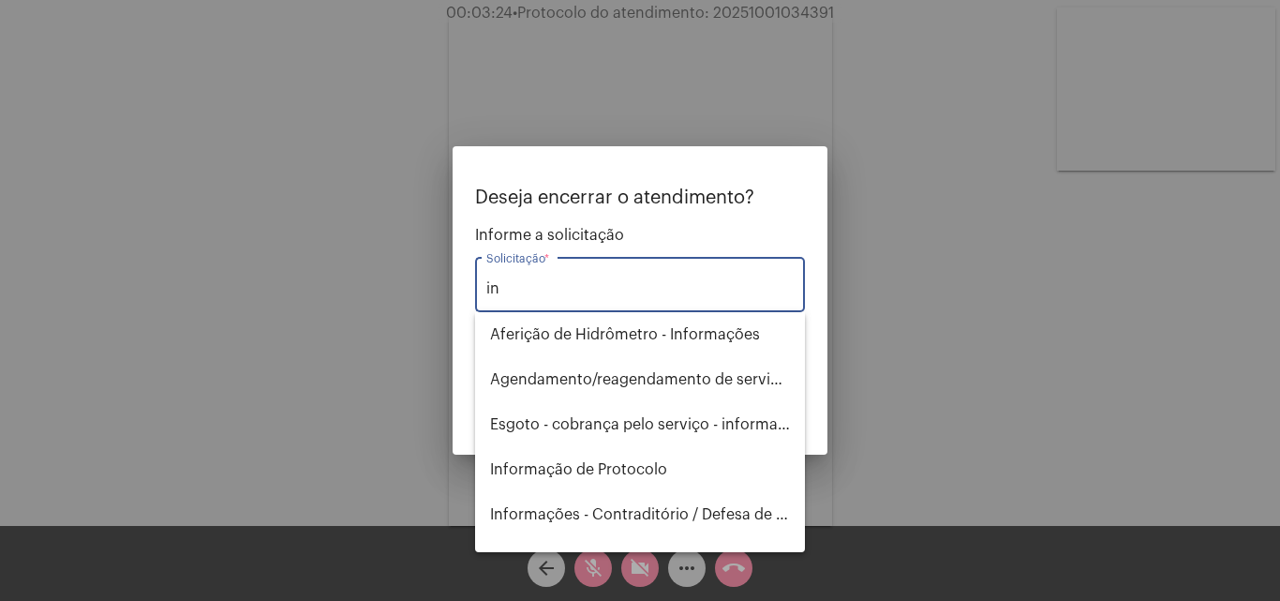
type input "i"
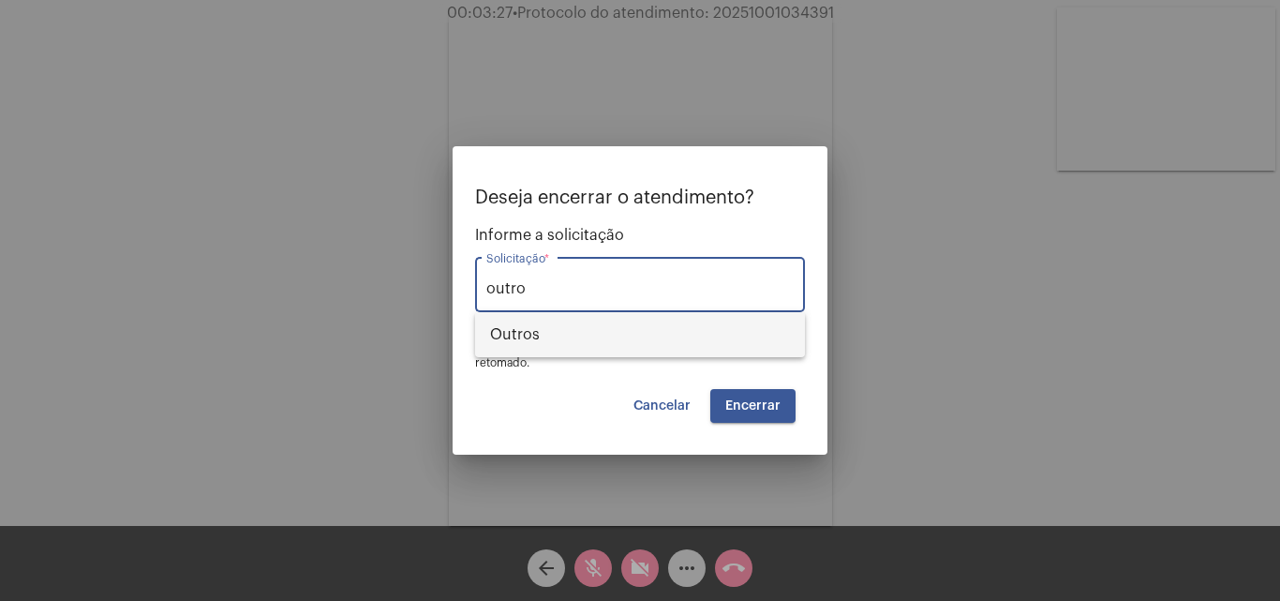
click at [558, 335] on span "Outros" at bounding box center [640, 334] width 300 height 45
type input "Outros"
click at [763, 403] on span "Encerrar" at bounding box center [752, 405] width 55 height 13
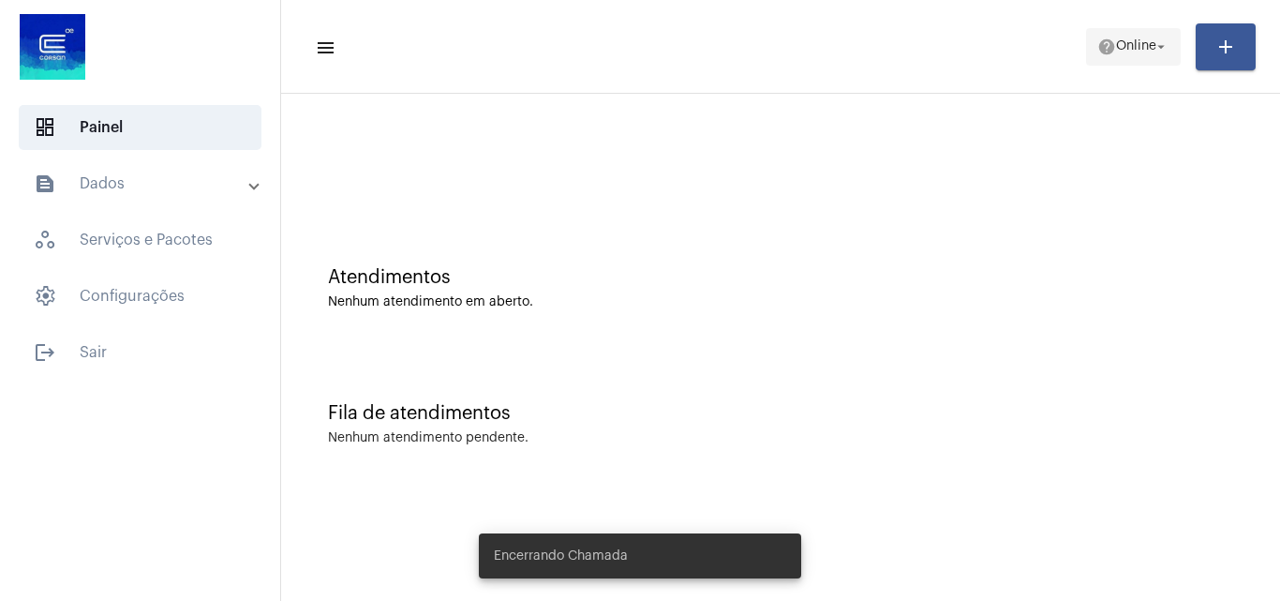
click at [1147, 63] on span "help Online arrow_drop_down" at bounding box center [1133, 46] width 72 height 34
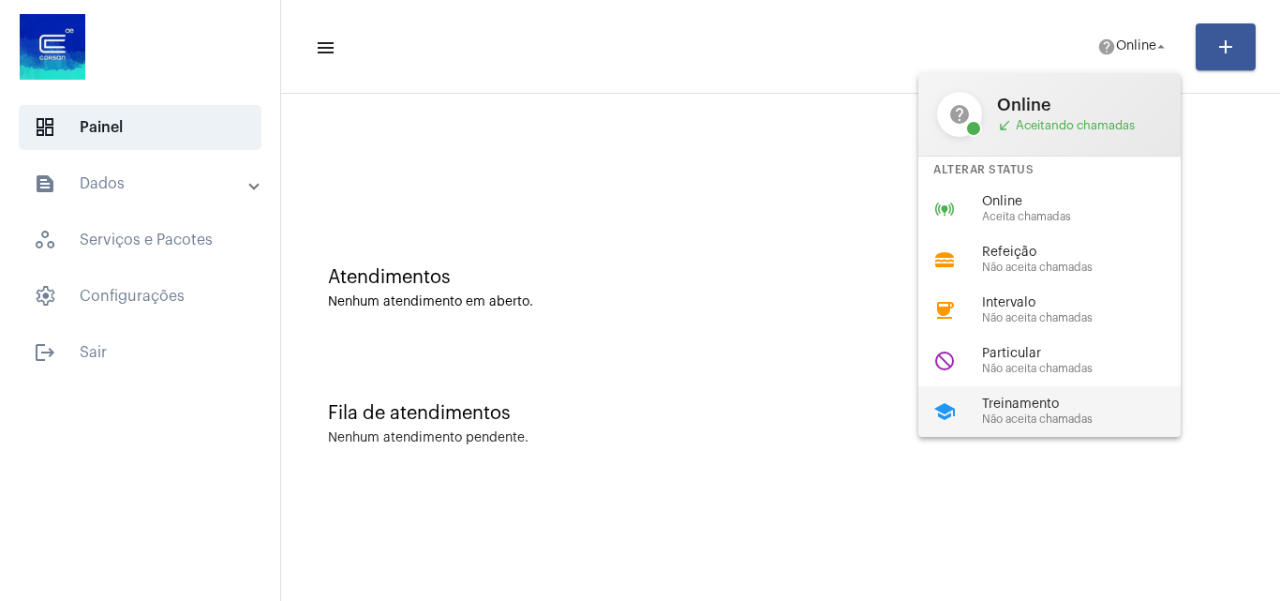
click at [1031, 413] on span "Não aceita chamadas" at bounding box center [1089, 419] width 214 height 12
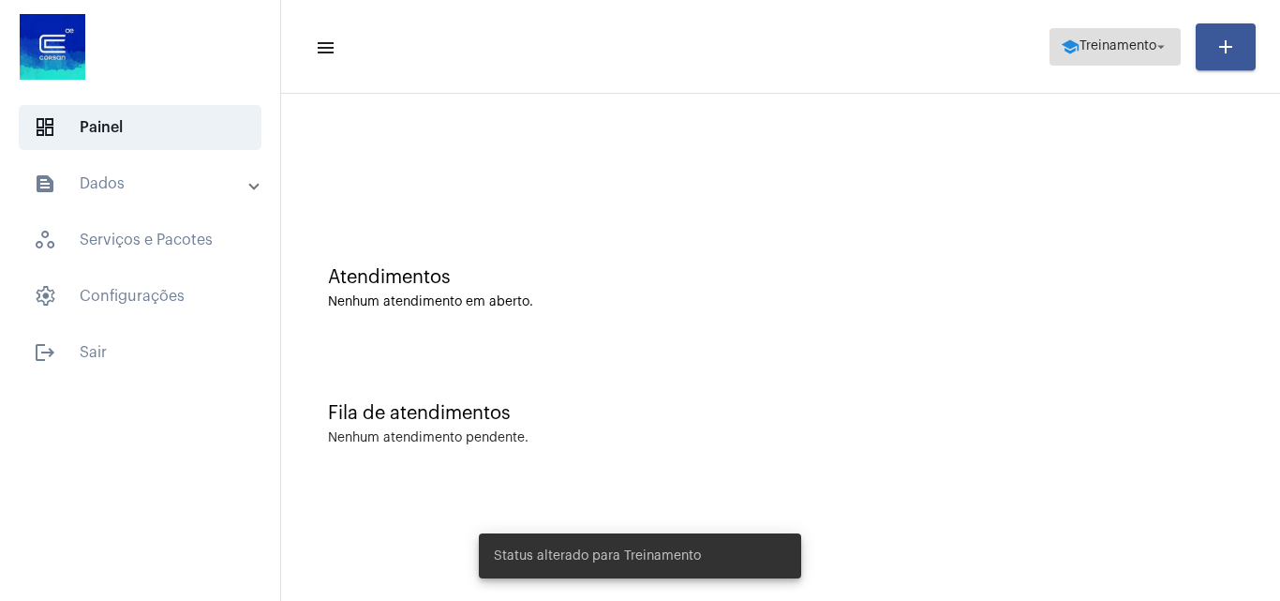
click at [1112, 48] on span "Treinamento" at bounding box center [1117, 46] width 77 height 13
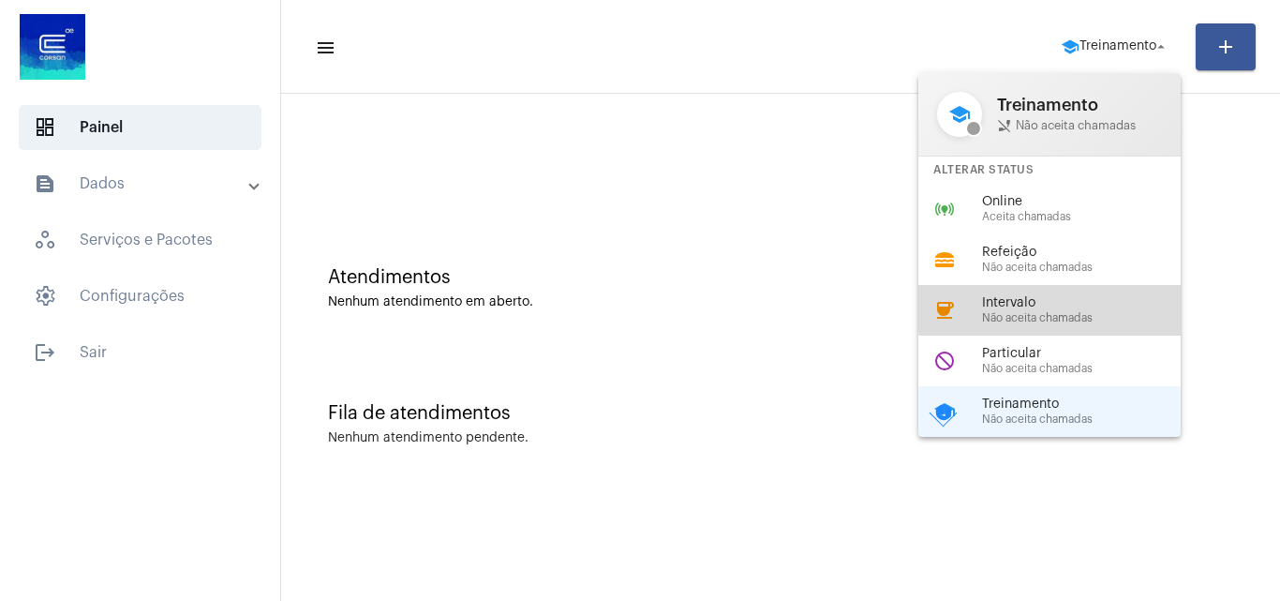
click at [1070, 296] on span "Intervalo" at bounding box center [1089, 303] width 214 height 14
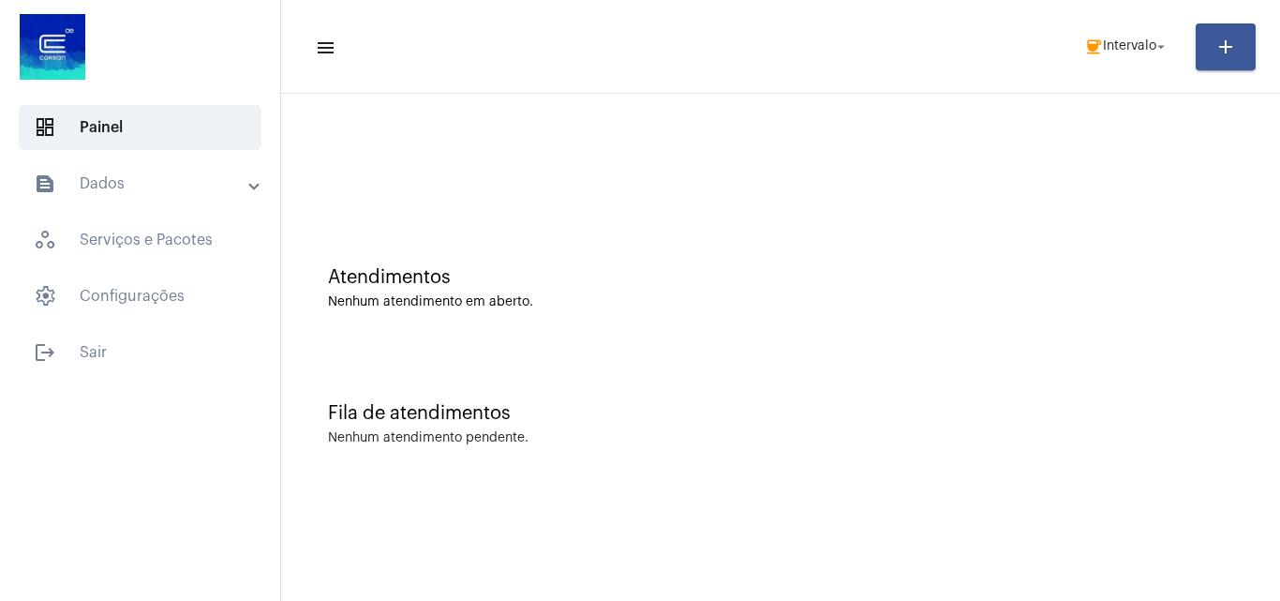
click at [87, 179] on mat-panel-title "text_snippet_outlined Dados" at bounding box center [142, 183] width 216 height 22
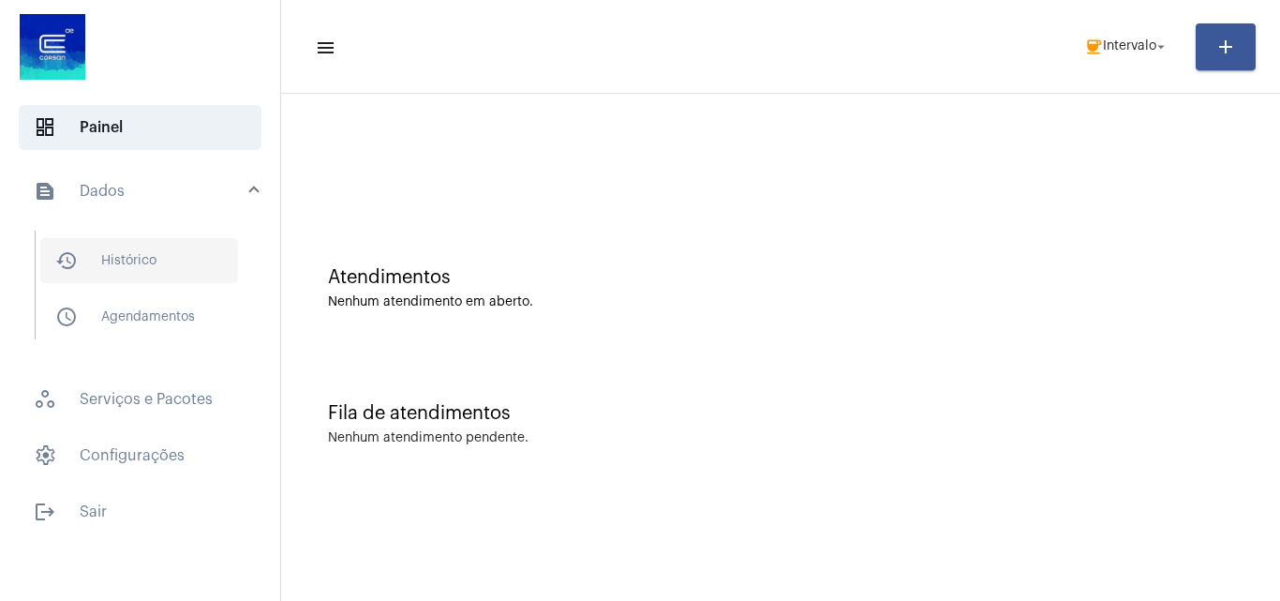
click at [165, 269] on span "history_outlined Histórico" at bounding box center [139, 260] width 198 height 45
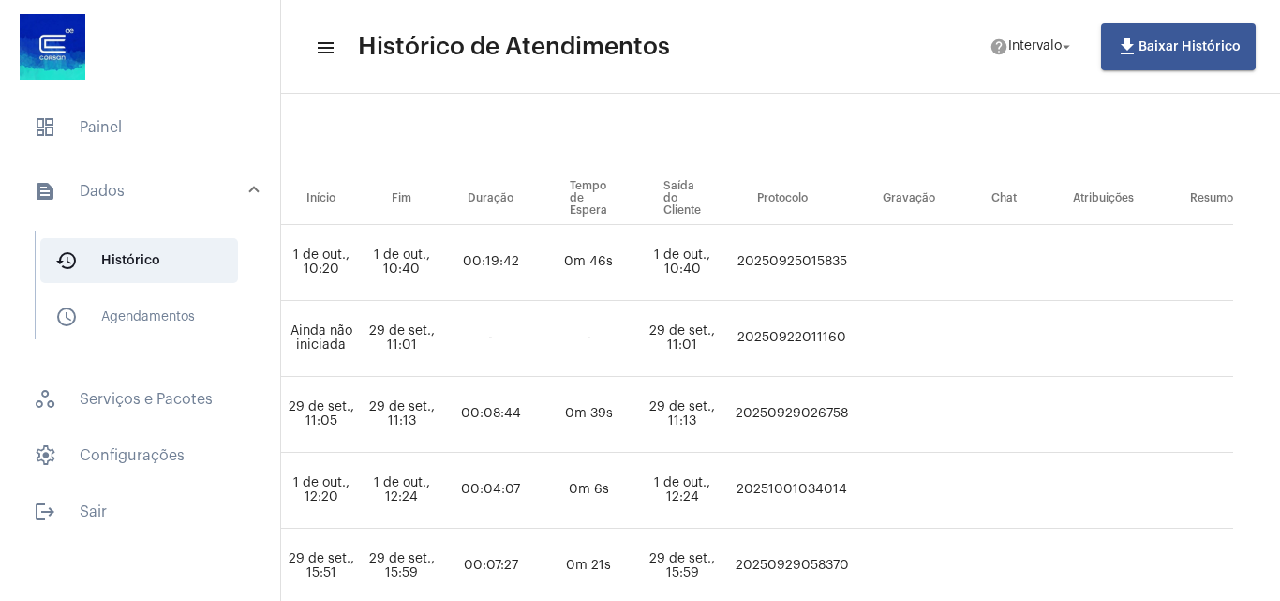
scroll to position [187, 1206]
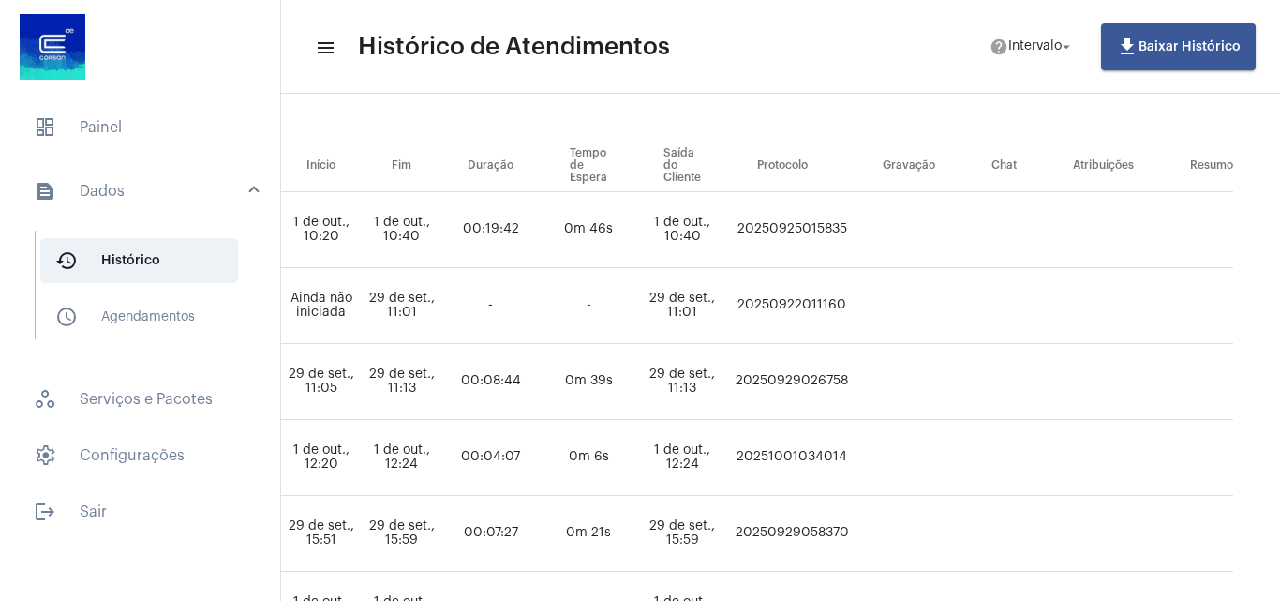
click at [789, 535] on td "20250929058370" at bounding box center [792, 534] width 126 height 76
copy td "20250929058370"
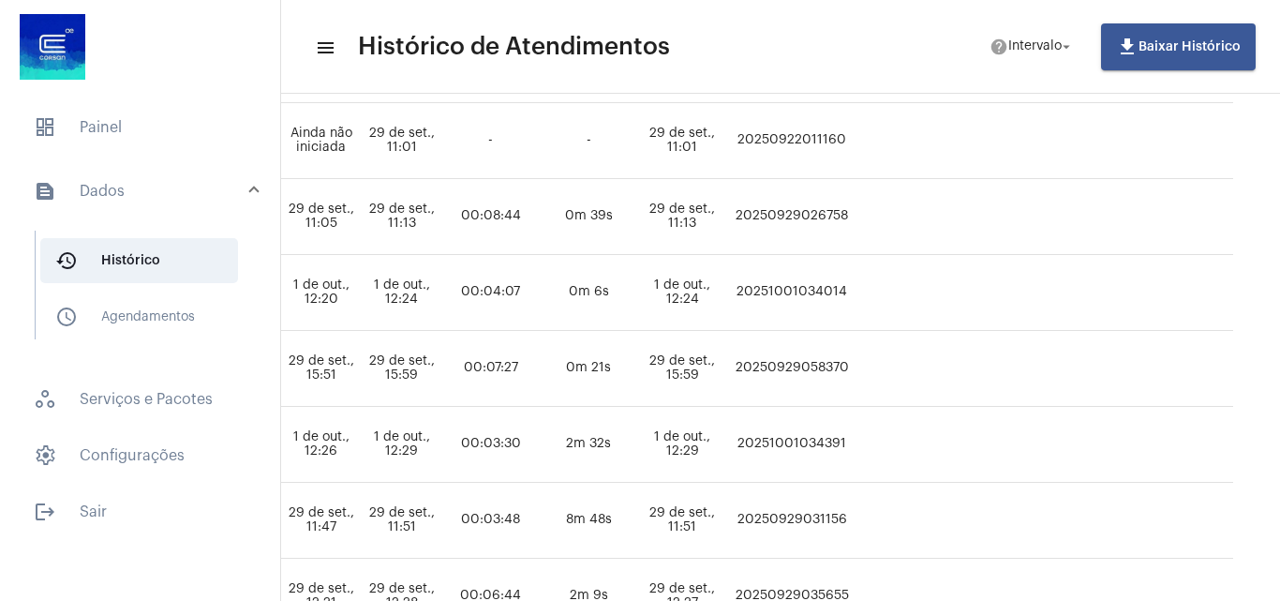
scroll to position [375, 1206]
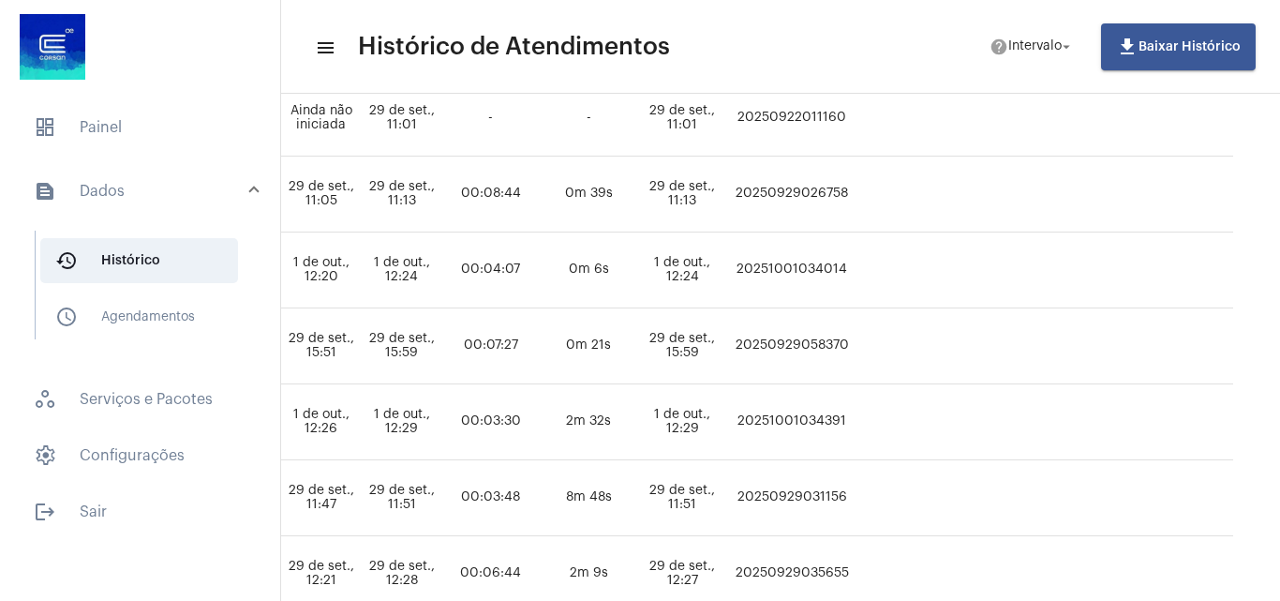
click at [783, 422] on td "20251001034391" at bounding box center [792, 422] width 126 height 76
copy td "20251001034391"
click at [65, 114] on span "dashboard Painel" at bounding box center [140, 127] width 243 height 45
